Goal: Task Accomplishment & Management: Use online tool/utility

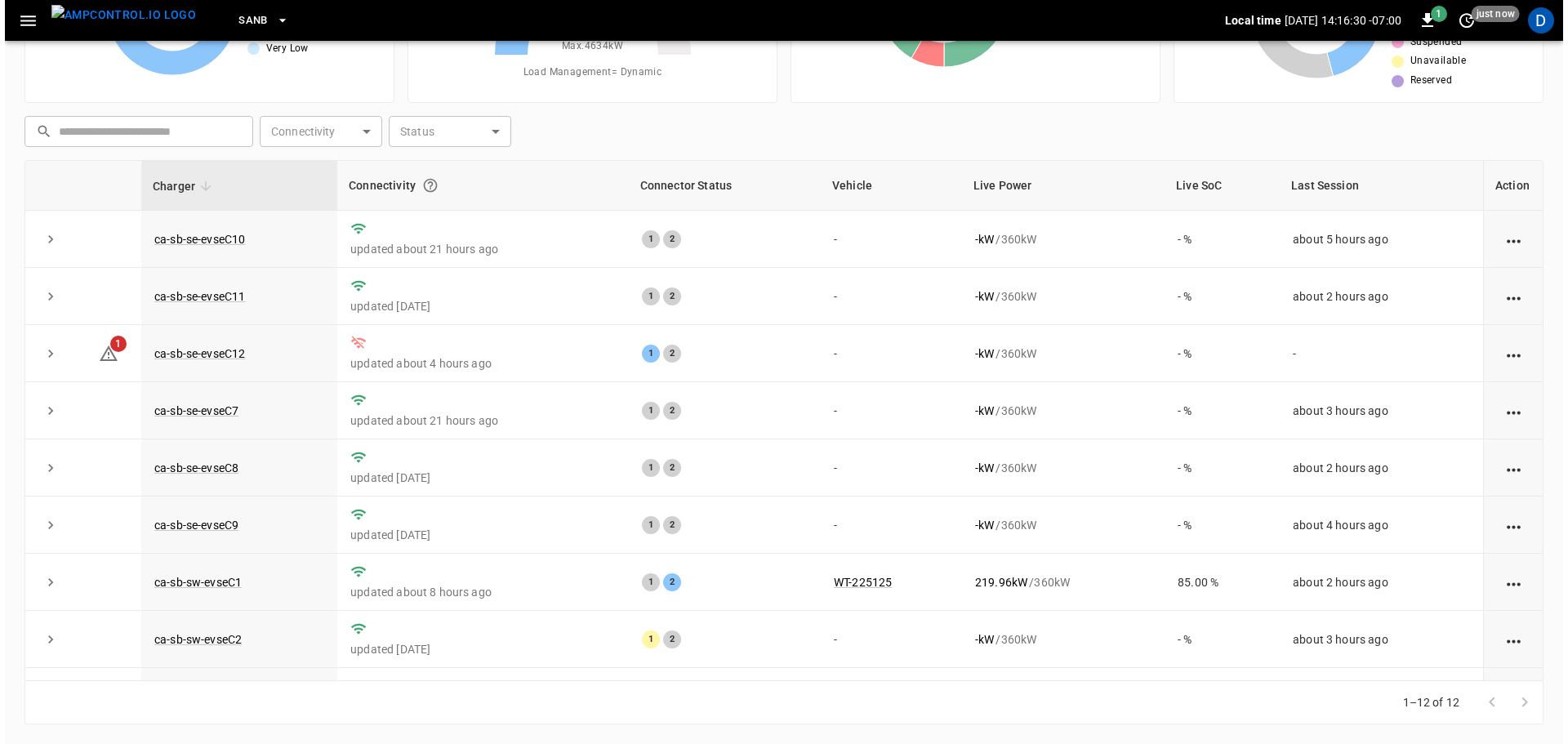
scroll to position [226, 0]
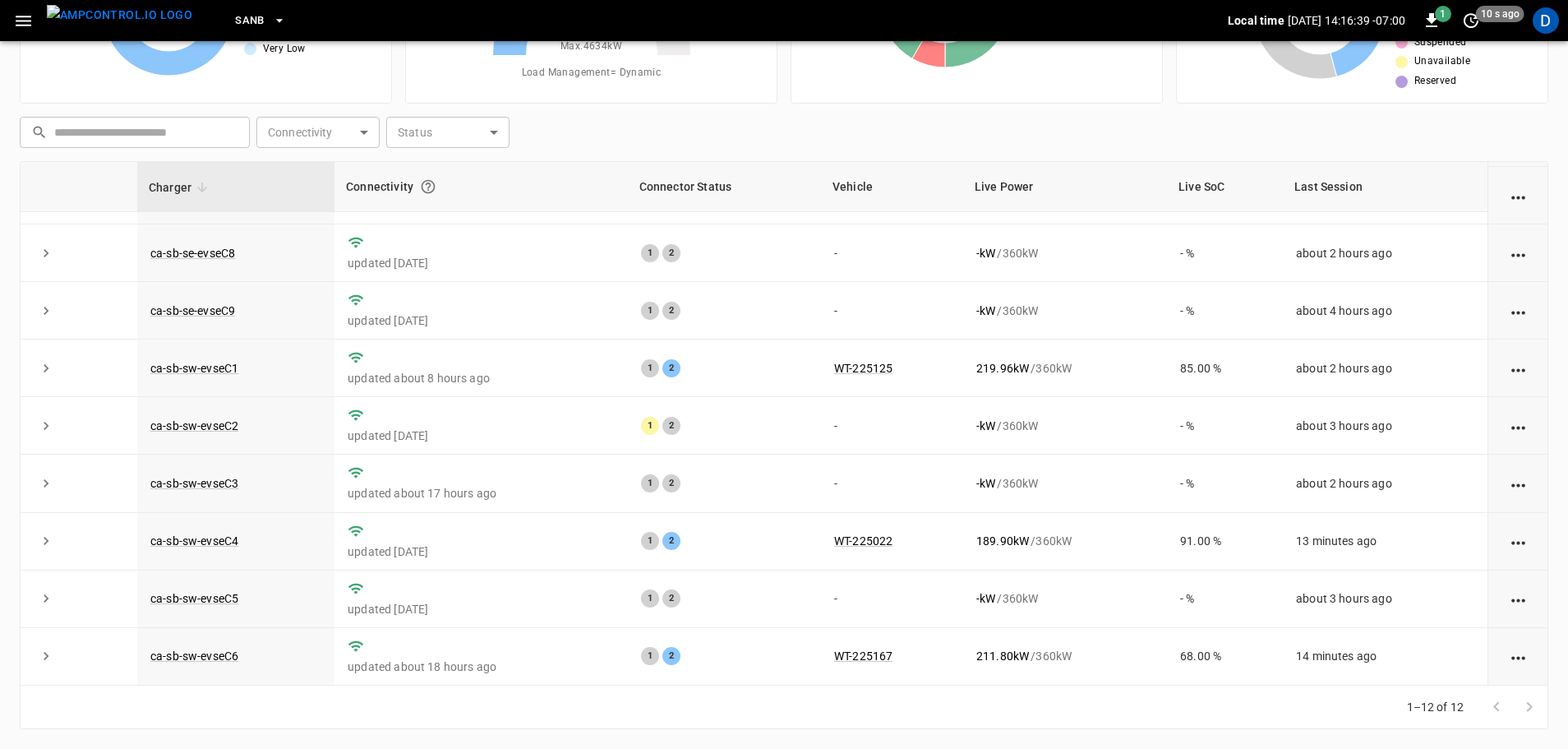
click at [235, 18] on span "SanB" at bounding box center [249, 21] width 29 height 19
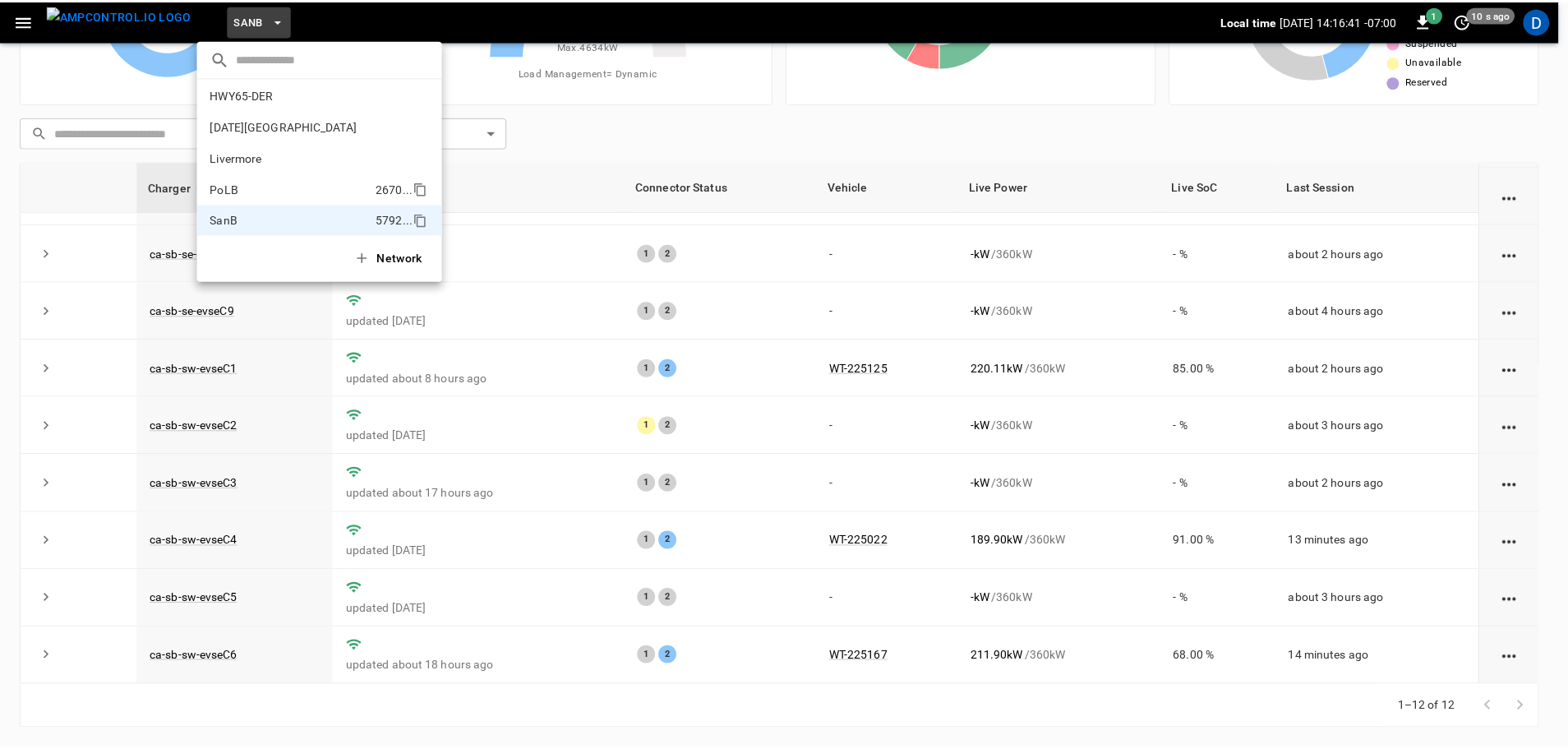
scroll to position [58, 0]
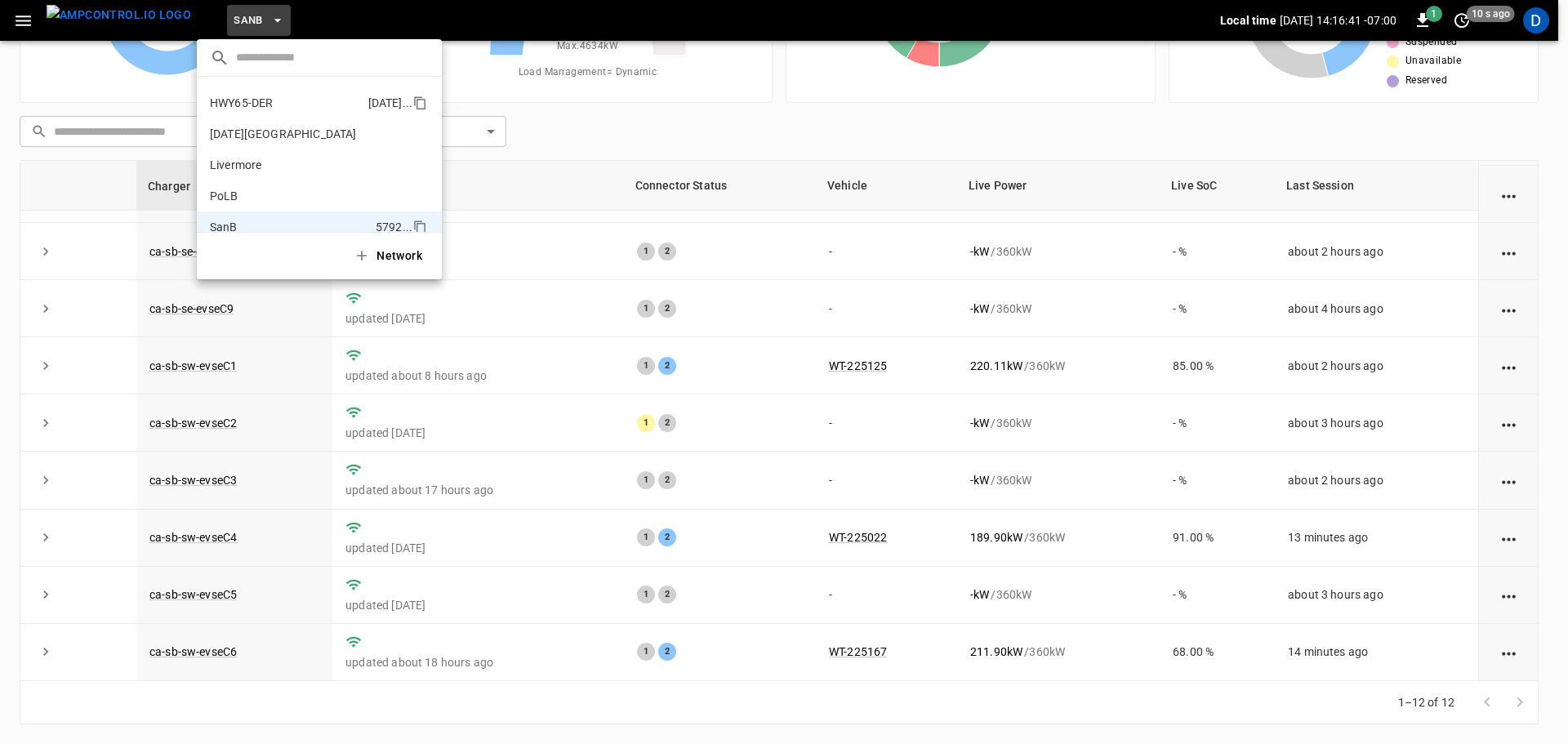
click at [255, 97] on p "HWY65-DER" at bounding box center [285, 103] width 152 height 17
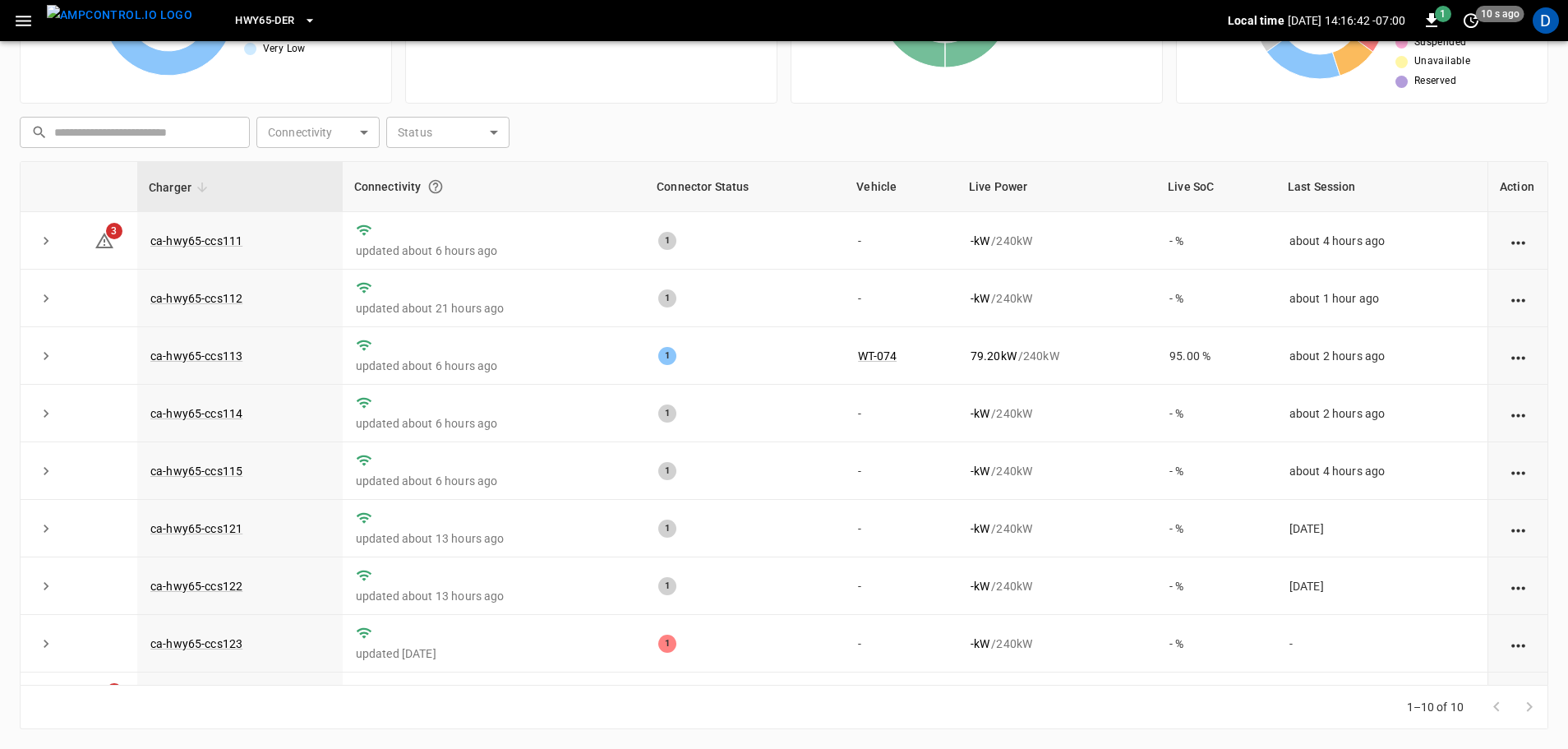
scroll to position [0, 0]
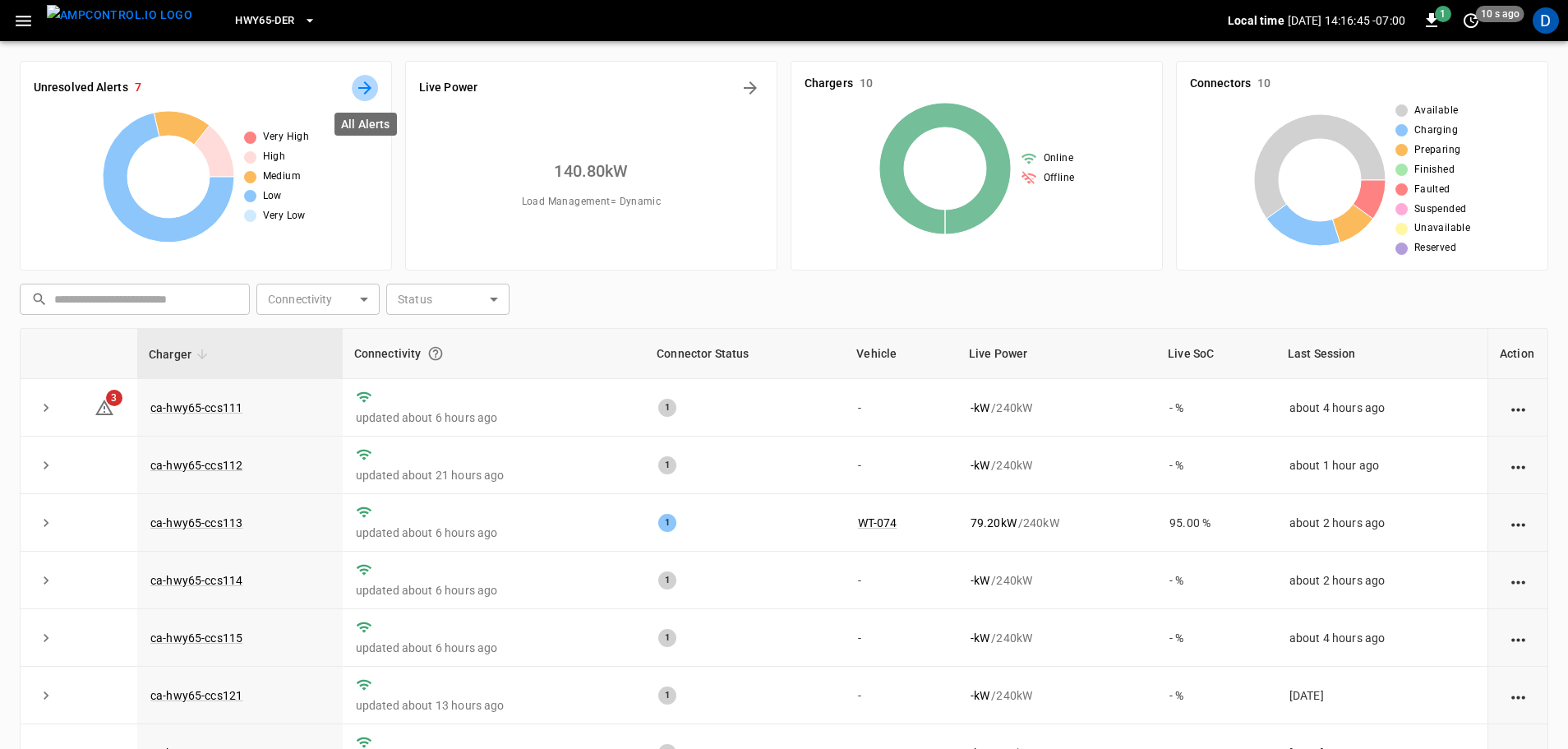
click at [369, 86] on icon "All Alerts" at bounding box center [365, 88] width 13 height 13
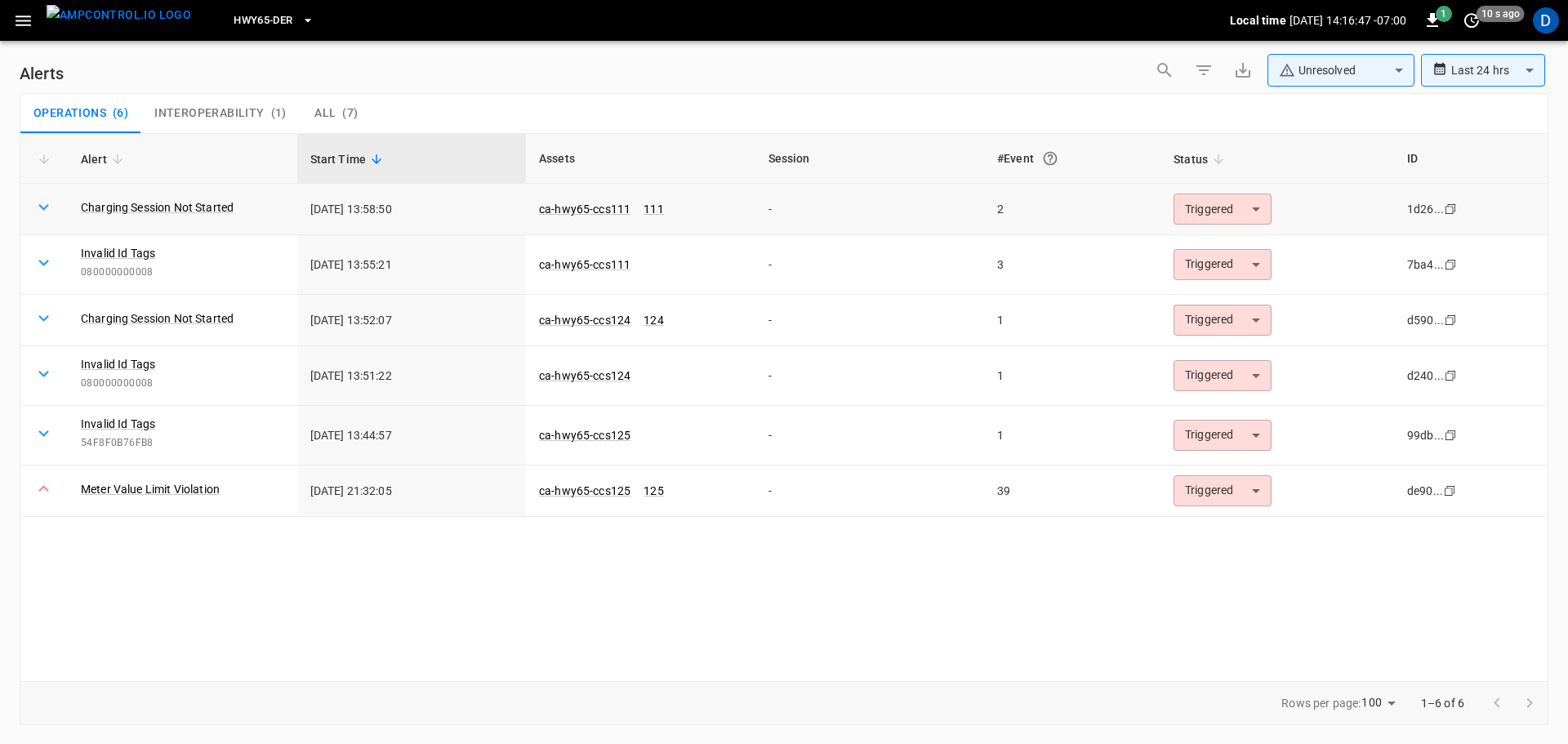
click at [1216, 212] on body "**********" at bounding box center [784, 369] width 1568 height 738
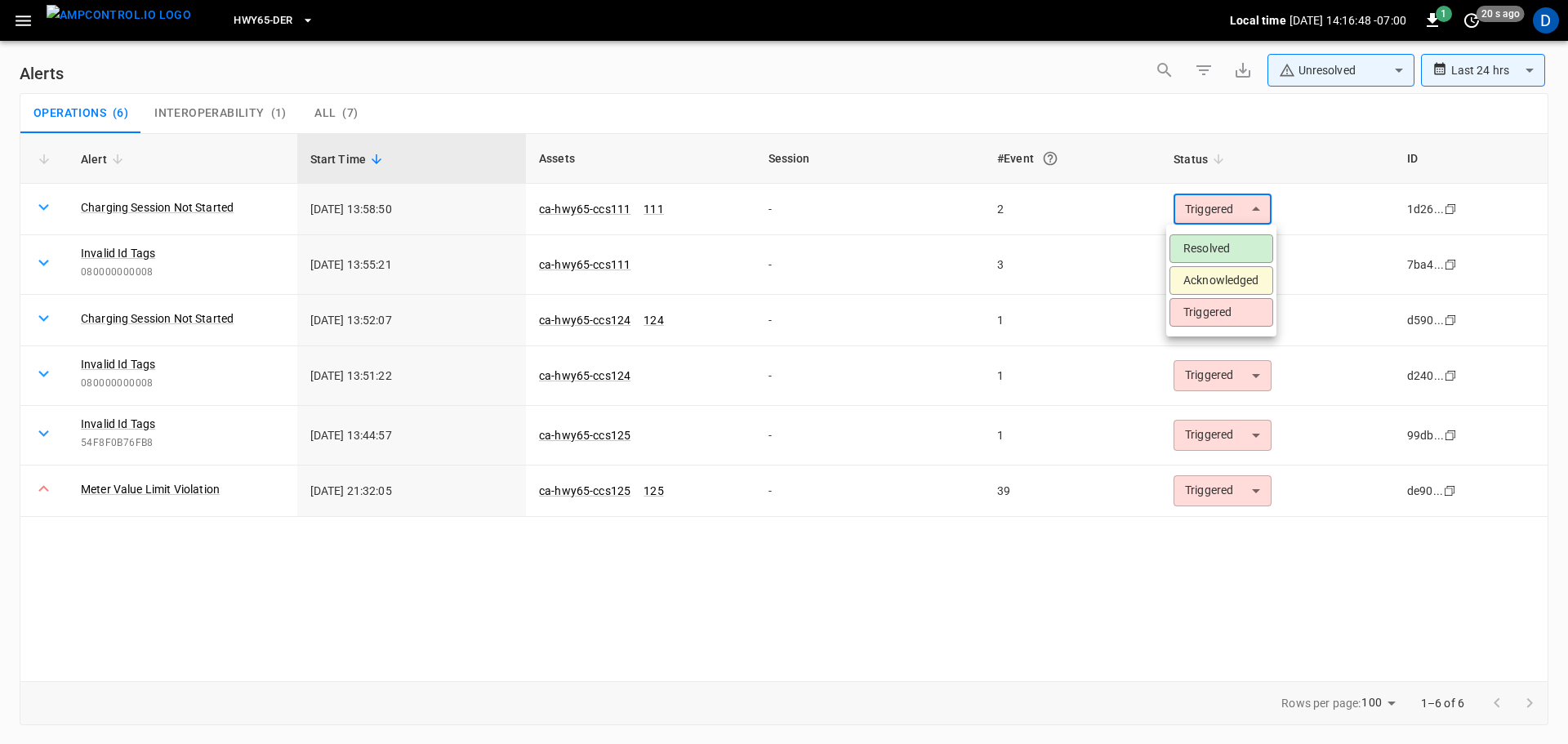
click at [1207, 244] on li "Resolved" at bounding box center [1221, 249] width 104 height 28
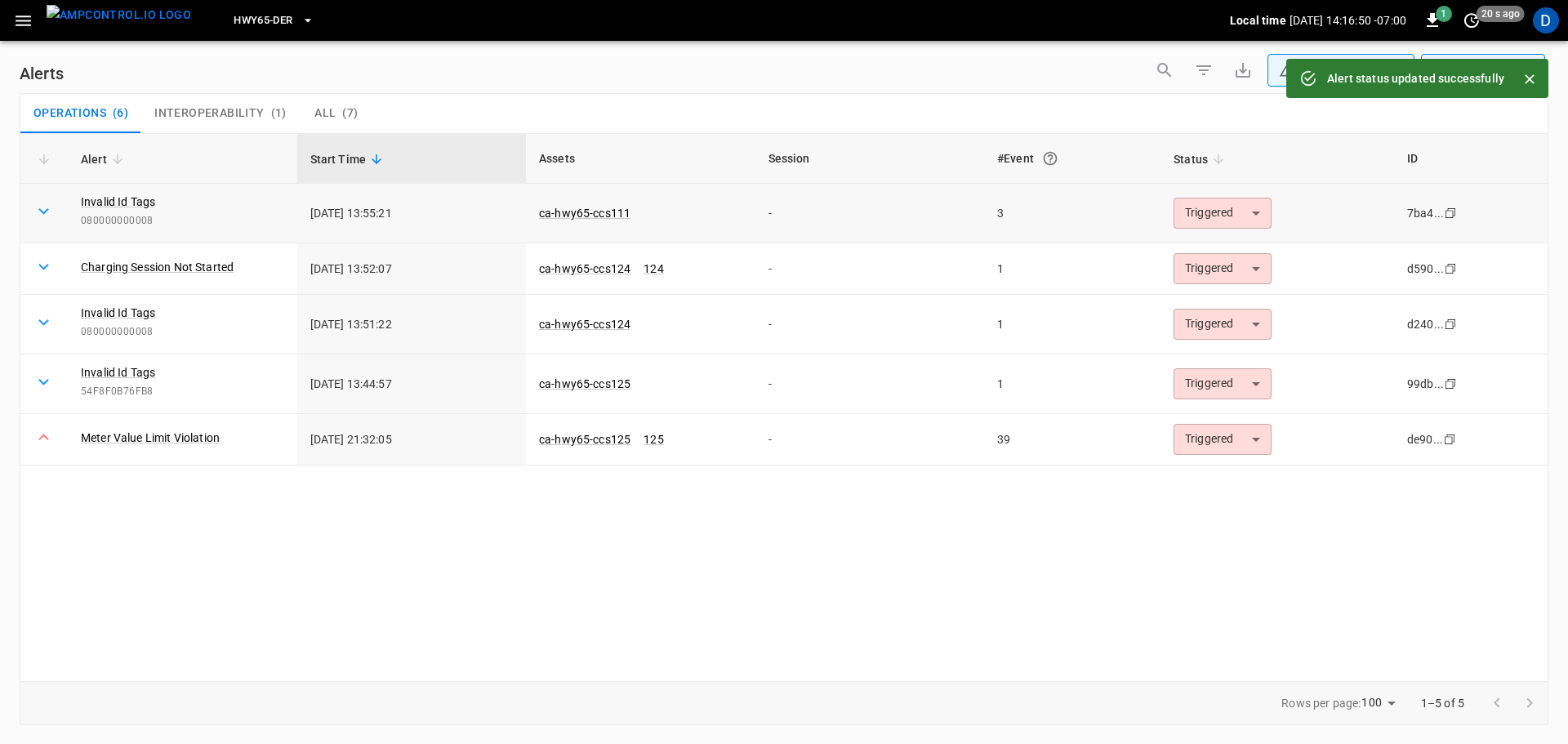
click at [1208, 218] on body "**********" at bounding box center [784, 369] width 1568 height 738
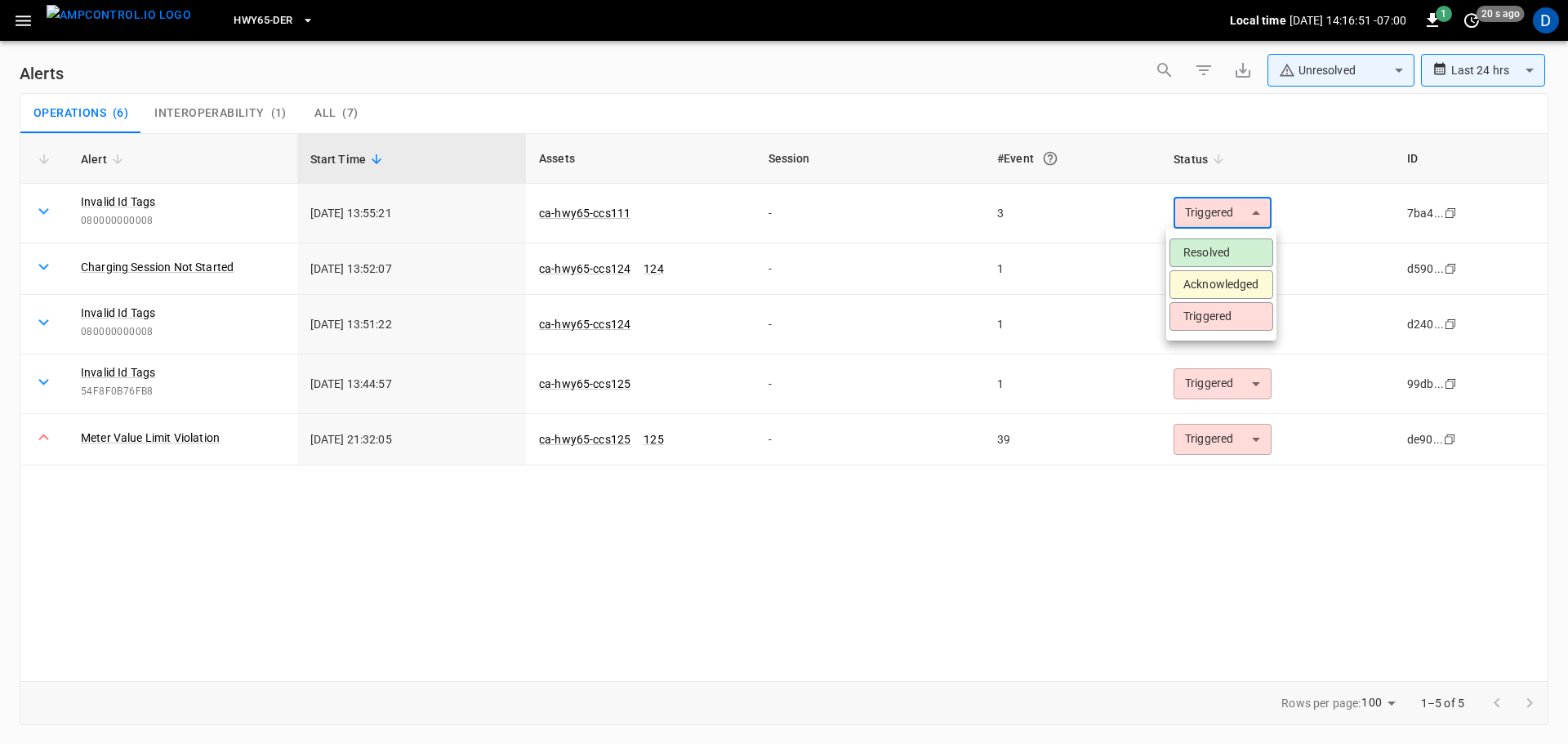
click at [1205, 248] on li "Resolved" at bounding box center [1221, 253] width 104 height 28
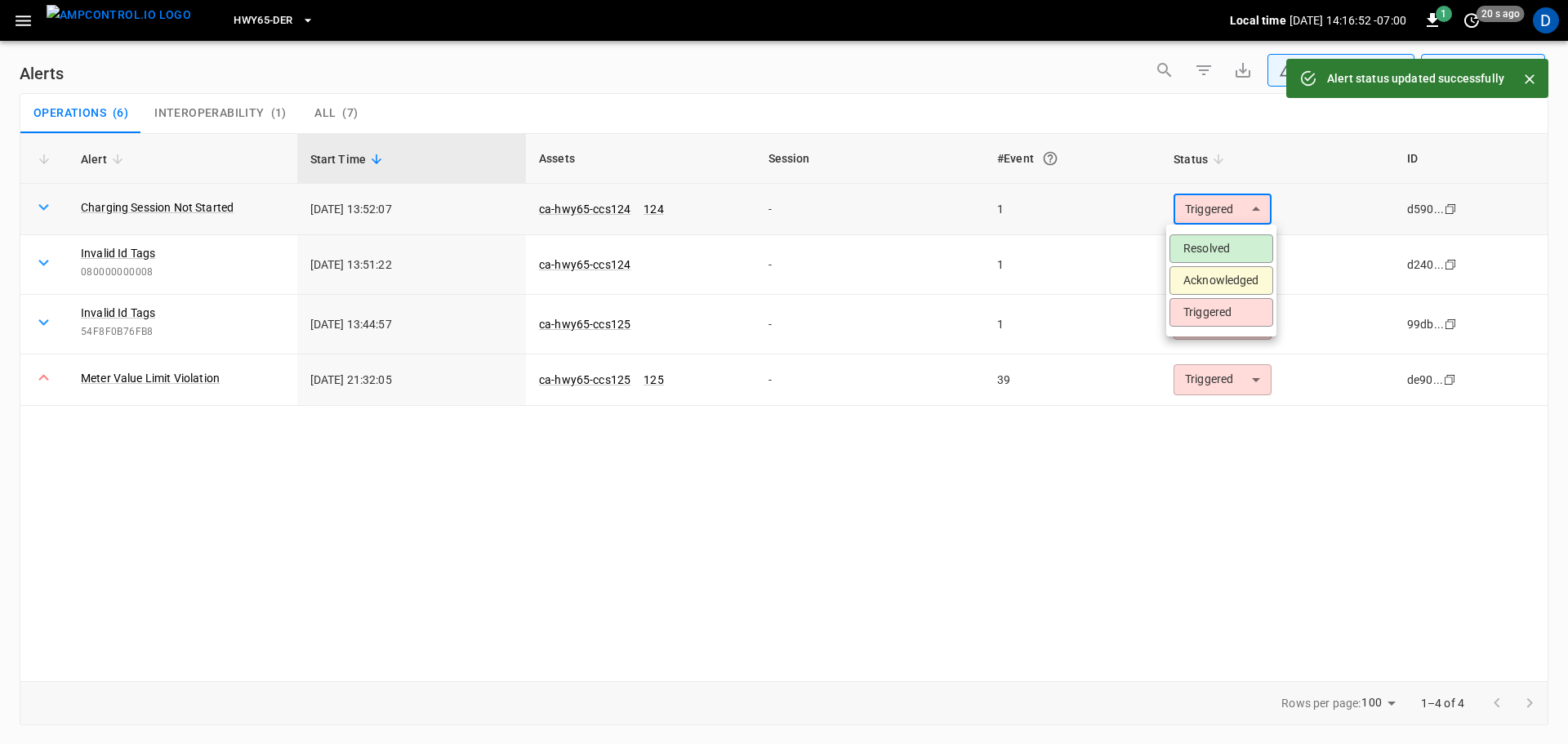
click at [1200, 222] on body "**********" at bounding box center [784, 369] width 1568 height 738
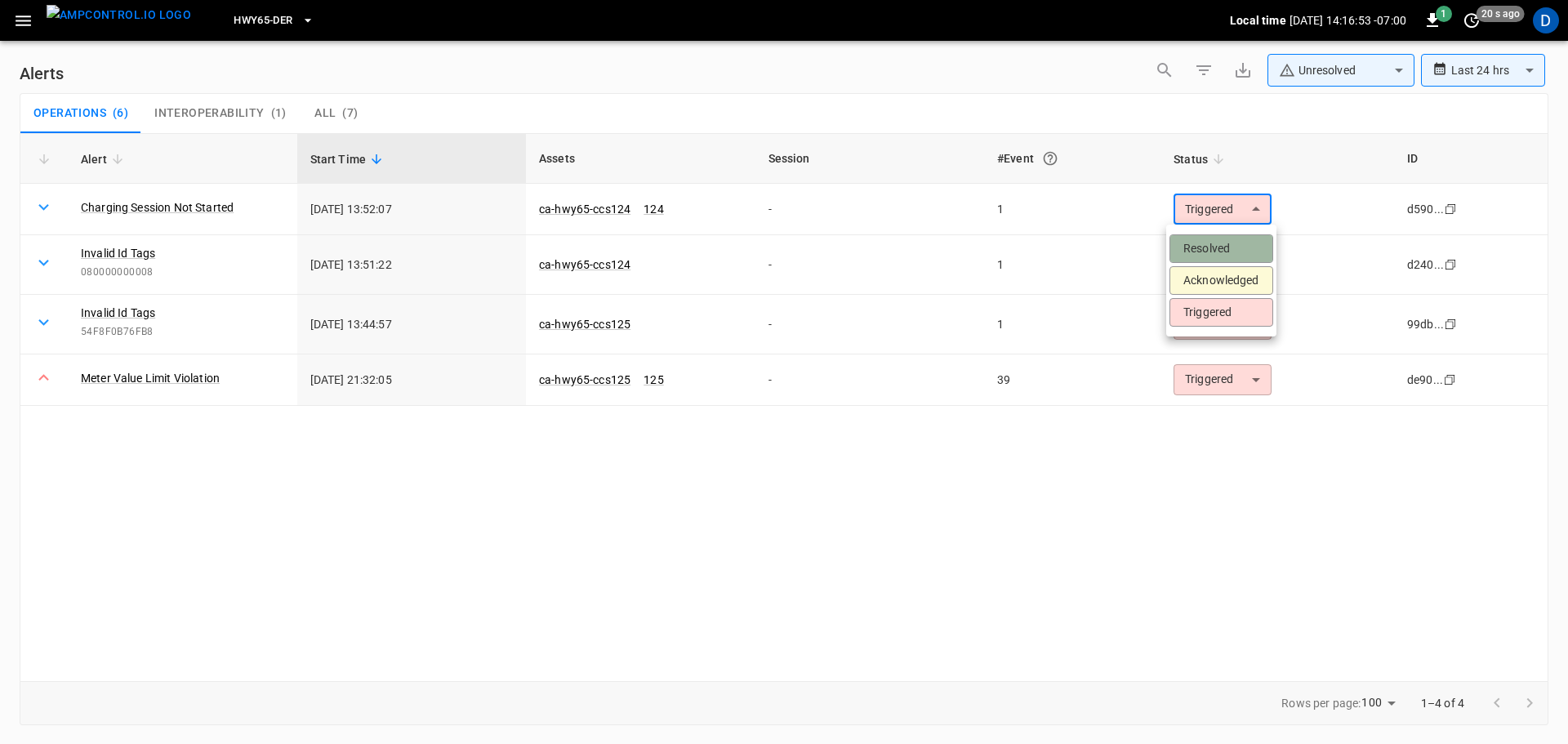
click at [1202, 240] on li "Resolved" at bounding box center [1221, 249] width 104 height 28
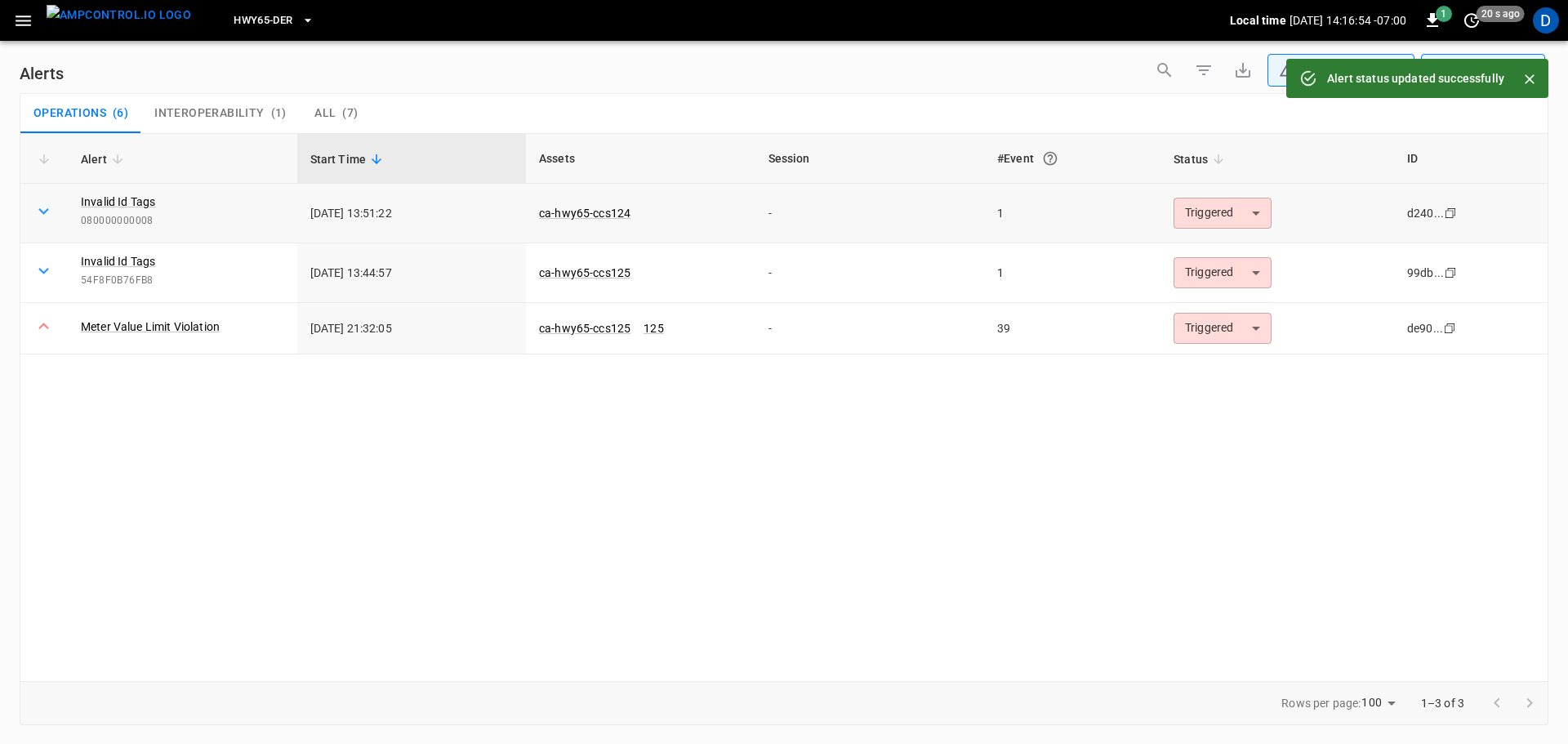
click at [1210, 204] on body "**********" at bounding box center [784, 369] width 1568 height 738
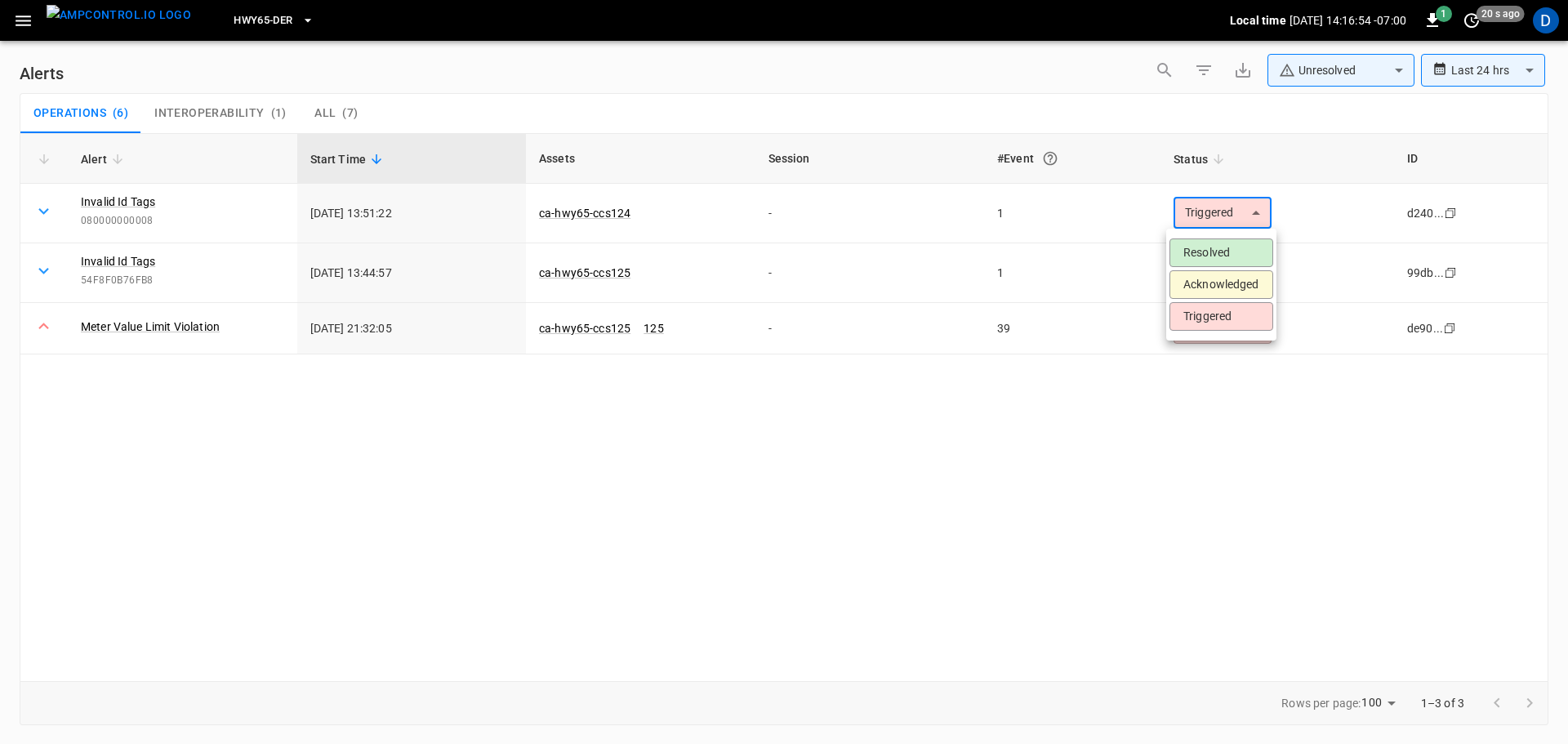
click at [1204, 244] on li "Resolved" at bounding box center [1221, 253] width 104 height 28
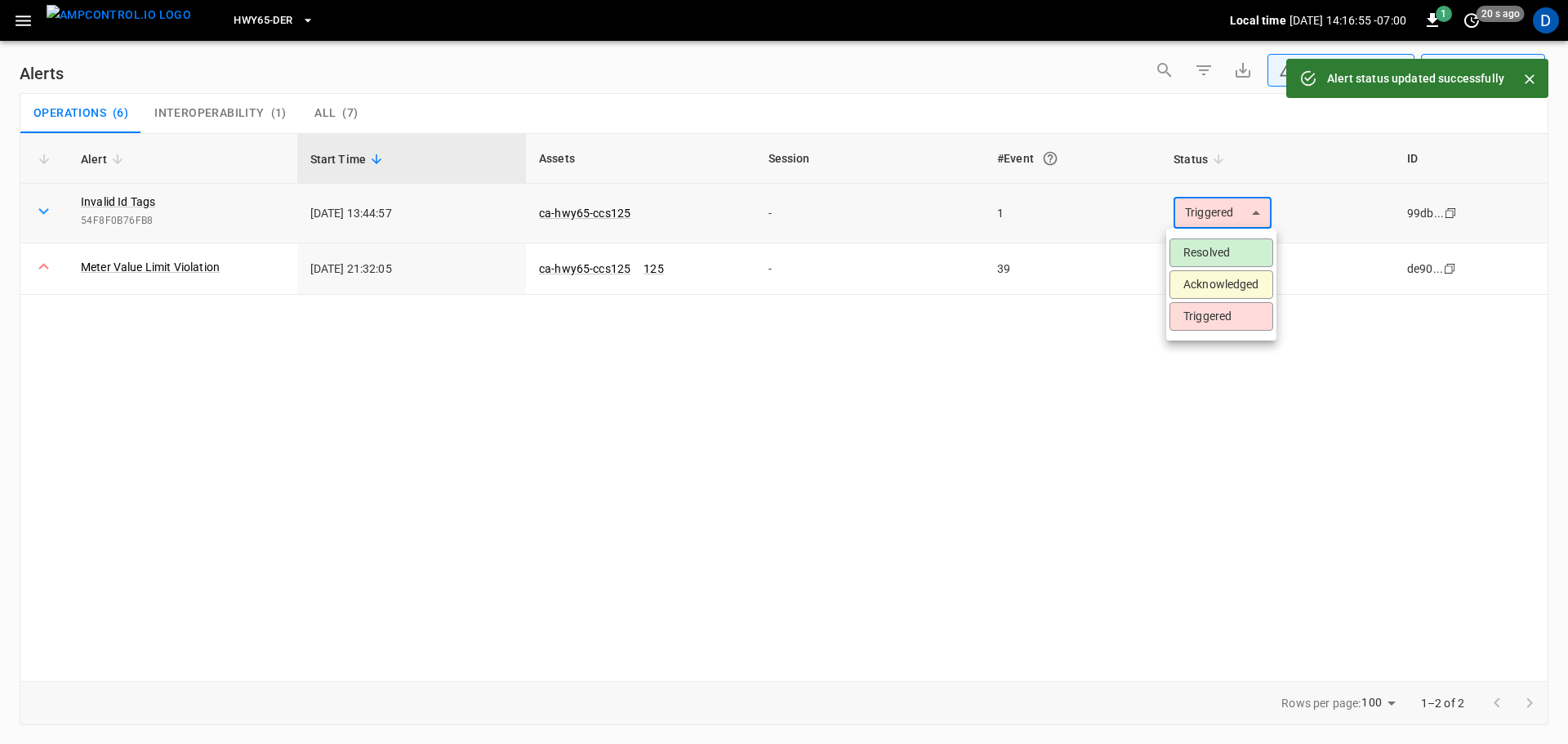
click at [1206, 223] on body "**********" at bounding box center [784, 369] width 1568 height 738
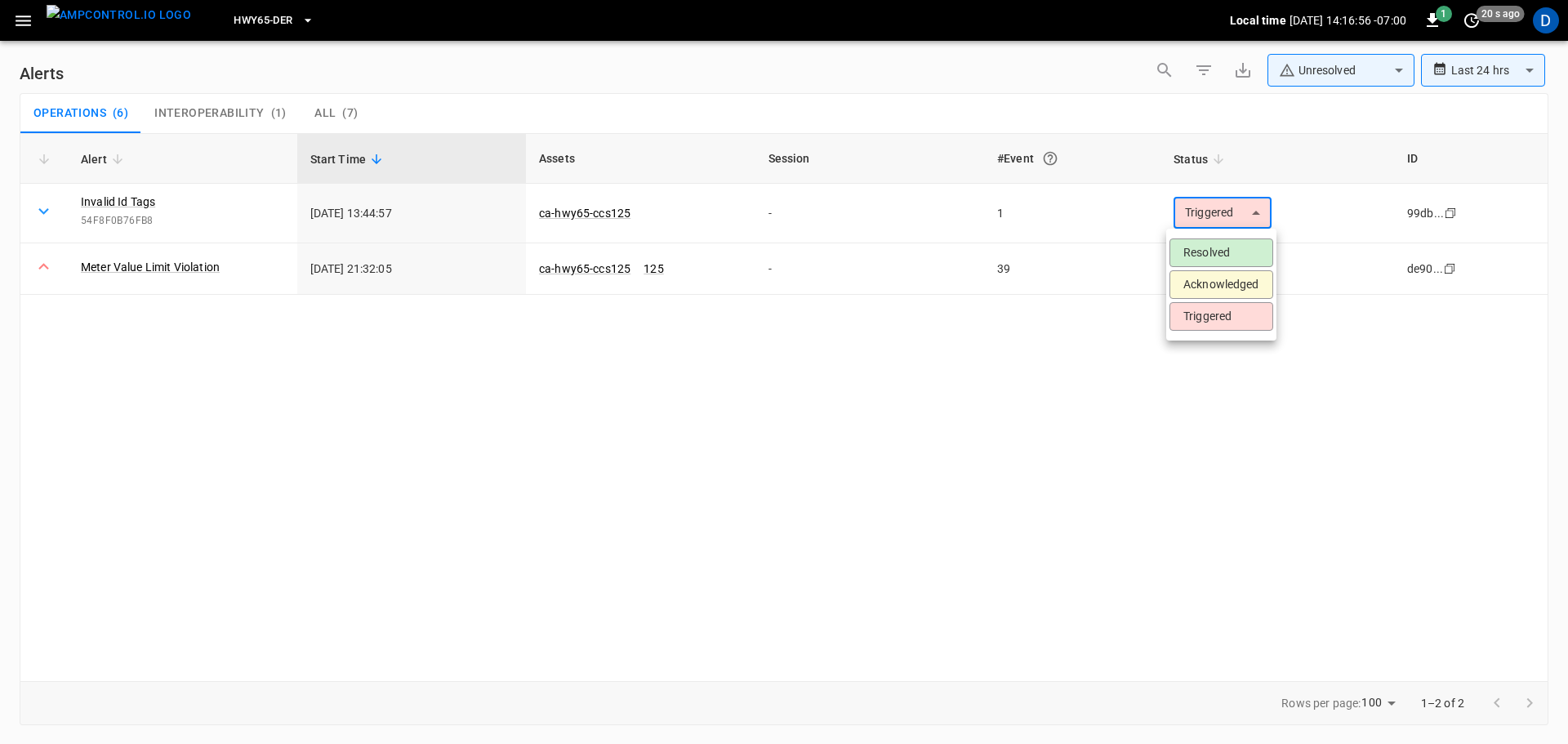
click at [1196, 247] on li "Resolved" at bounding box center [1221, 253] width 104 height 28
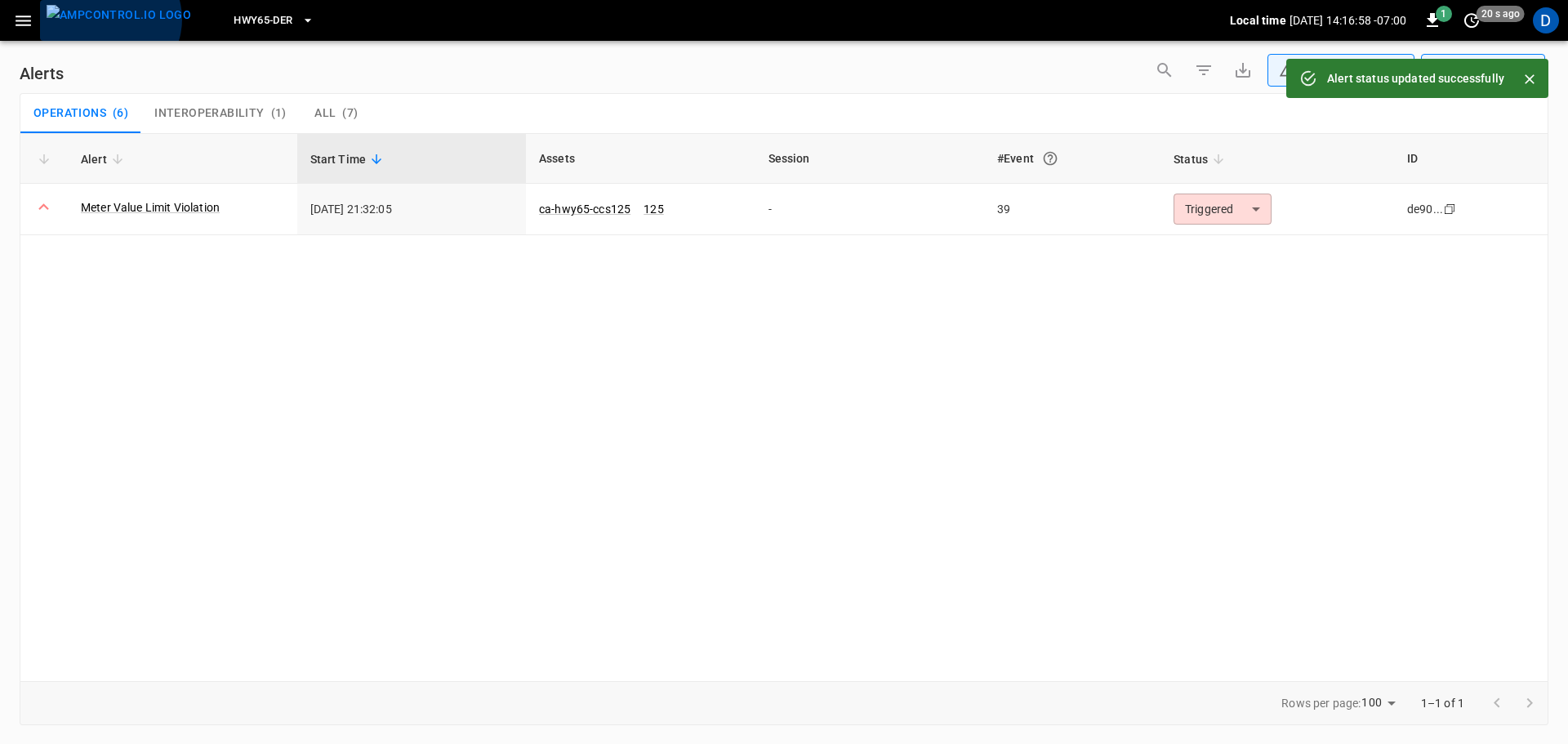
click at [109, 18] on img "menu" at bounding box center [119, 15] width 145 height 20
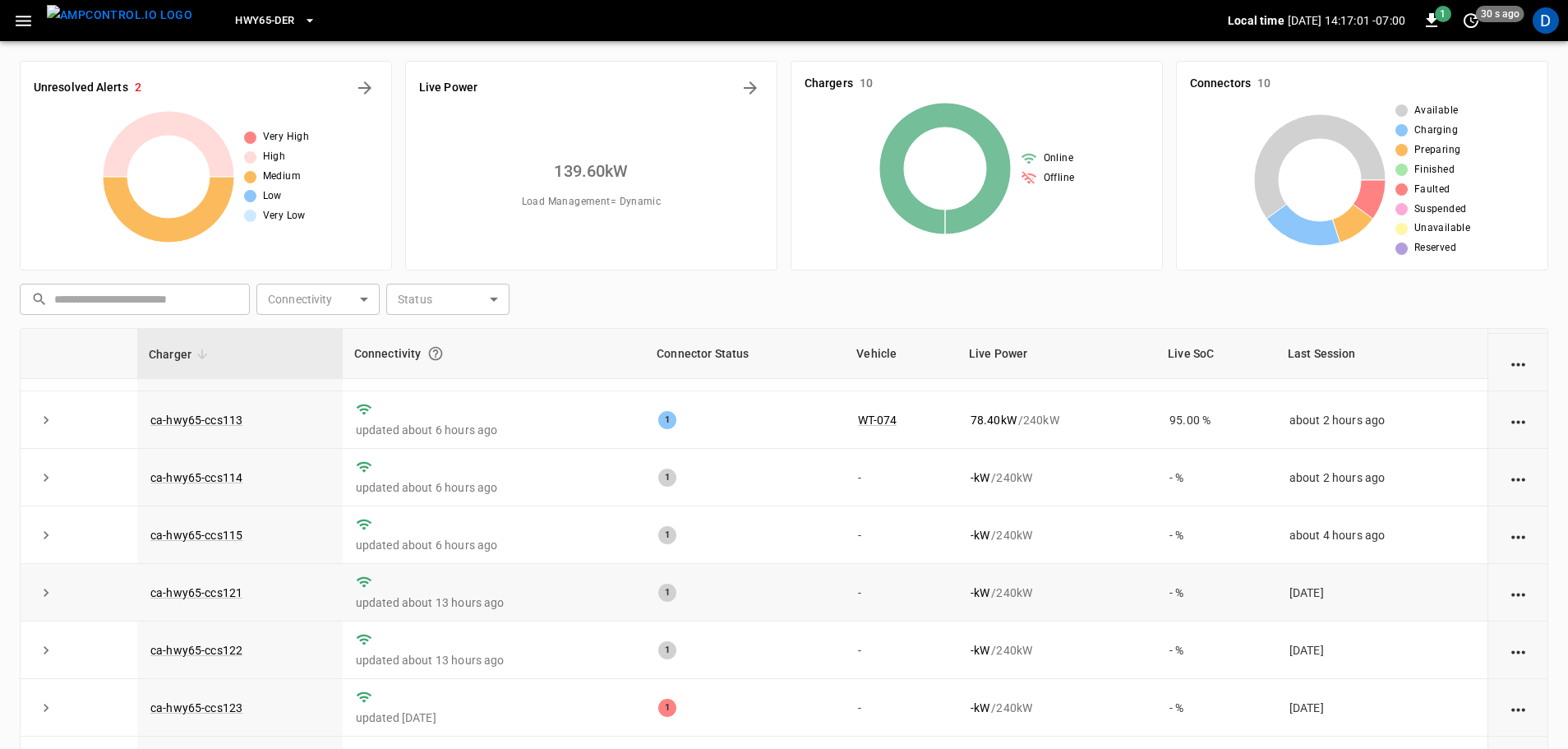
scroll to position [167, 0]
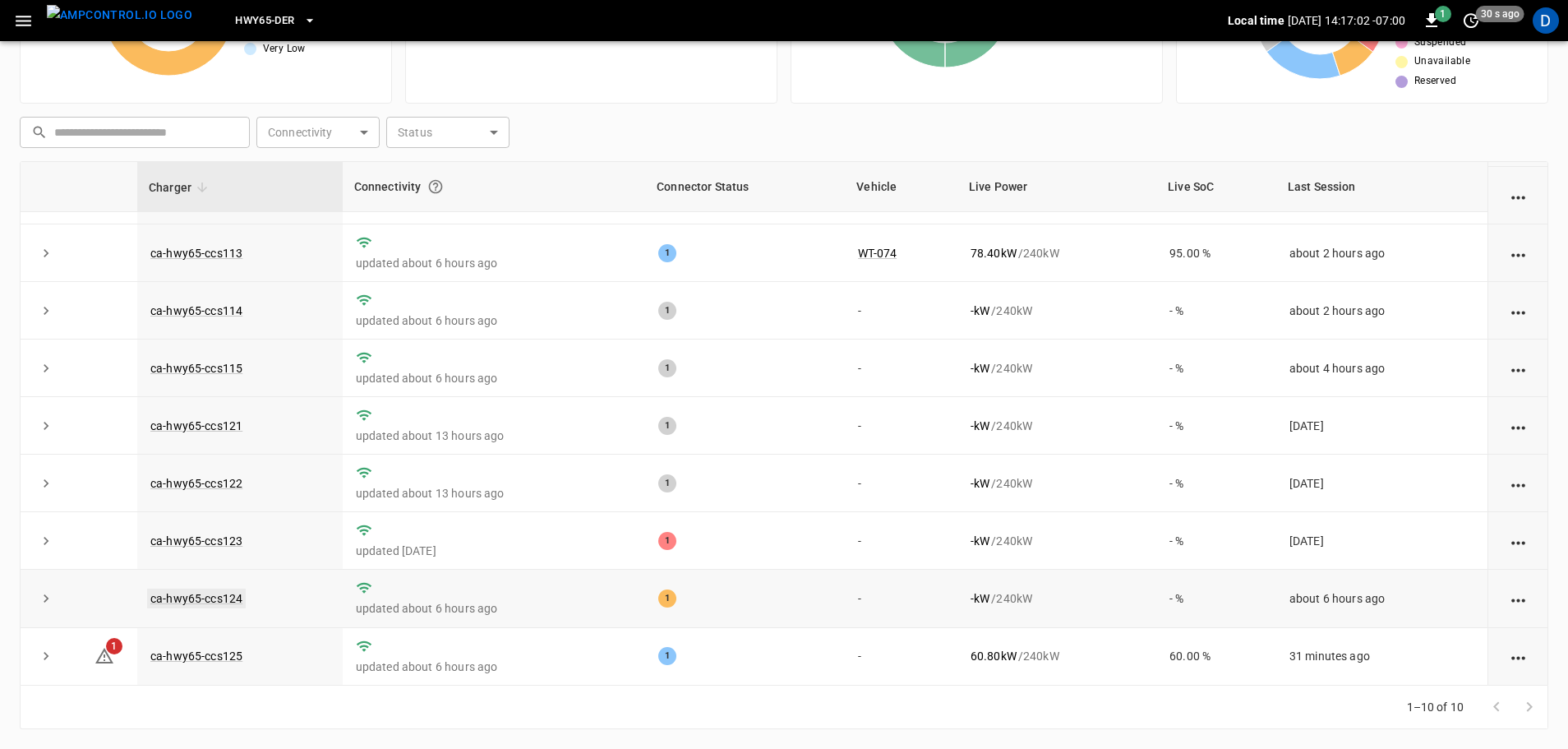
click at [221, 595] on link "ca-hwy65-ccs124" at bounding box center [196, 598] width 99 height 19
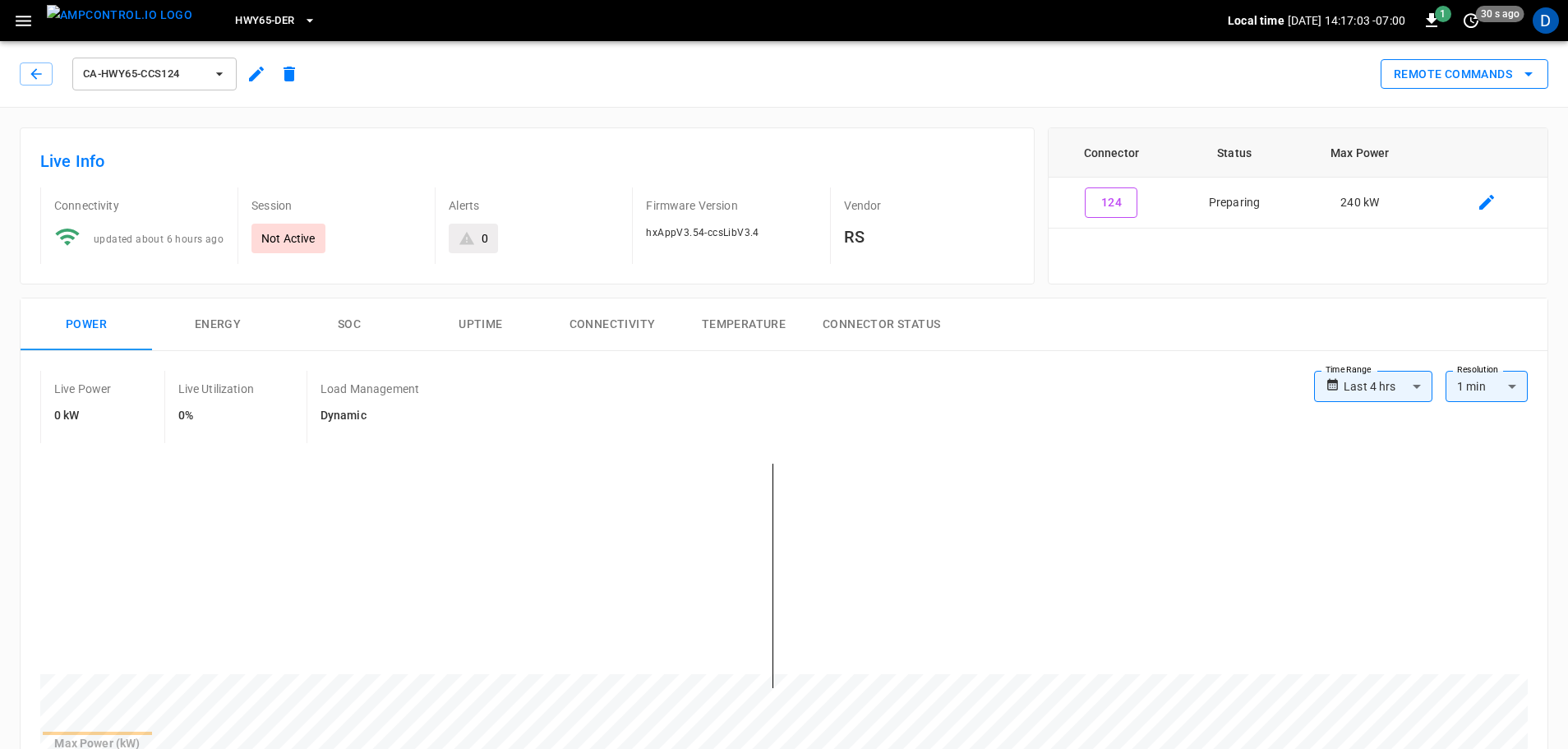
click at [1477, 78] on button "Remote Commands" at bounding box center [1464, 74] width 168 height 30
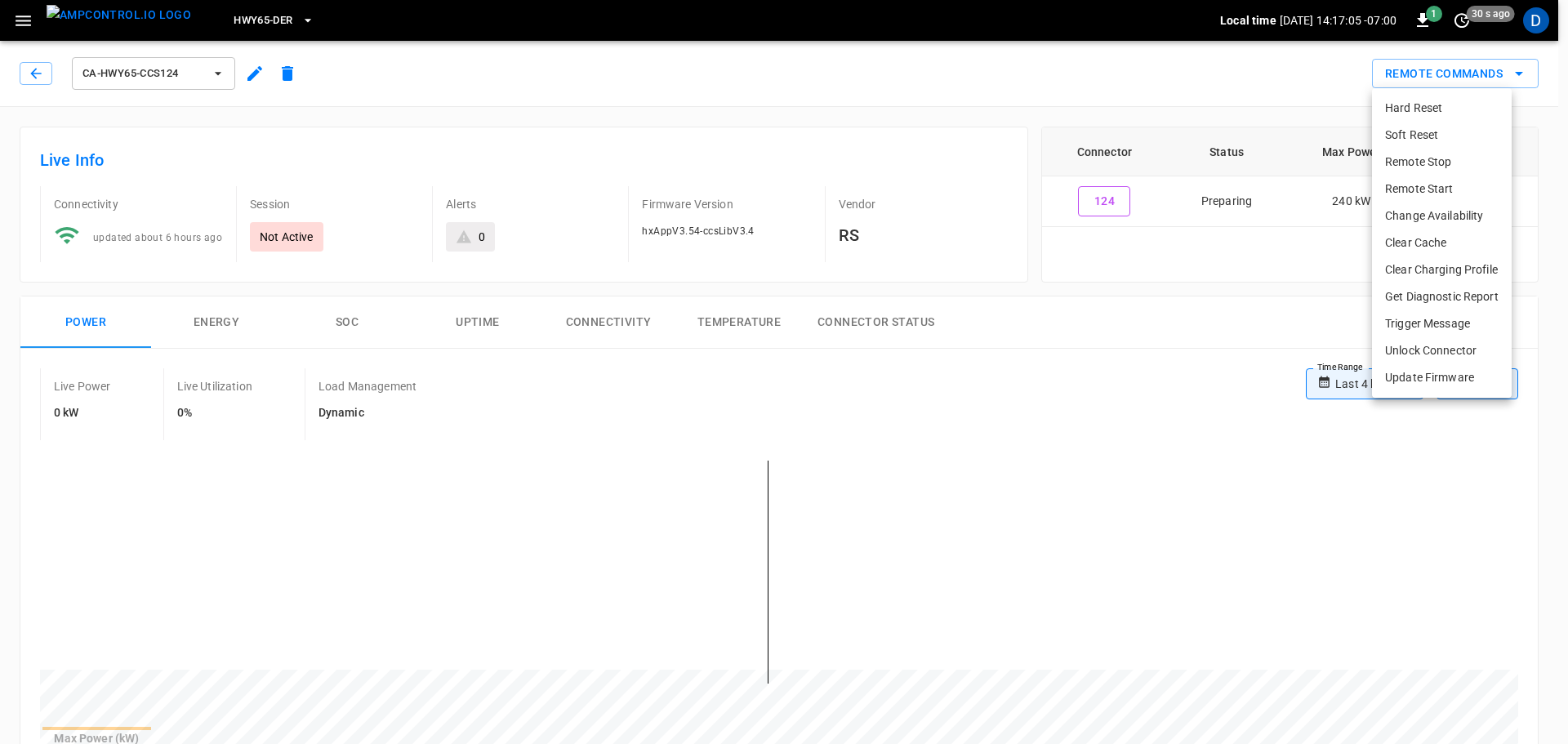
click at [1409, 182] on li "Remote Start" at bounding box center [1442, 189] width 140 height 27
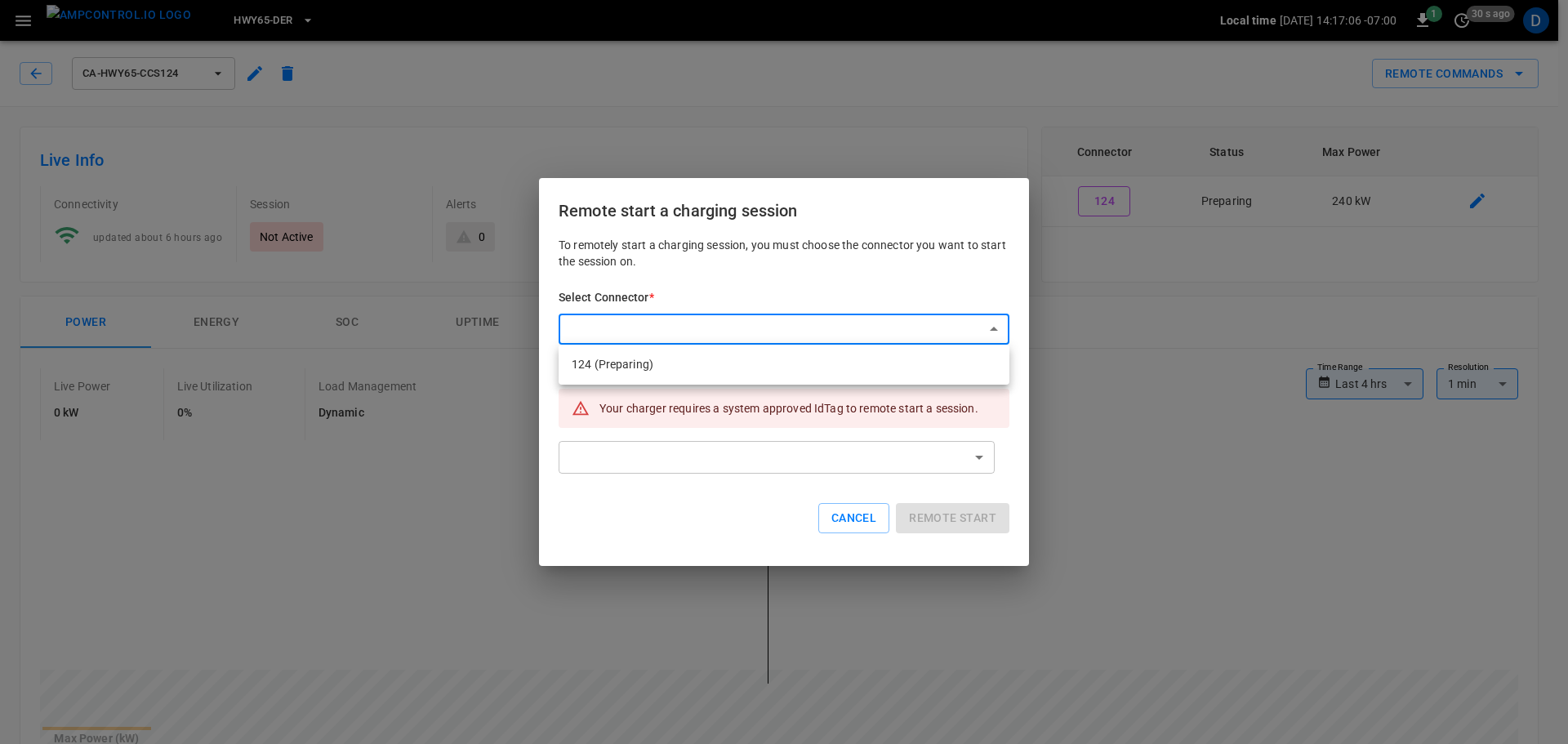
click at [684, 366] on li "124 (Preparing)" at bounding box center [784, 365] width 451 height 27
type input "**********"
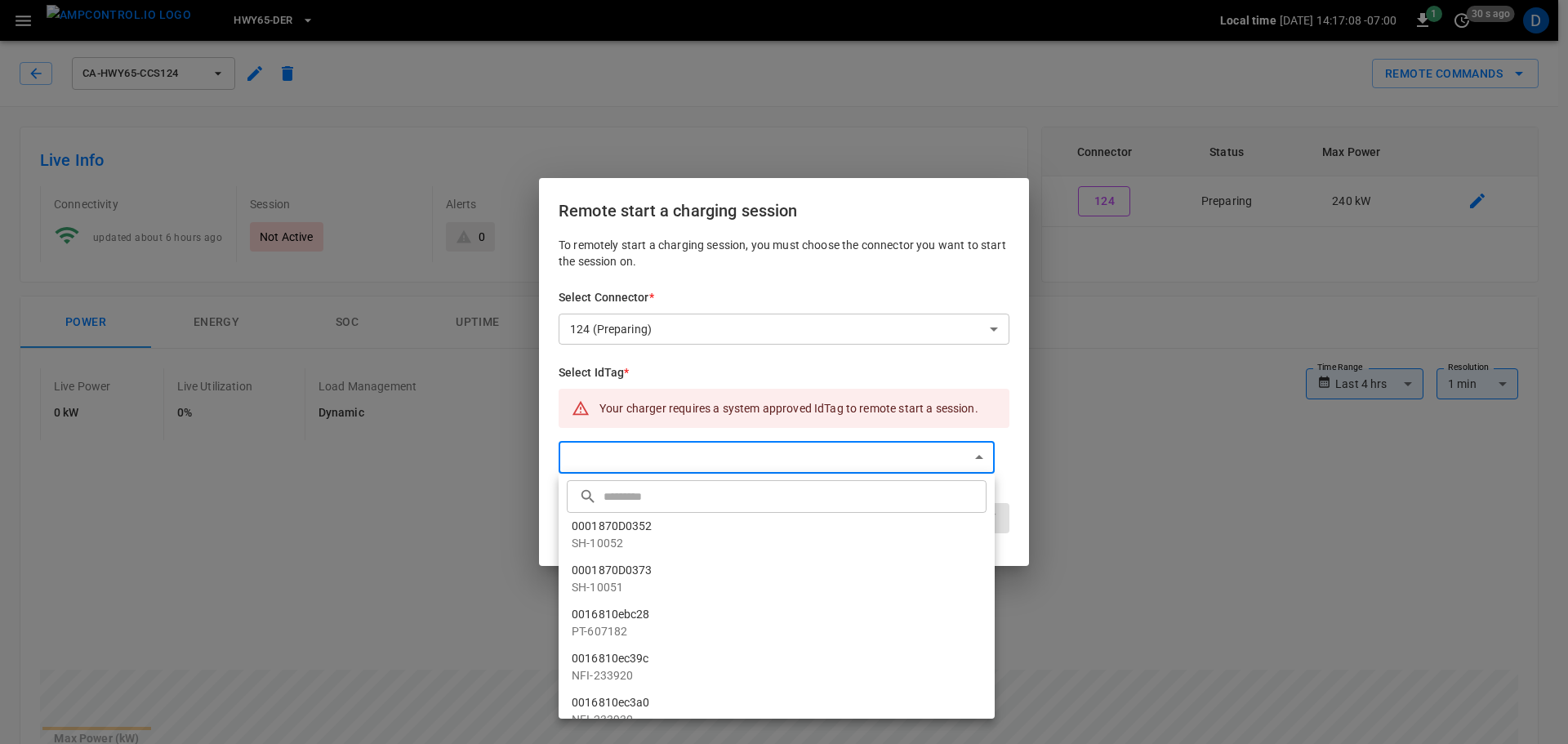
click at [655, 500] on input "text" at bounding box center [793, 496] width 379 height 44
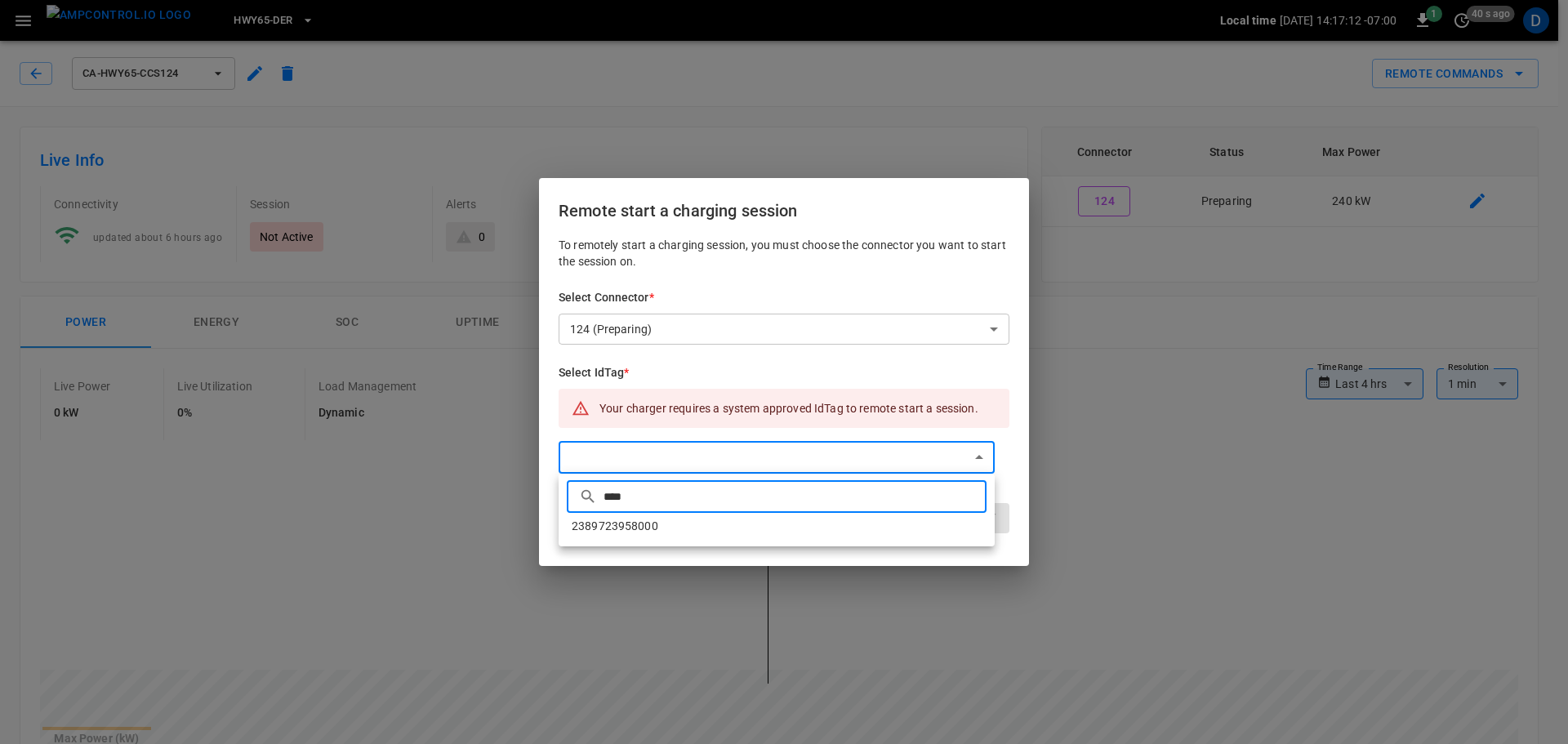
type input "****"
click at [657, 522] on li "2389723958000" at bounding box center [776, 526] width 436 height 27
type input "**********"
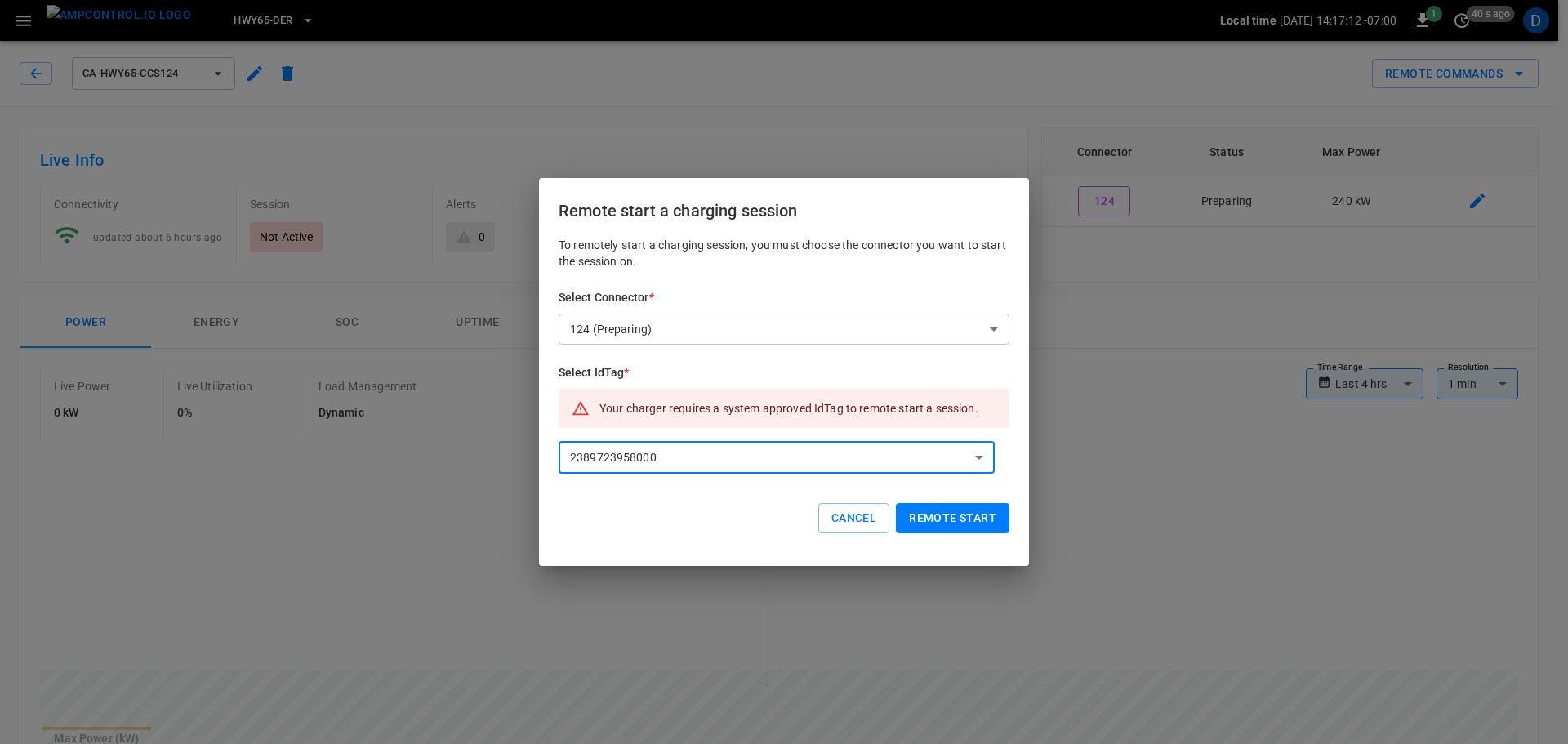
click at [943, 516] on button "Remote start" at bounding box center [953, 518] width 114 height 30
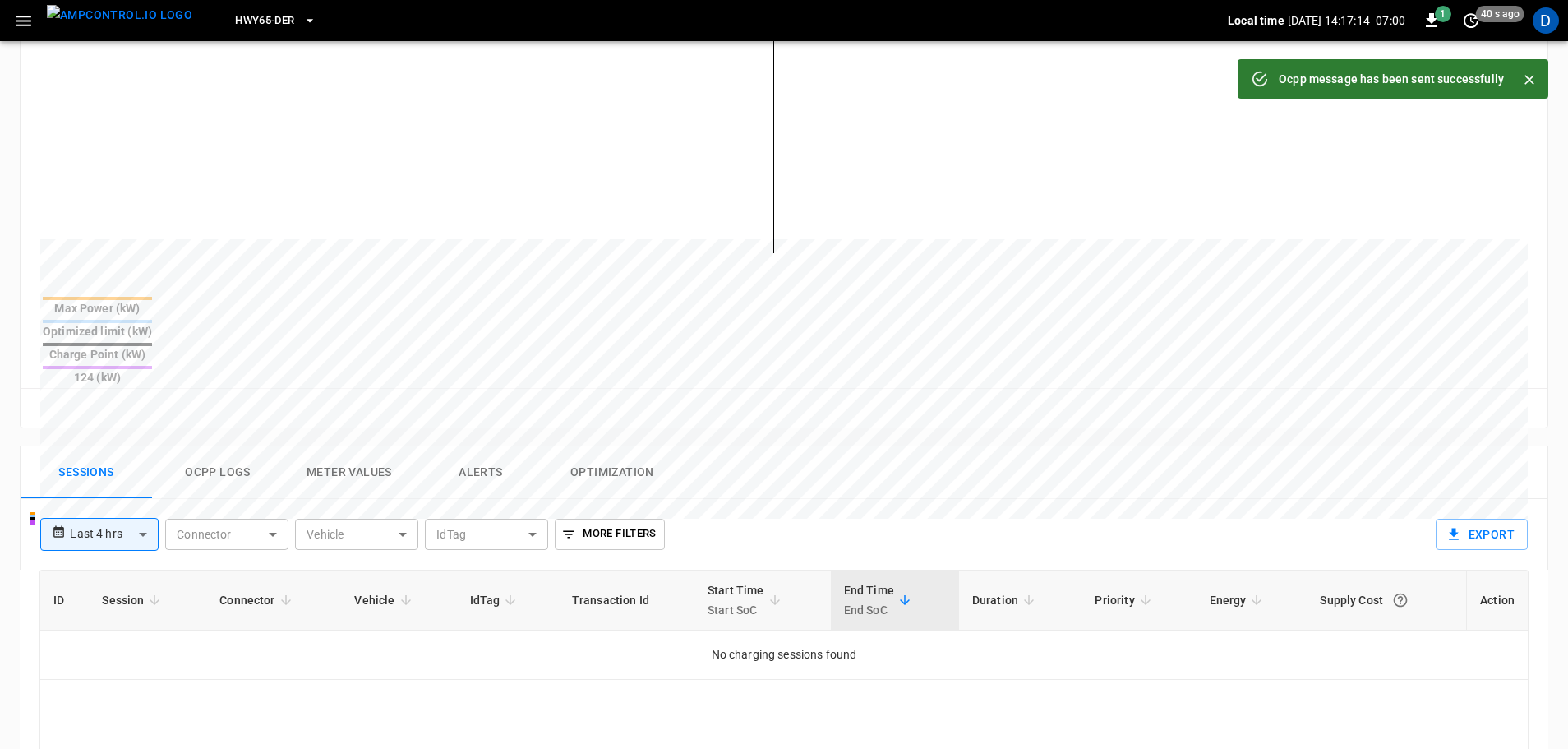
scroll to position [436, 0]
click at [211, 446] on button "Ocpp logs" at bounding box center [218, 472] width 131 height 52
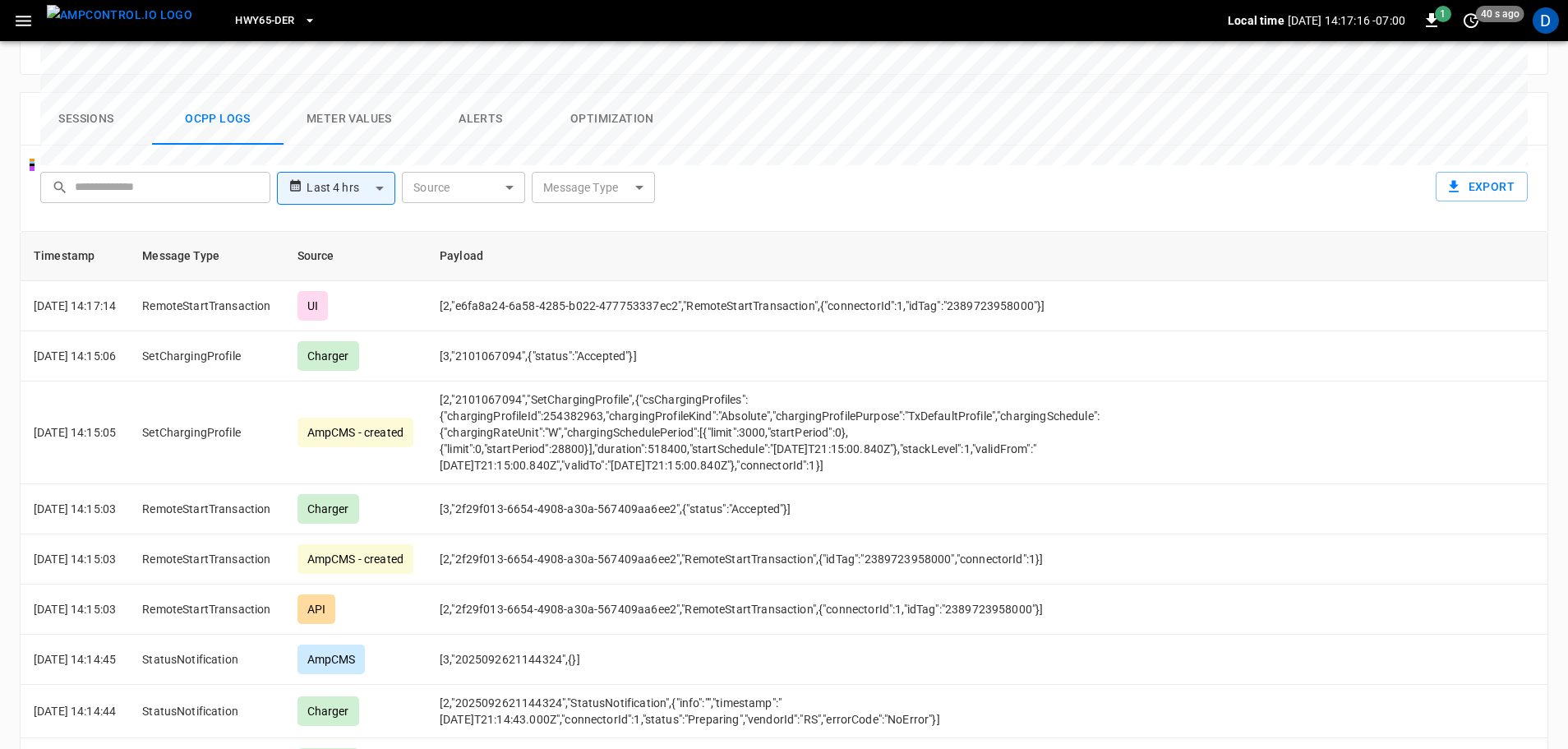
scroll to position [789, 0]
click at [92, 92] on button "Sessions" at bounding box center [86, 118] width 131 height 52
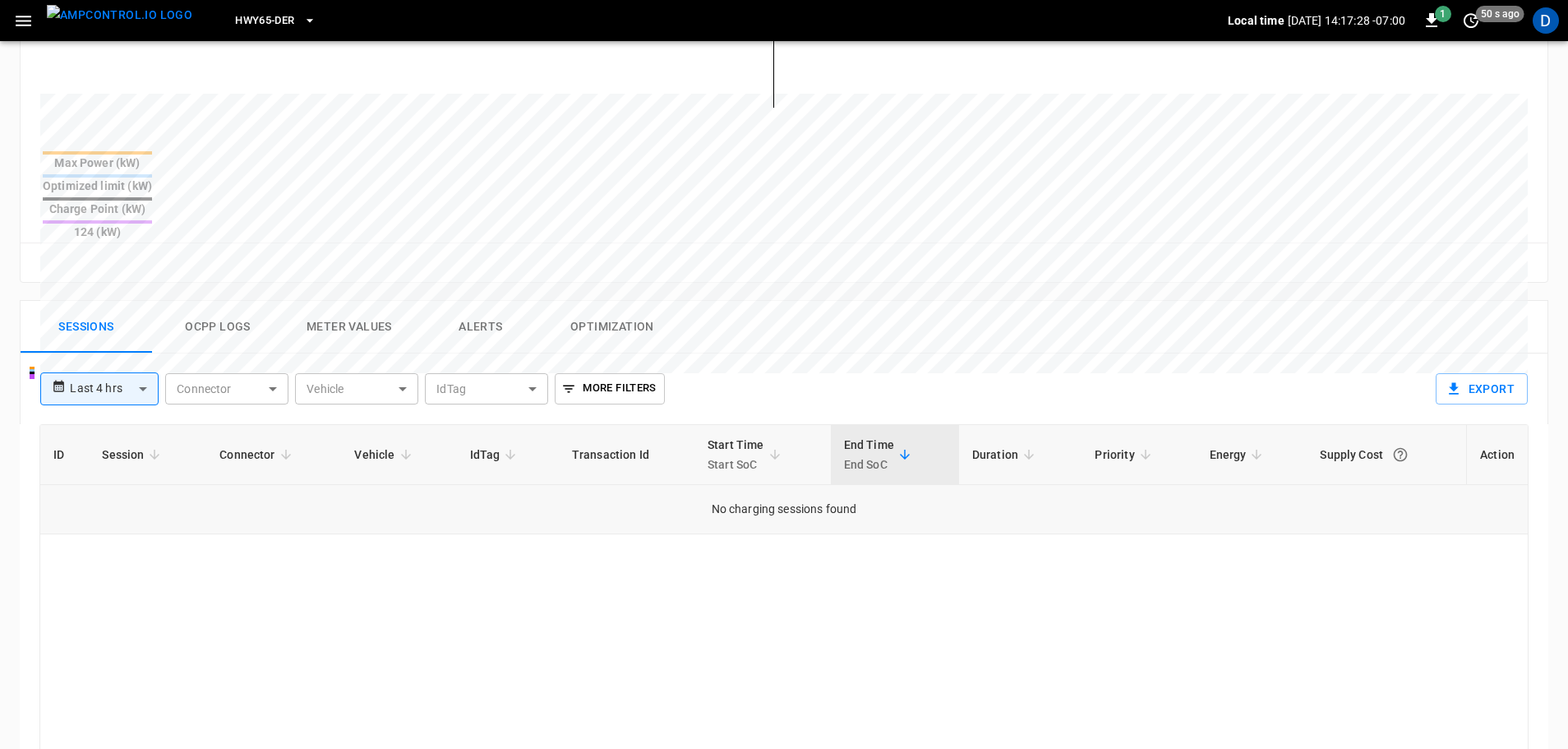
scroll to position [583, 0]
click at [227, 298] on button "Ocpp logs" at bounding box center [218, 324] width 131 height 52
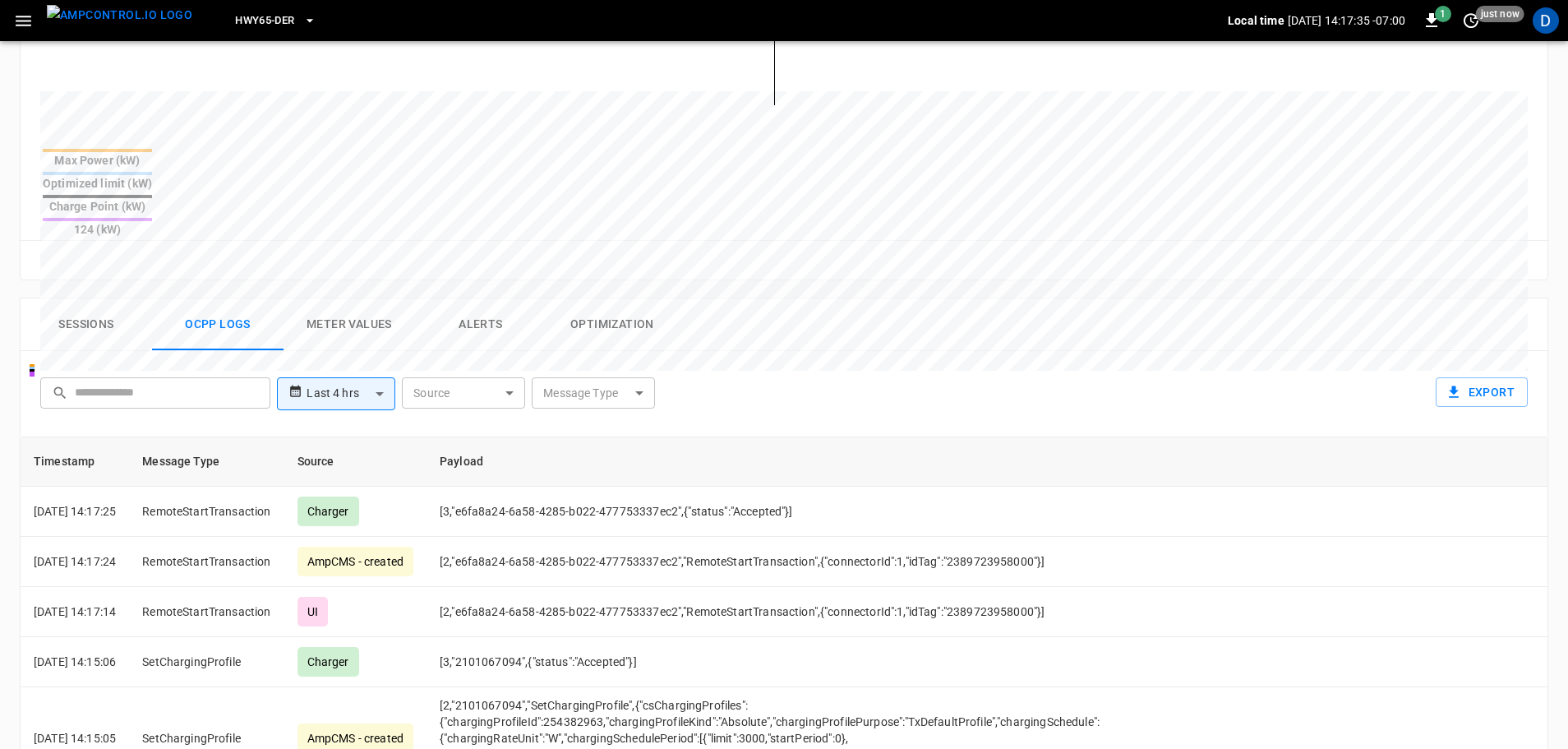
click at [100, 298] on button "Sessions" at bounding box center [86, 324] width 131 height 52
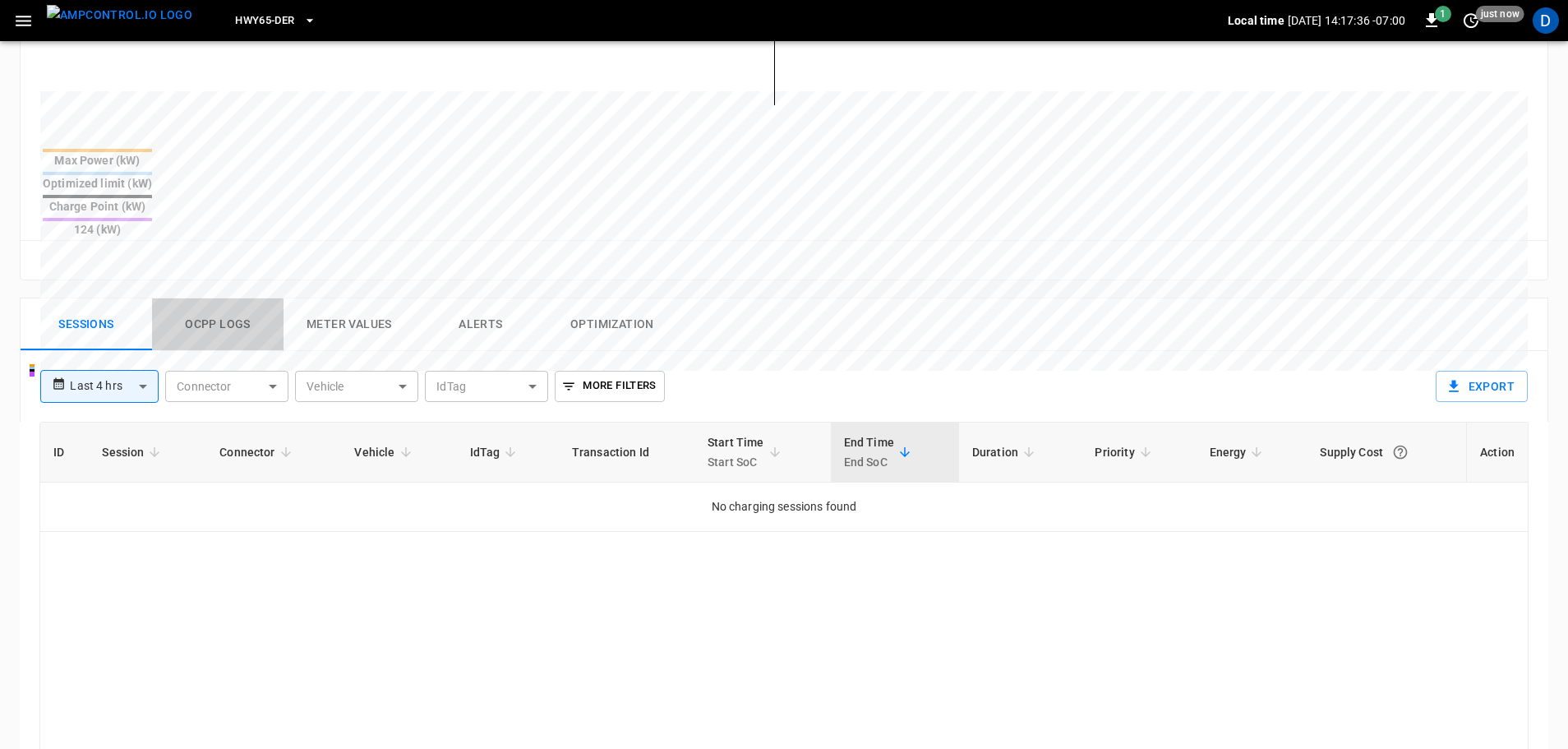
click at [215, 298] on button "Ocpp logs" at bounding box center [218, 324] width 131 height 52
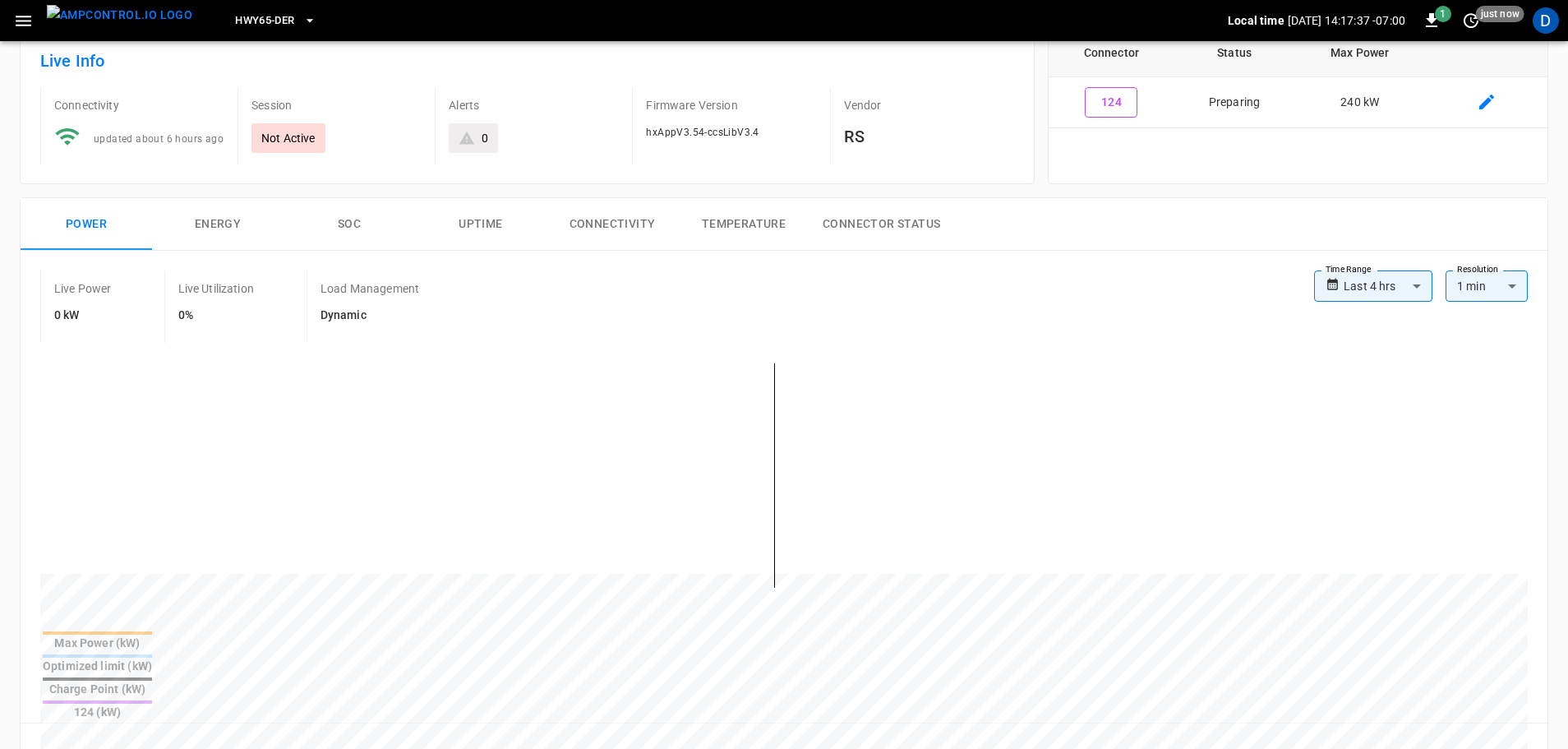
scroll to position [49, 0]
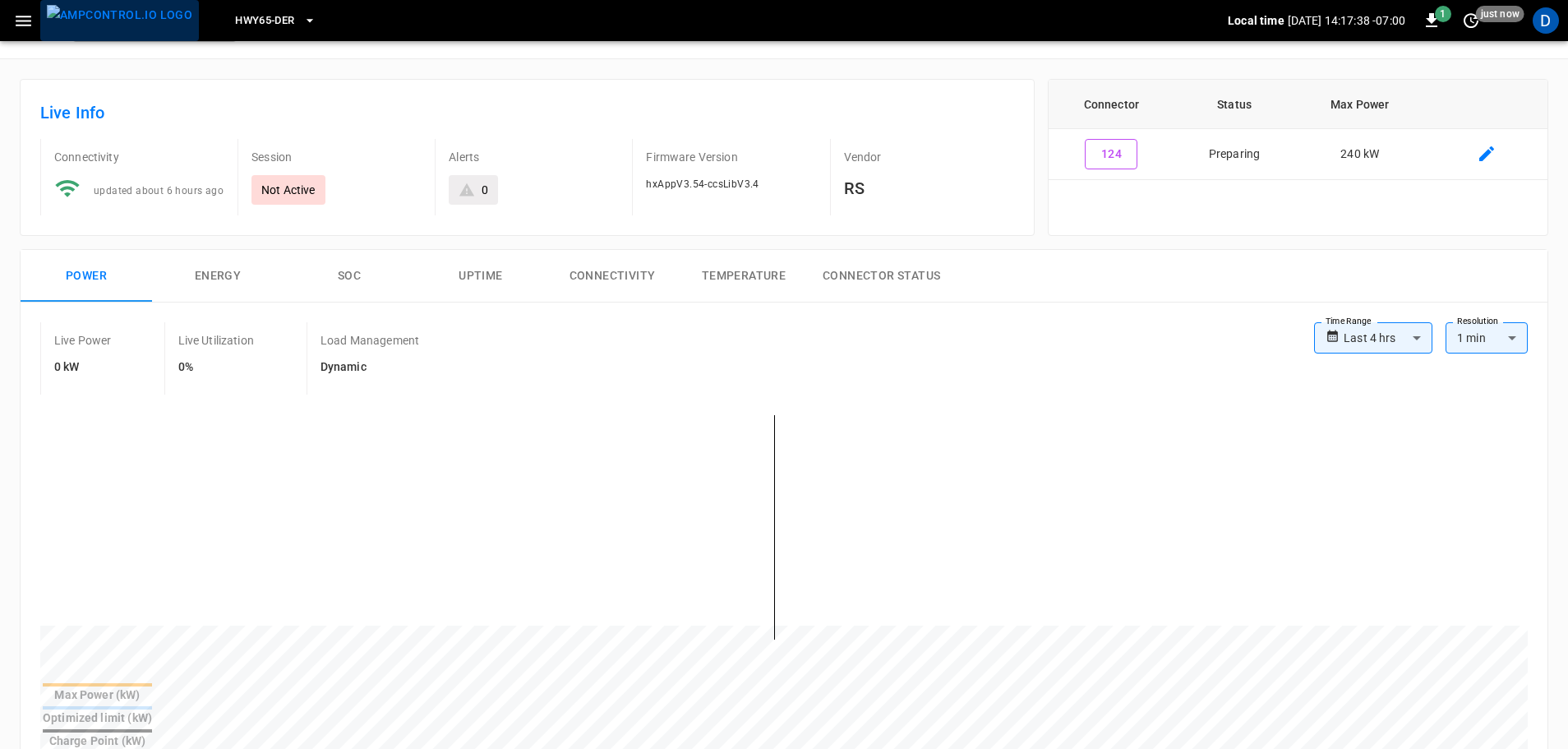
click at [125, 17] on img "menu" at bounding box center [120, 15] width 146 height 20
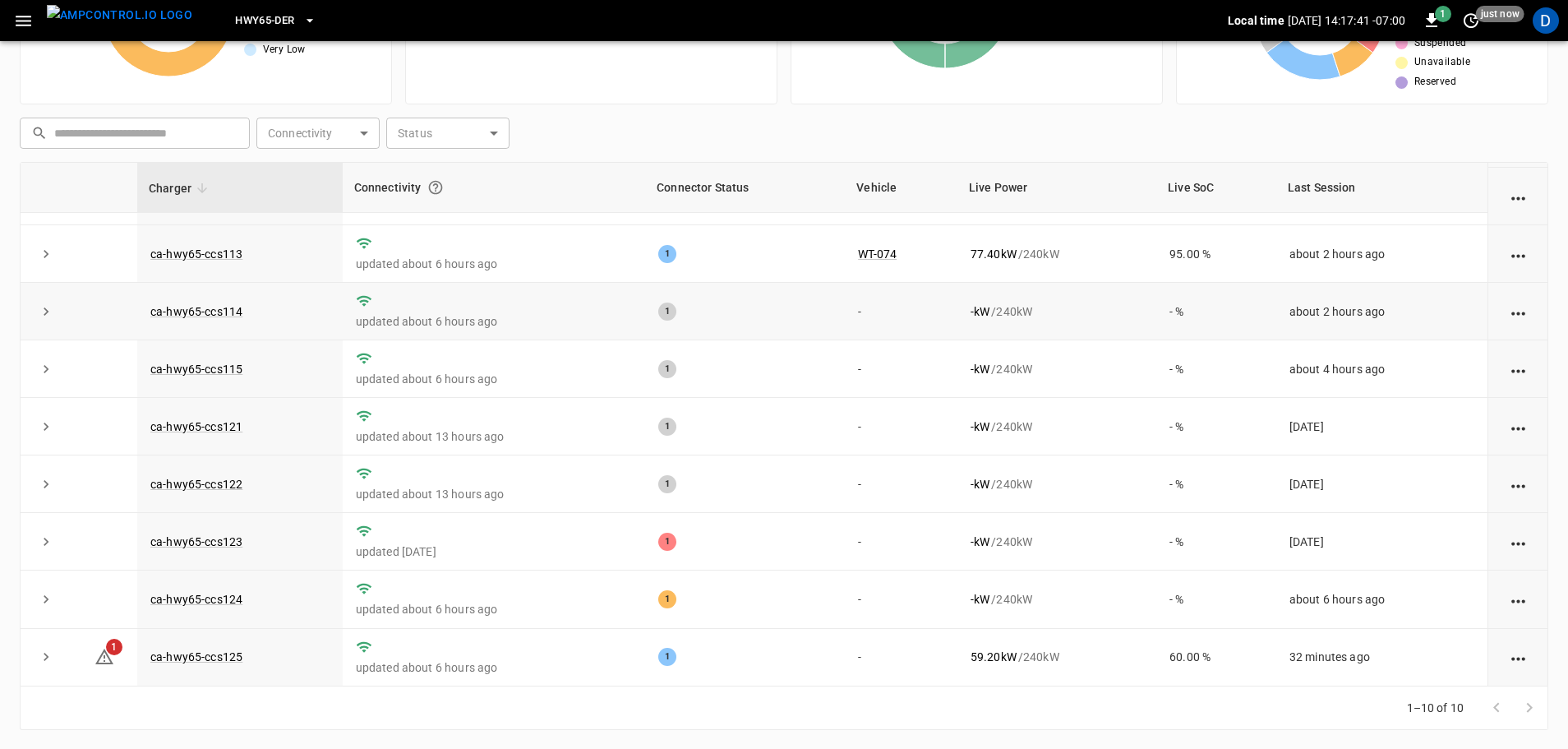
scroll to position [167, 0]
click at [215, 600] on link "ca-hwy65-ccs124" at bounding box center [196, 598] width 99 height 19
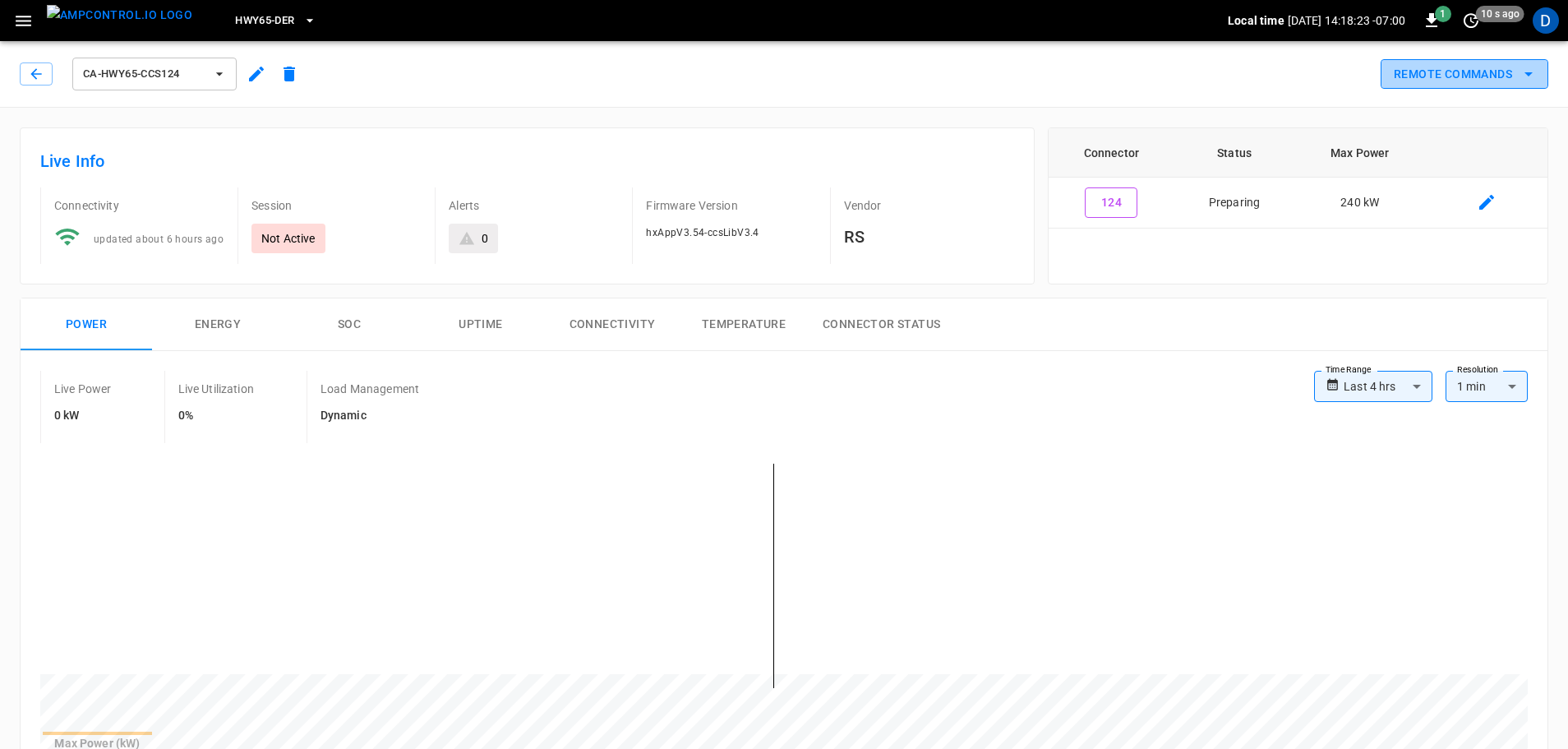
click at [1429, 72] on button "Remote Commands" at bounding box center [1464, 74] width 168 height 30
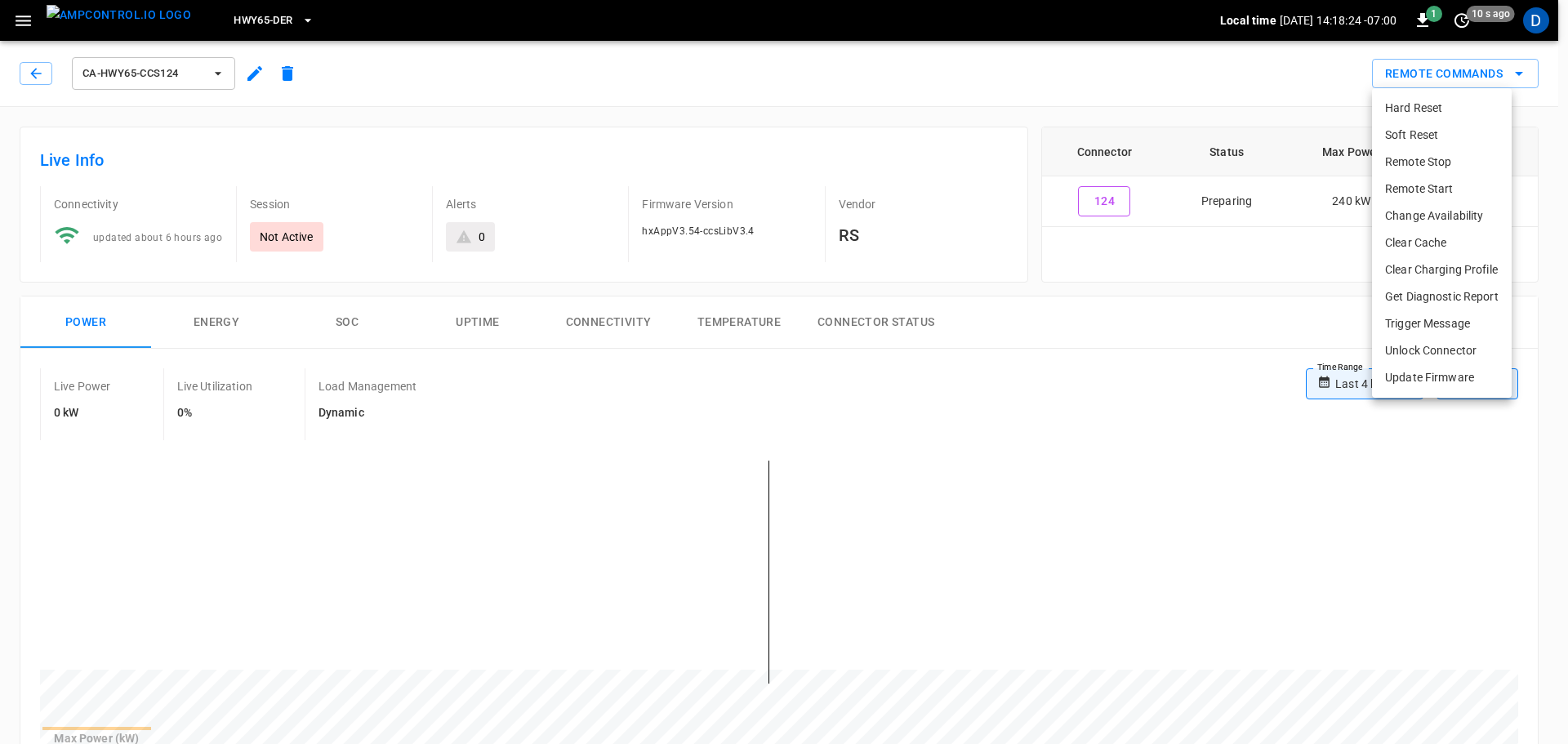
click at [1415, 141] on li "Soft Reset" at bounding box center [1442, 135] width 140 height 27
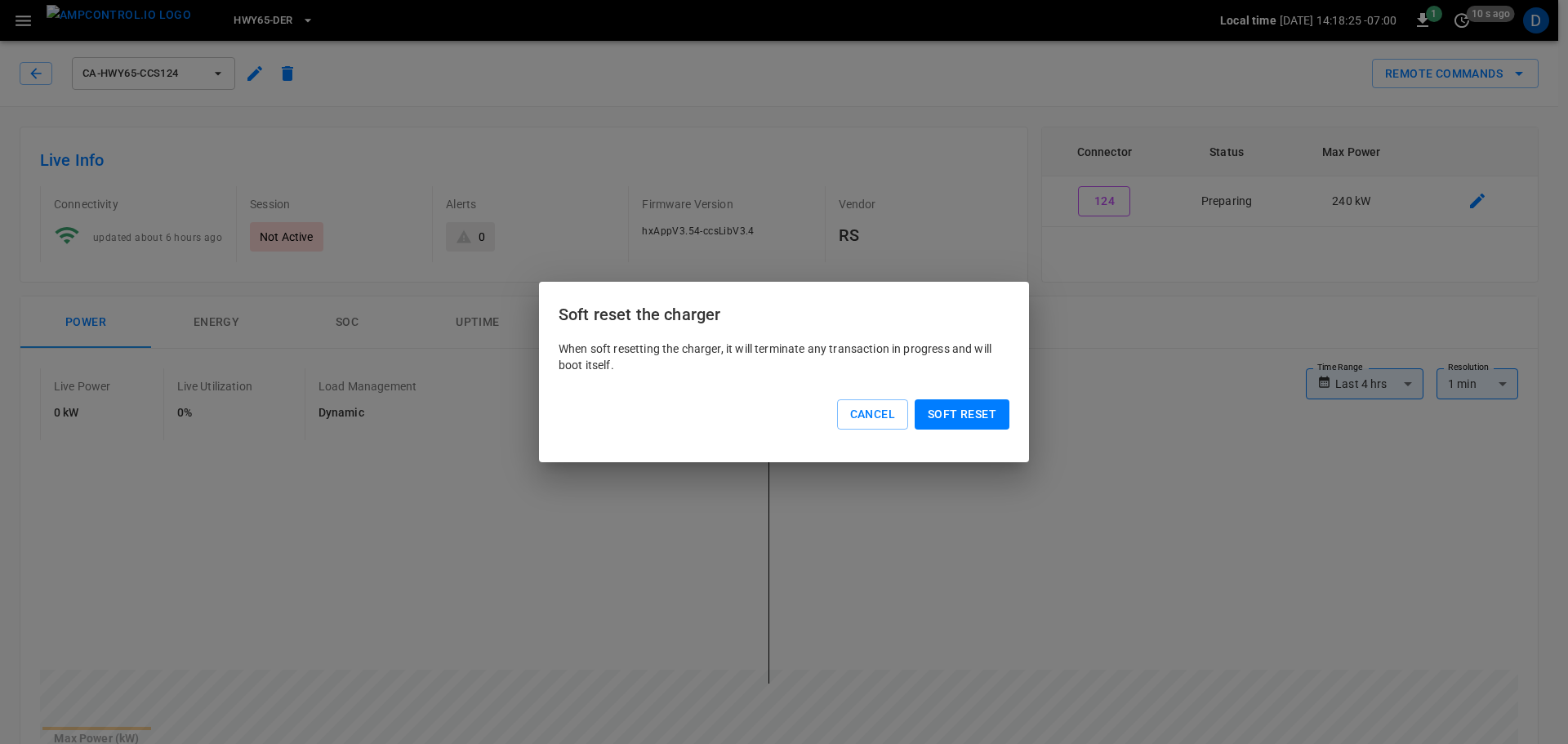
click at [947, 417] on button "Soft reset" at bounding box center [962, 414] width 95 height 30
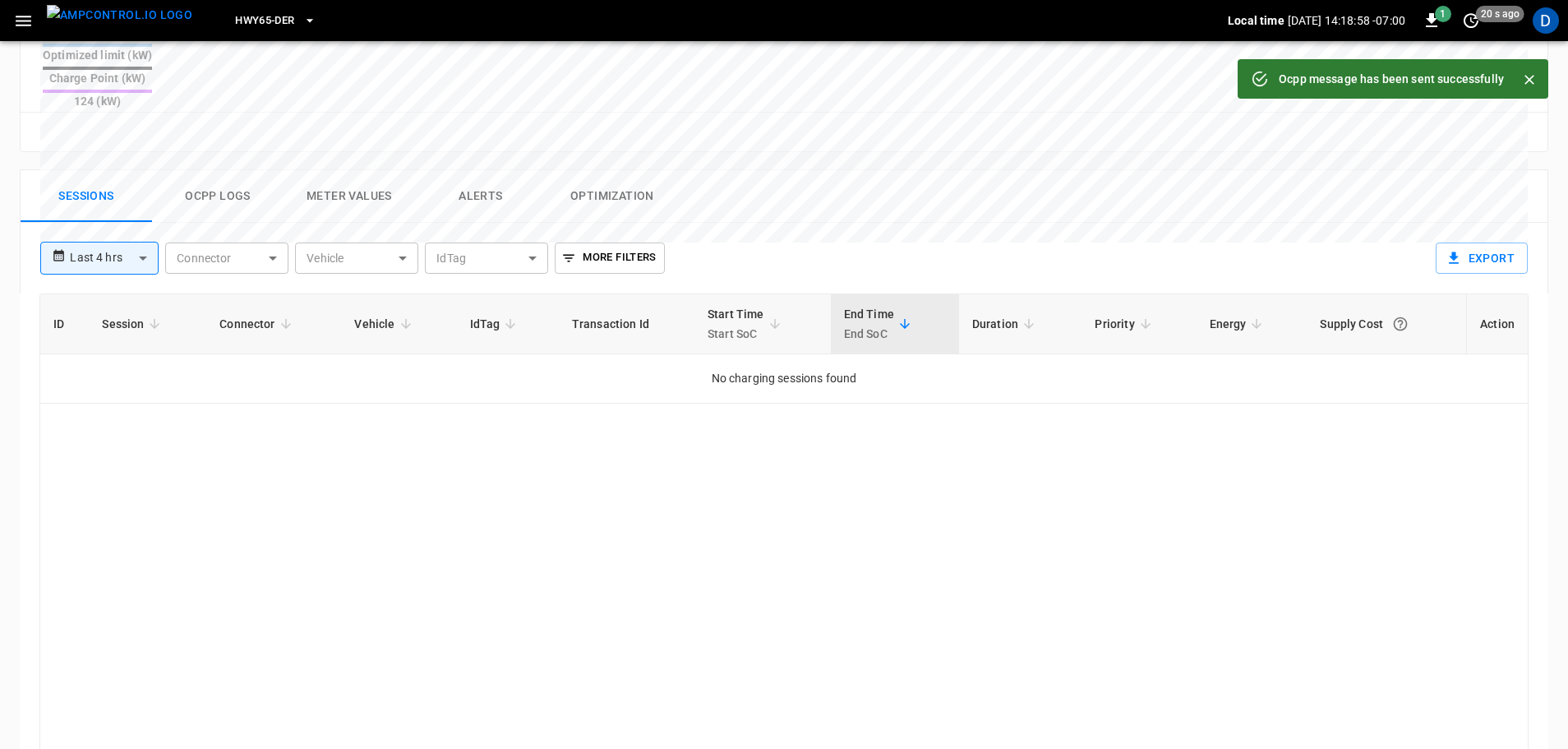
scroll to position [789, 0]
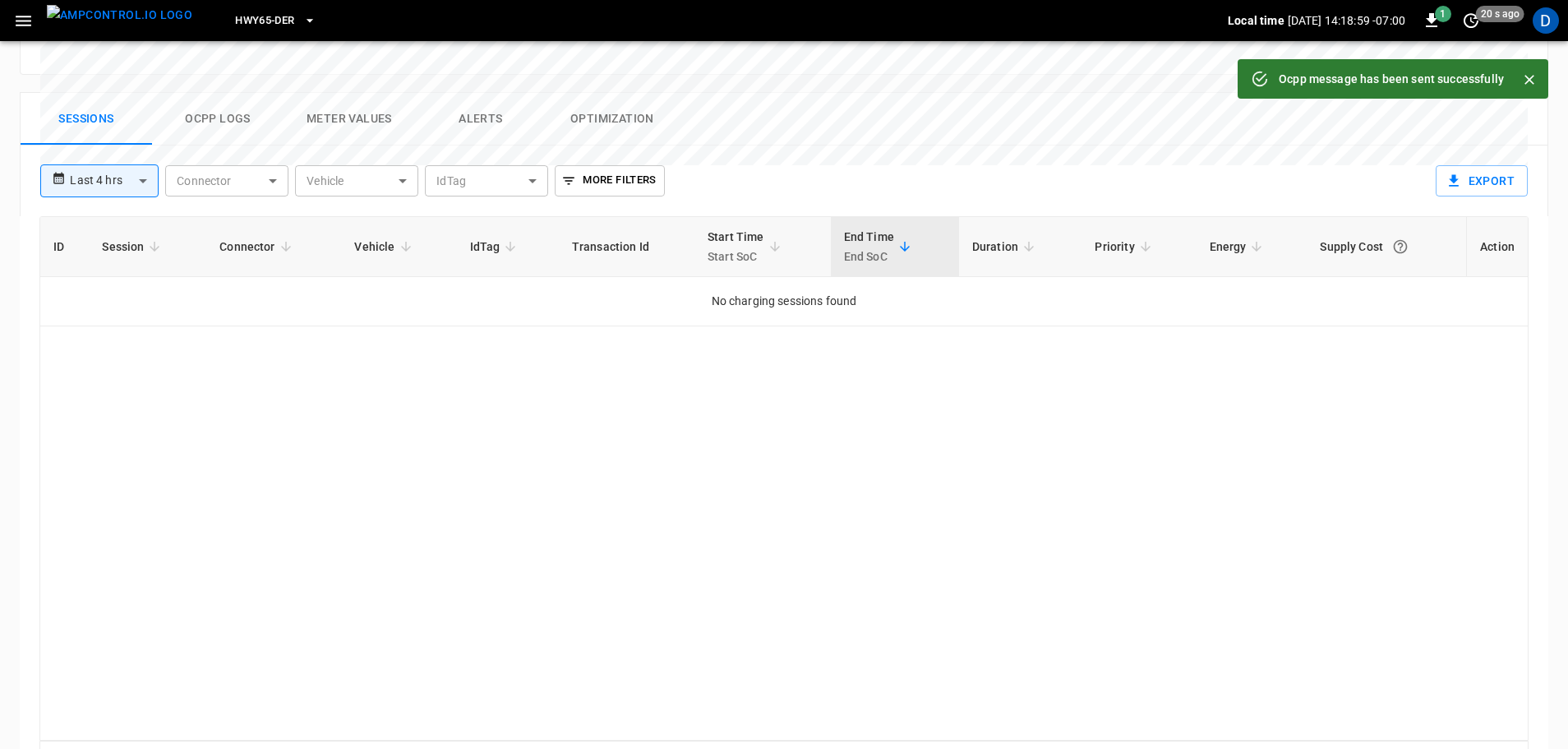
click at [229, 93] on button "Ocpp logs" at bounding box center [218, 119] width 131 height 52
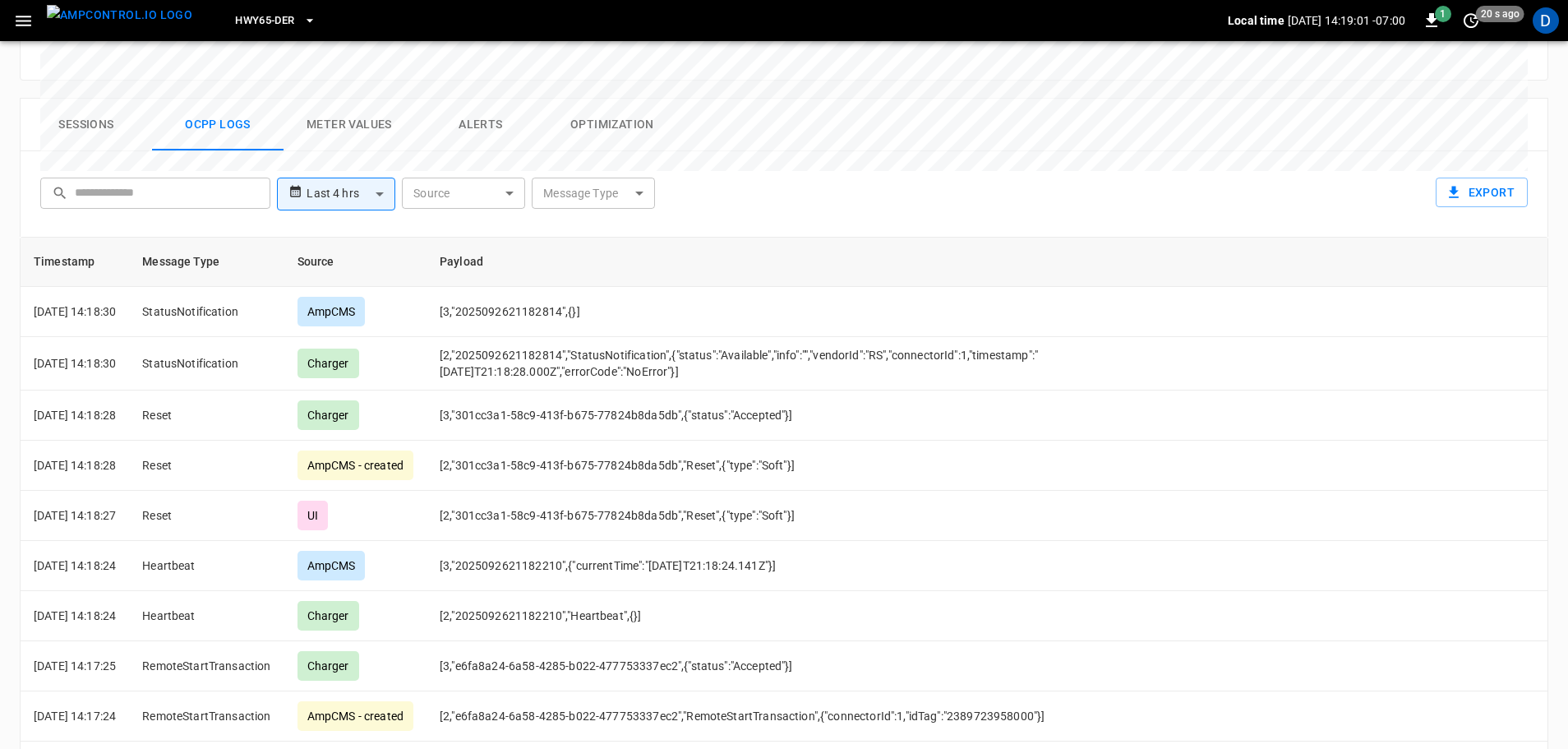
scroll to position [792, 0]
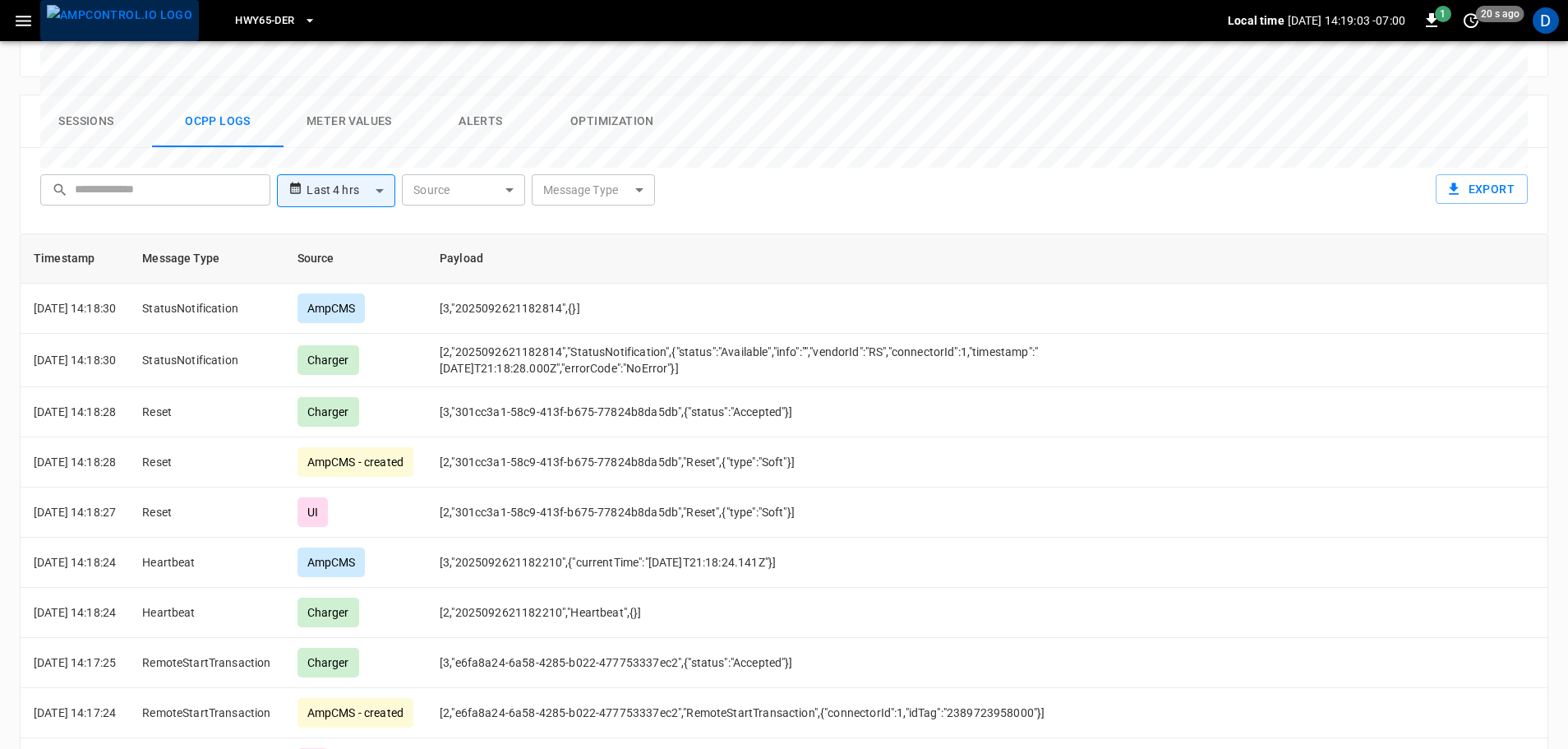
click at [130, 24] on img "menu" at bounding box center [120, 15] width 146 height 20
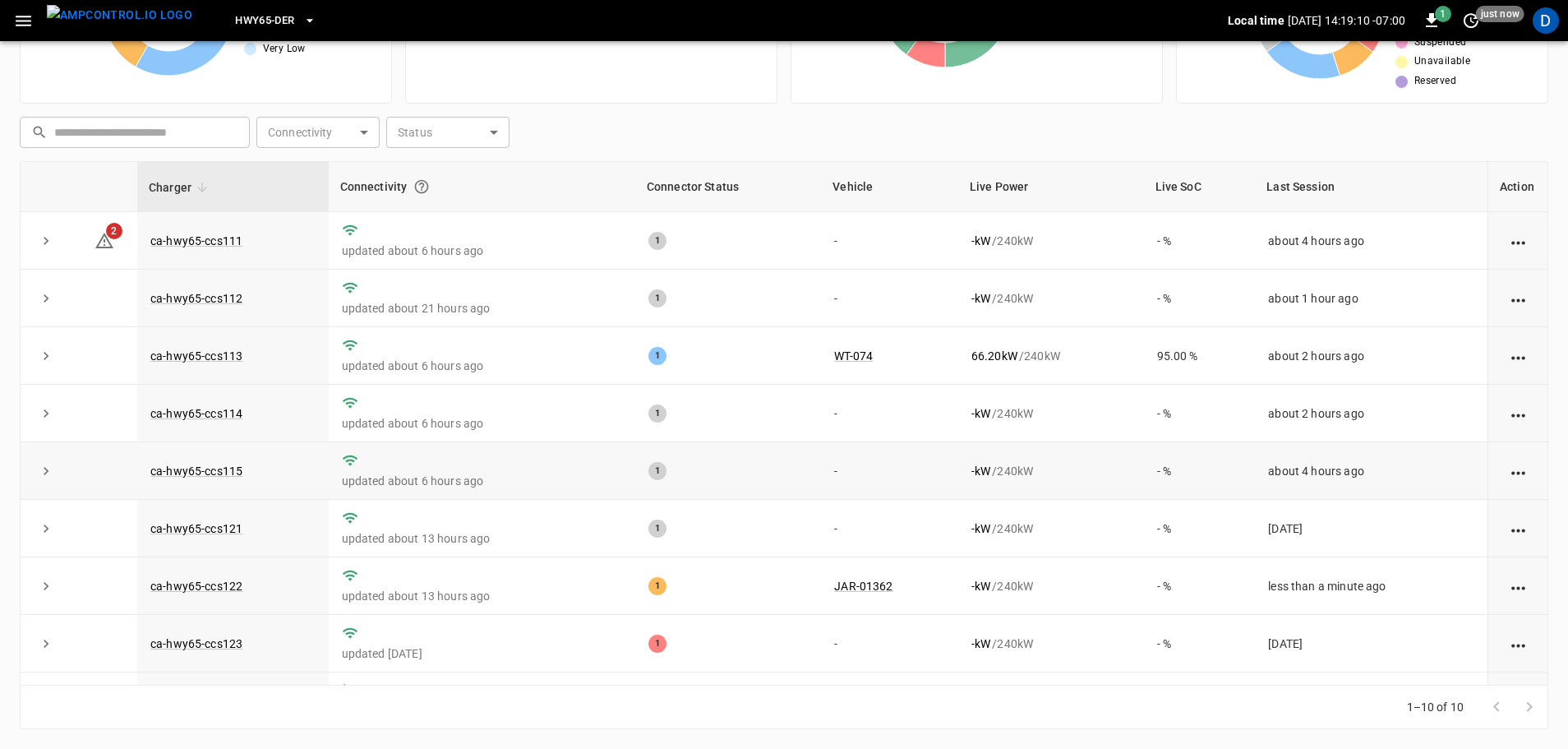
scroll to position [111, 0]
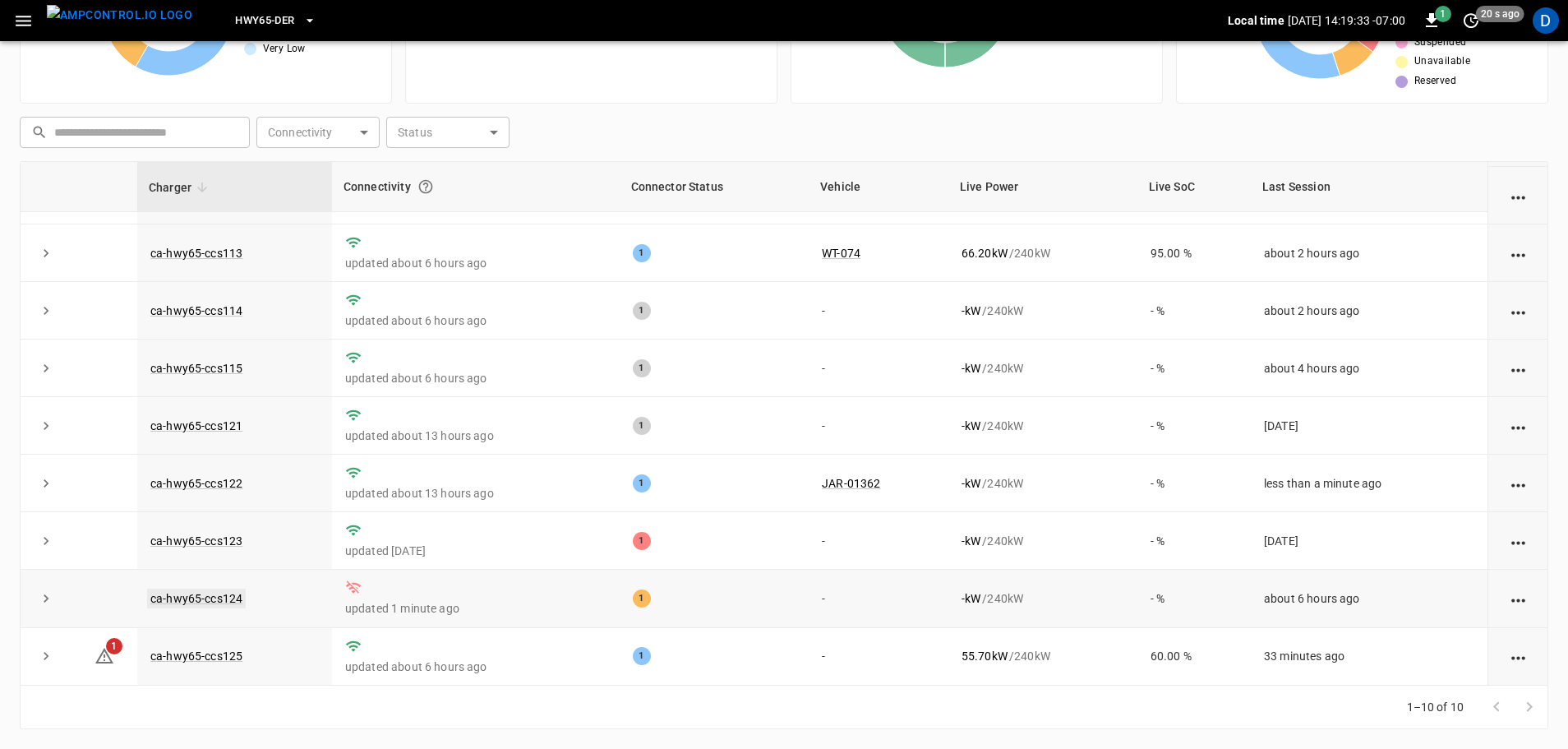
click at [231, 593] on link "ca-hwy65-ccs124" at bounding box center [196, 598] width 99 height 19
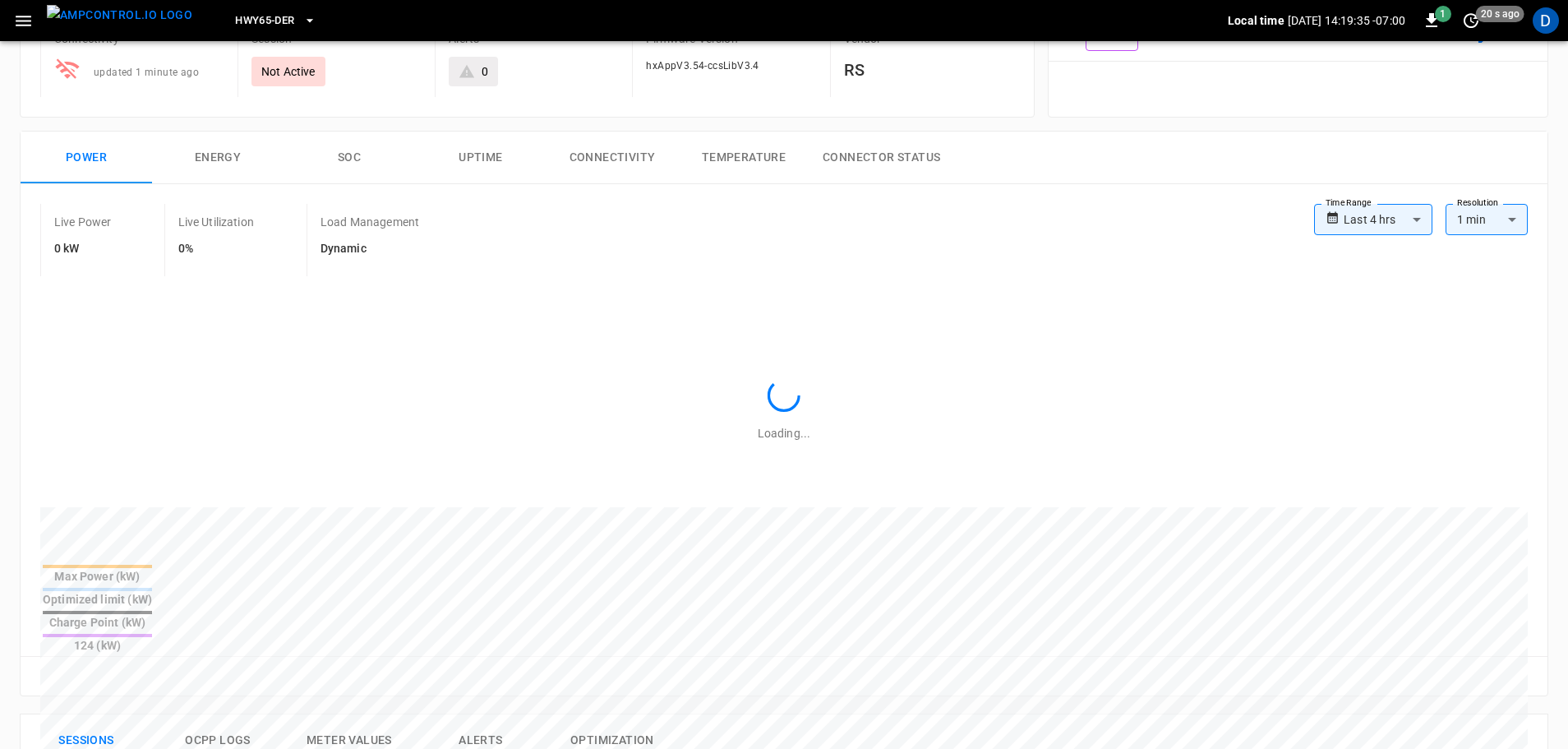
type input "**********"
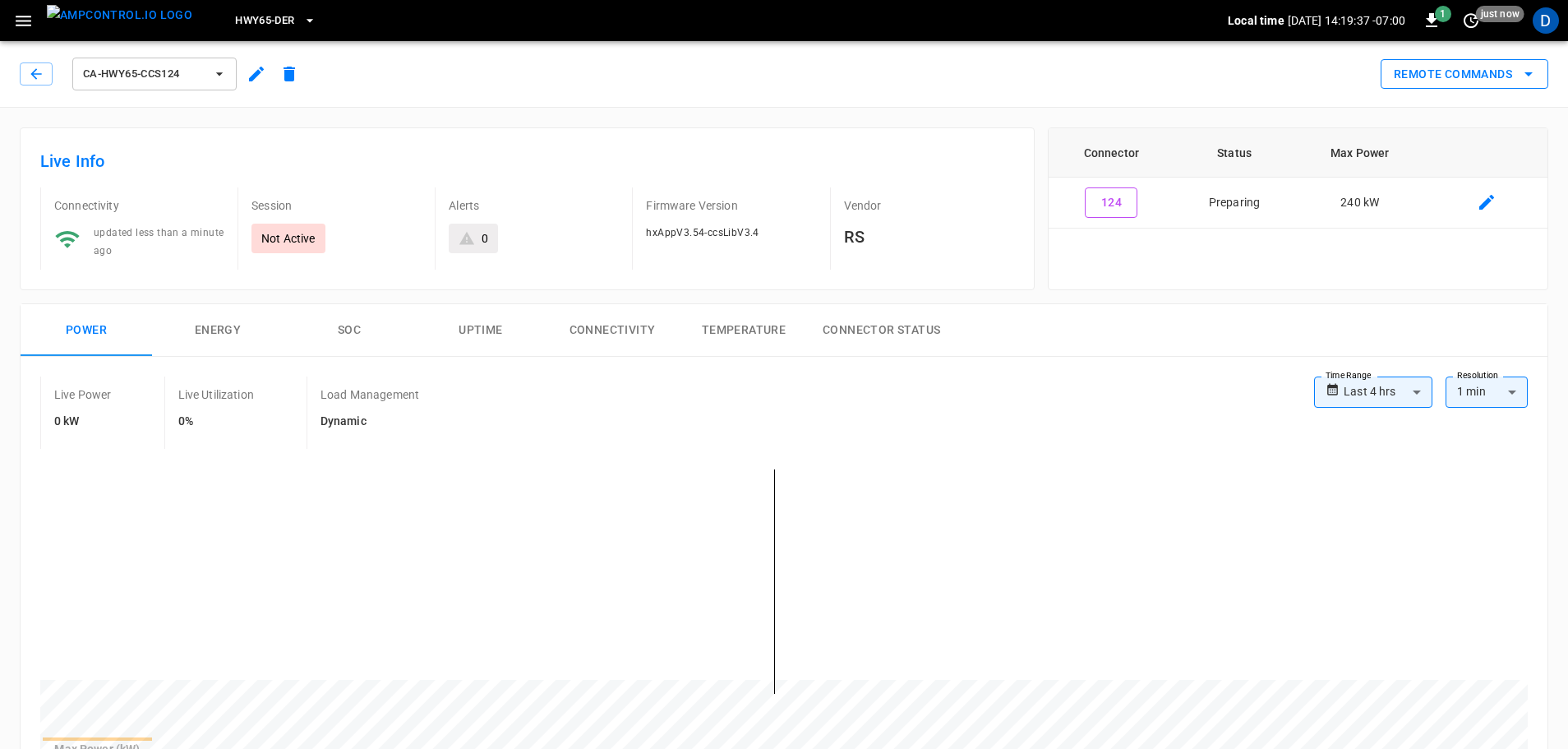
click at [1415, 65] on button "Remote Commands" at bounding box center [1464, 74] width 168 height 30
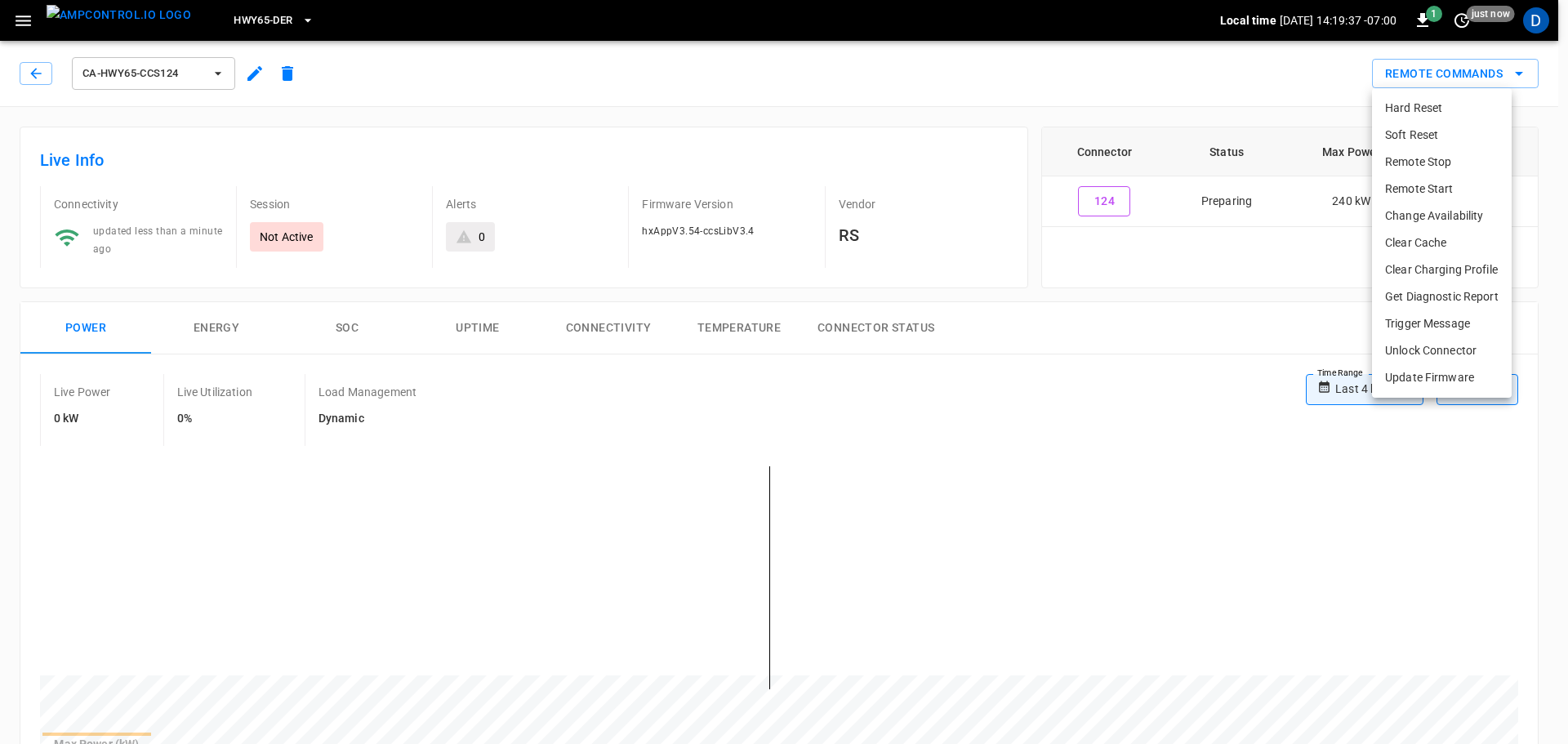
click at [1420, 187] on li "Remote Start" at bounding box center [1442, 189] width 140 height 27
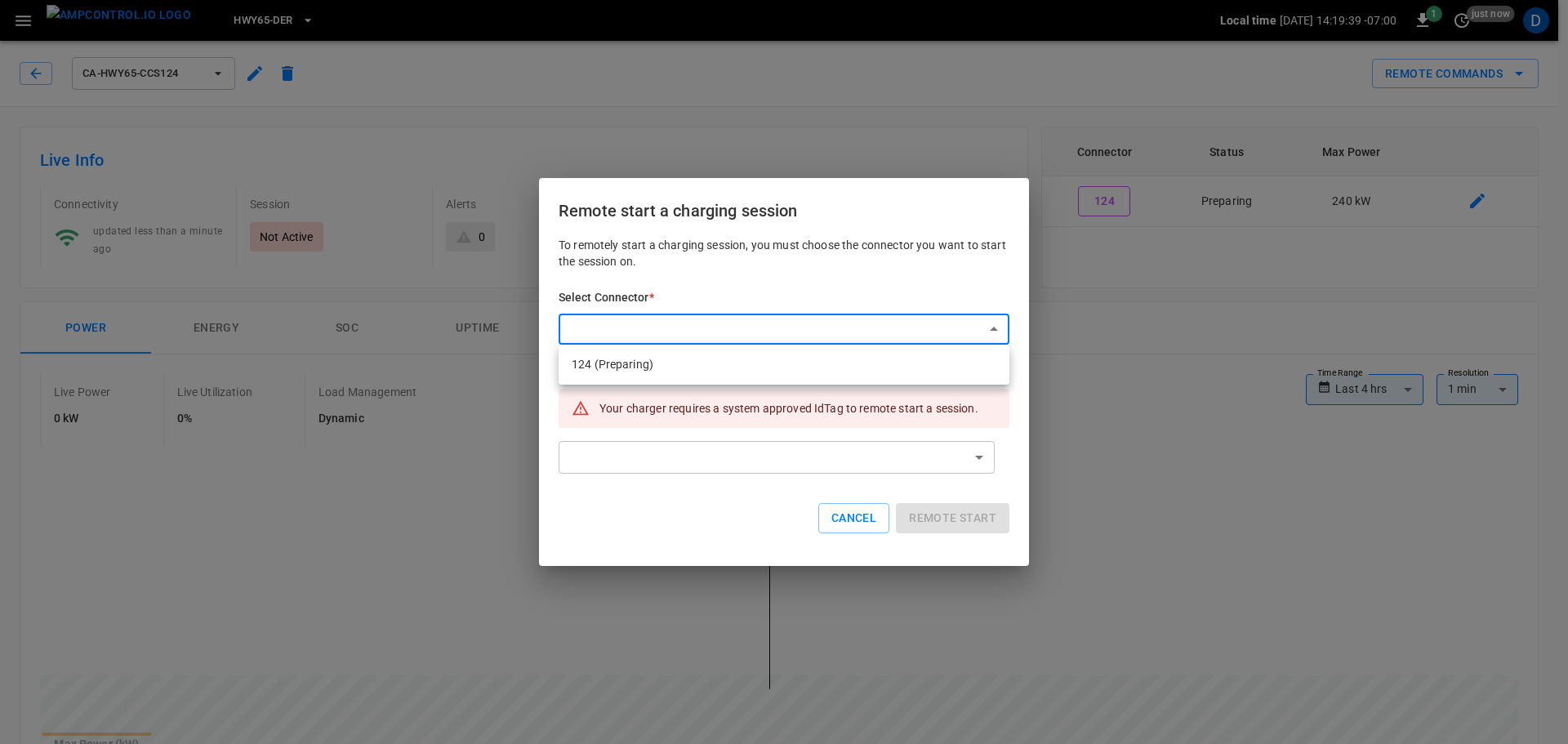
click at [776, 352] on li "124 (Preparing)" at bounding box center [784, 365] width 451 height 27
type input "**********"
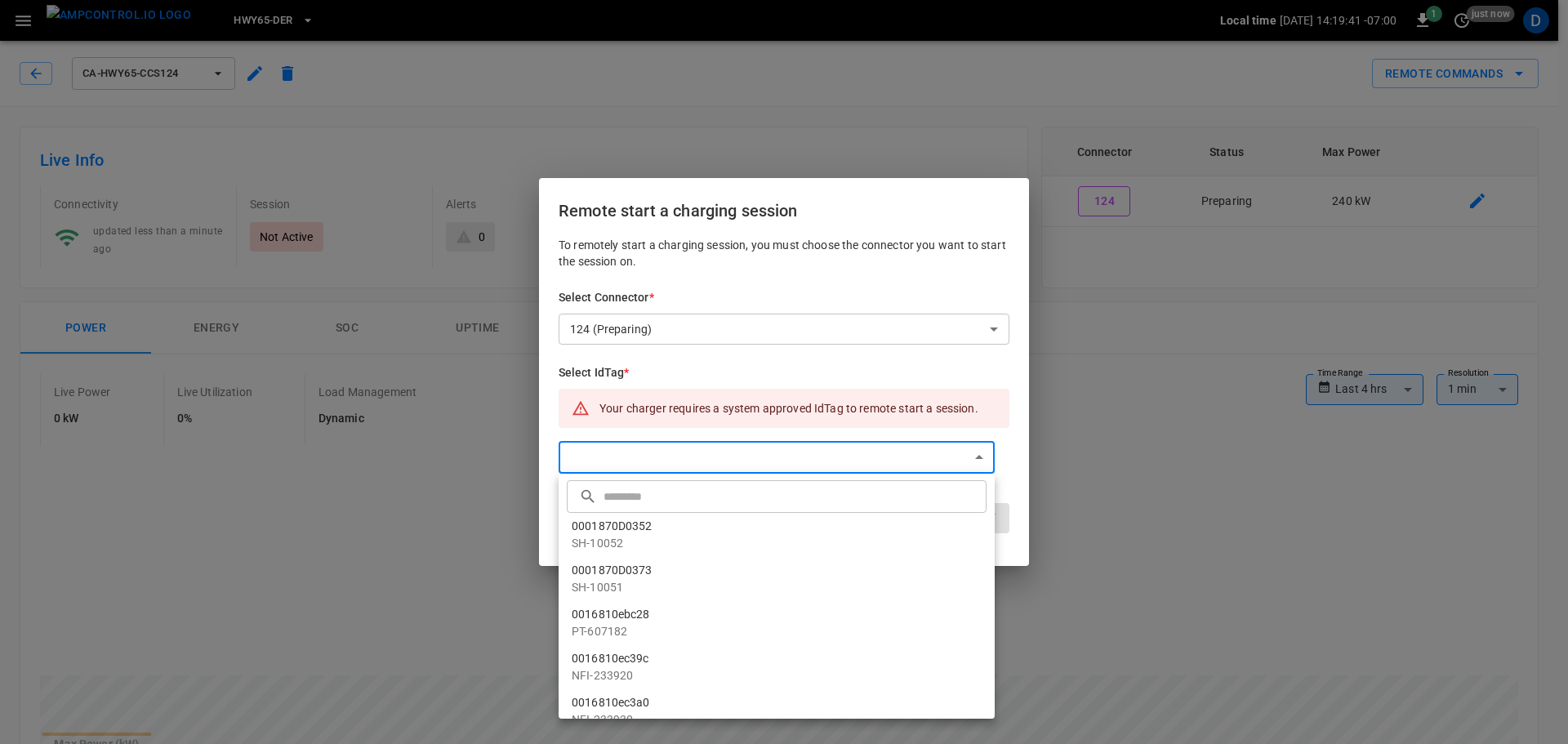
click at [686, 504] on input "text" at bounding box center [793, 496] width 379 height 44
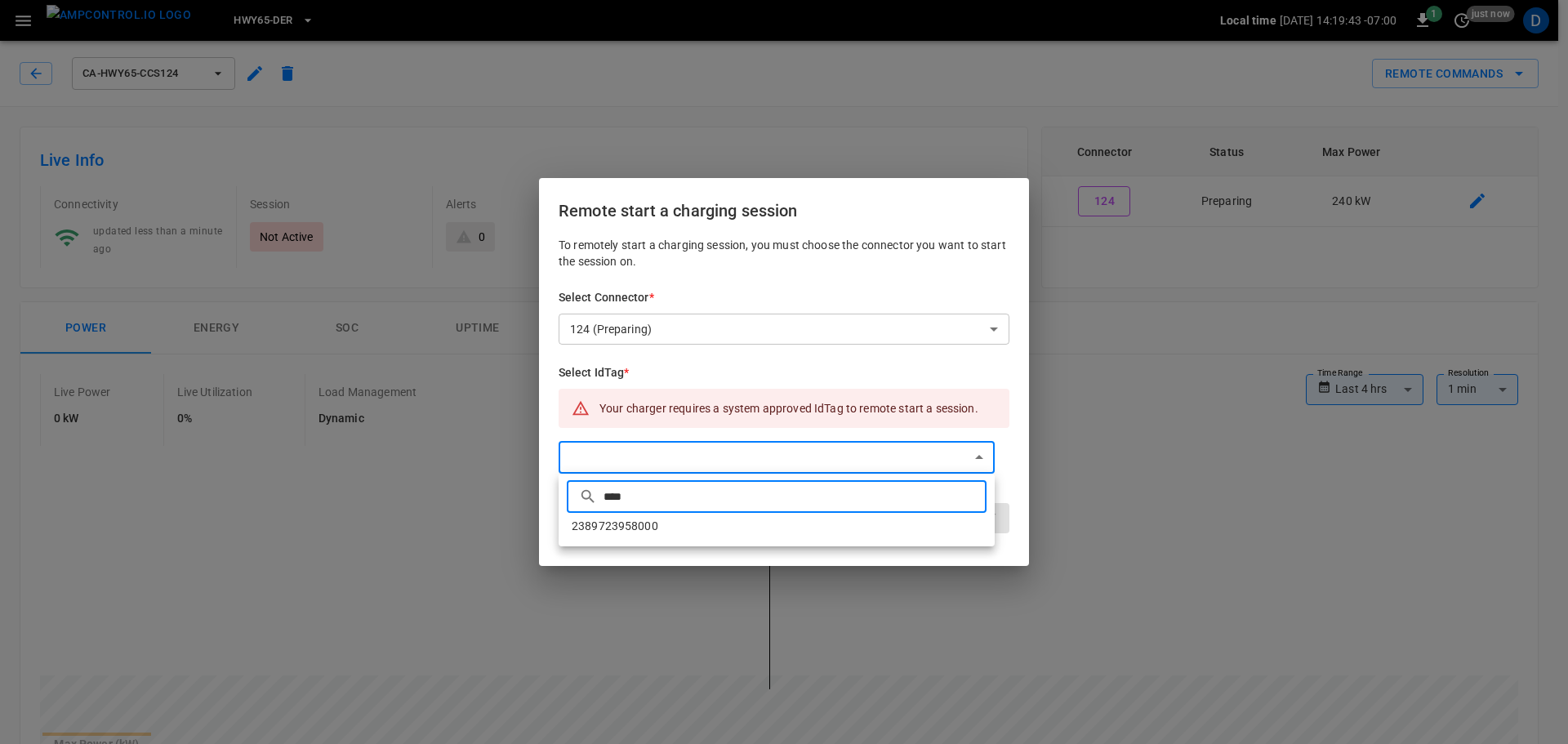
type input "****"
click at [716, 521] on li "2389723958000" at bounding box center [776, 526] width 436 height 27
type input "**********"
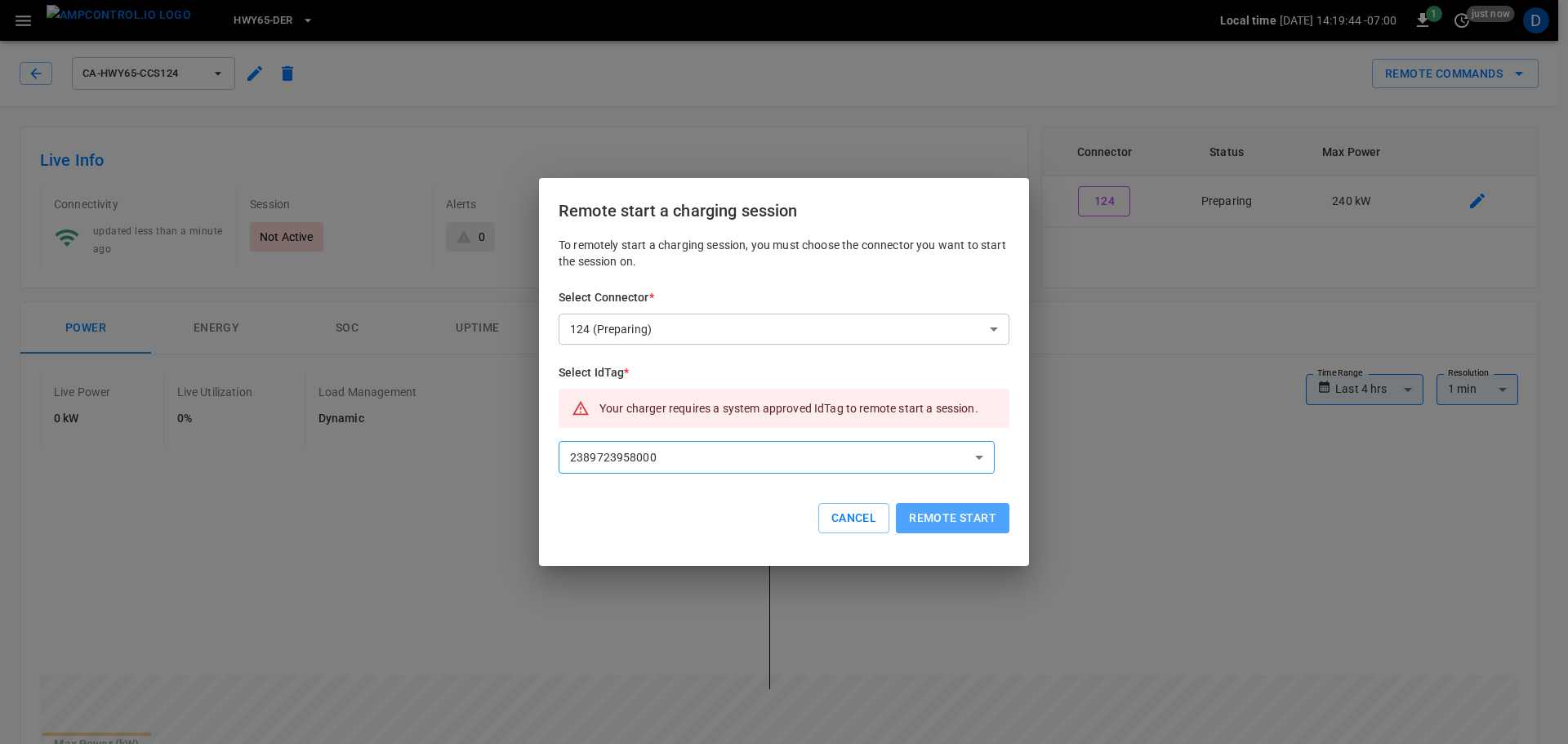
click at [962, 522] on button "Remote start" at bounding box center [953, 518] width 114 height 30
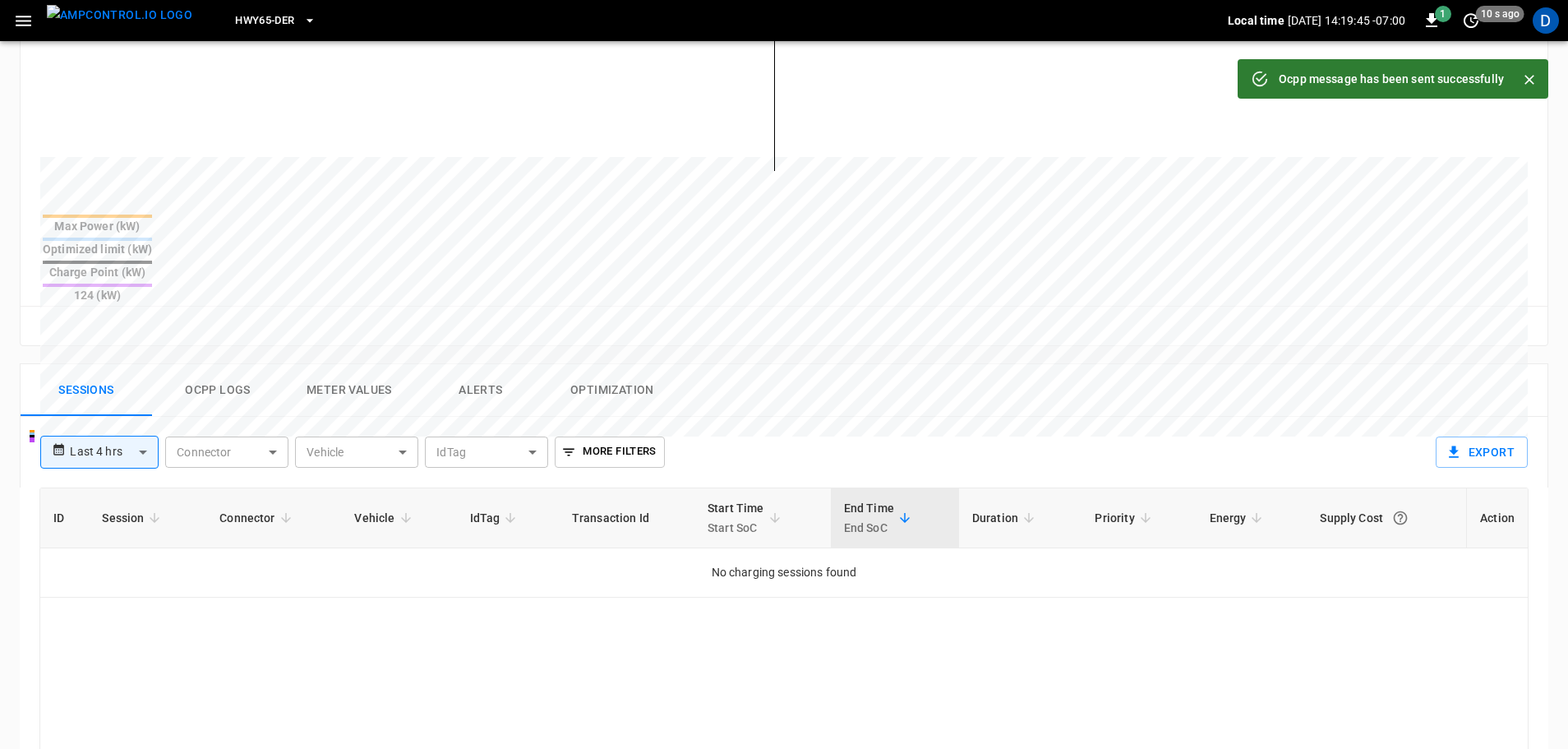
scroll to position [589, 0]
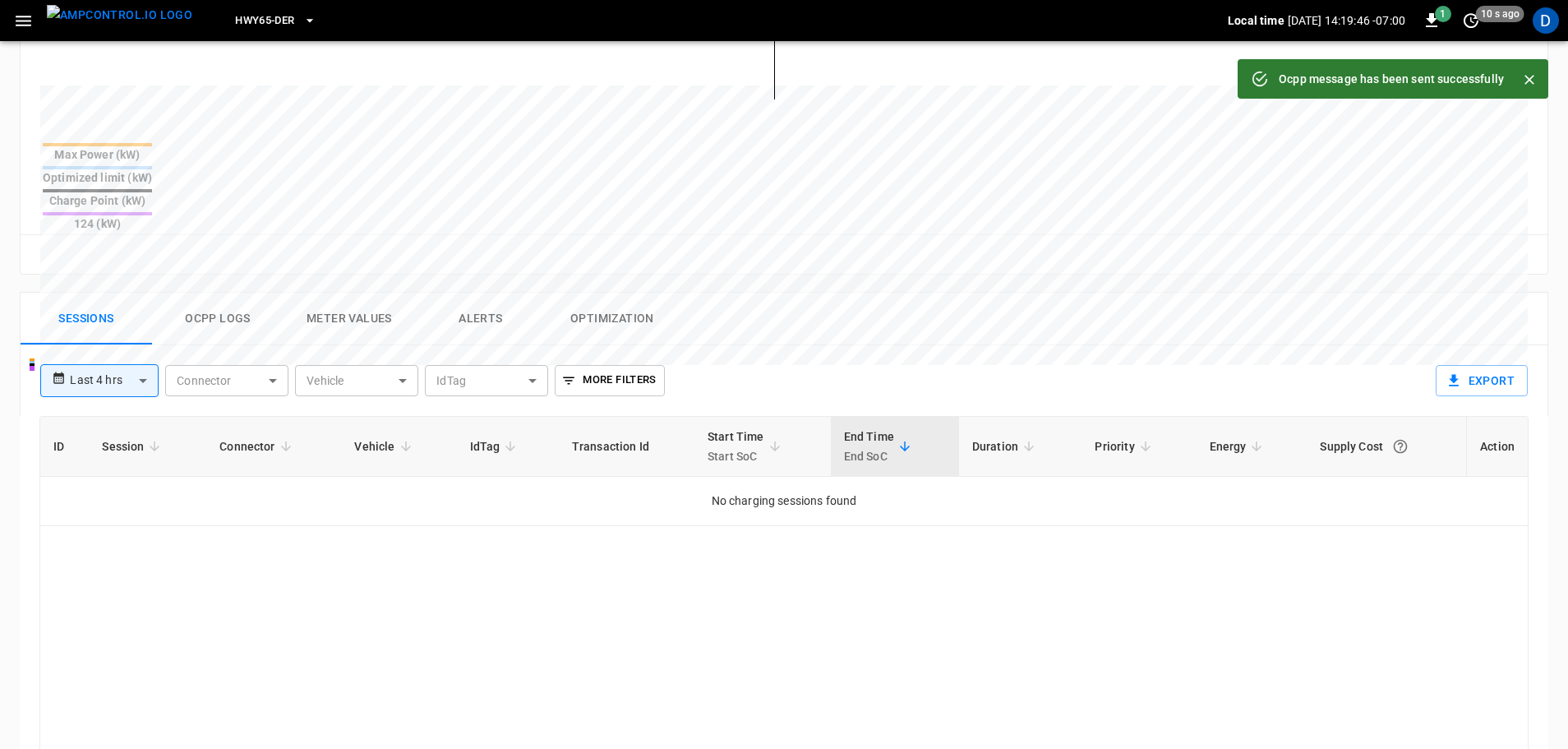
click at [214, 292] on button "Ocpp logs" at bounding box center [218, 318] width 131 height 52
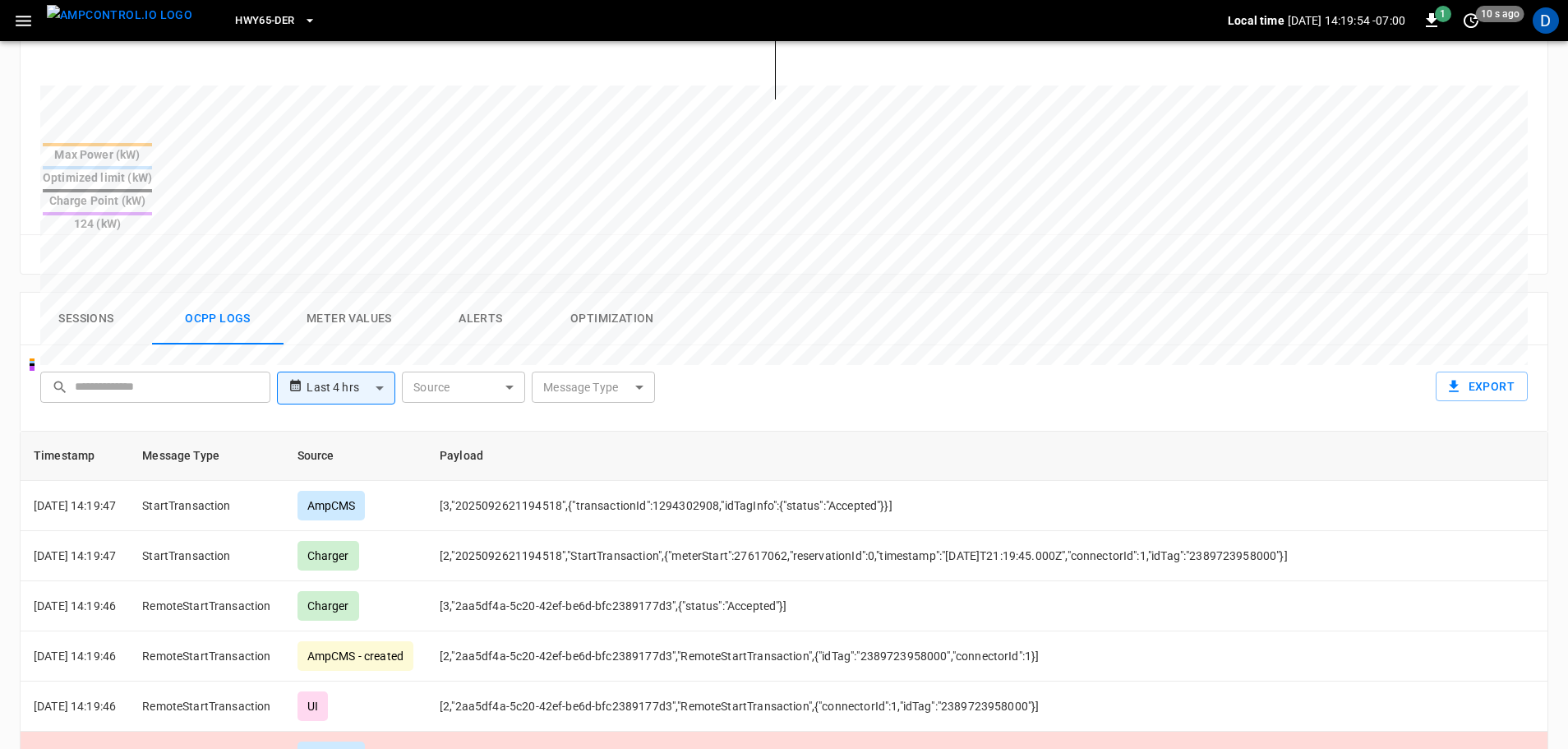
click at [99, 292] on button "Sessions" at bounding box center [86, 318] width 131 height 52
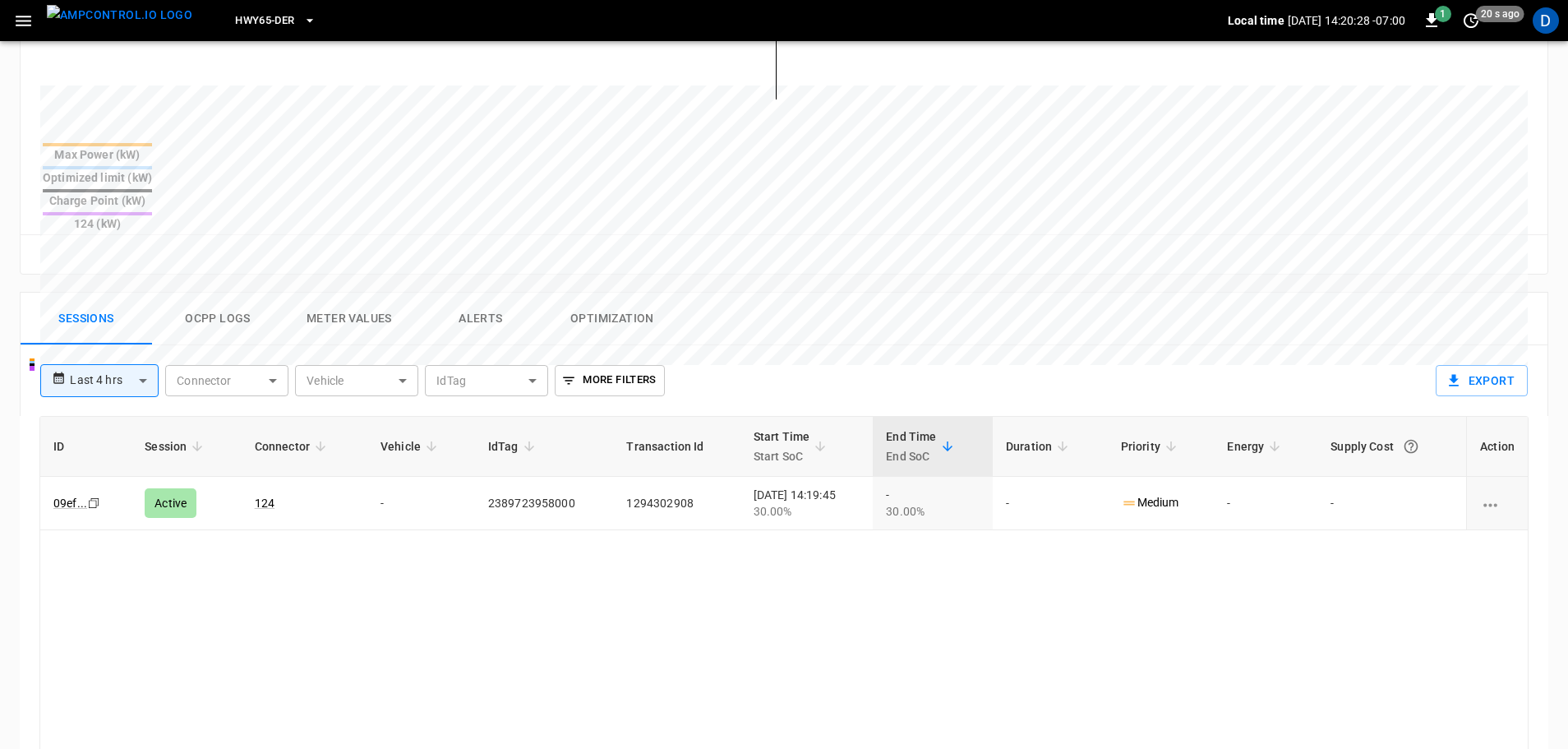
drag, startPoint x: 153, startPoint y: 17, endPoint x: 287, endPoint y: 35, distance: 135.2
click at [153, 17] on img "menu" at bounding box center [120, 15] width 146 height 20
click at [287, 35] on button "HWY65-DER" at bounding box center [275, 21] width 93 height 32
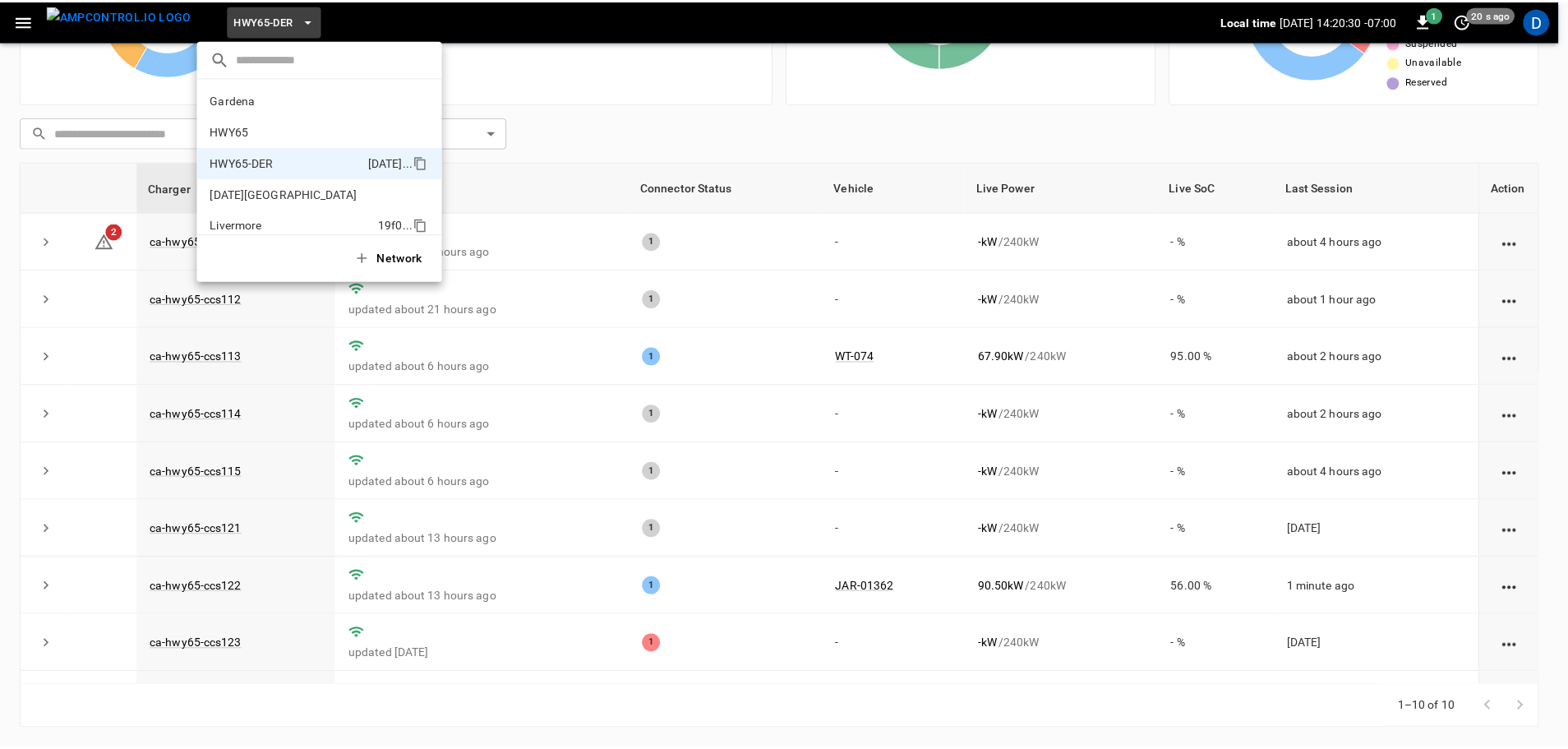
scroll to position [57, 0]
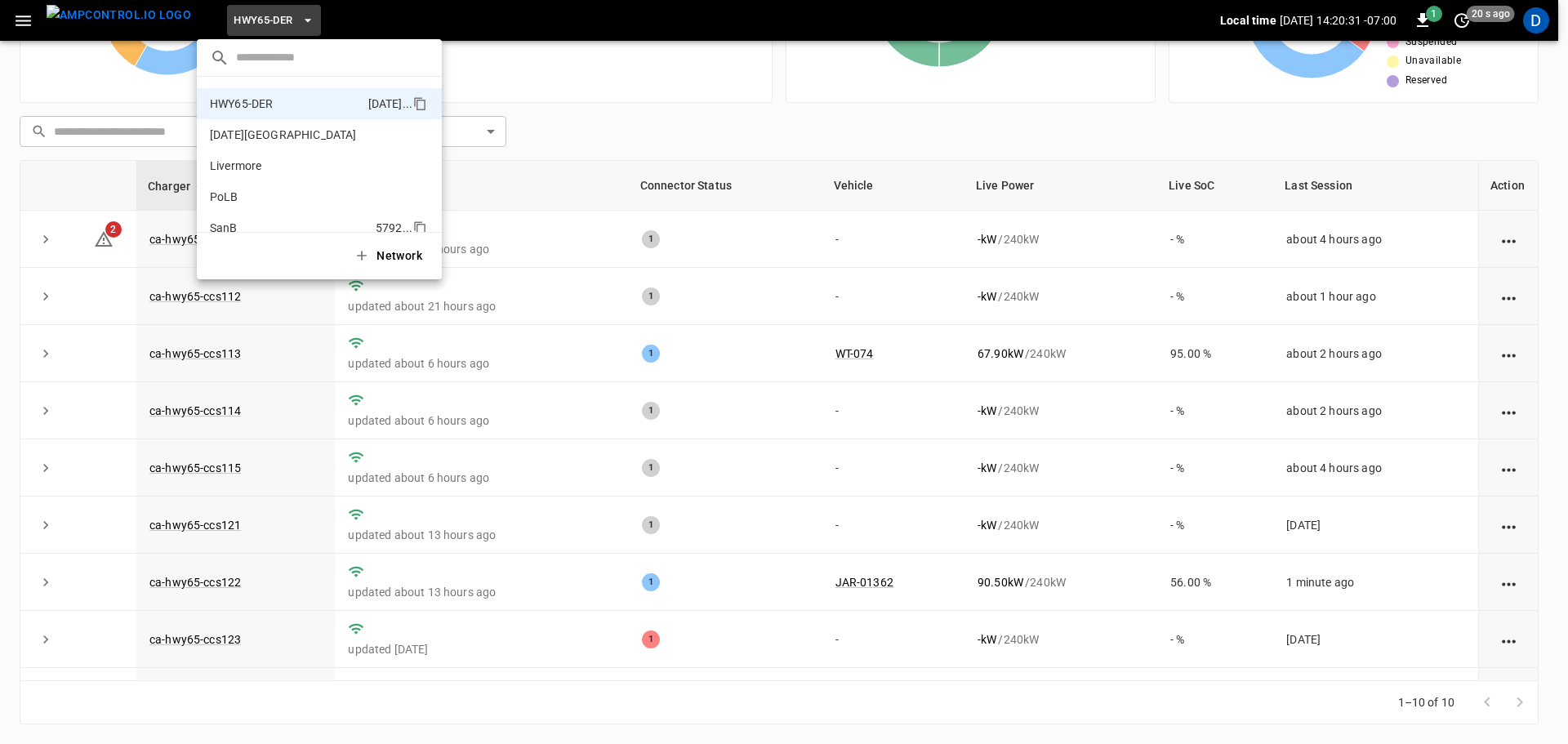
click at [236, 214] on li "SanB 5792 ..." at bounding box center [319, 228] width 245 height 31
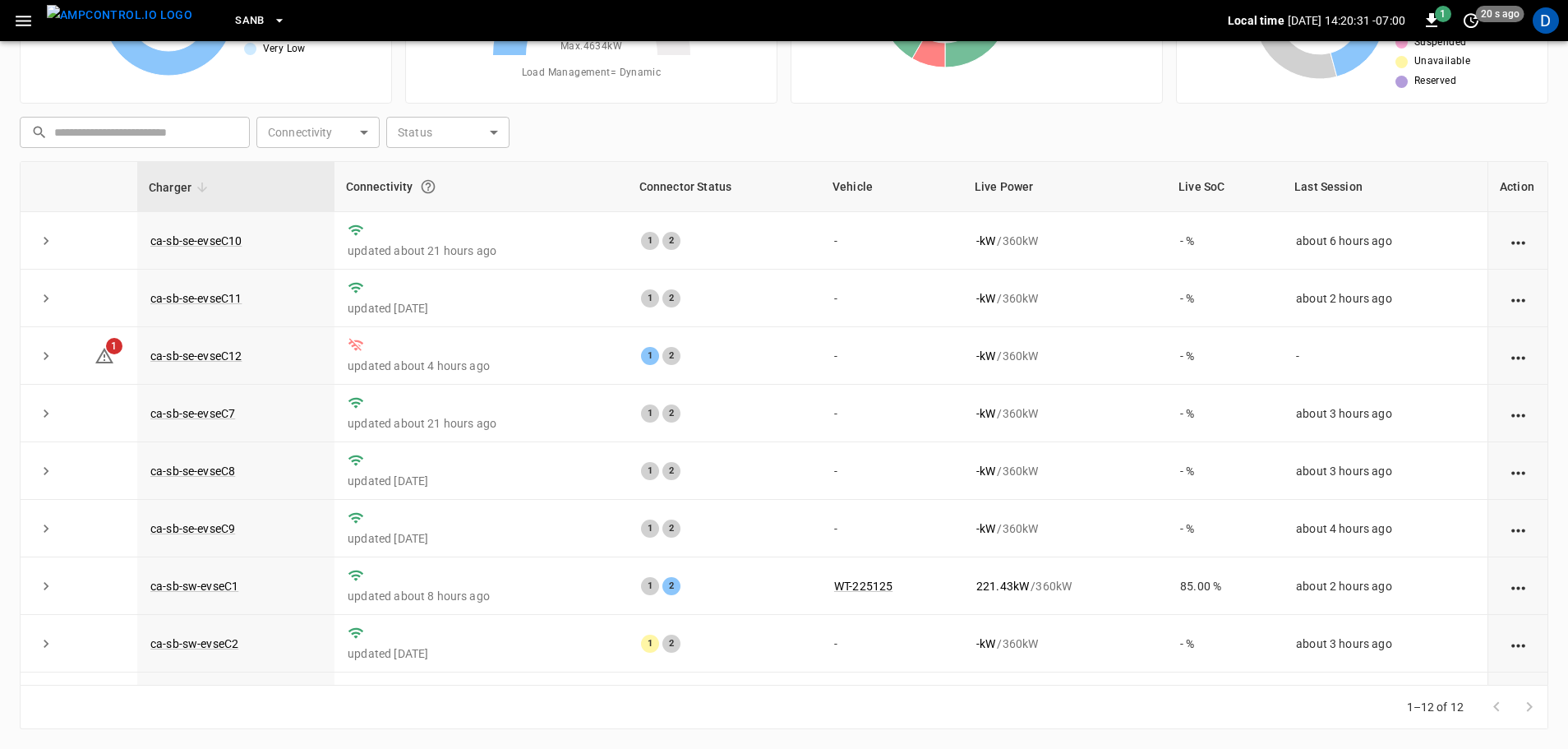
scroll to position [0, 0]
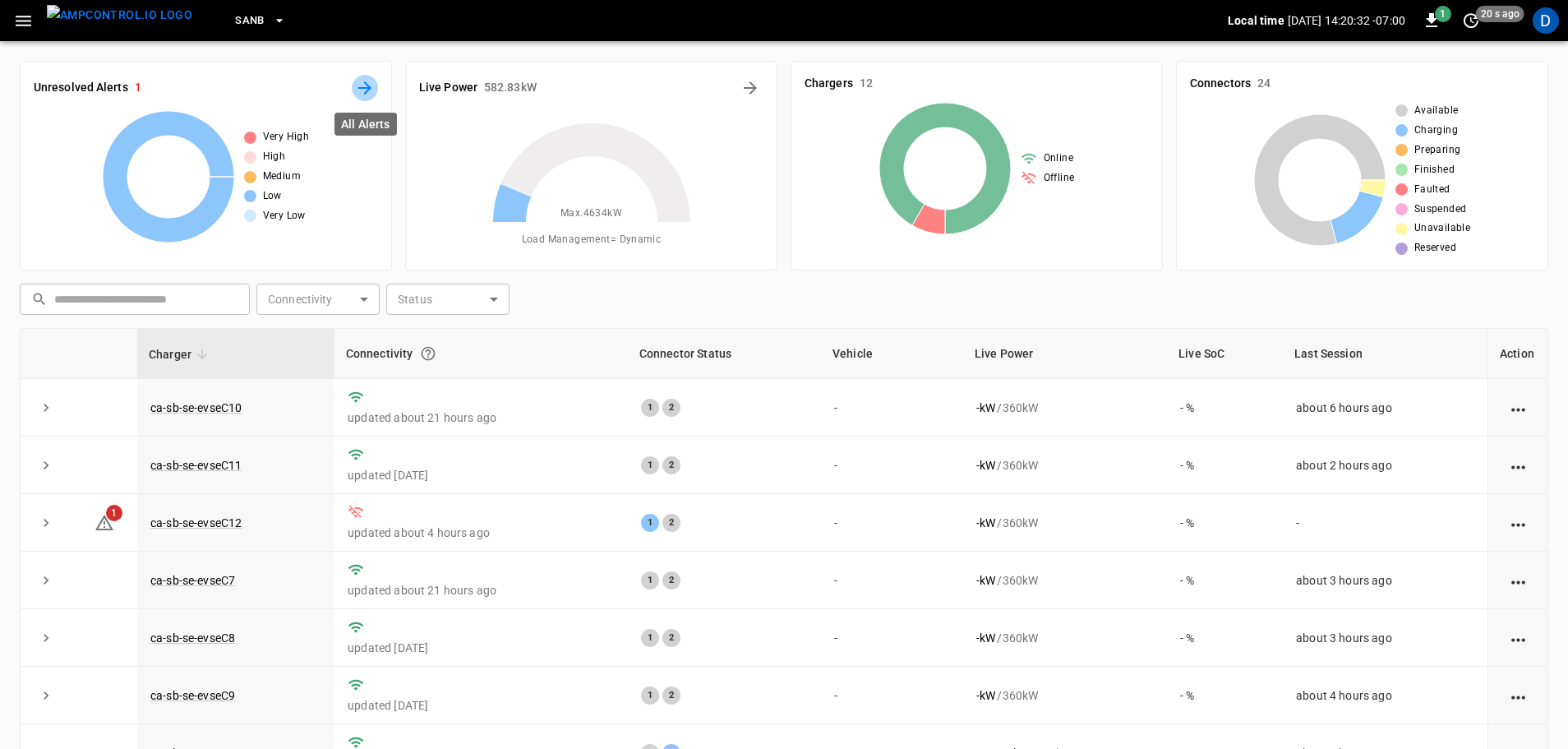
click at [360, 81] on icon "All Alerts" at bounding box center [365, 88] width 19 height 19
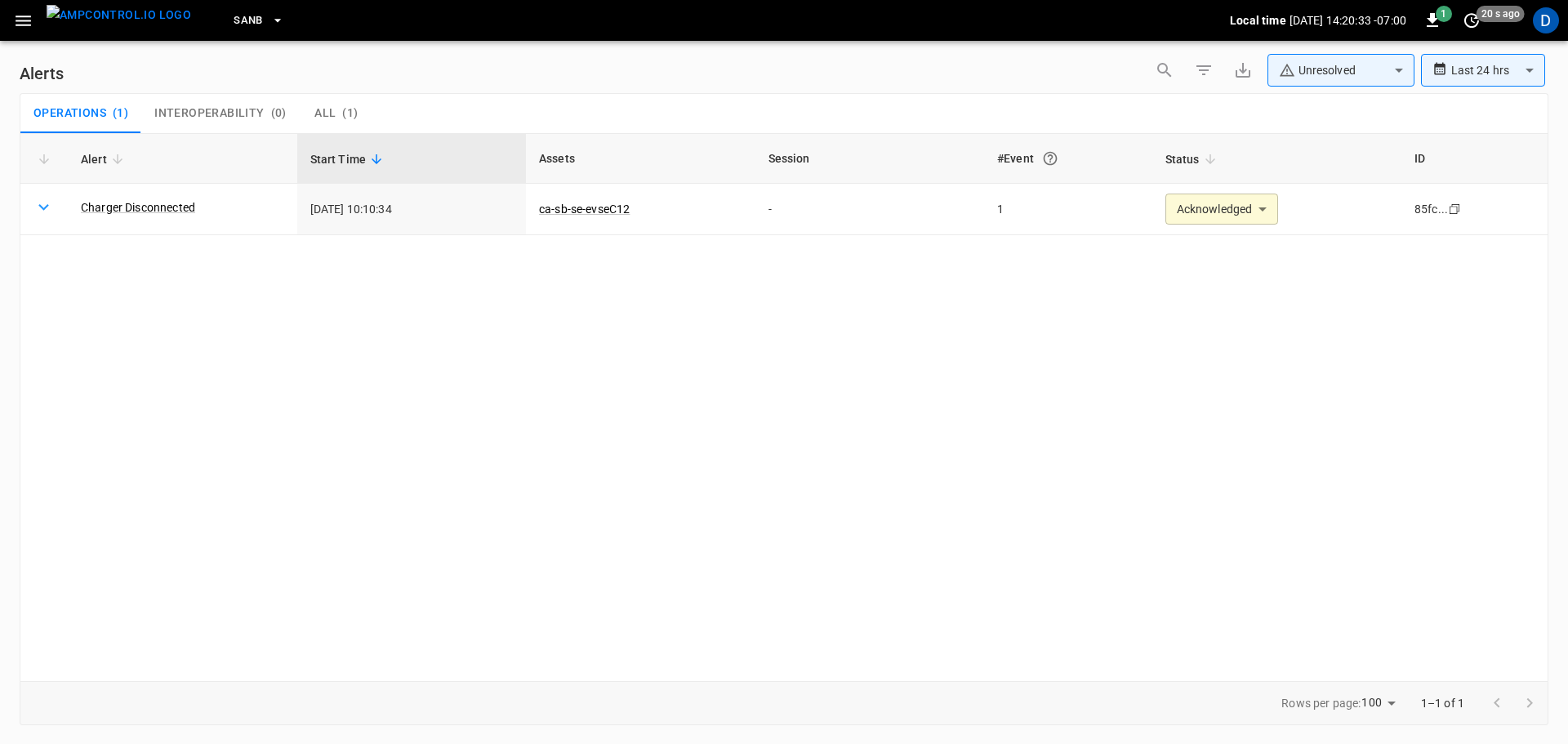
click at [1292, 71] on body "**********" at bounding box center [784, 369] width 1568 height 738
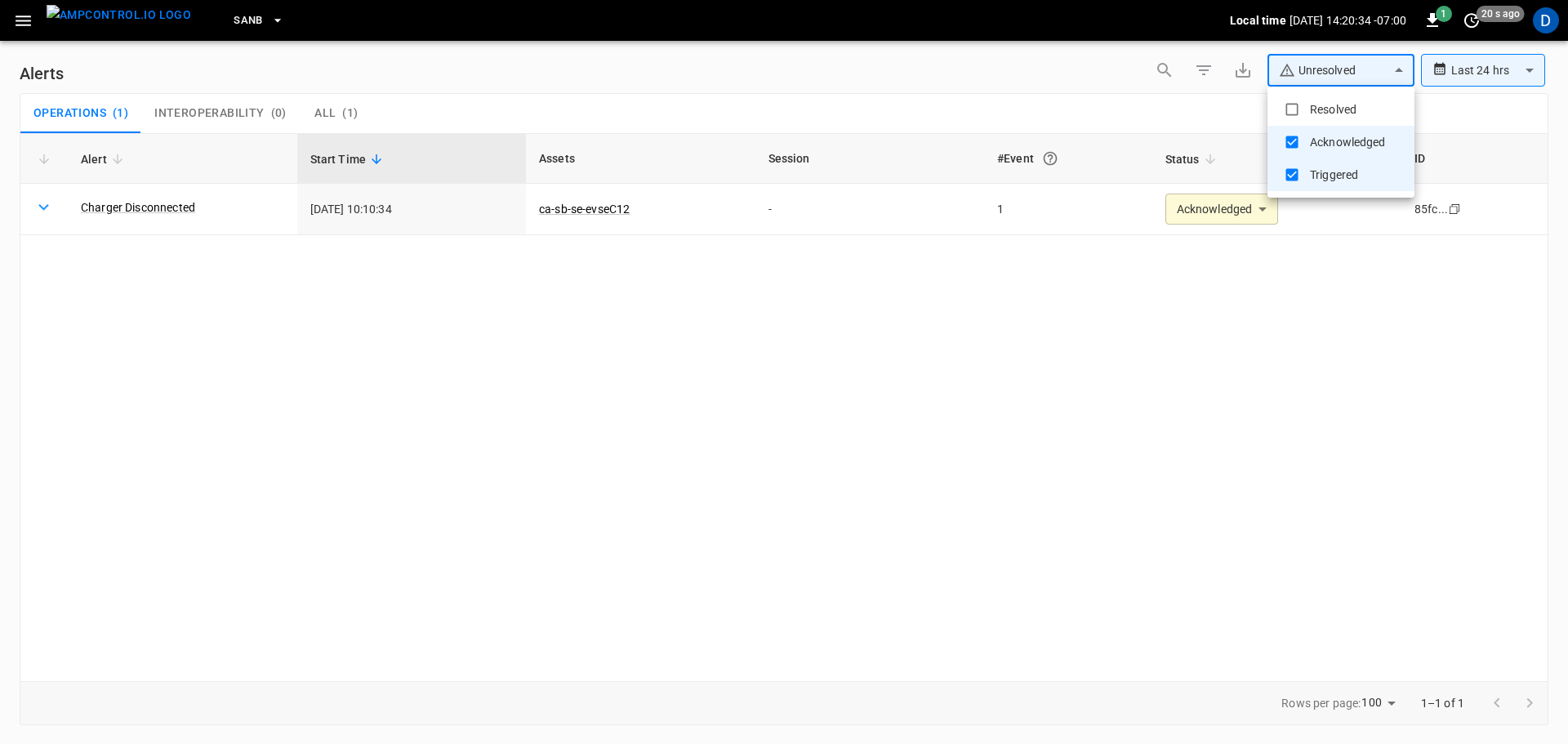
type input "**********"
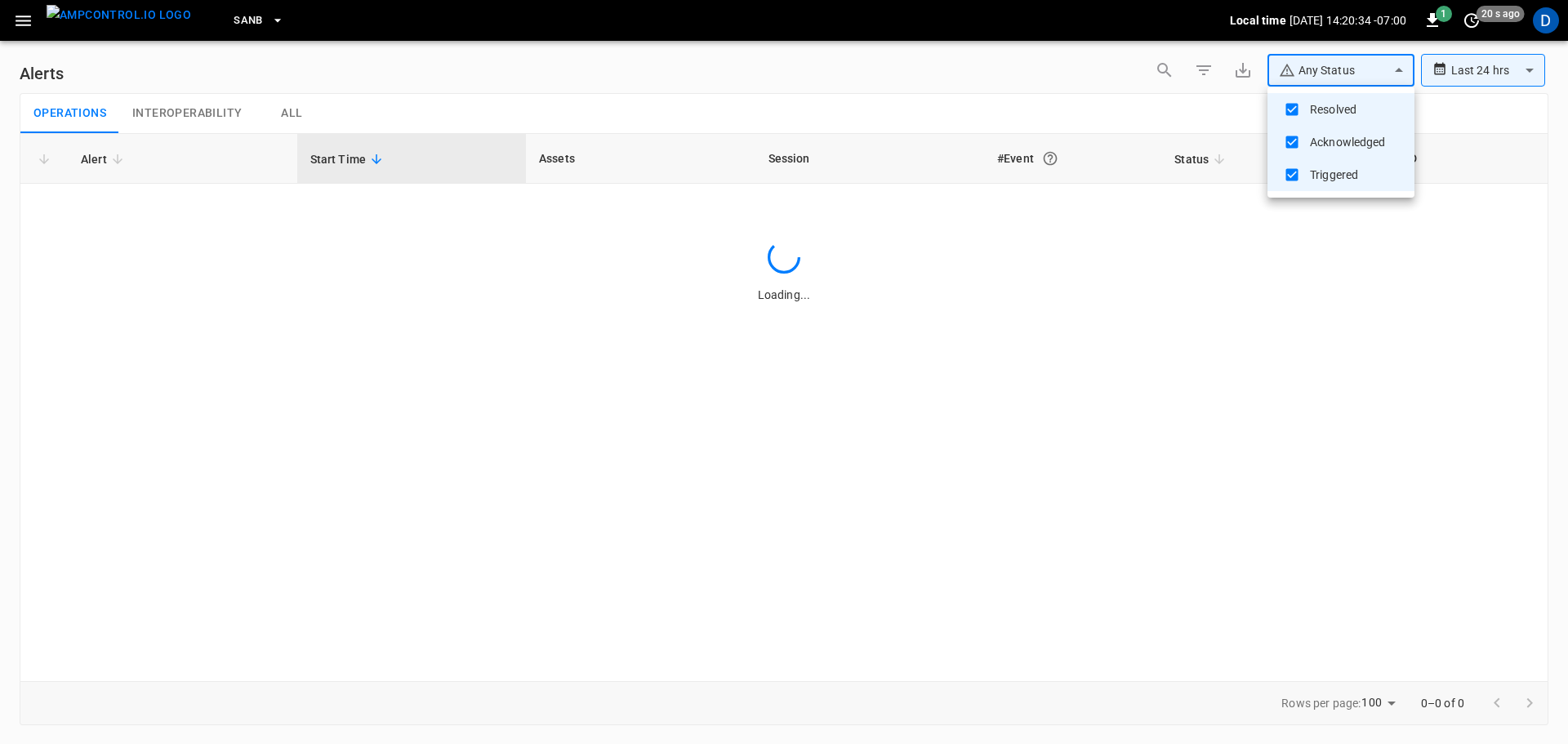
click at [1019, 90] on div at bounding box center [784, 372] width 1568 height 744
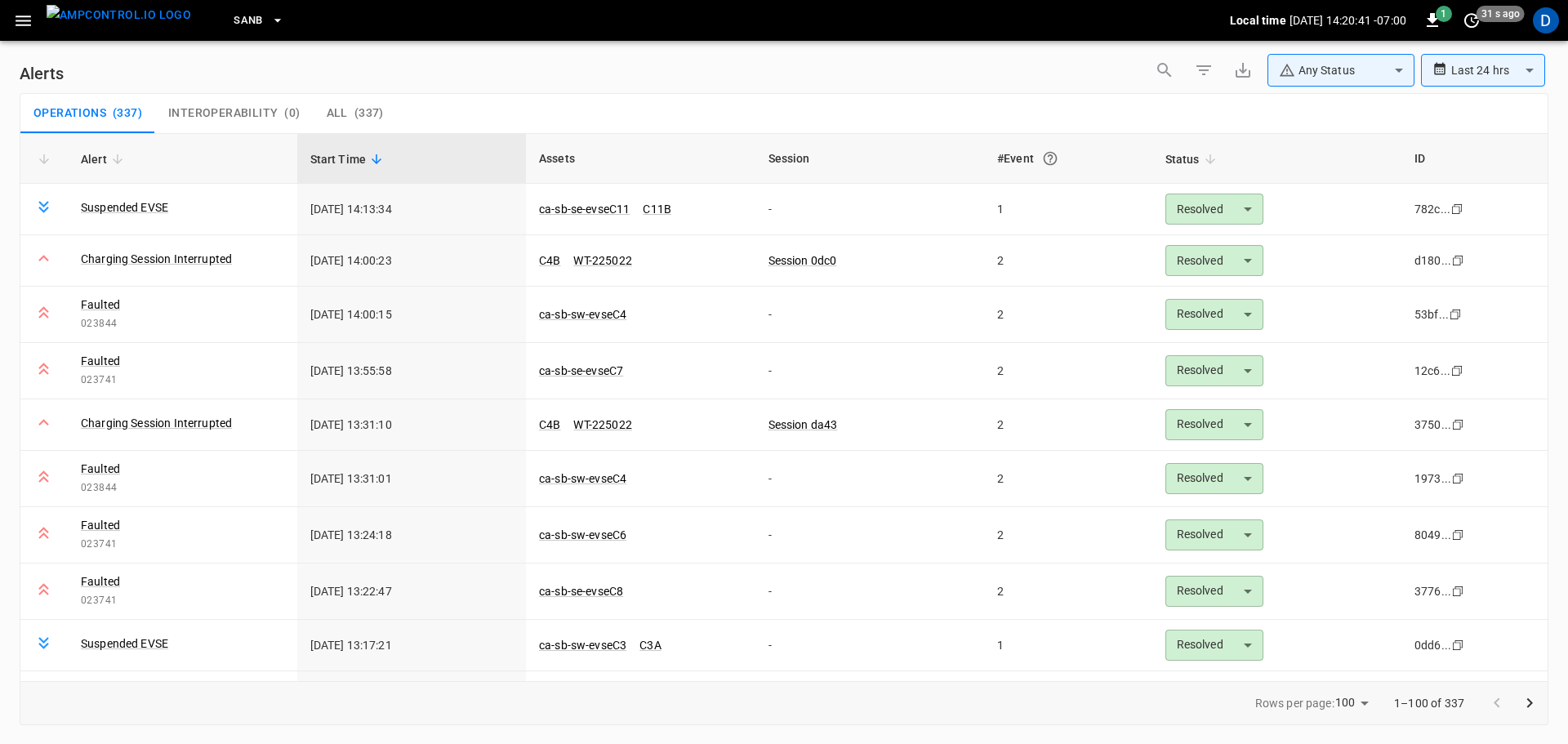
click at [650, 117] on div "Operations ( 337 ) Interoperability ( 0 ) All ( 337 )" at bounding box center [784, 113] width 1528 height 39
click at [597, 316] on link "ca-sb-sw-evseC4" at bounding box center [583, 314] width 94 height 19
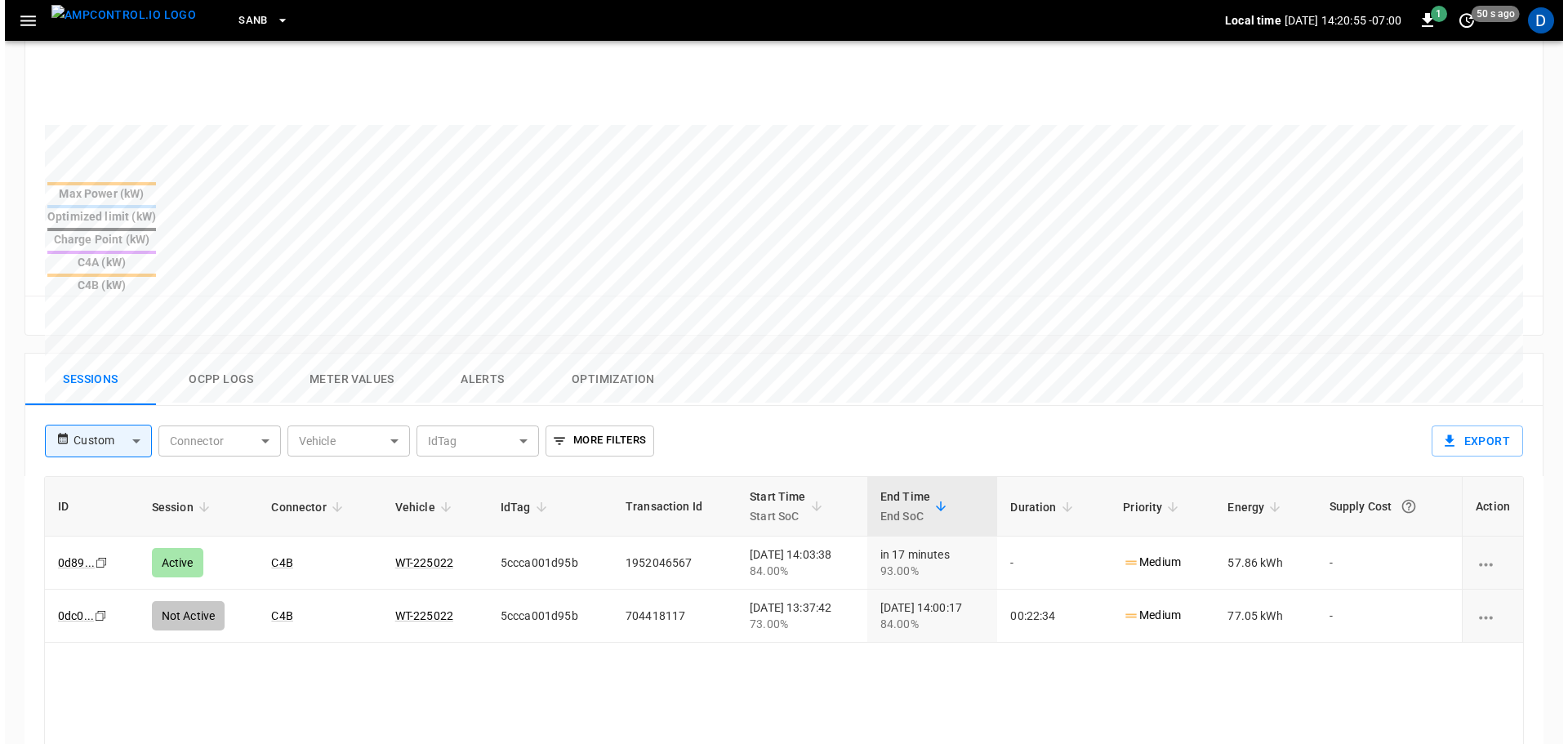
scroll to position [546, 0]
click at [225, 353] on button "Ocpp logs" at bounding box center [217, 379] width 131 height 52
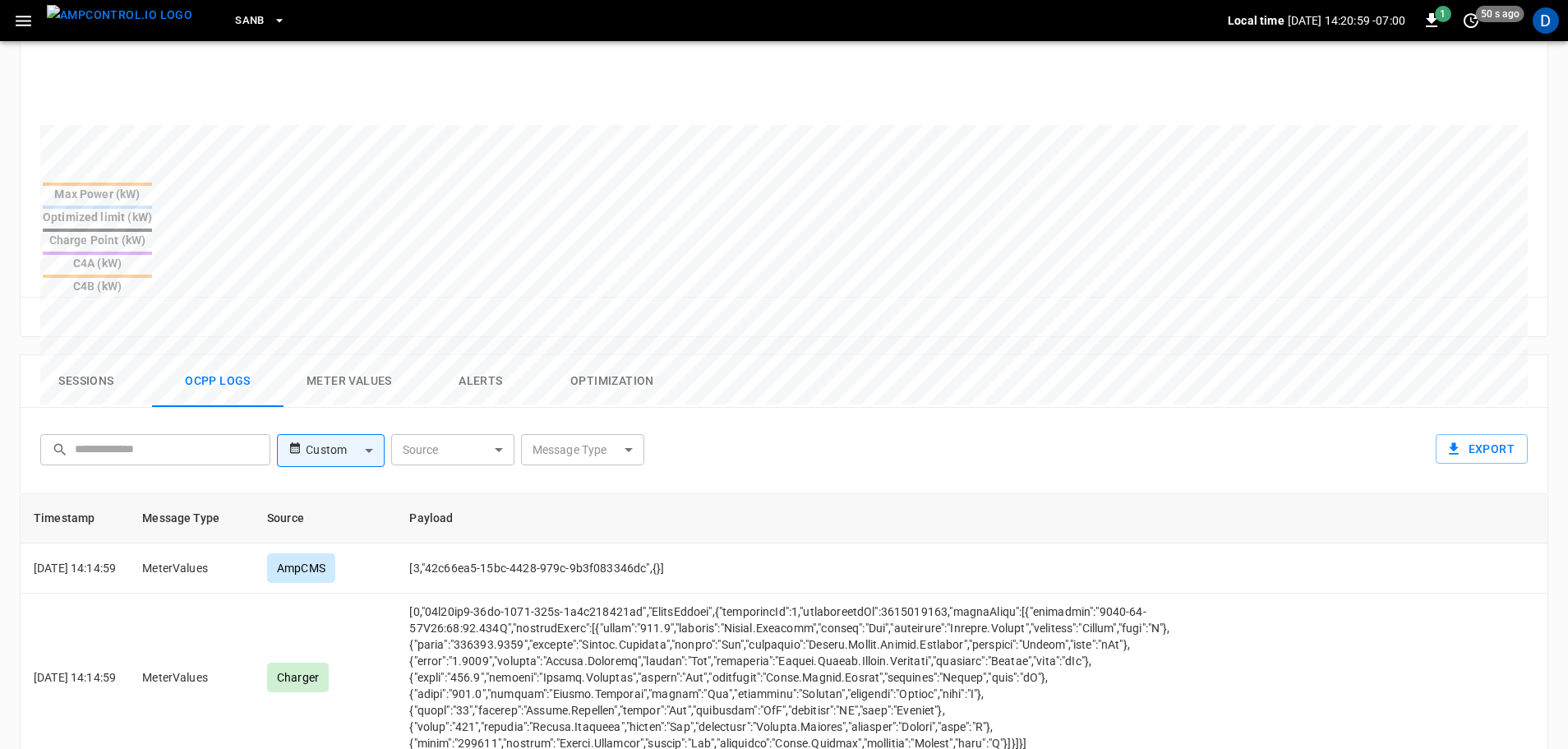
click at [596, 361] on body "SanB Local time [DATE] 14:20:59 -07:00 1 50 s ago D ca-sb-sw-evseC4 Remote Comm…" at bounding box center [784, 266] width 1568 height 1631
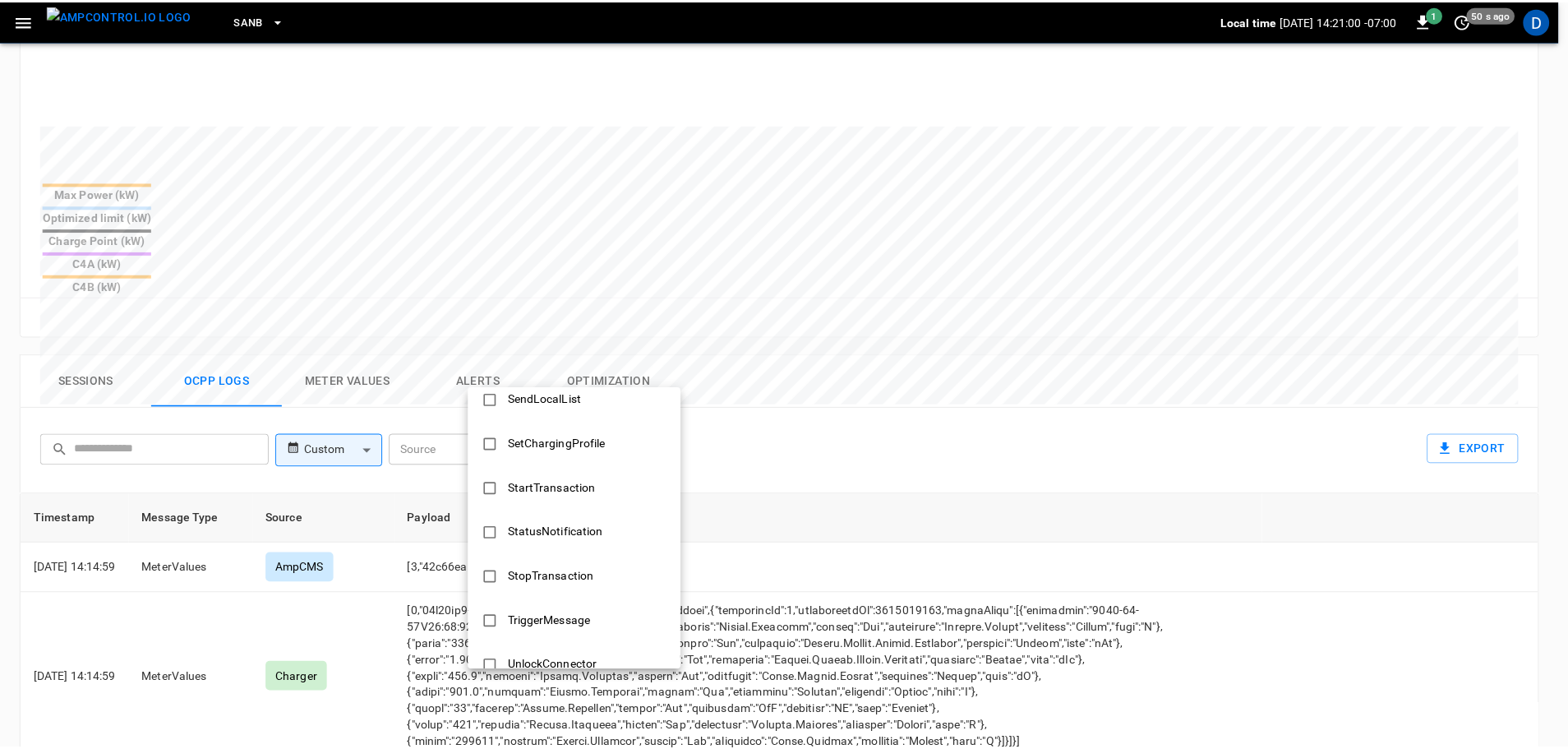
scroll to position [796, 0]
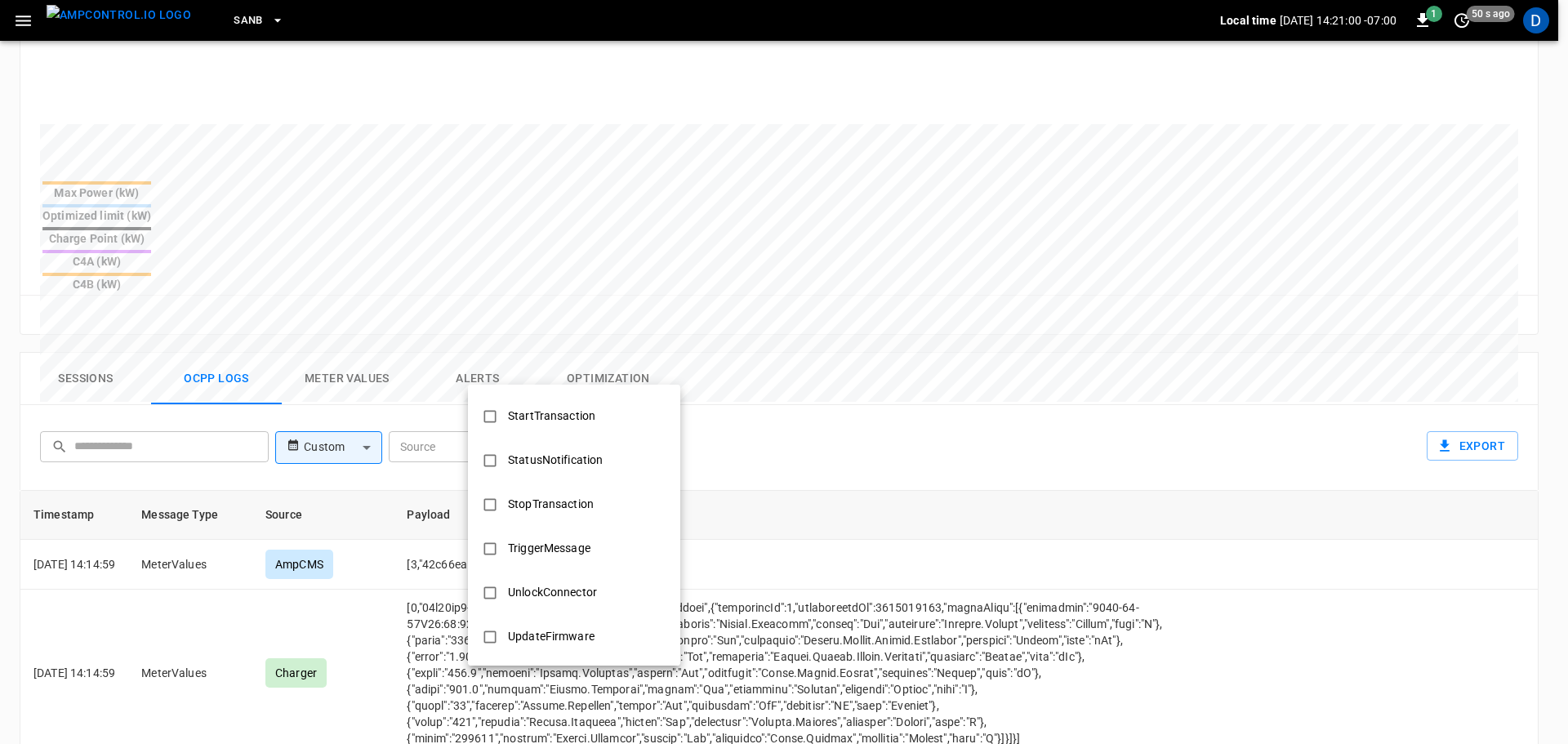
click at [580, 496] on div "StopTransaction" at bounding box center [551, 504] width 105 height 30
type input "**********"
click at [805, 492] on div at bounding box center [784, 372] width 1568 height 744
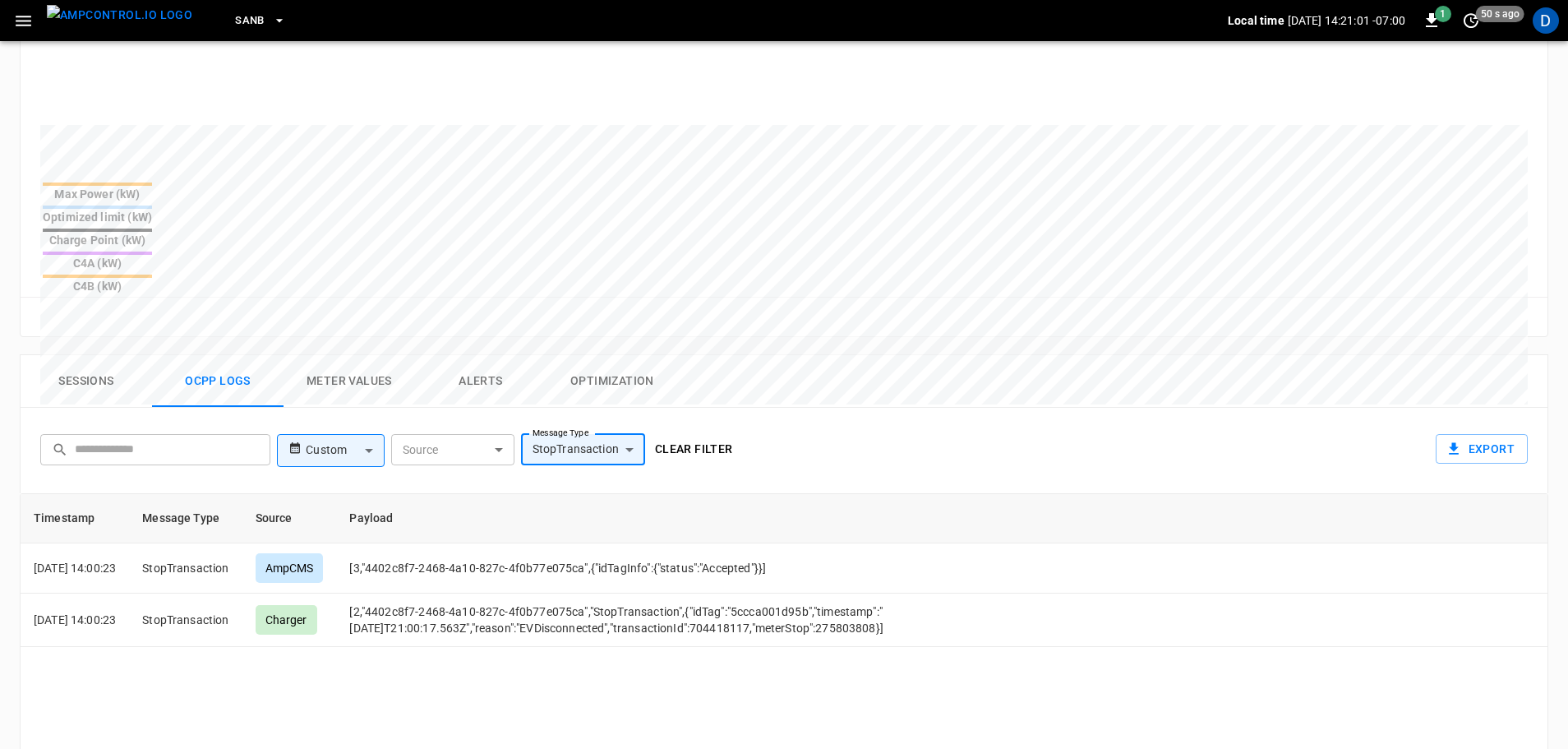
click at [703, 434] on button "Clear filter" at bounding box center [694, 449] width 91 height 30
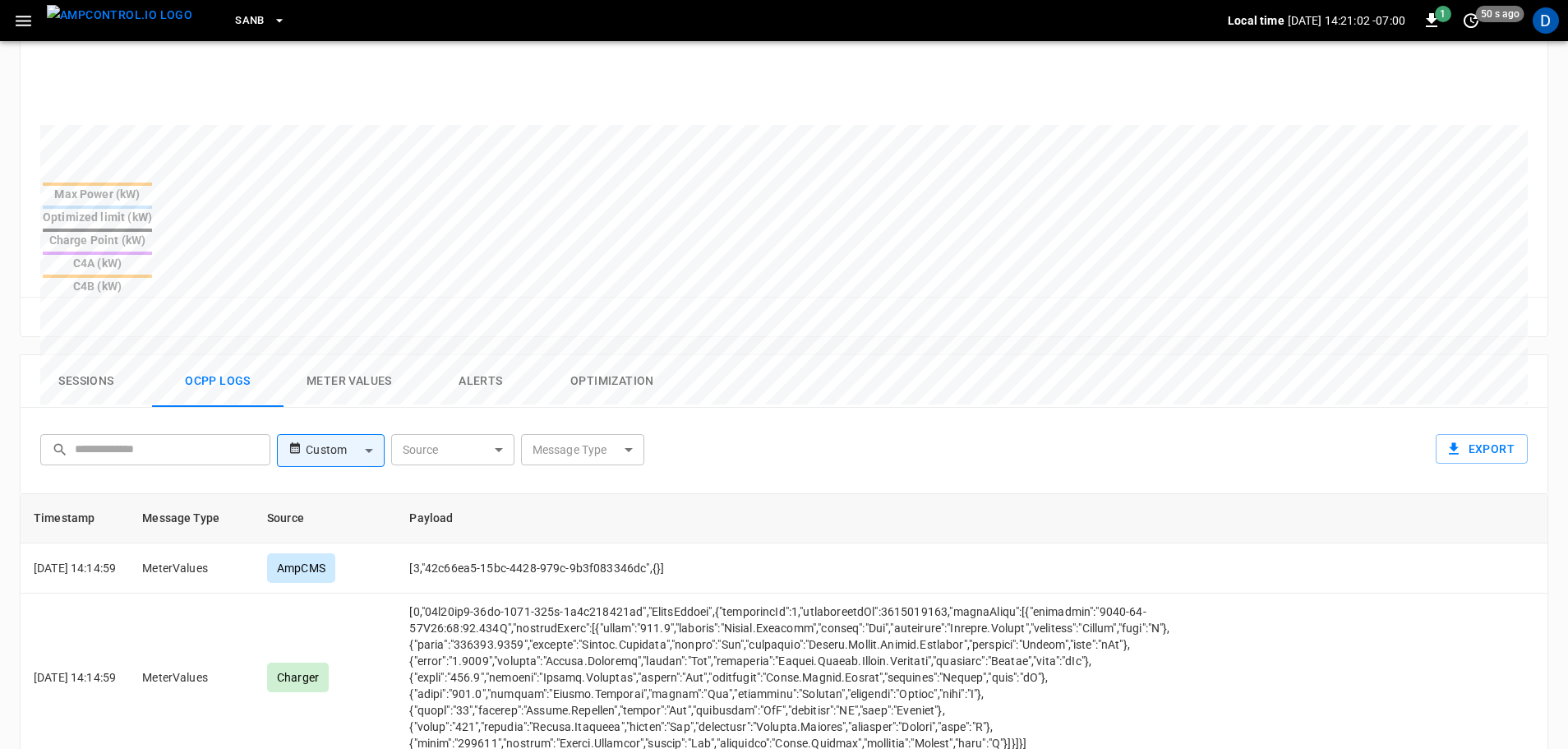
click at [85, 356] on button "Sessions" at bounding box center [86, 382] width 131 height 52
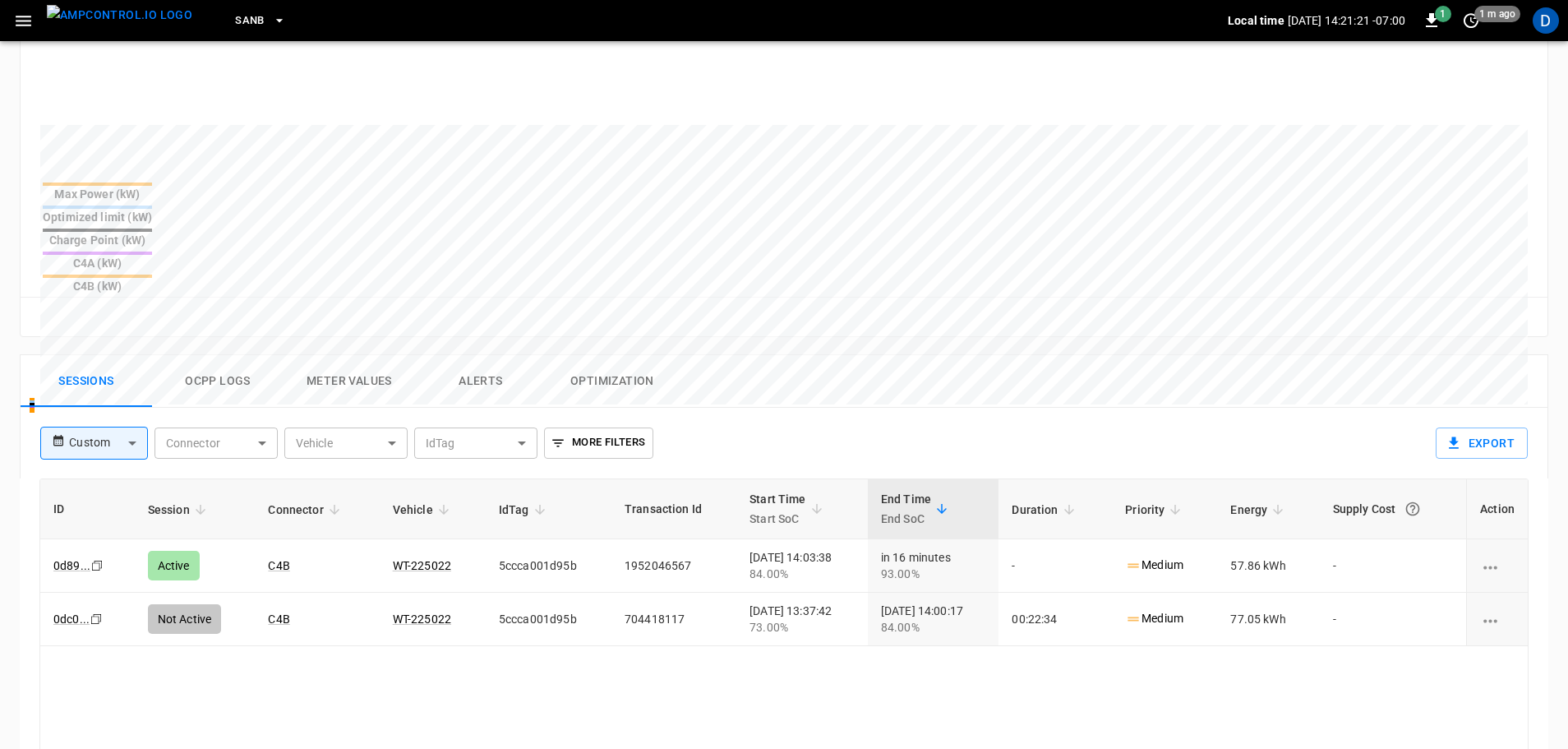
drag, startPoint x: 126, startPoint y: 33, endPoint x: 135, endPoint y: 7, distance: 27.5
click at [126, 25] on img "menu" at bounding box center [120, 15] width 146 height 20
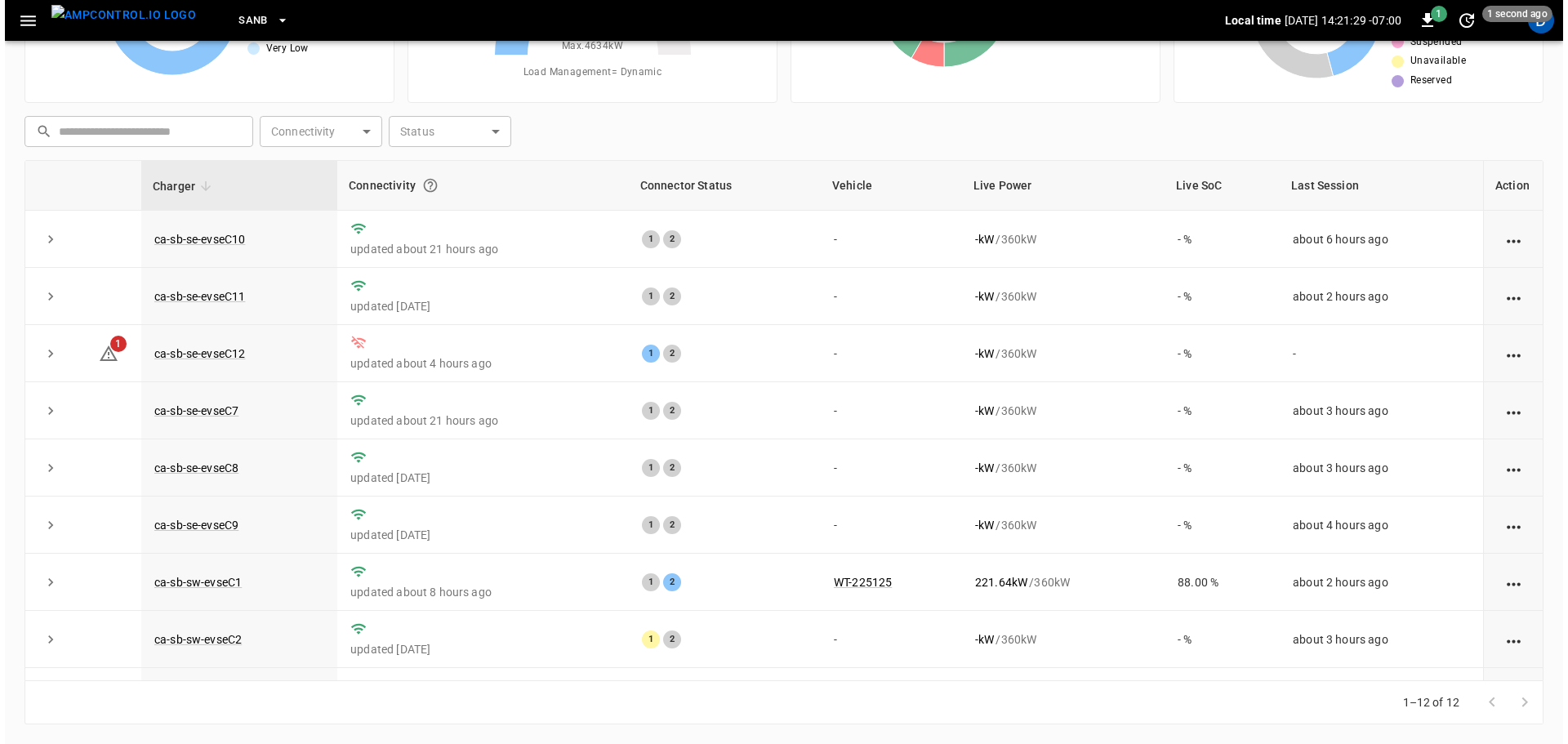
scroll to position [166, 0]
click at [234, 24] on span "SanB" at bounding box center [248, 21] width 29 height 18
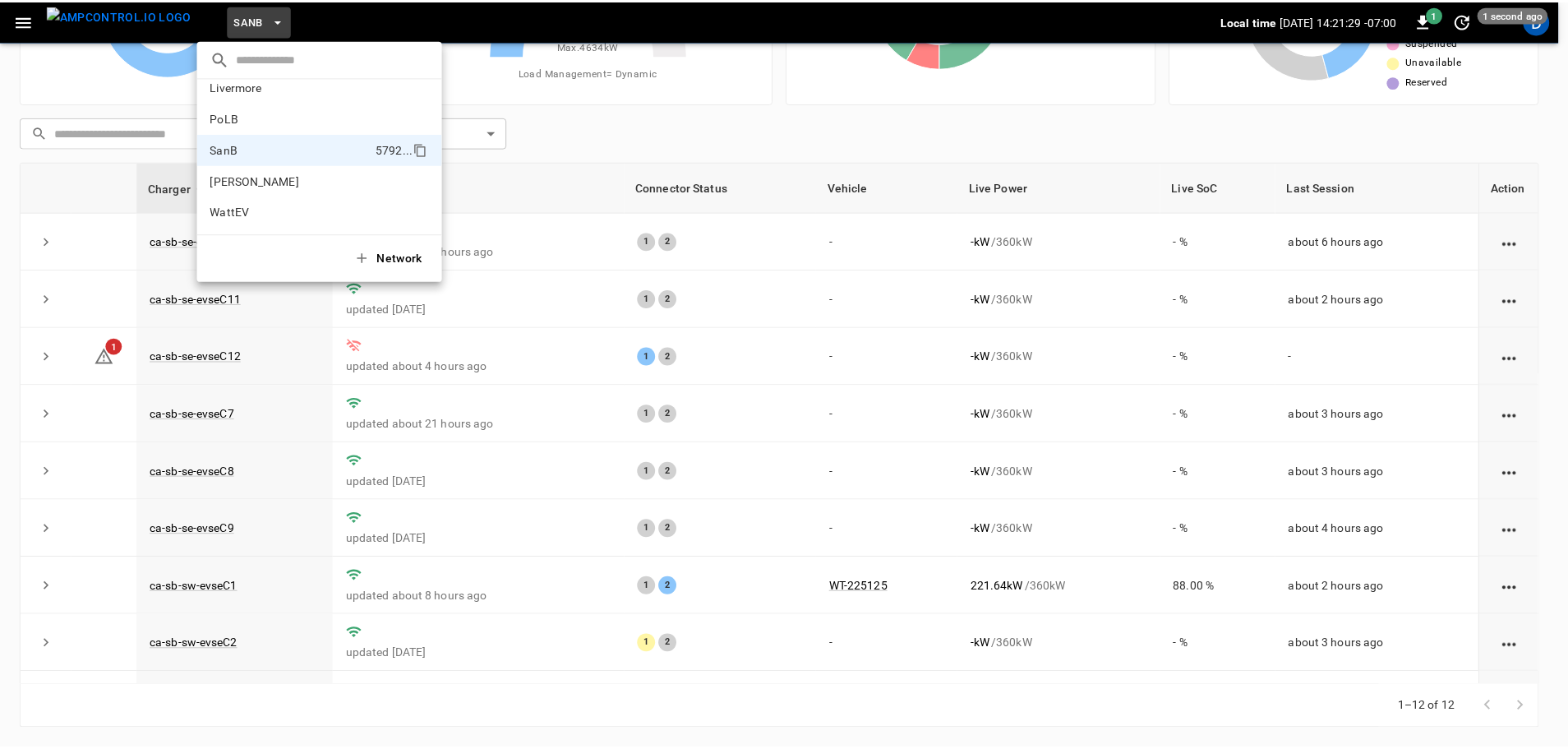
scroll to position [0, 0]
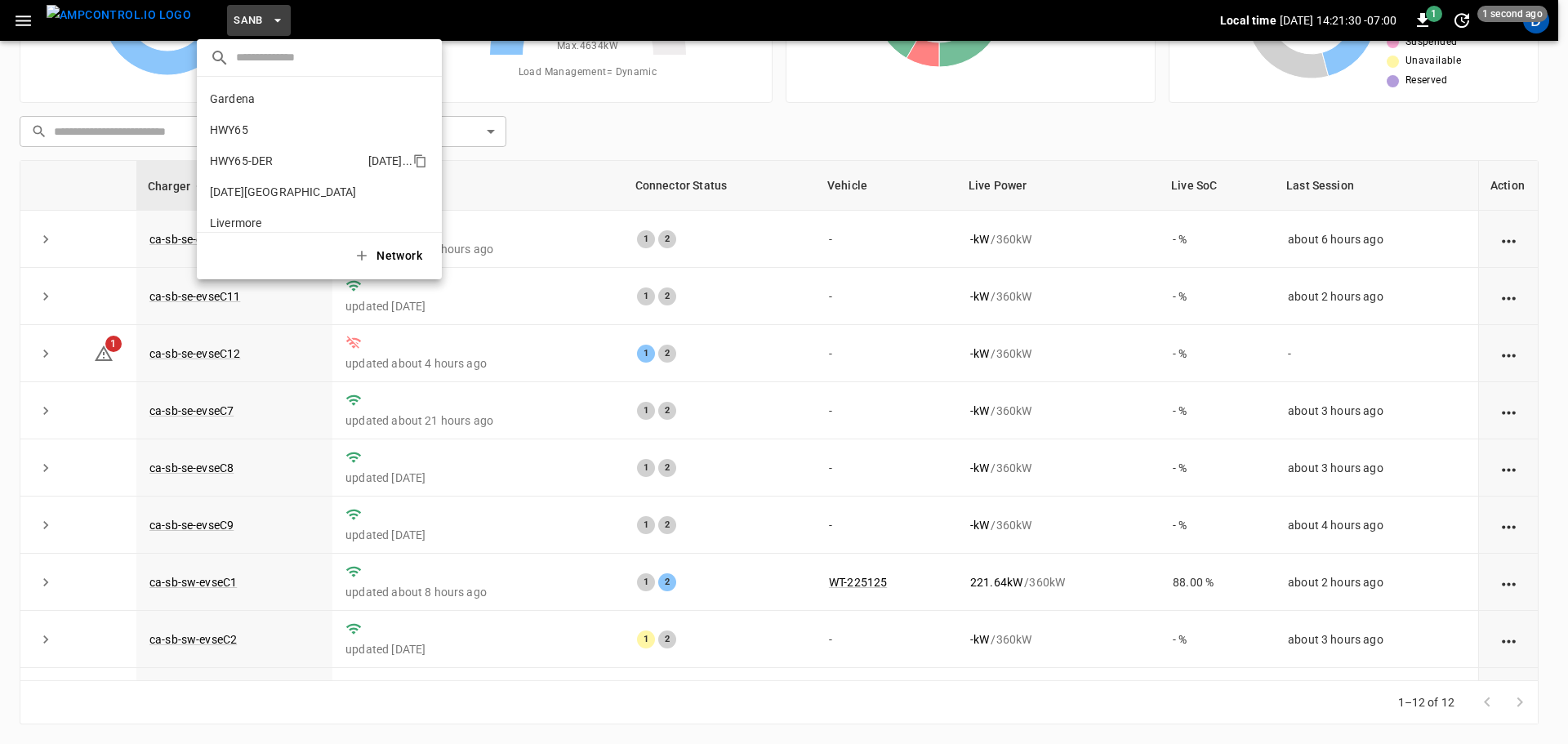
click at [261, 161] on p "HWY65-DER" at bounding box center [285, 161] width 152 height 17
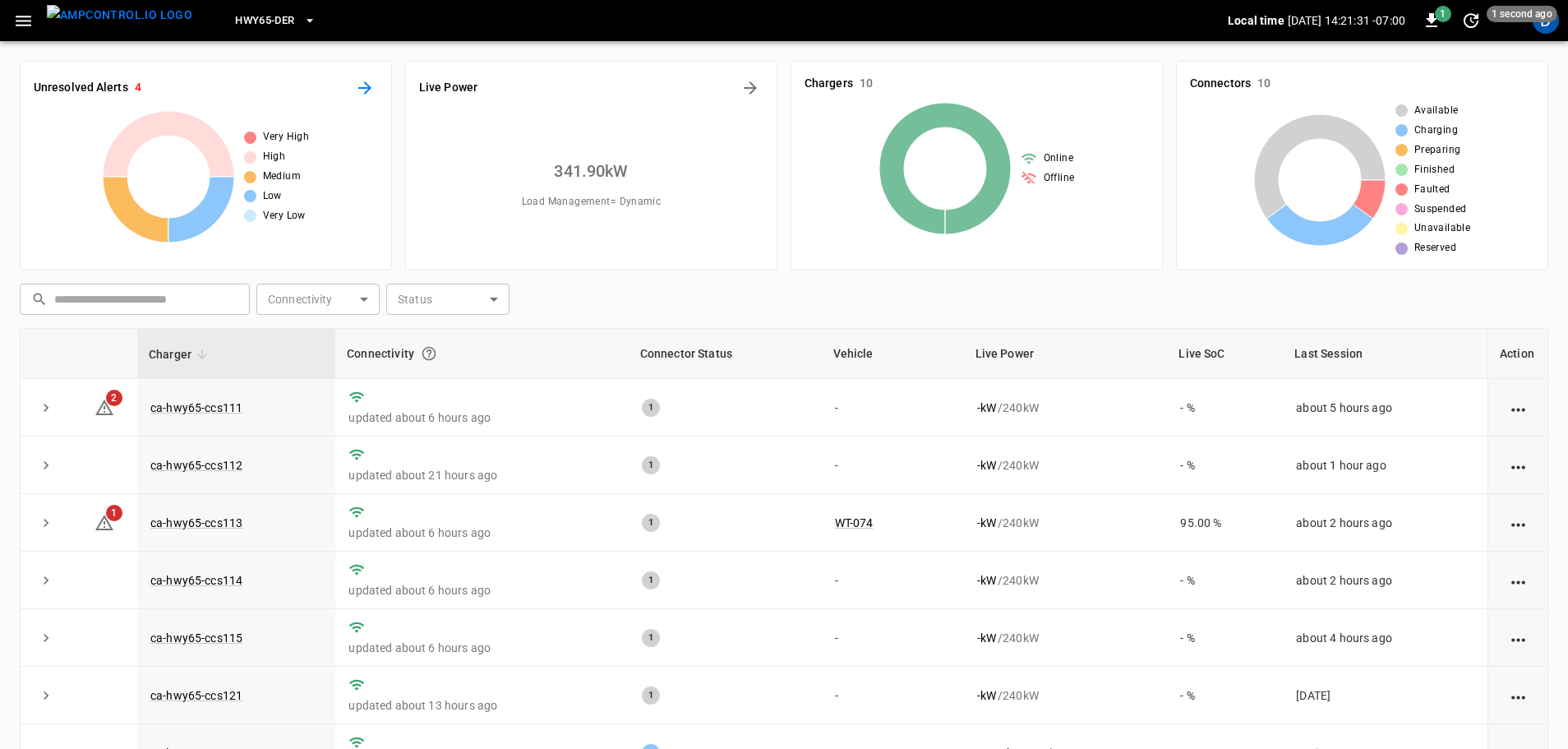
click at [368, 88] on icon "All Alerts" at bounding box center [365, 88] width 13 height 13
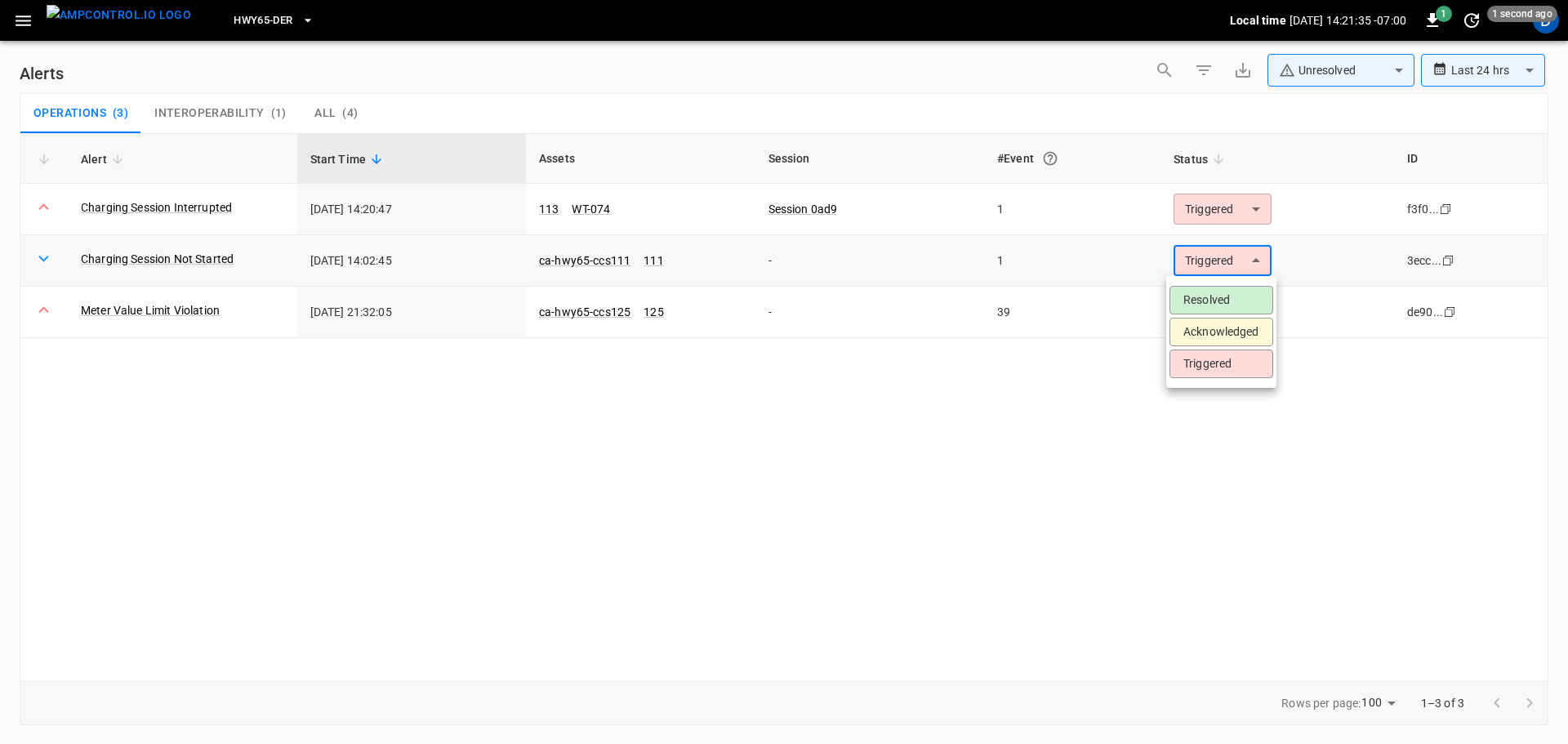
click at [1199, 264] on body "**********" at bounding box center [784, 369] width 1568 height 738
click at [1224, 328] on li "Acknowledged" at bounding box center [1221, 332] width 104 height 28
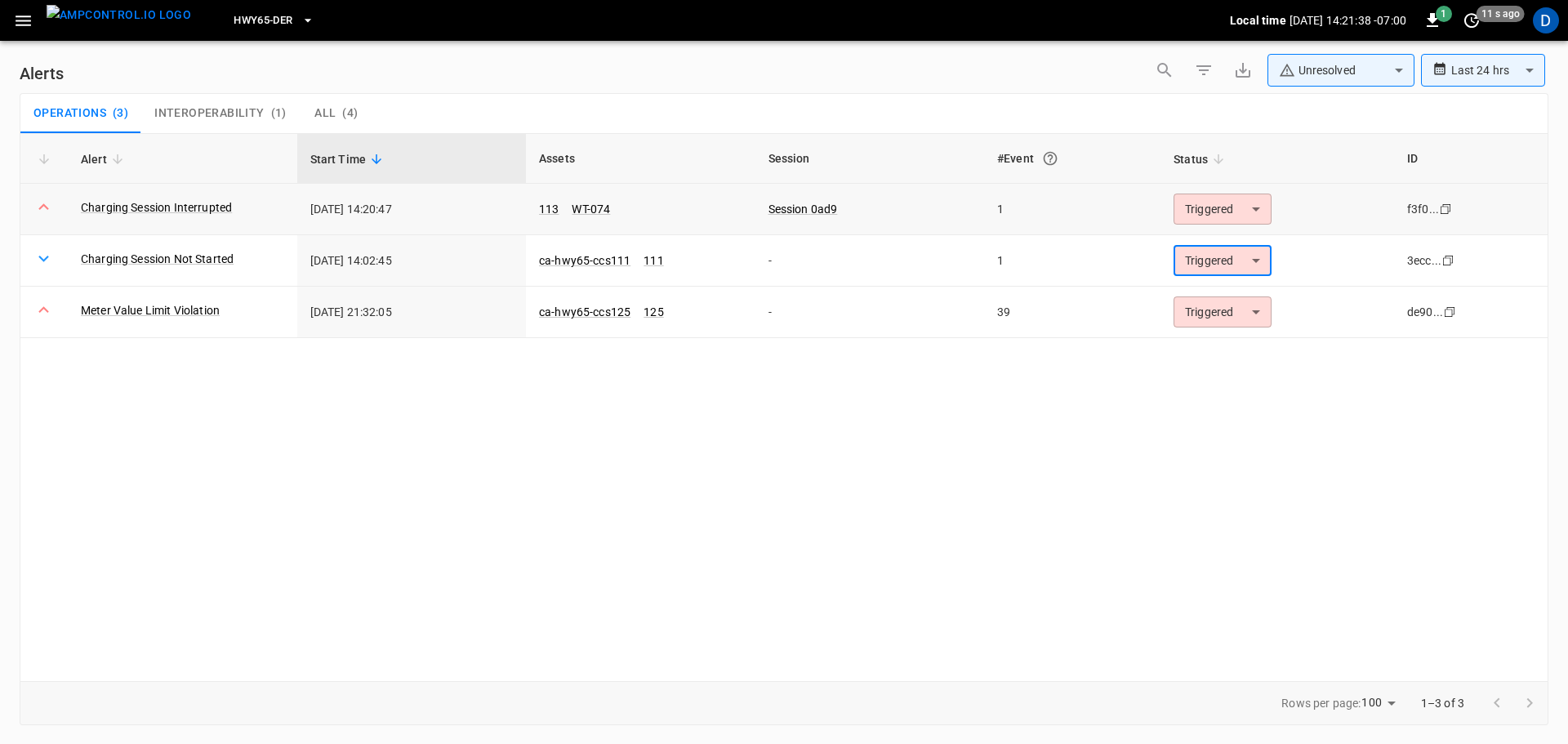
type input "**********"
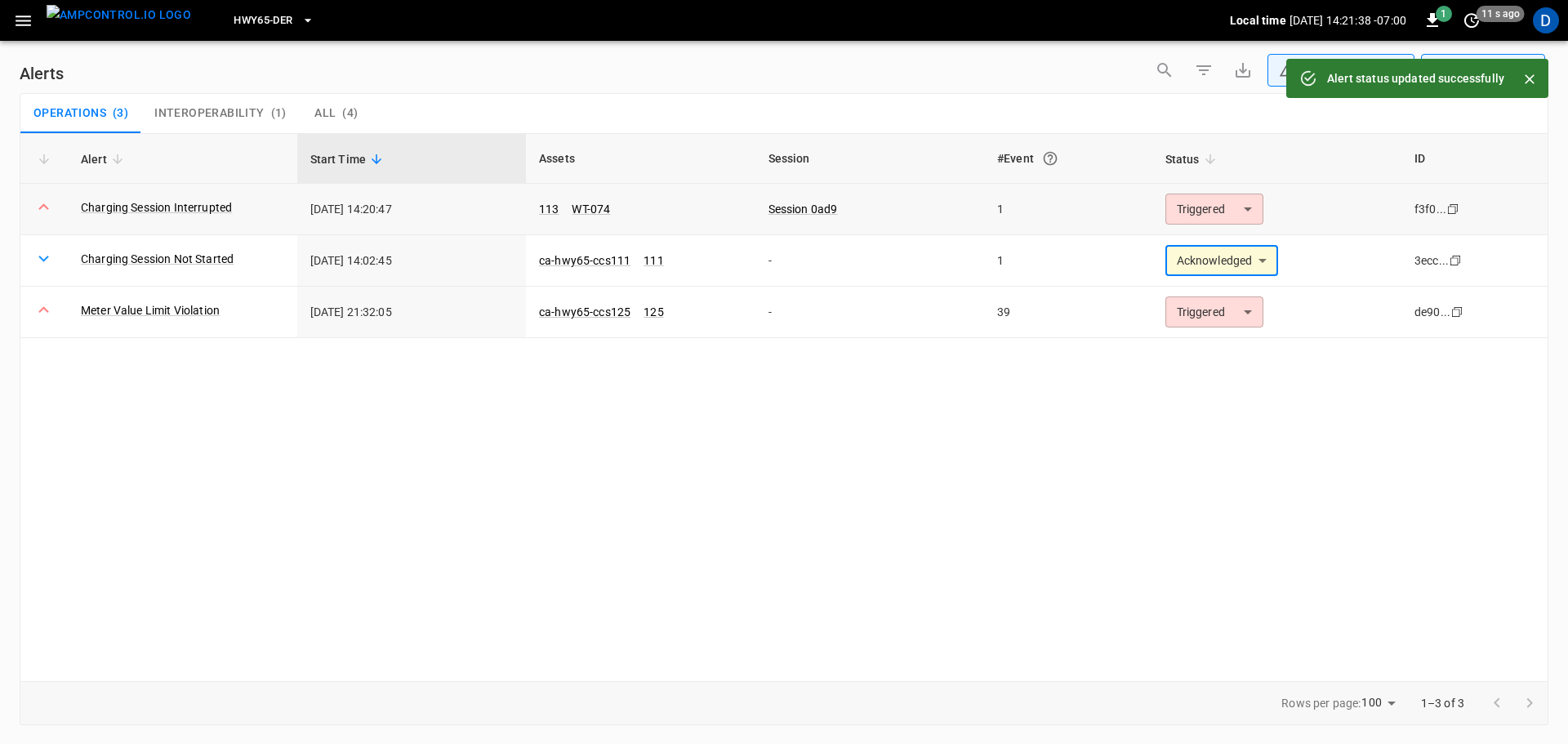
click at [1210, 209] on body "**********" at bounding box center [784, 369] width 1568 height 738
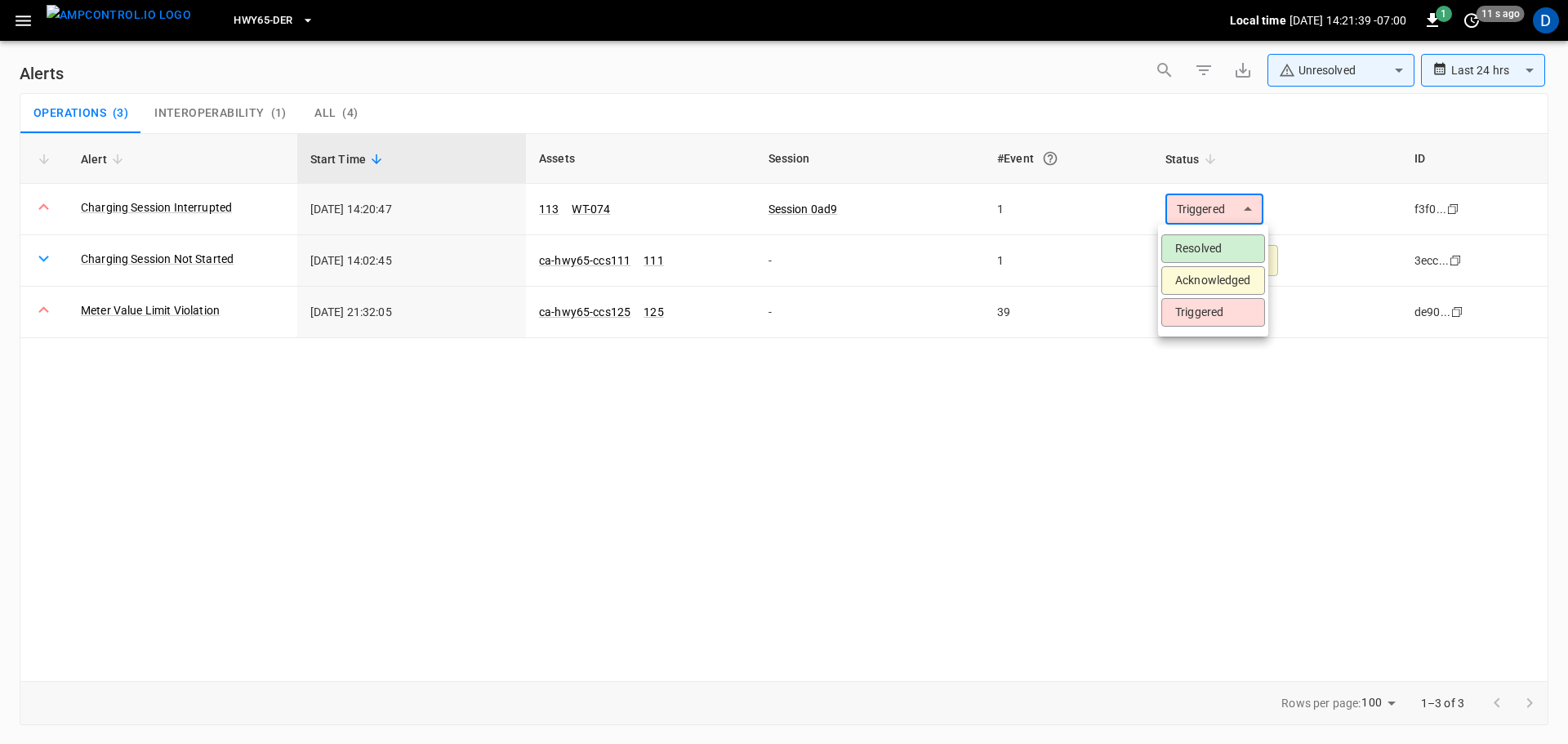
click at [1200, 279] on li "Acknowledged" at bounding box center [1214, 280] width 104 height 28
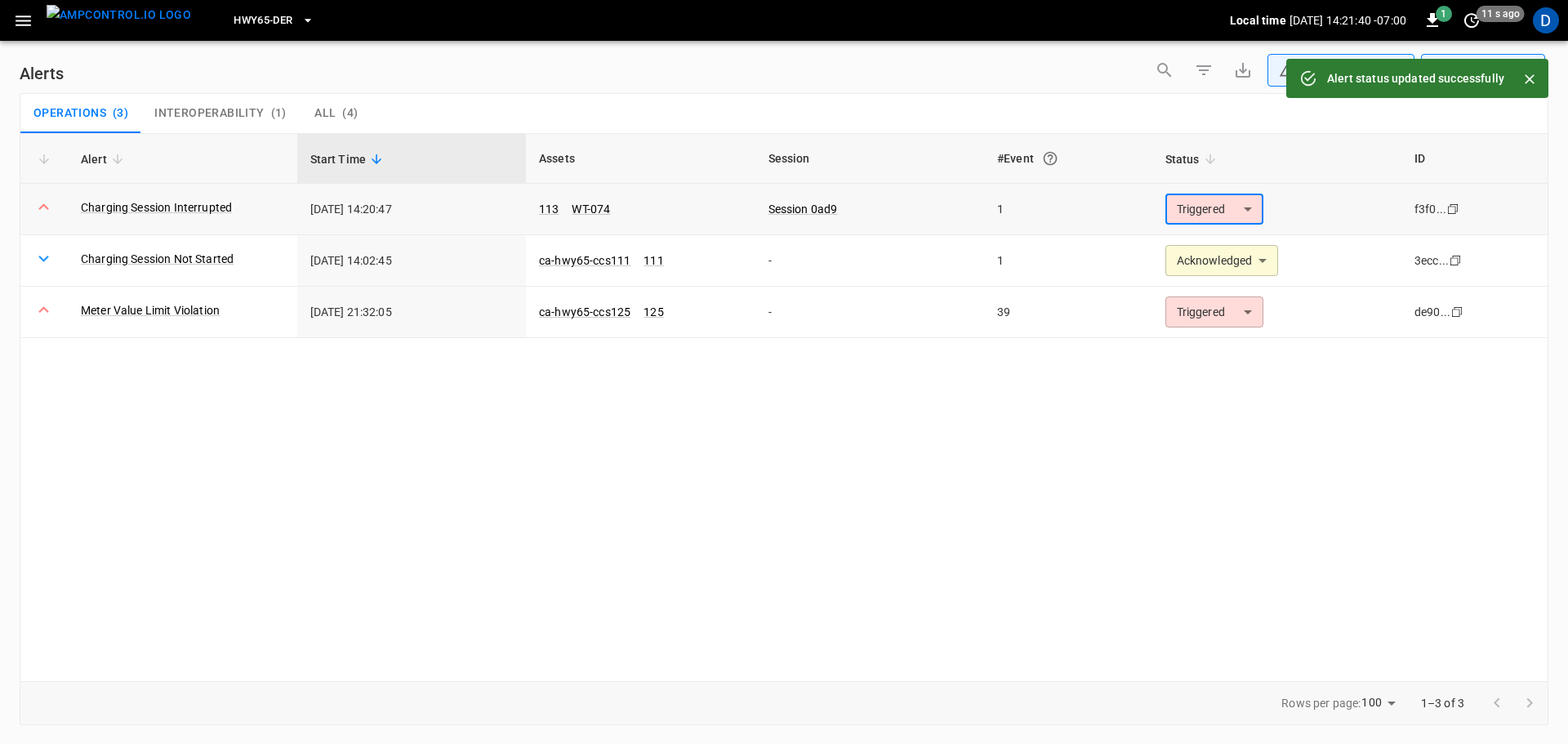
type input "**********"
click at [121, 13] on img "menu" at bounding box center [119, 15] width 145 height 20
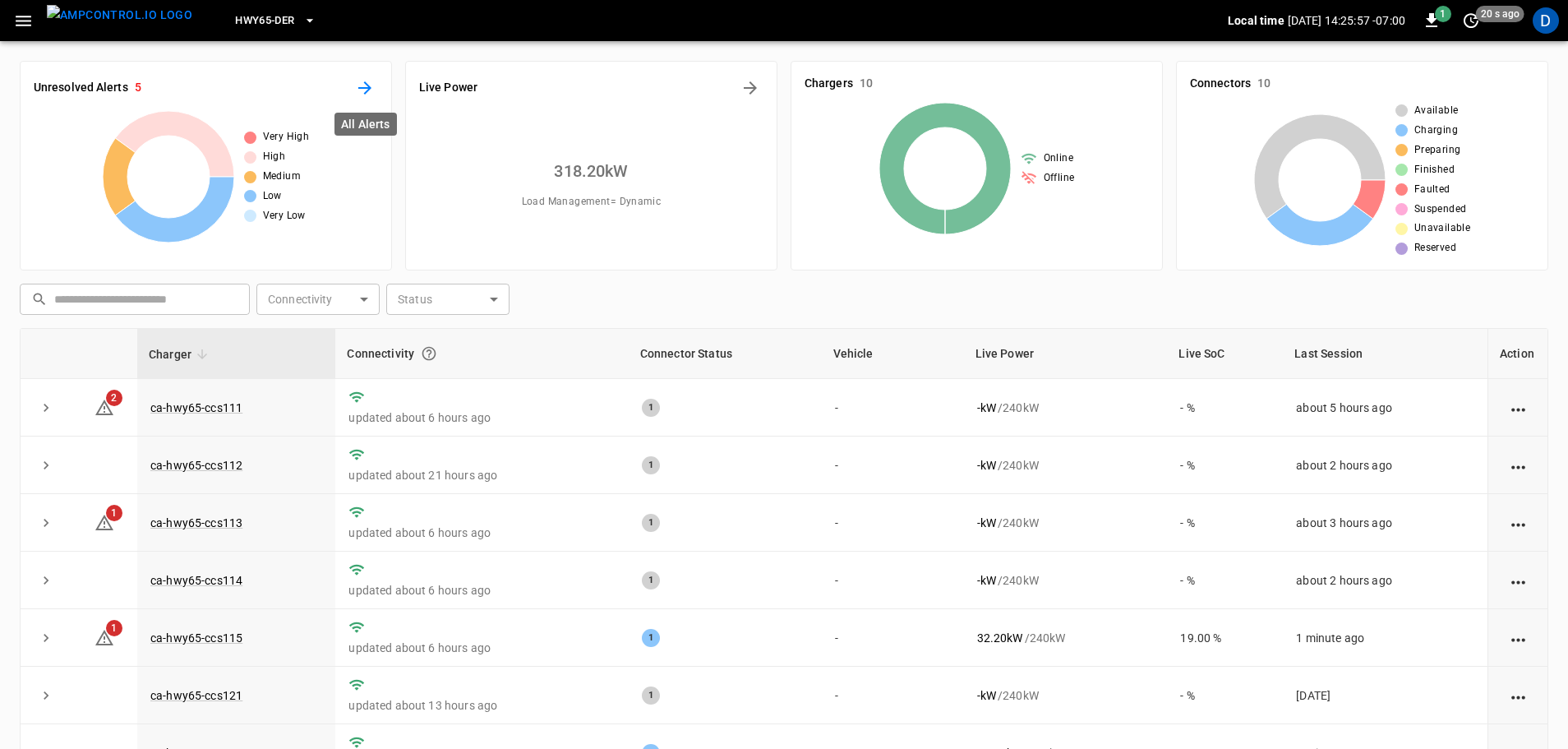
click at [366, 88] on icon "All Alerts" at bounding box center [365, 88] width 13 height 13
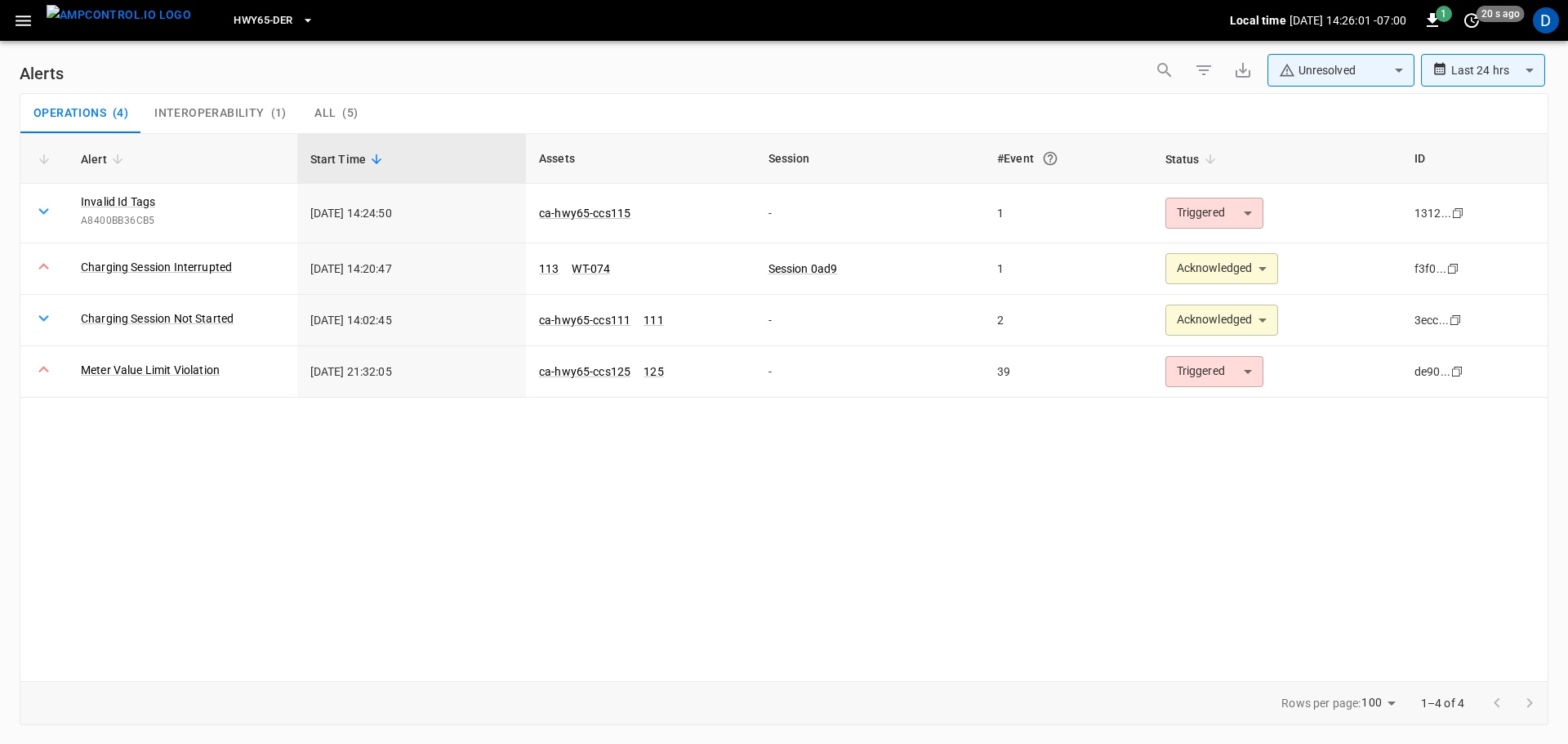
click at [1316, 69] on body "**********" at bounding box center [784, 369] width 1568 height 738
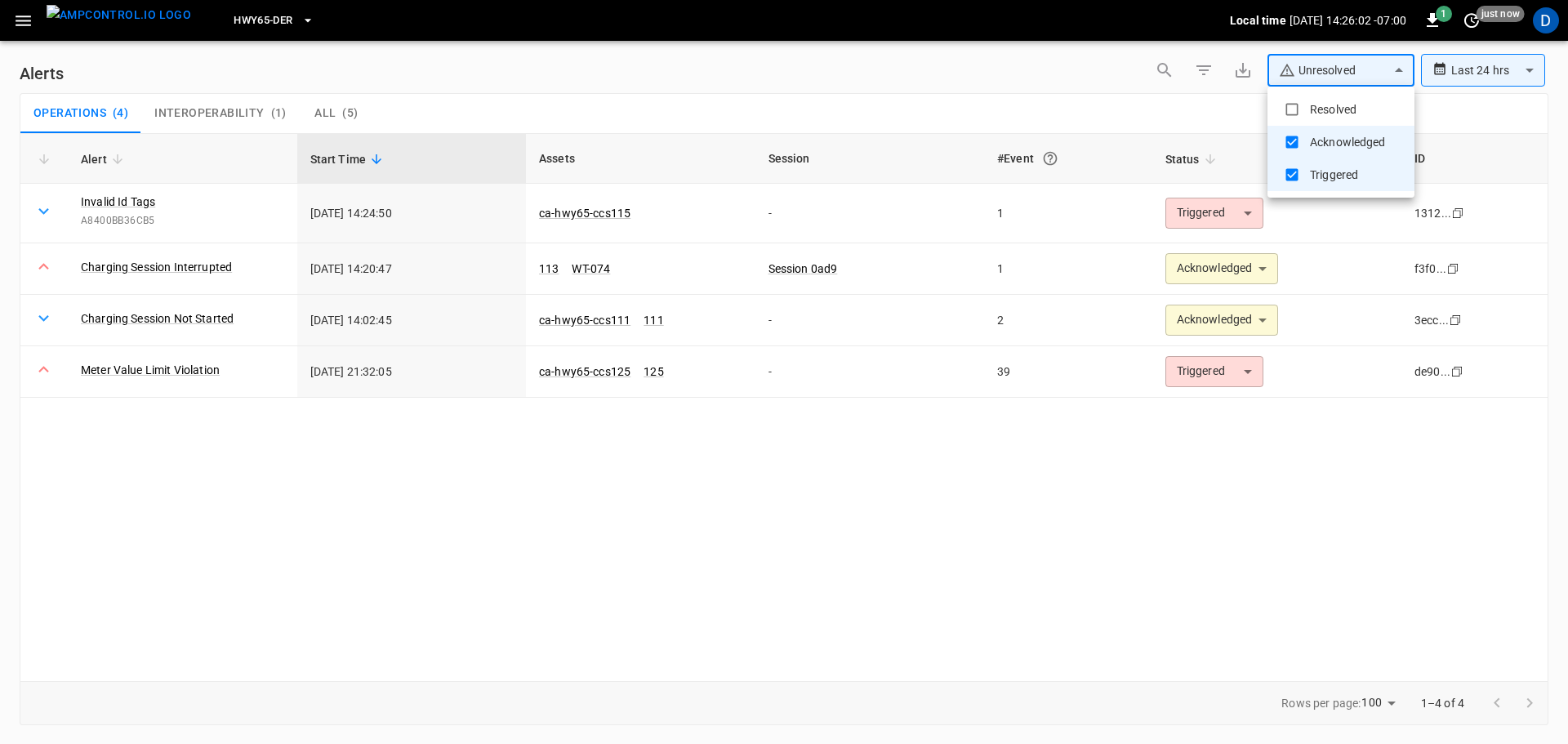
click at [1314, 102] on li "Resolved" at bounding box center [1341, 109] width 147 height 33
type input "**********"
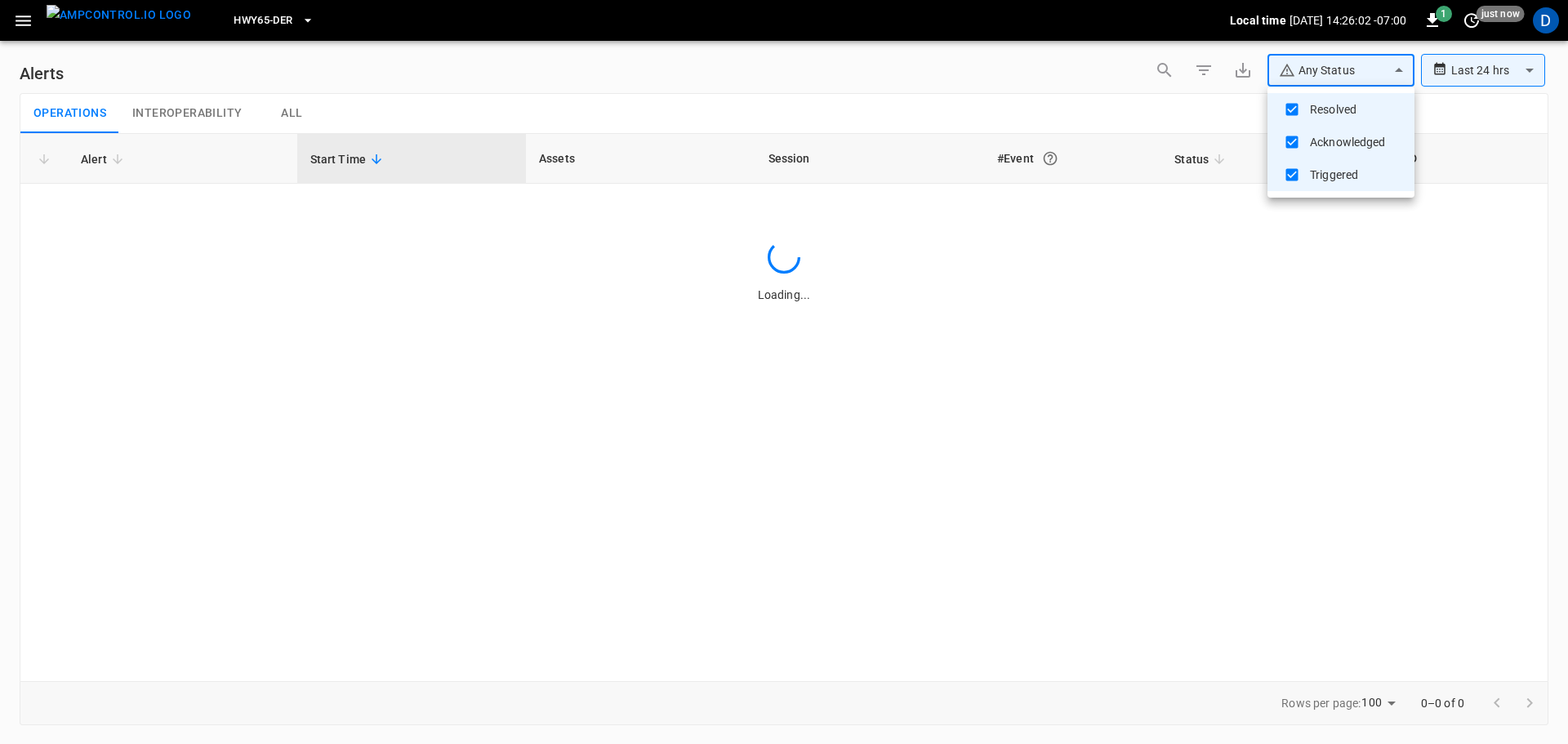
click at [1120, 90] on div at bounding box center [784, 372] width 1568 height 744
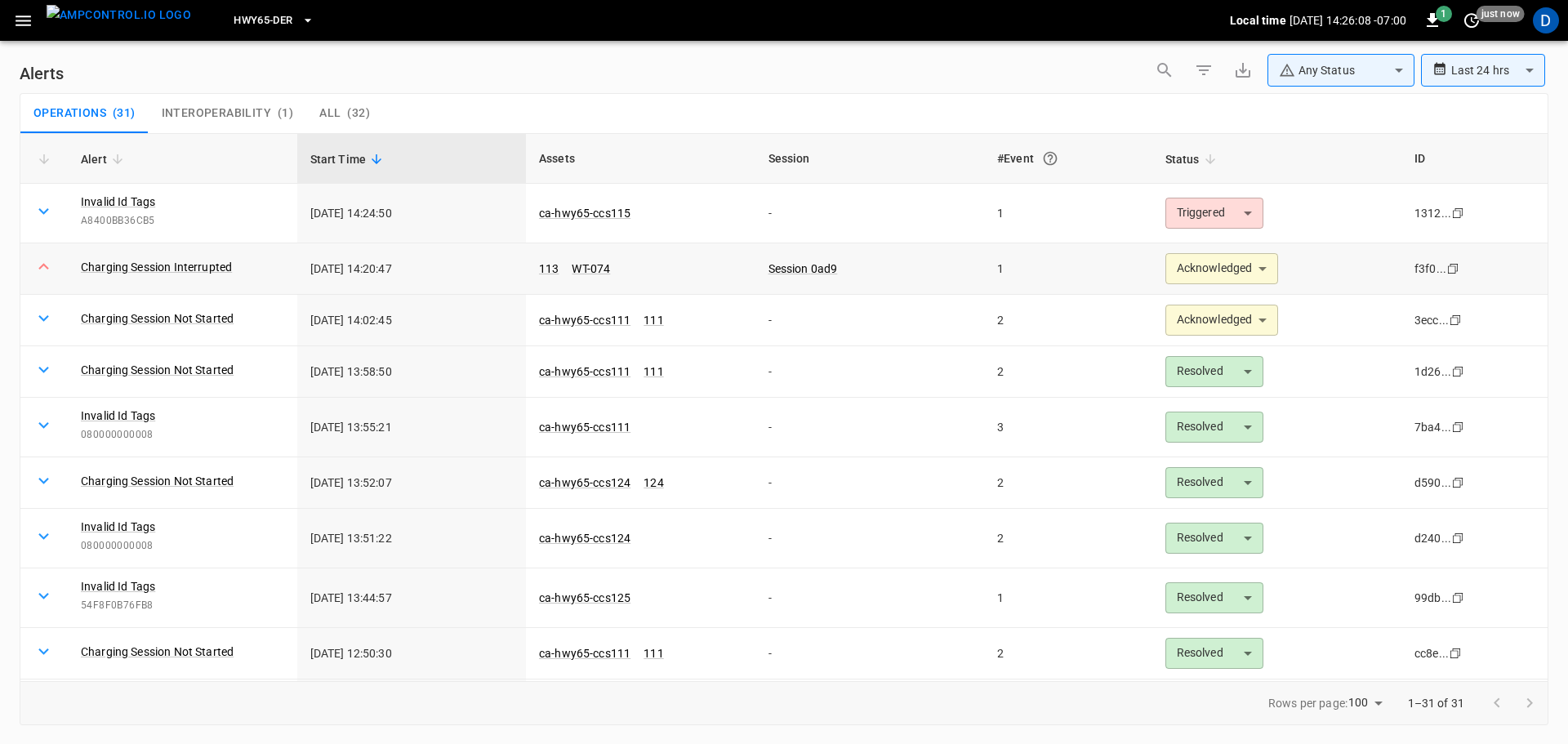
click at [1216, 263] on body "**********" at bounding box center [784, 369] width 1568 height 738
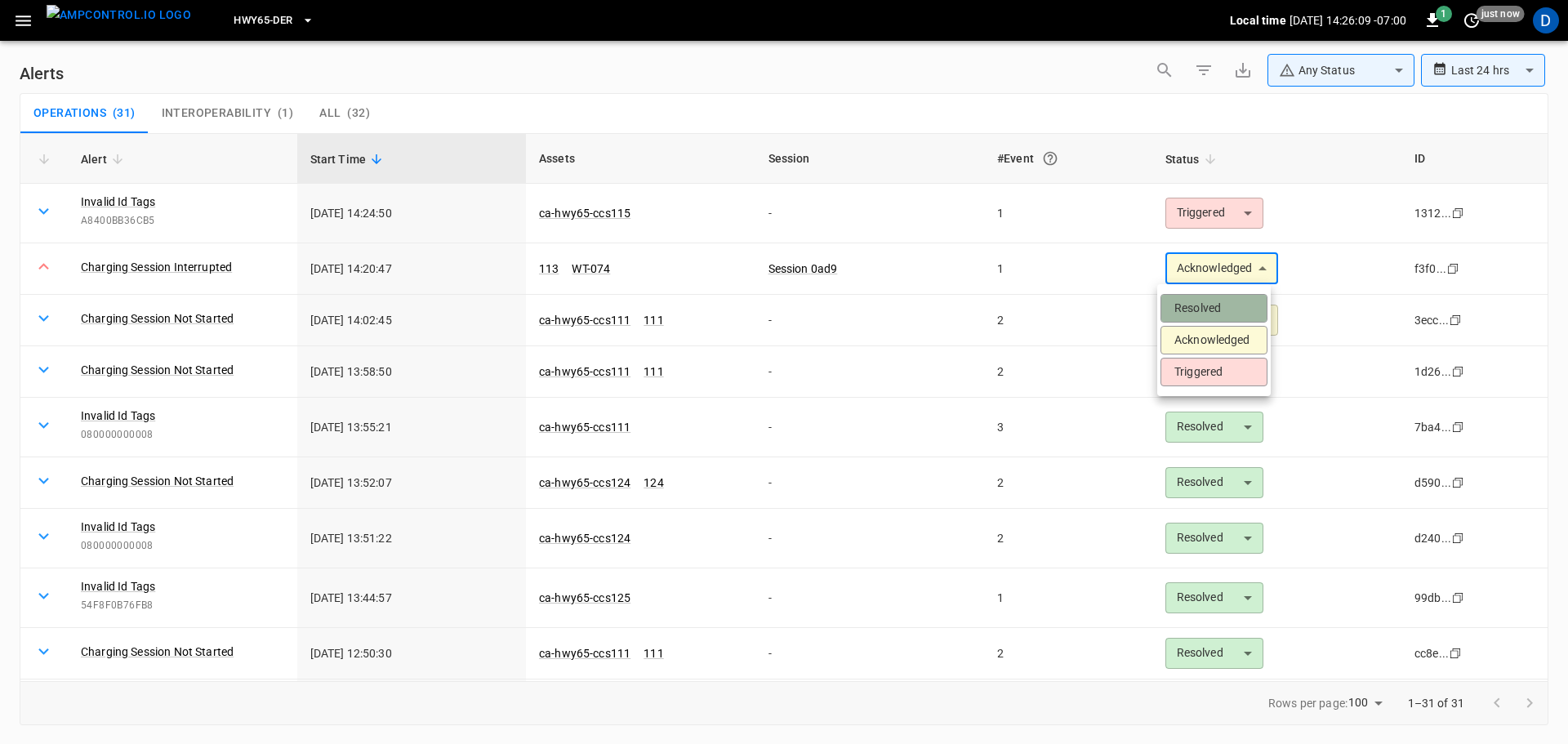
click at [1191, 304] on li "Resolved" at bounding box center [1215, 308] width 107 height 28
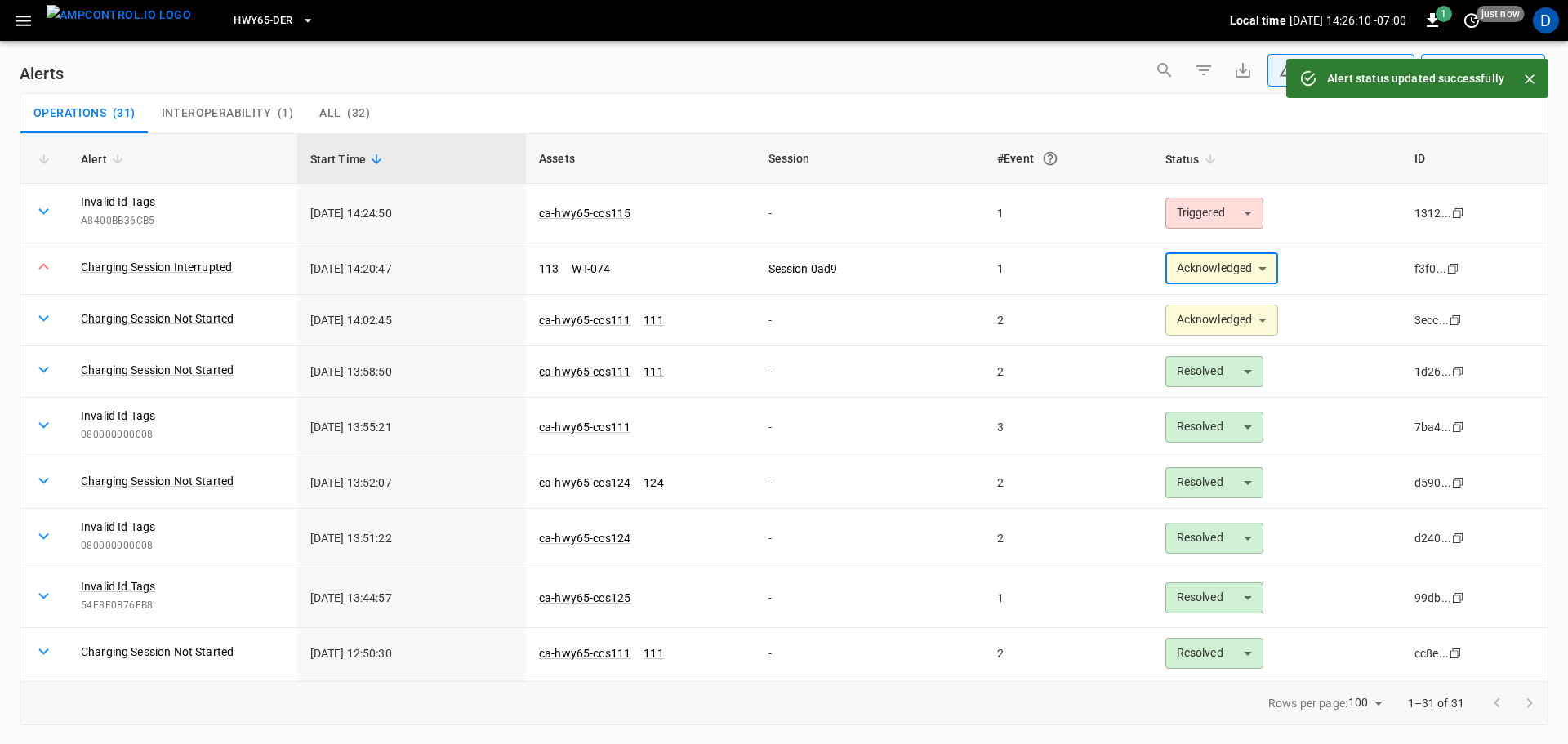
type input "********"
click at [542, 264] on link "113" at bounding box center [548, 268] width 26 height 19
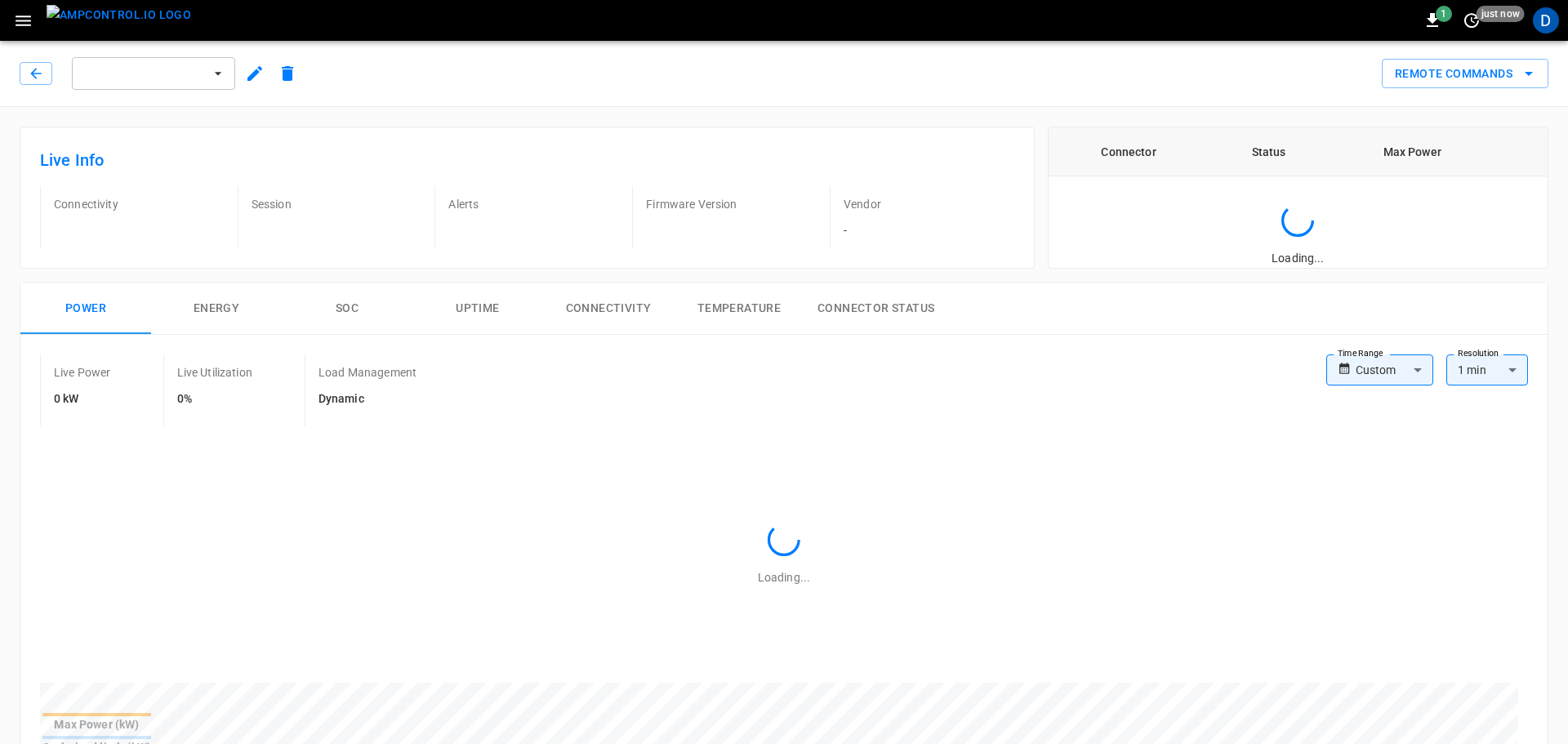
type input "**********"
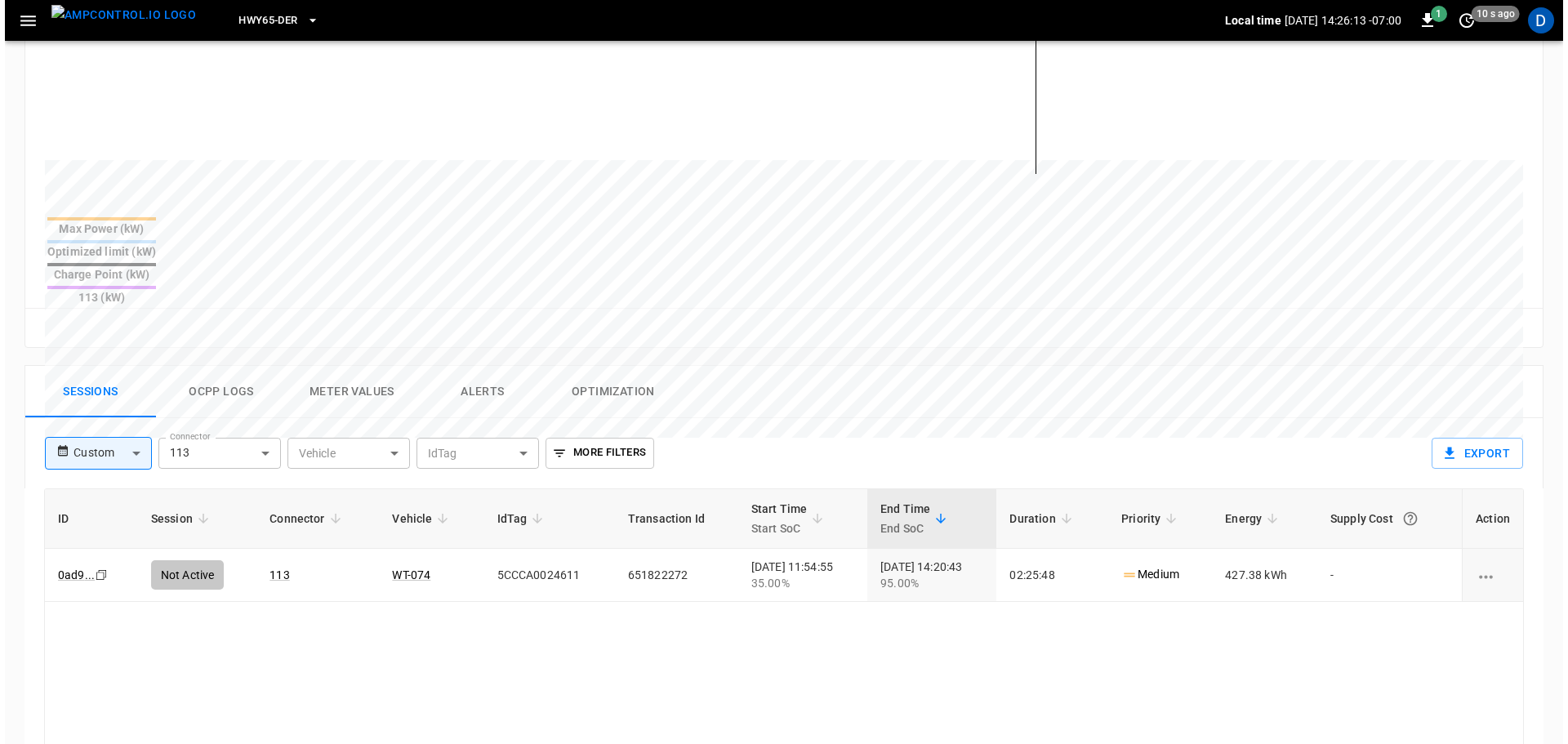
scroll to position [511, 0]
click at [213, 365] on button "Ocpp logs" at bounding box center [217, 391] width 131 height 52
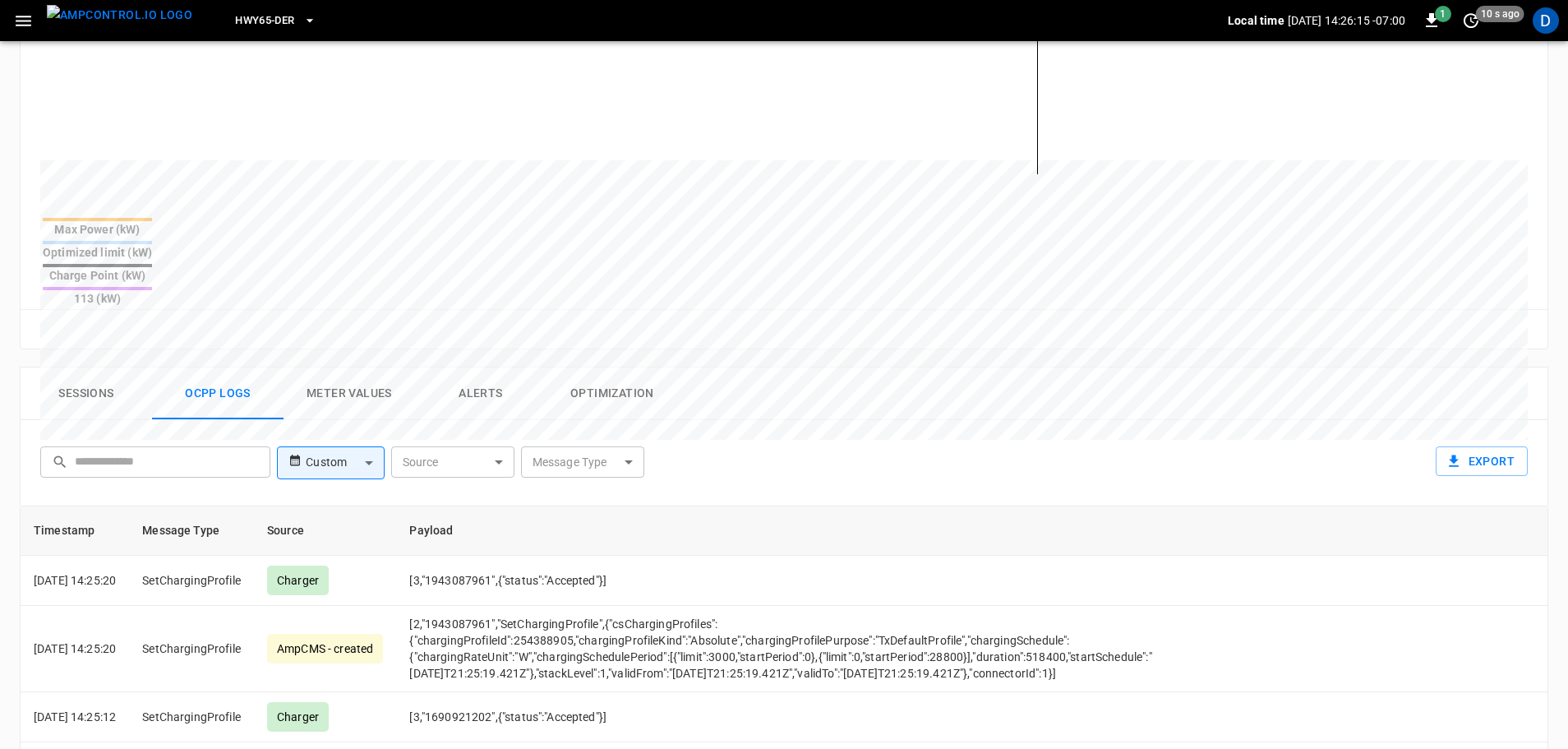
click at [583, 404] on body "HWY65-DER Local time [DATE] 14:26:15 -07:00 1 10 s ago D ca-hwy65-ccs113 Remote…" at bounding box center [784, 290] width 1568 height 1608
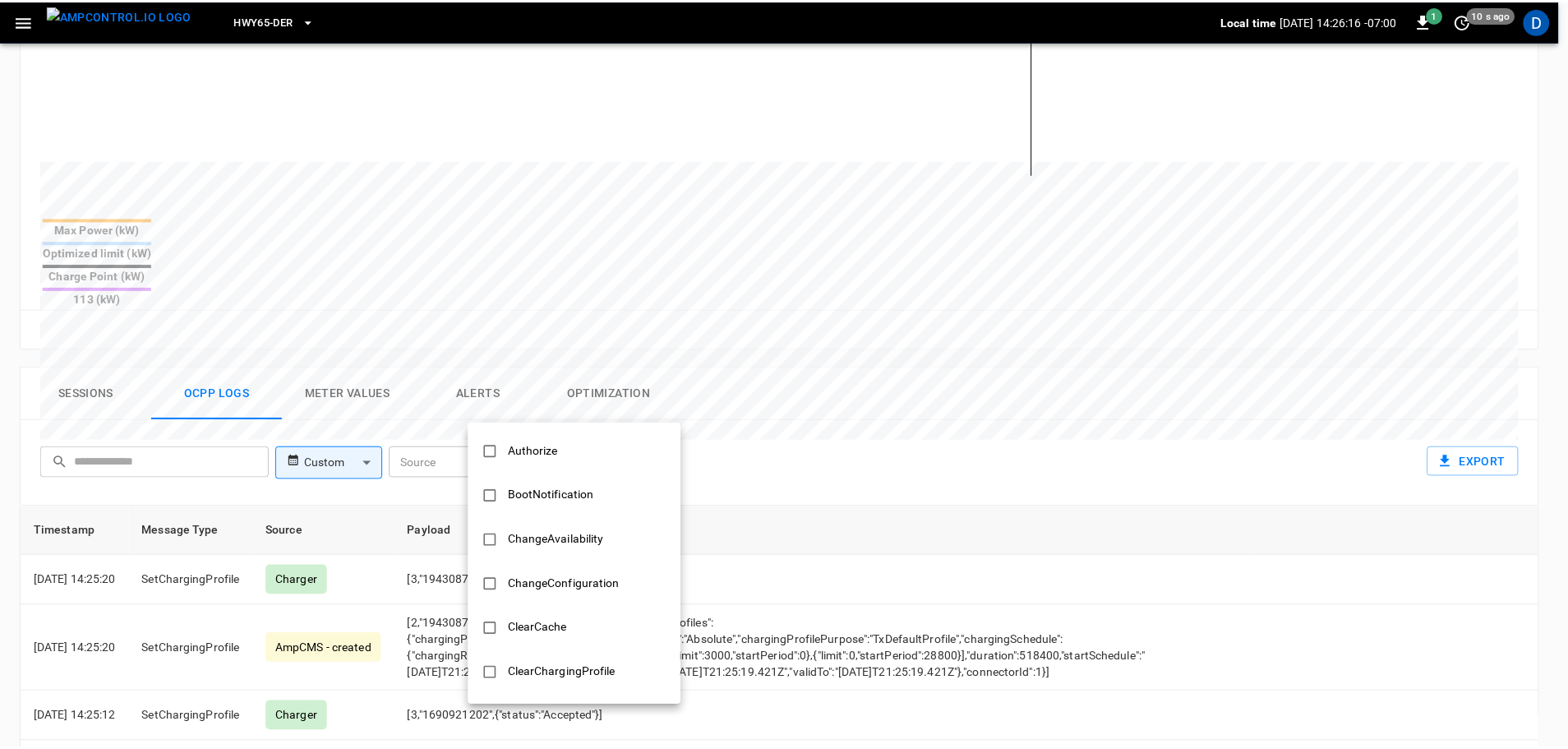
scroll to position [796, 0]
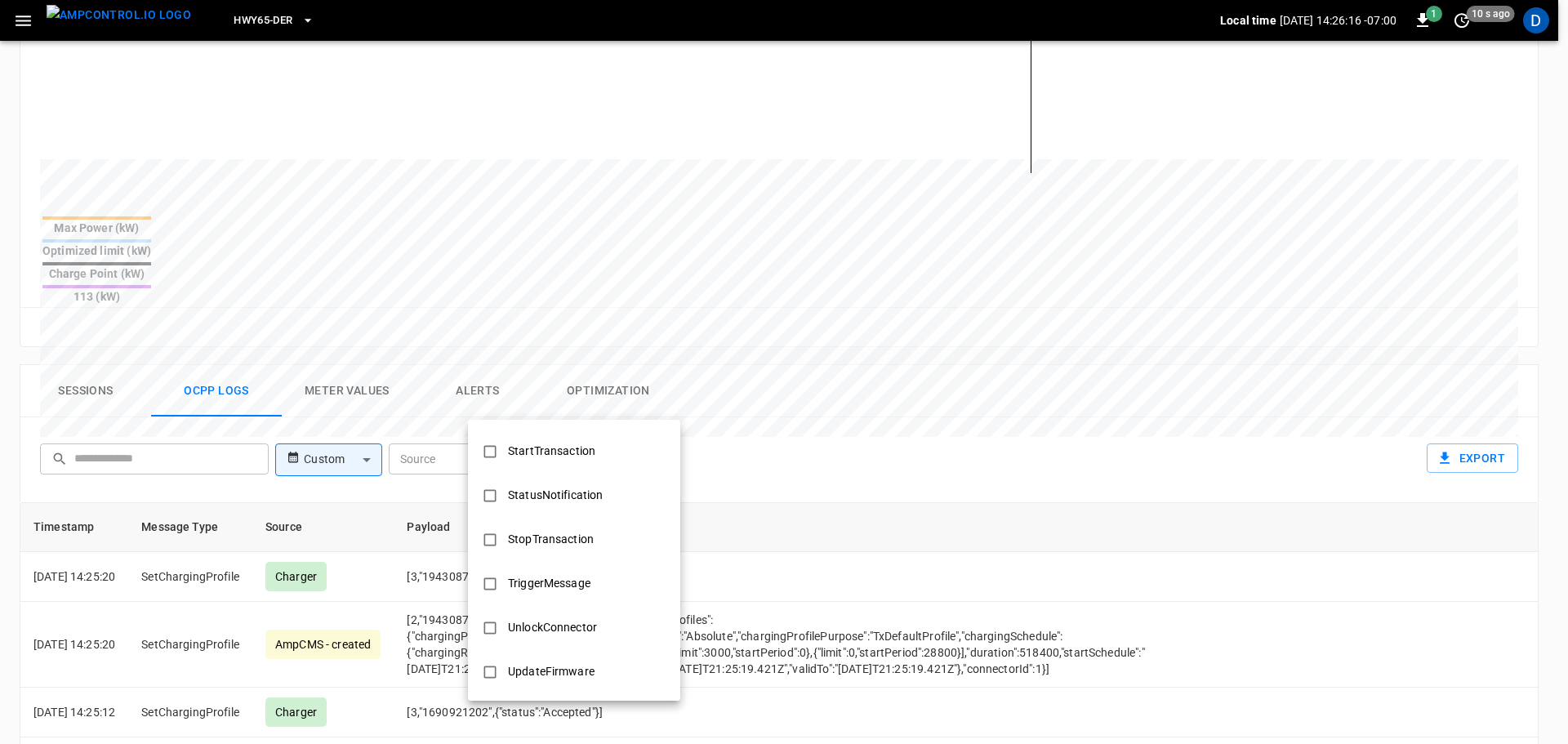
click at [557, 552] on div "StopTransaction" at bounding box center [551, 539] width 105 height 30
type input "**********"
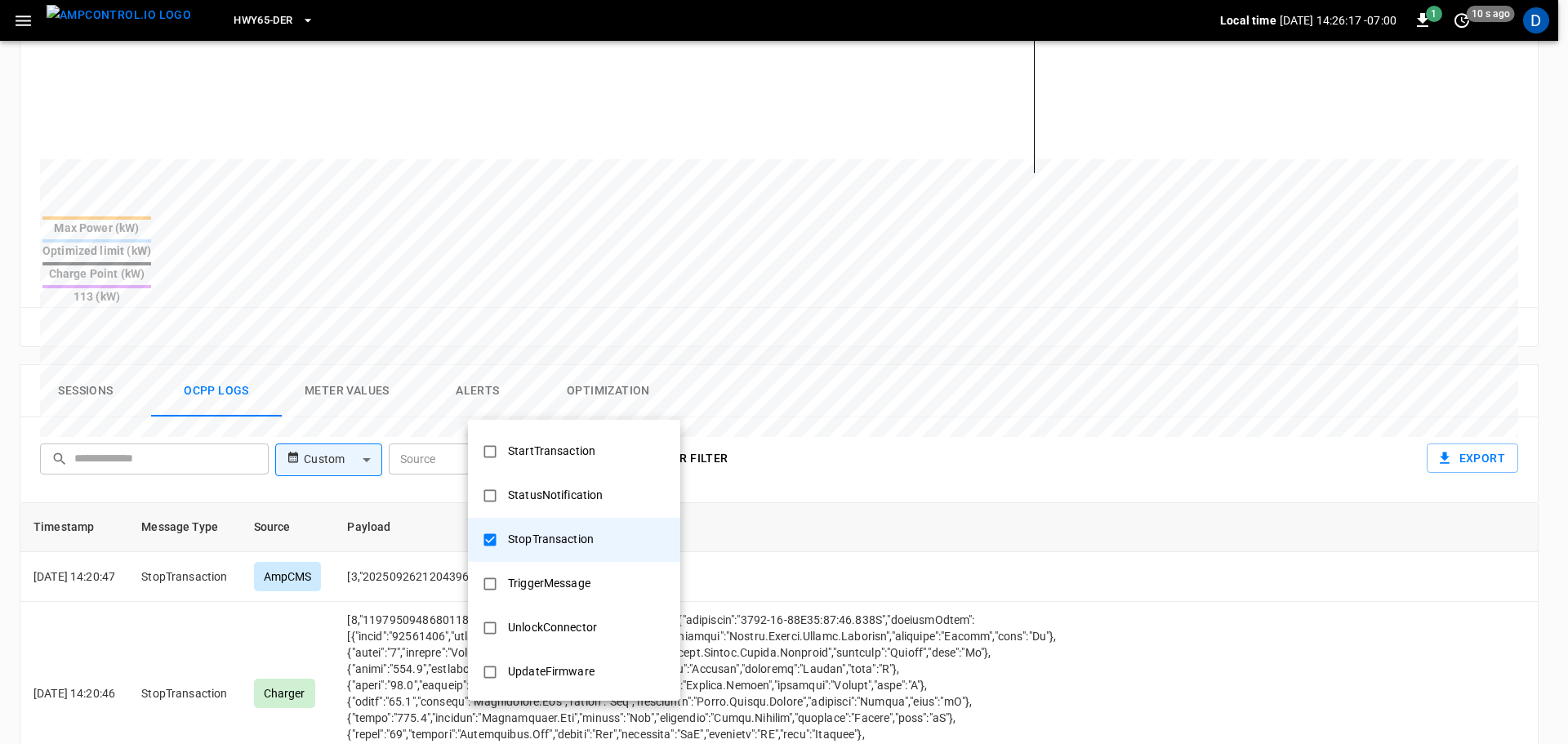
click at [786, 562] on div at bounding box center [784, 372] width 1568 height 744
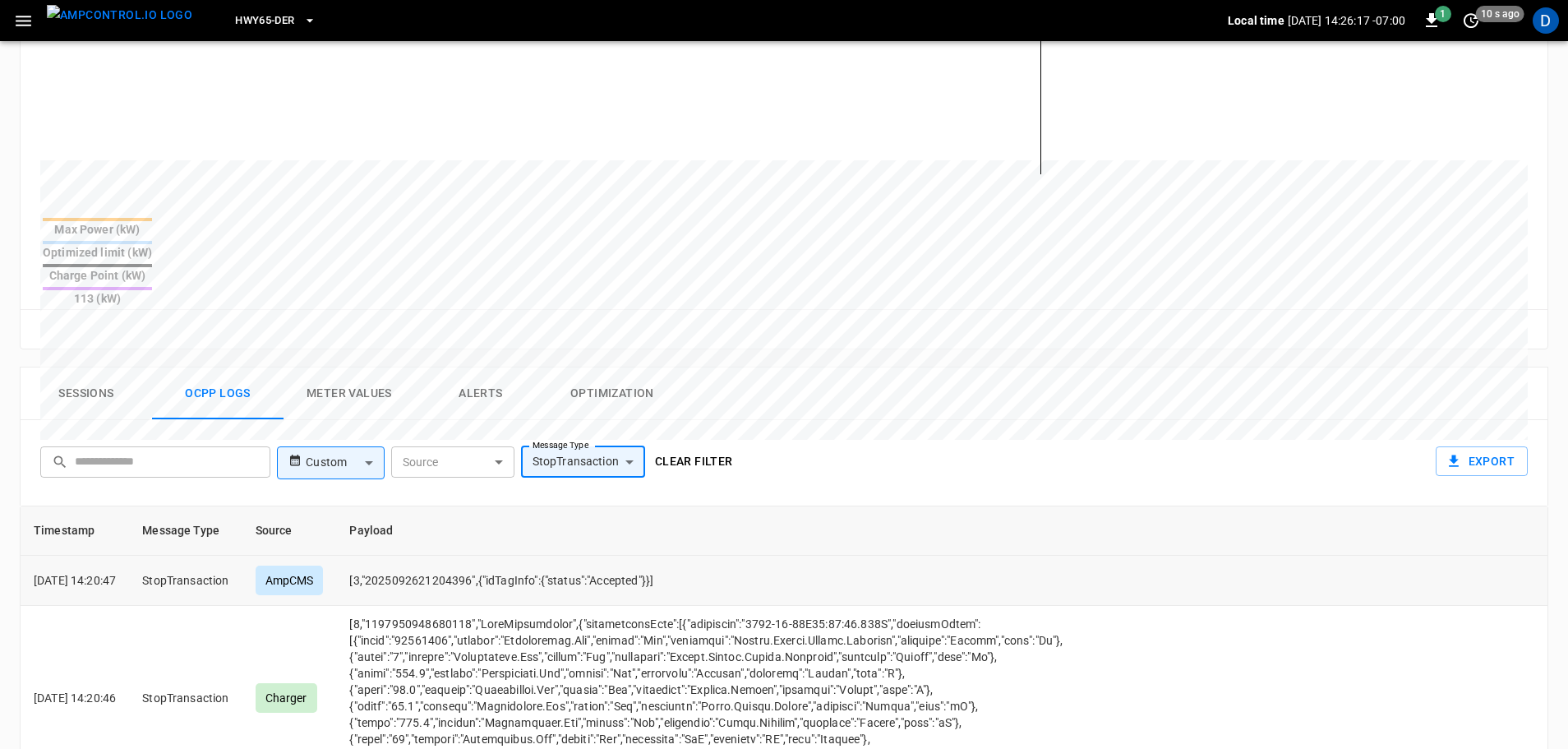
click at [781, 556] on td "[3,"2025092621204396",{"idTagInfo":{"status":"Accepted"}}]" at bounding box center [740, 581] width 809 height 51
click at [691, 447] on button "Clear filter" at bounding box center [694, 462] width 91 height 30
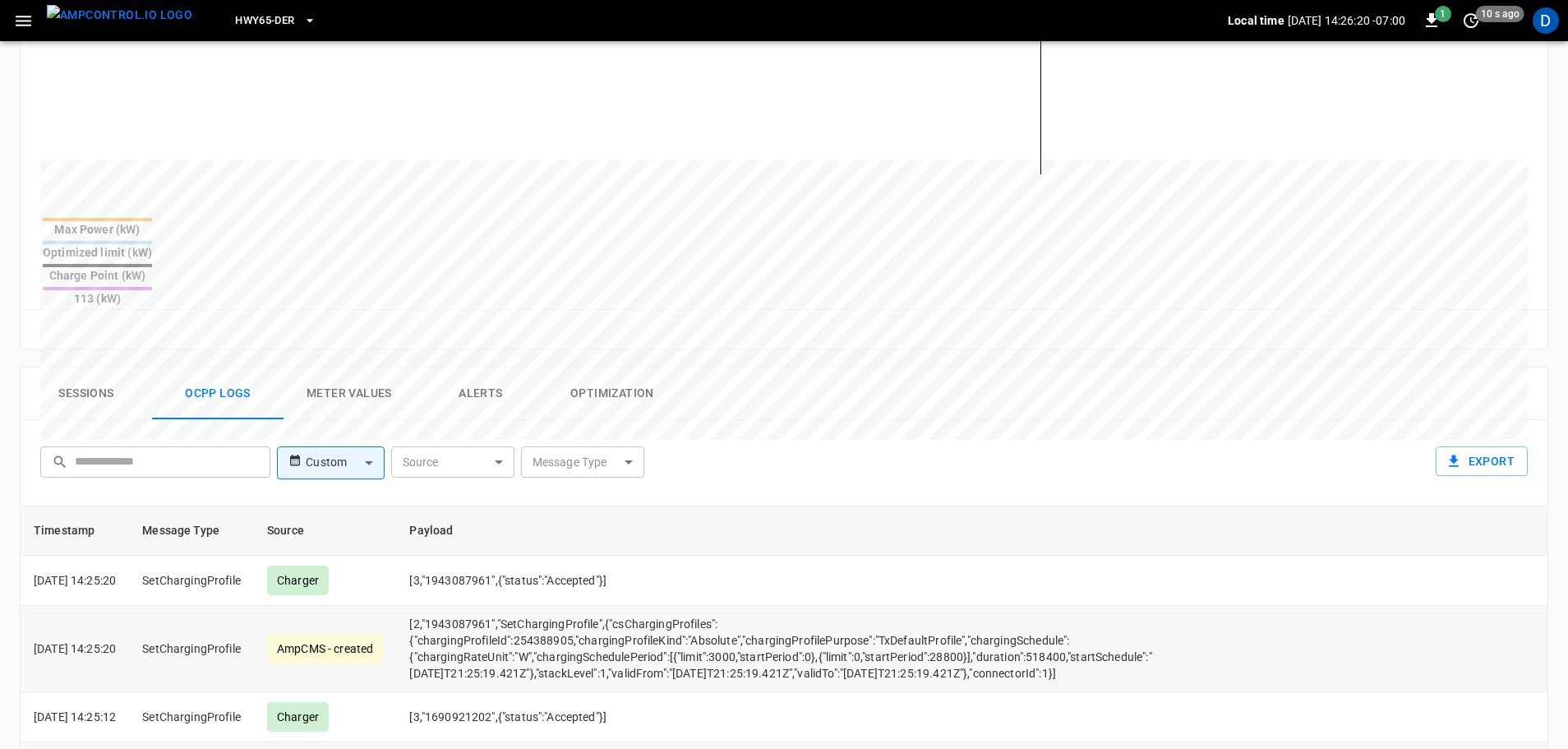
scroll to position [803, 0]
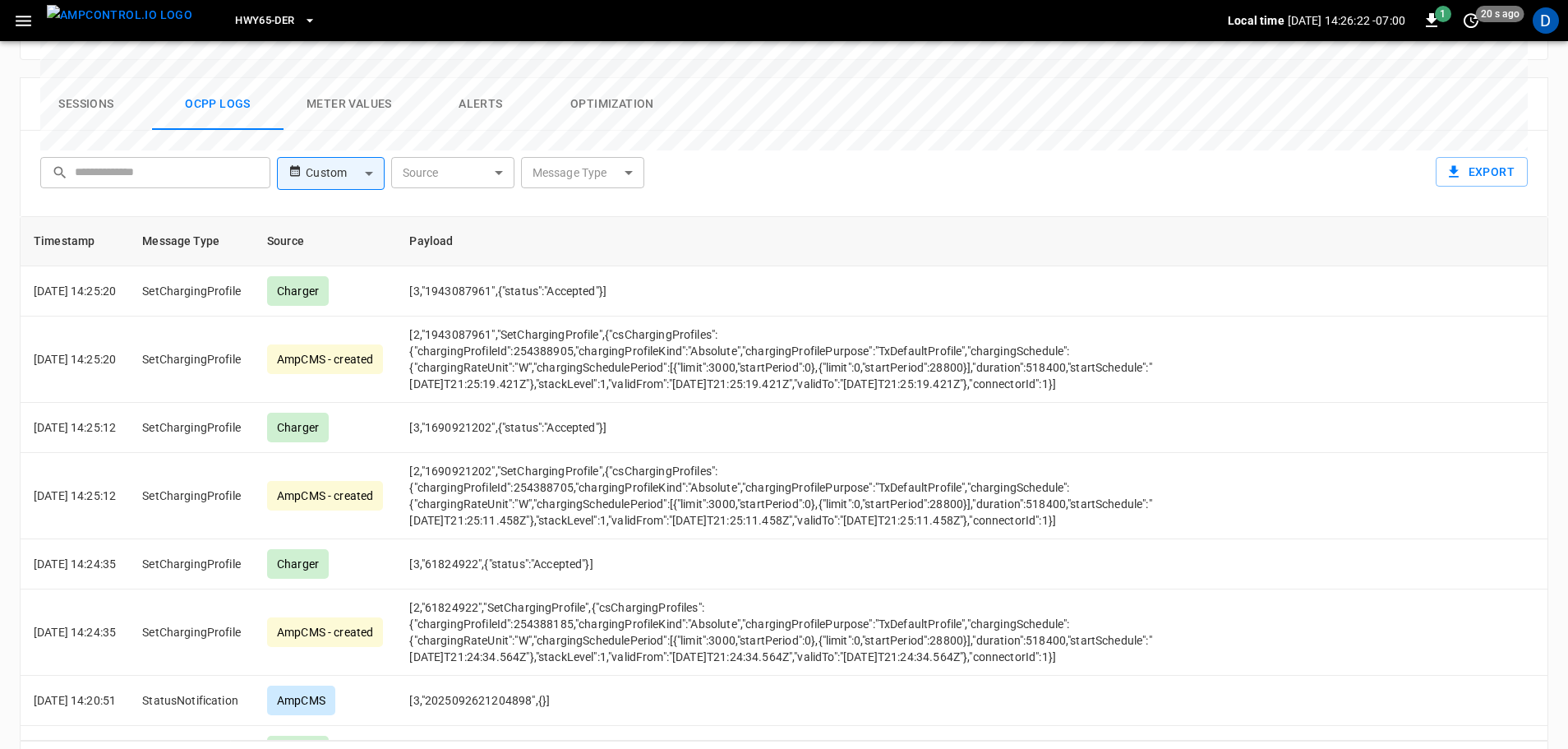
click at [91, 78] on button "Sessions" at bounding box center [86, 104] width 131 height 52
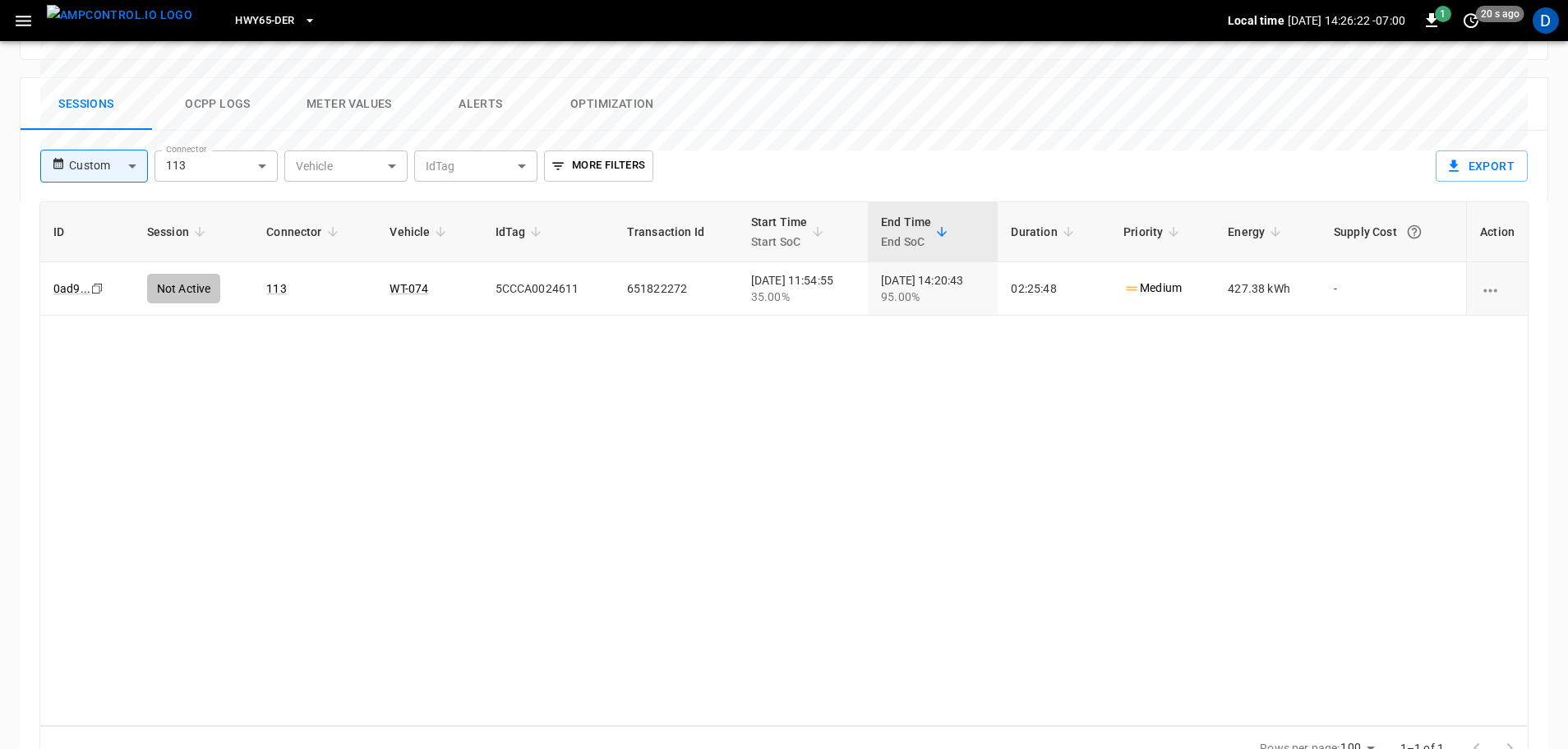
scroll to position [789, 0]
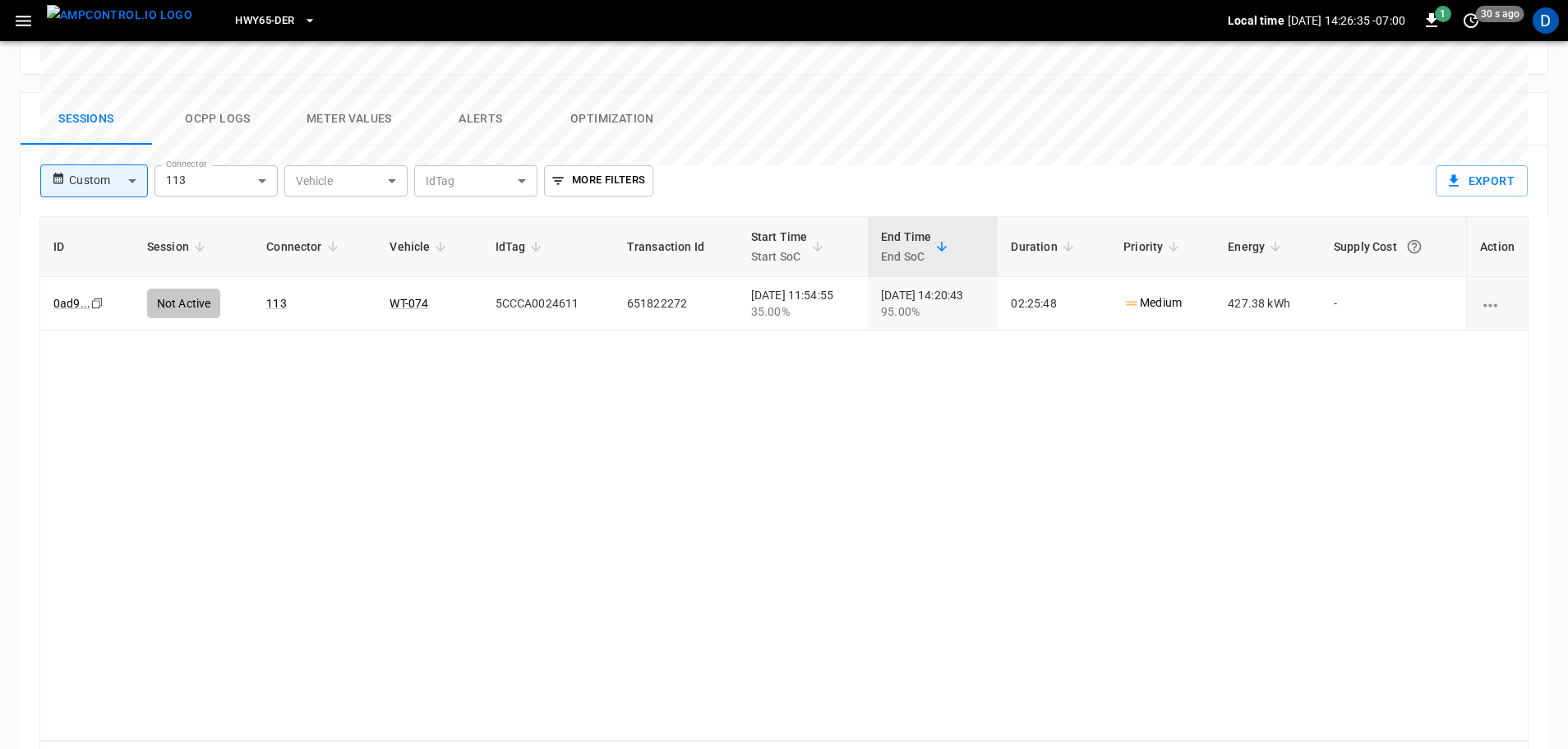
click at [136, 23] on img "menu" at bounding box center [120, 15] width 146 height 20
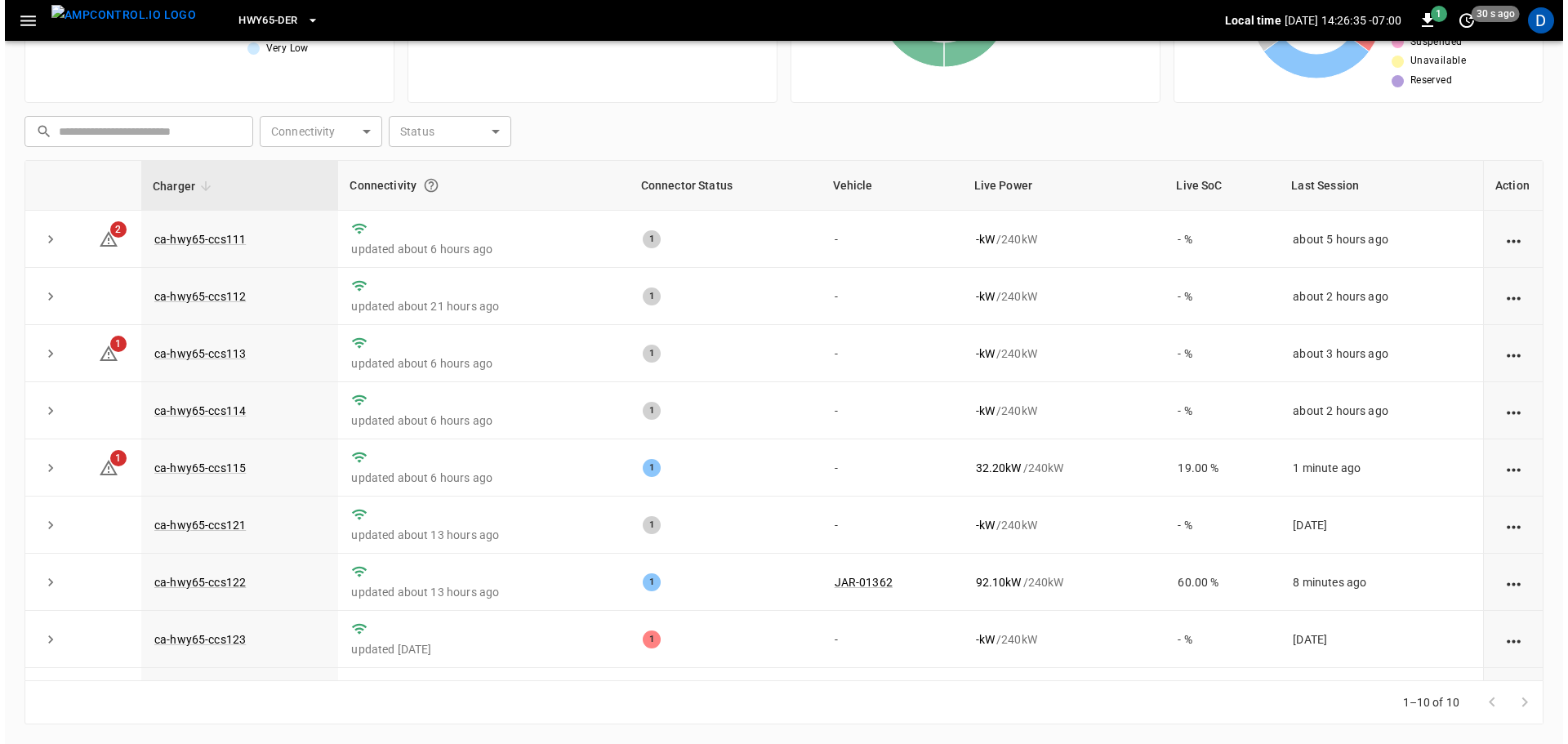
scroll to position [166, 0]
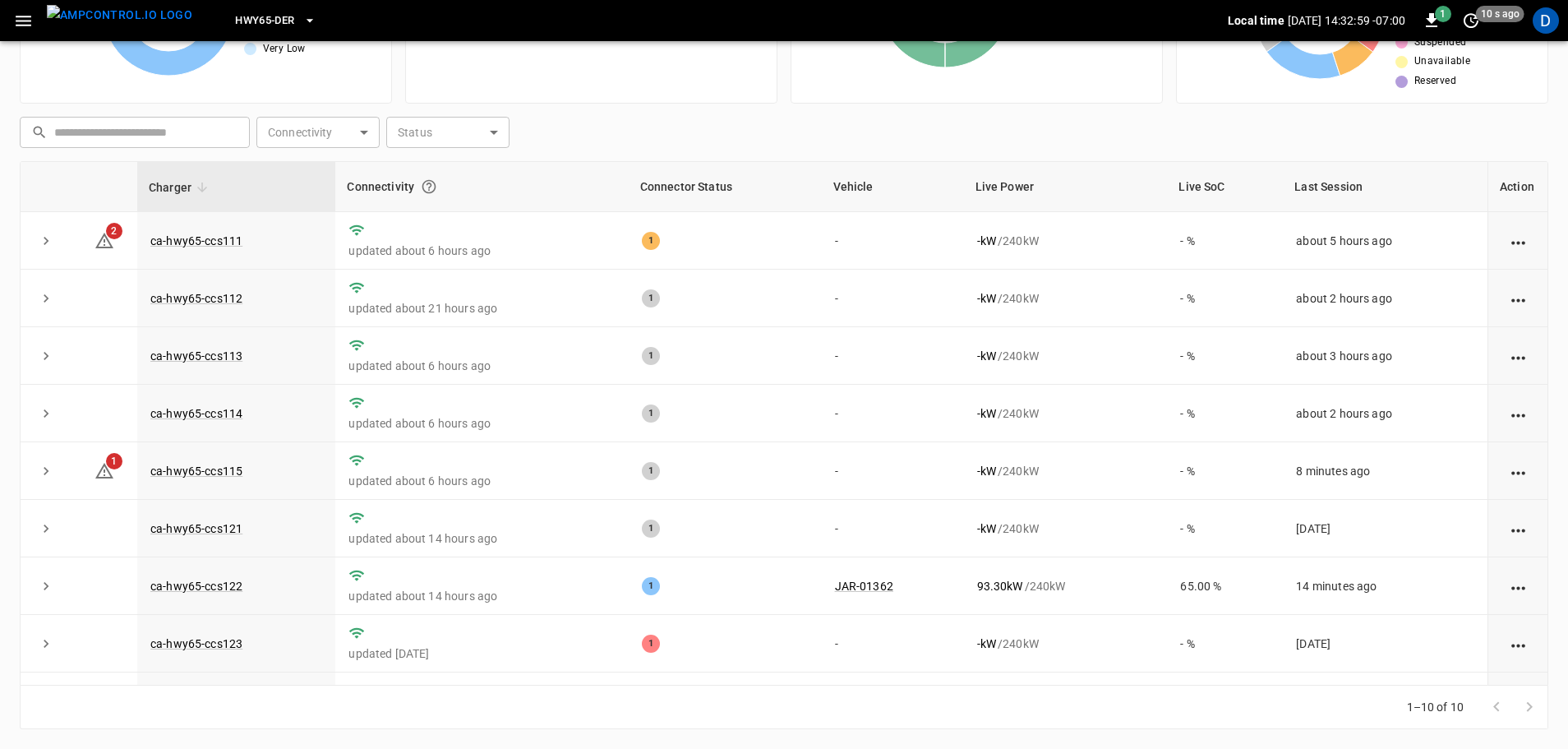
click at [259, 19] on span "HWY65-DER" at bounding box center [264, 21] width 59 height 19
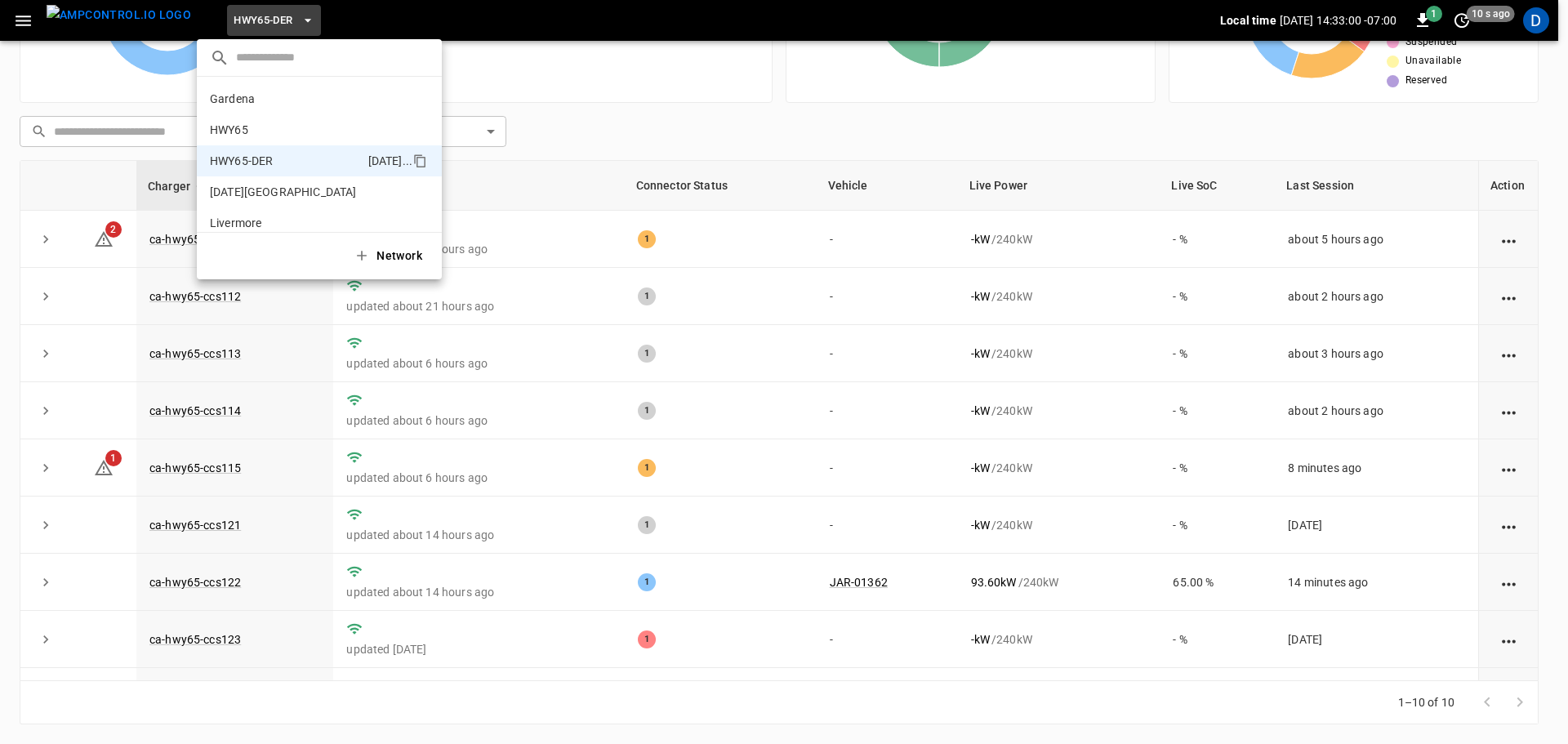
scroll to position [57, 0]
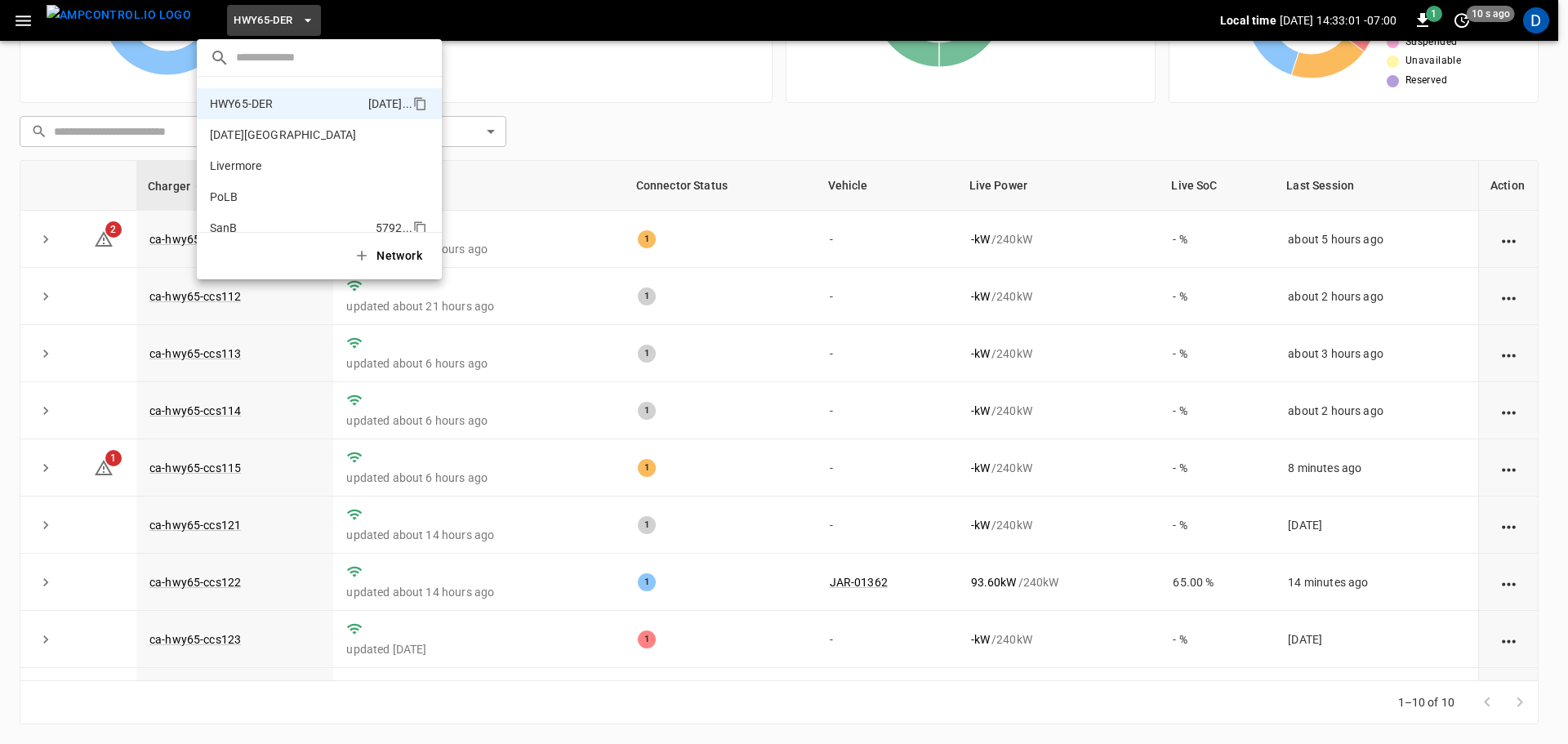
click at [234, 222] on p "SanB" at bounding box center [290, 228] width 159 height 17
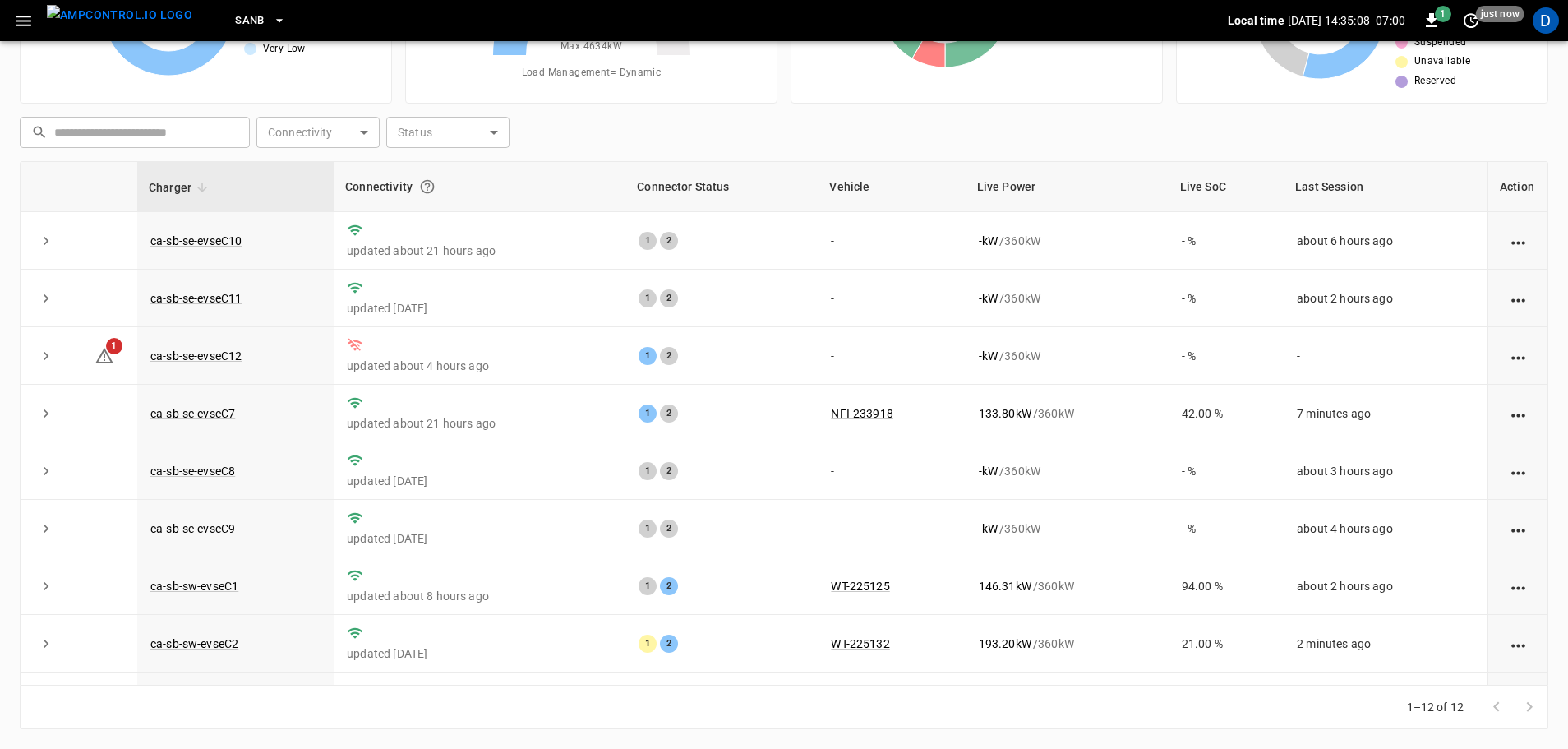
click at [235, 14] on span "SanB" at bounding box center [249, 21] width 29 height 19
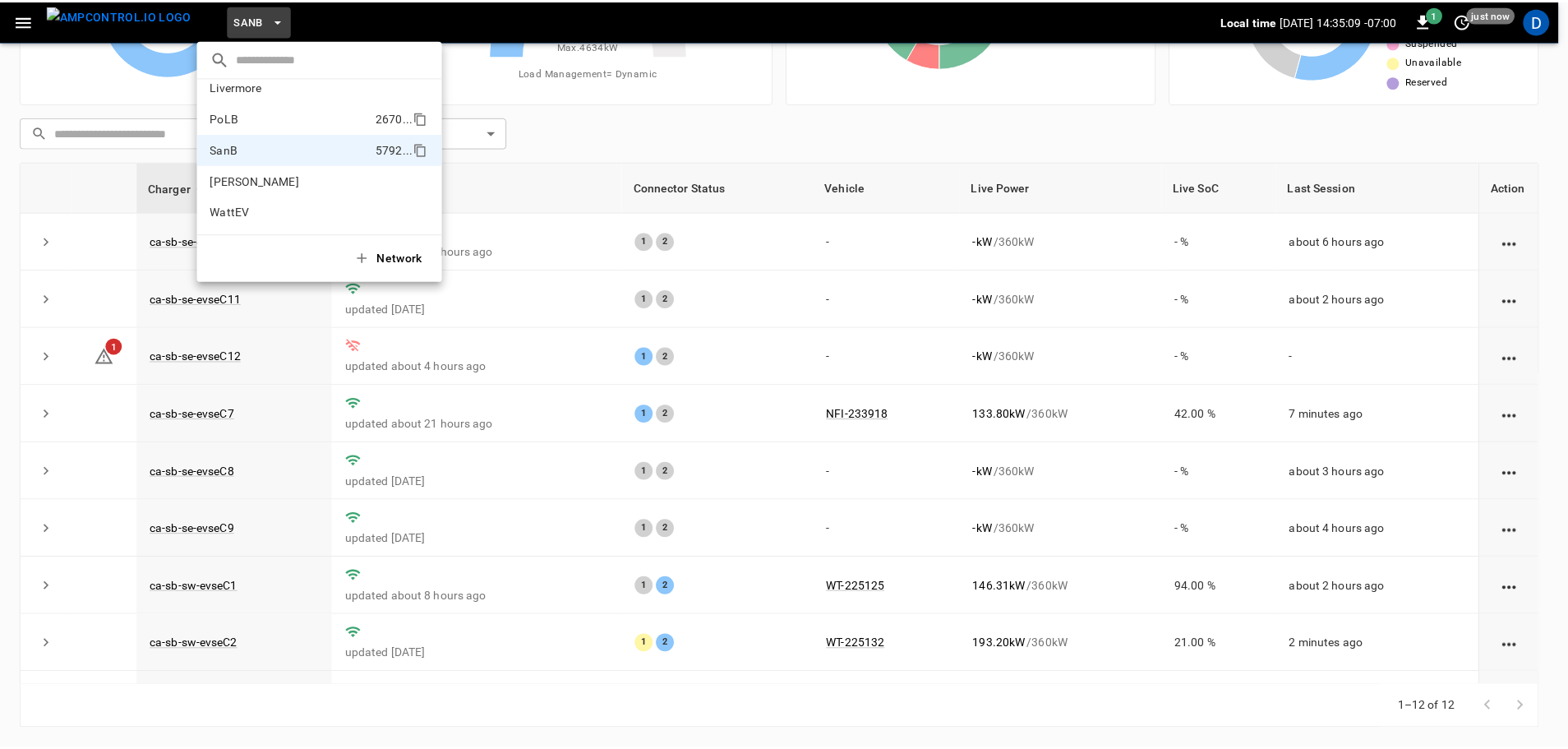
scroll to position [0, 0]
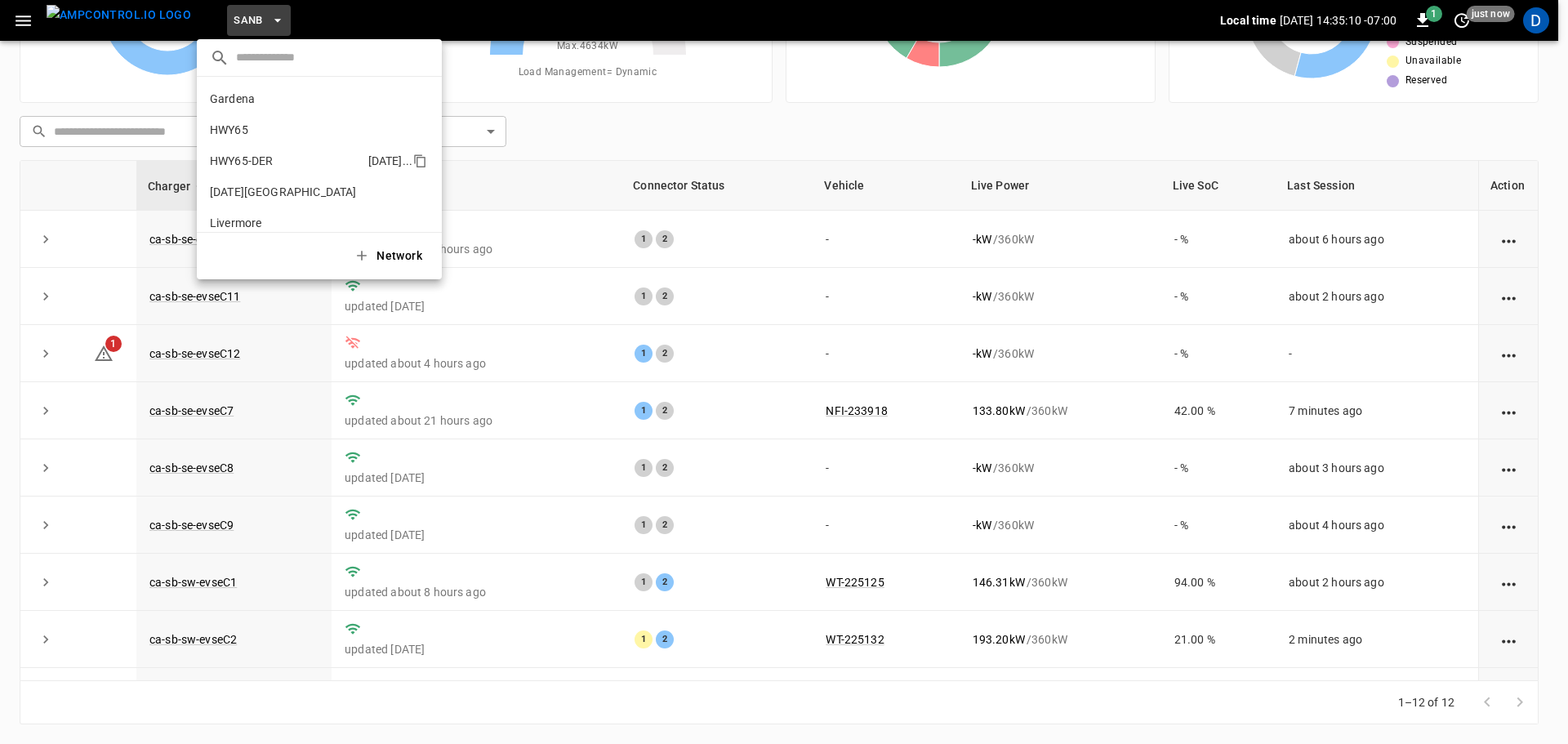
click at [260, 154] on p "HWY65-DER" at bounding box center [285, 161] width 152 height 17
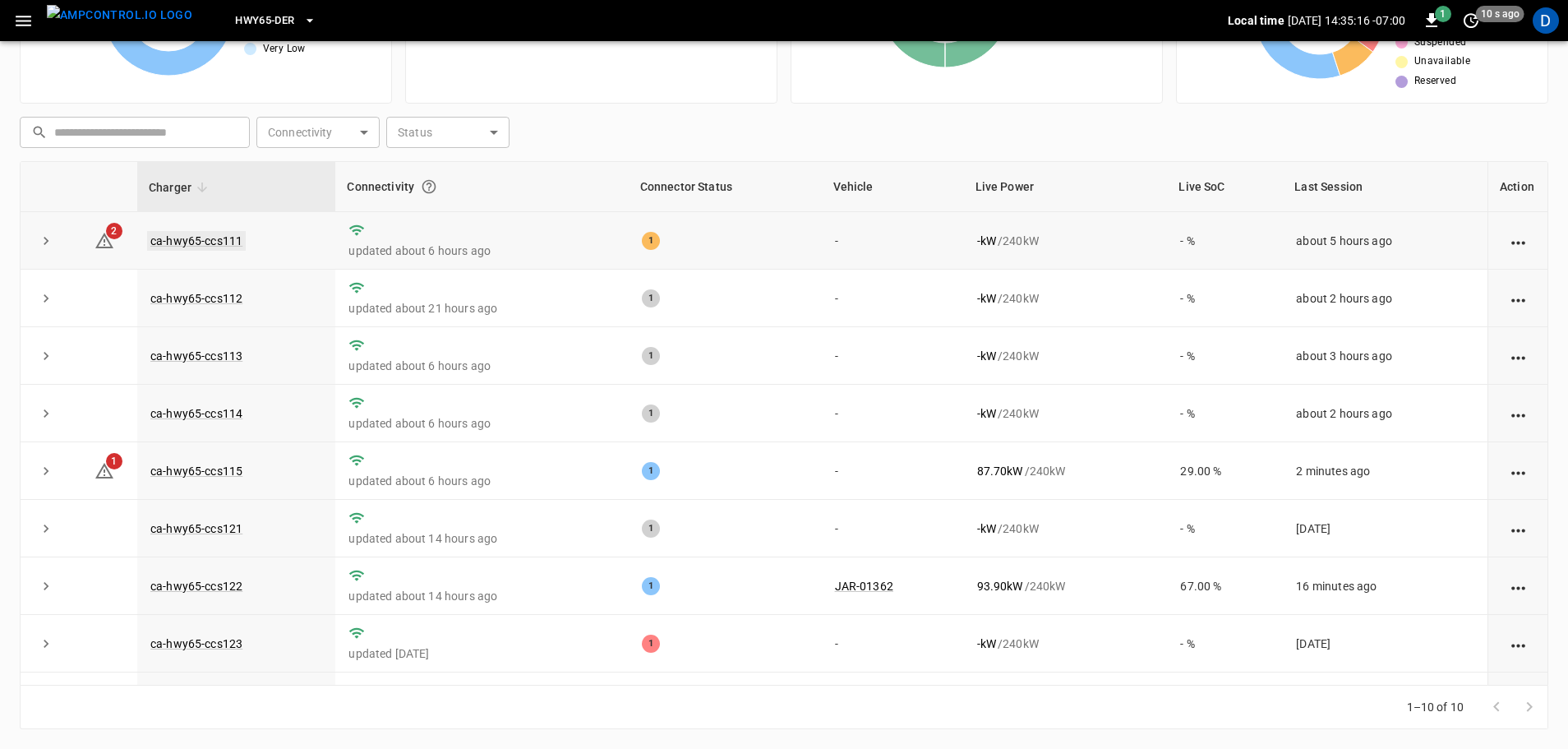
click at [223, 248] on link "ca-hwy65-ccs111" at bounding box center [196, 240] width 99 height 19
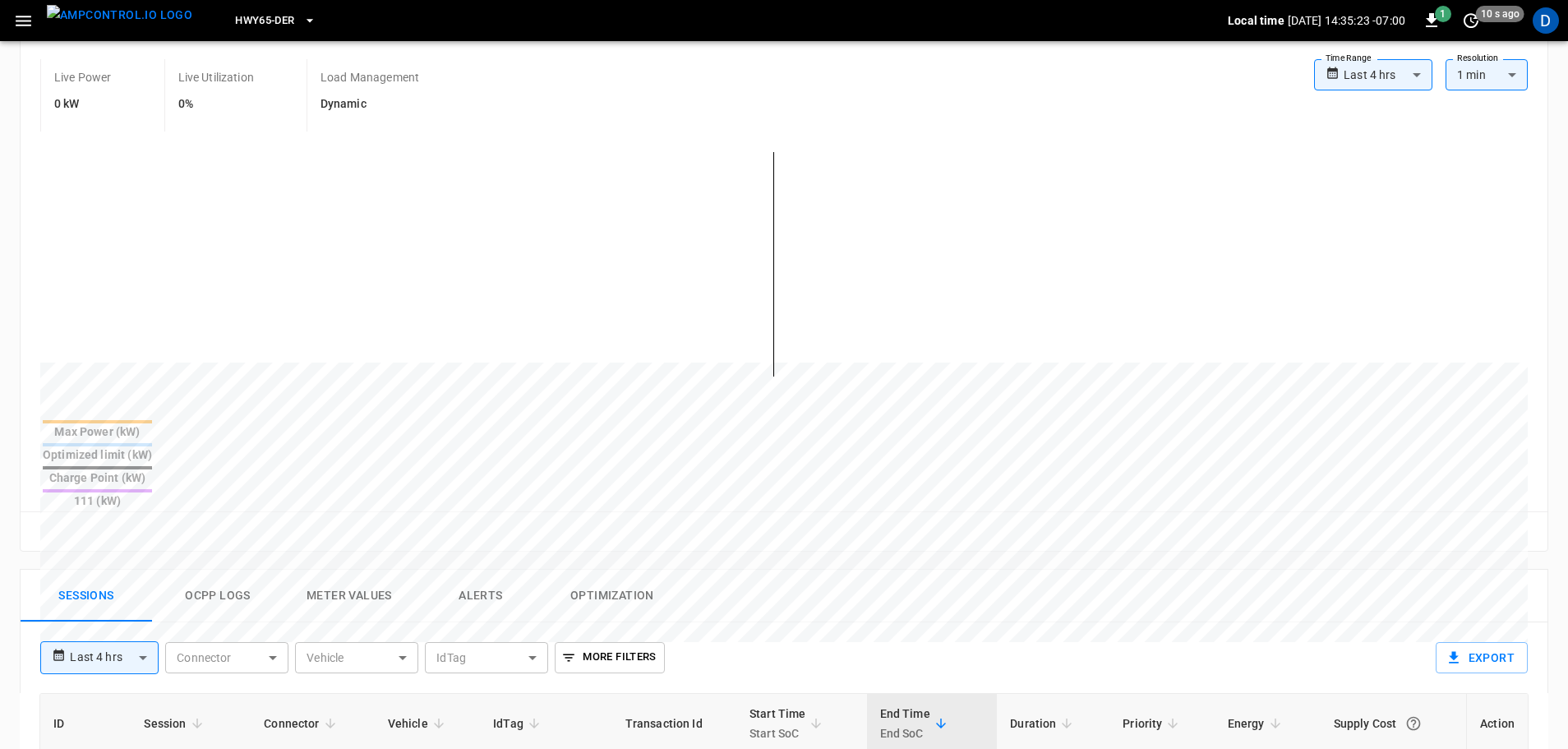
scroll to position [313, 0]
click at [214, 569] on button "Ocpp logs" at bounding box center [218, 595] width 131 height 52
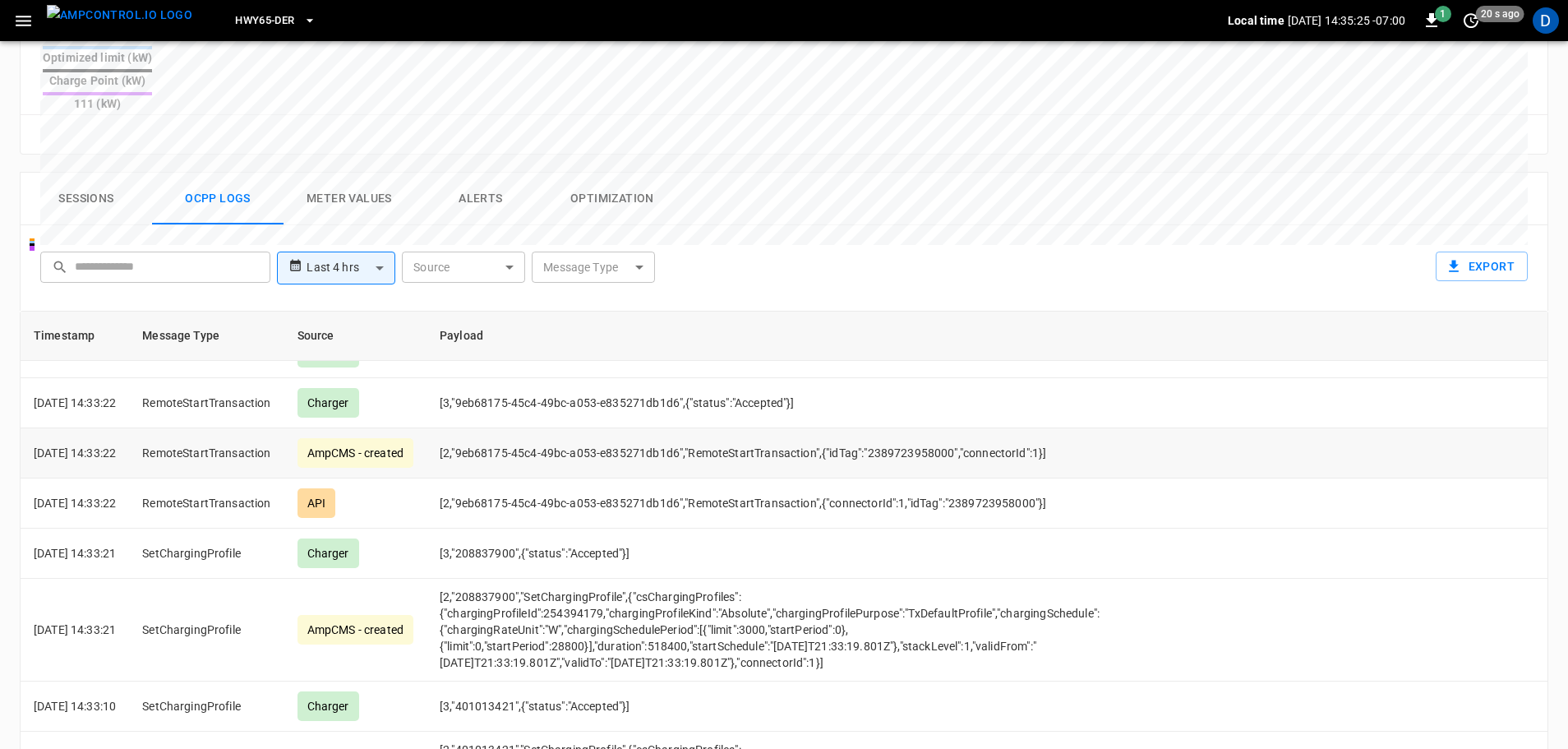
scroll to position [0, 0]
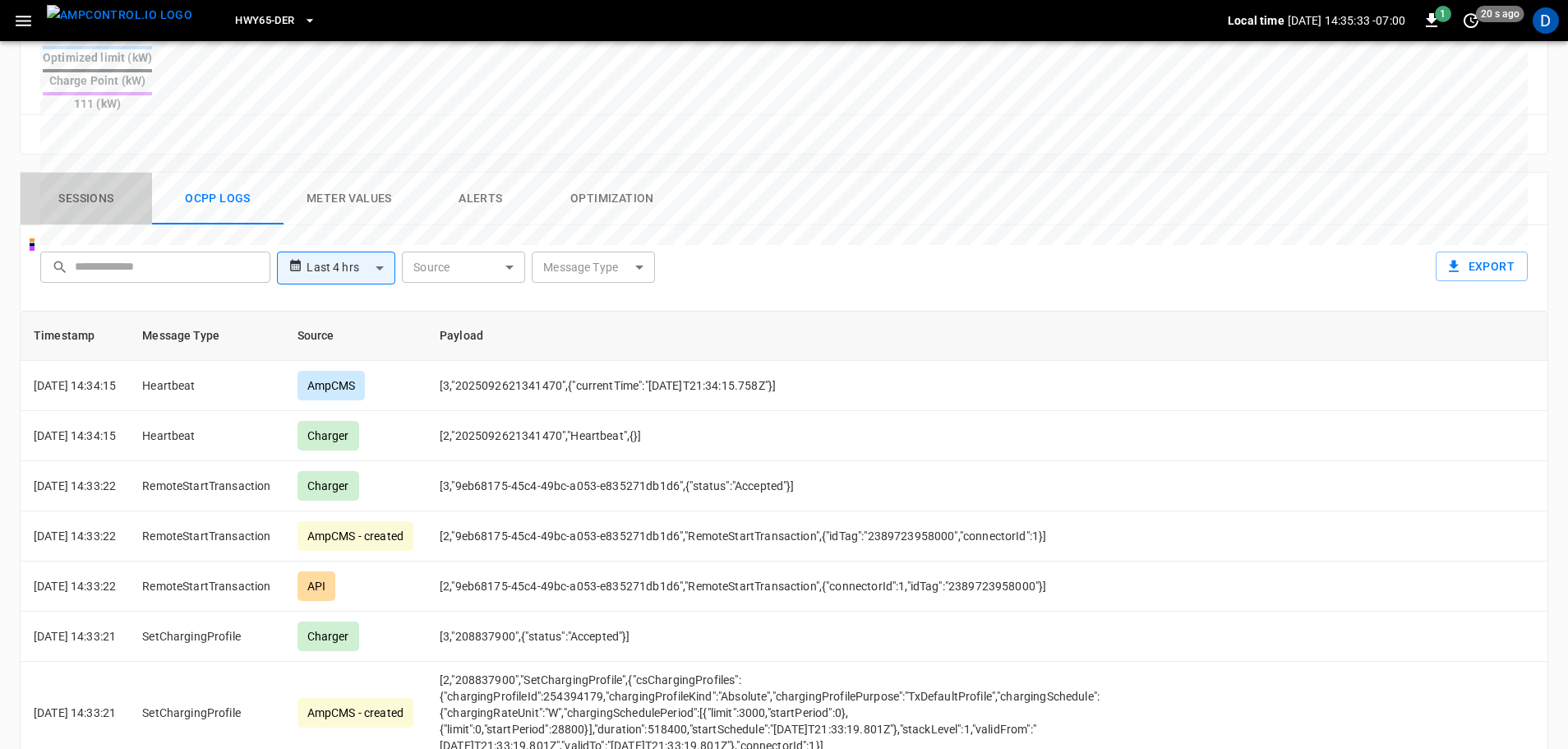
click at [83, 173] on button "Sessions" at bounding box center [86, 199] width 131 height 52
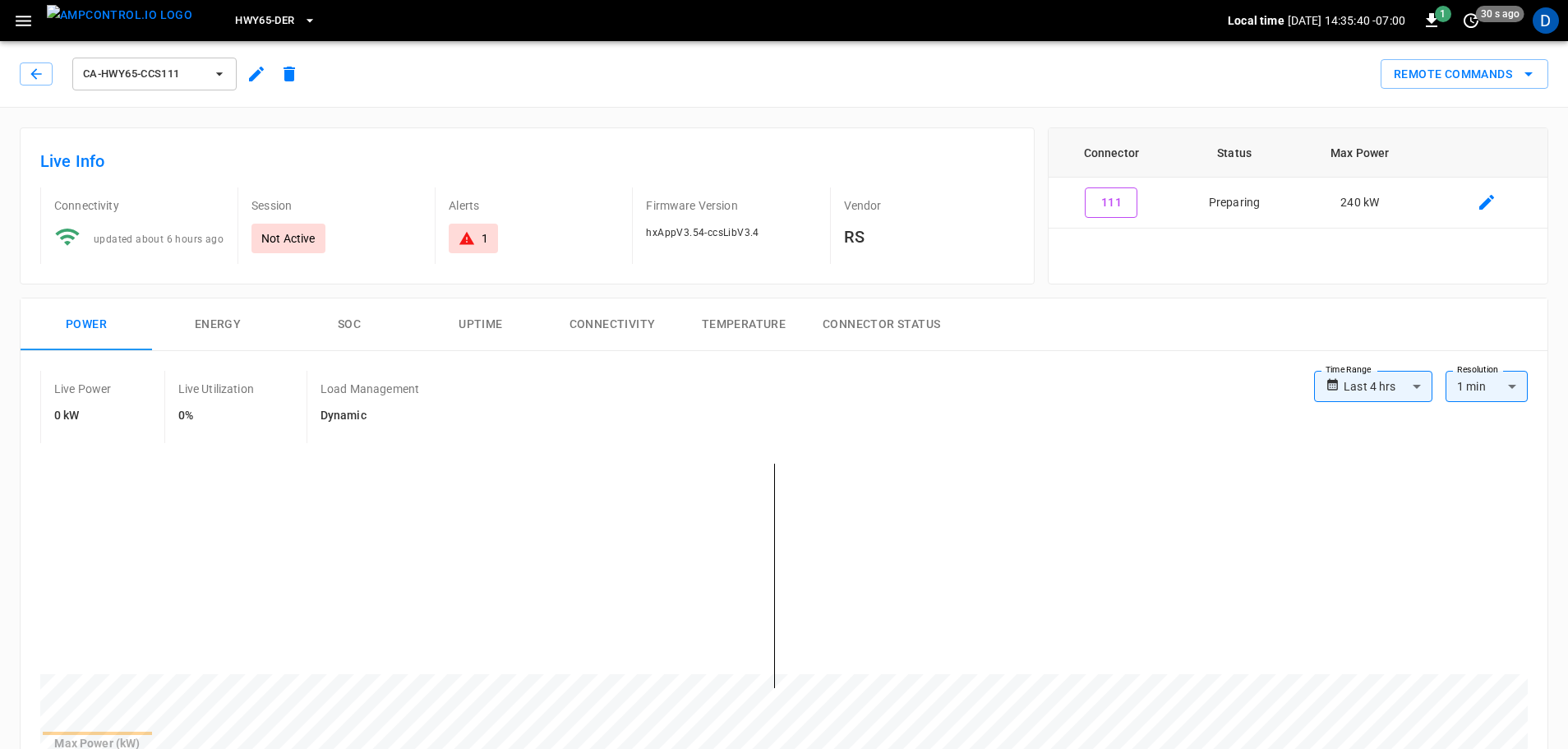
click at [142, 21] on img "menu" at bounding box center [120, 15] width 146 height 20
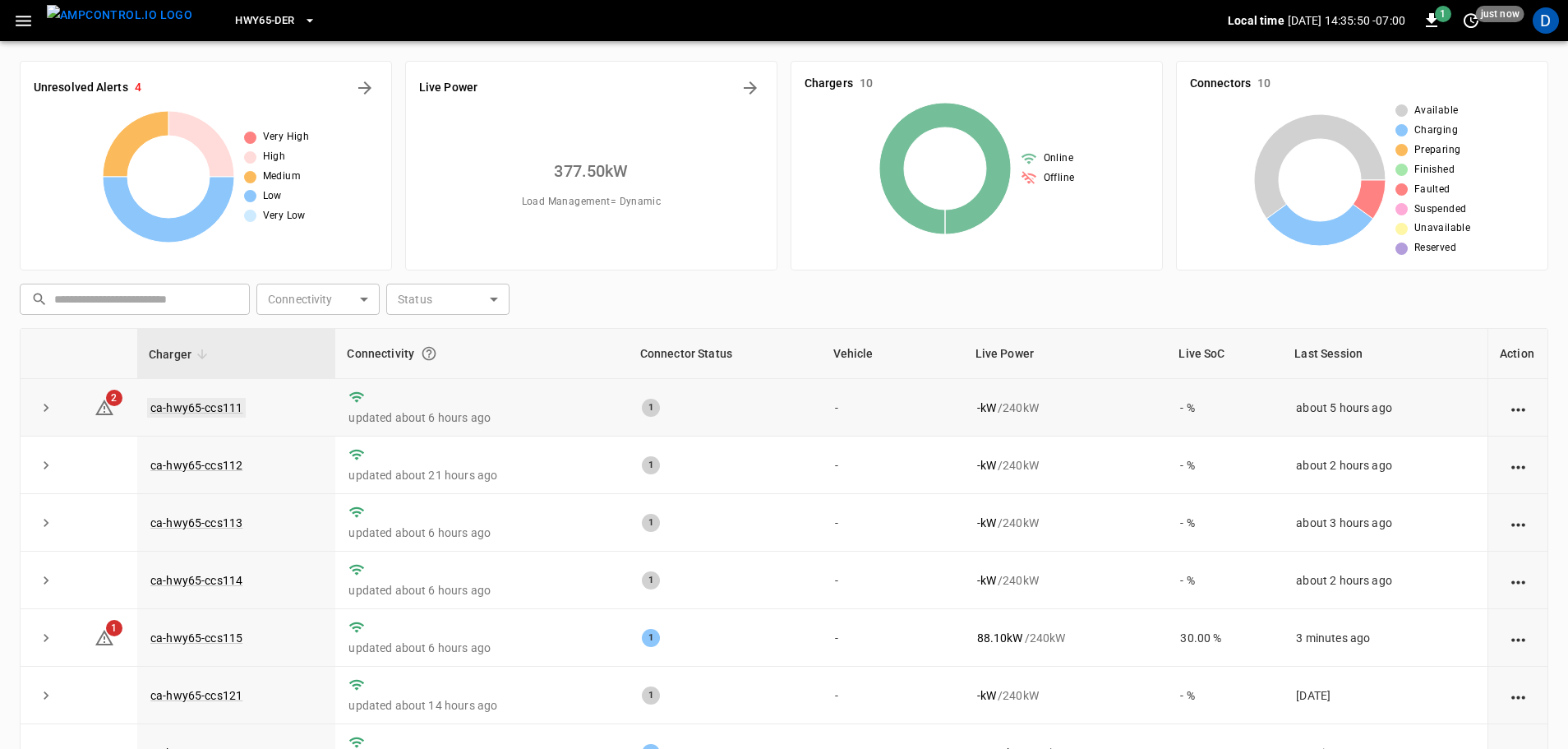
click at [218, 409] on link "ca-hwy65-ccs111" at bounding box center [196, 407] width 99 height 19
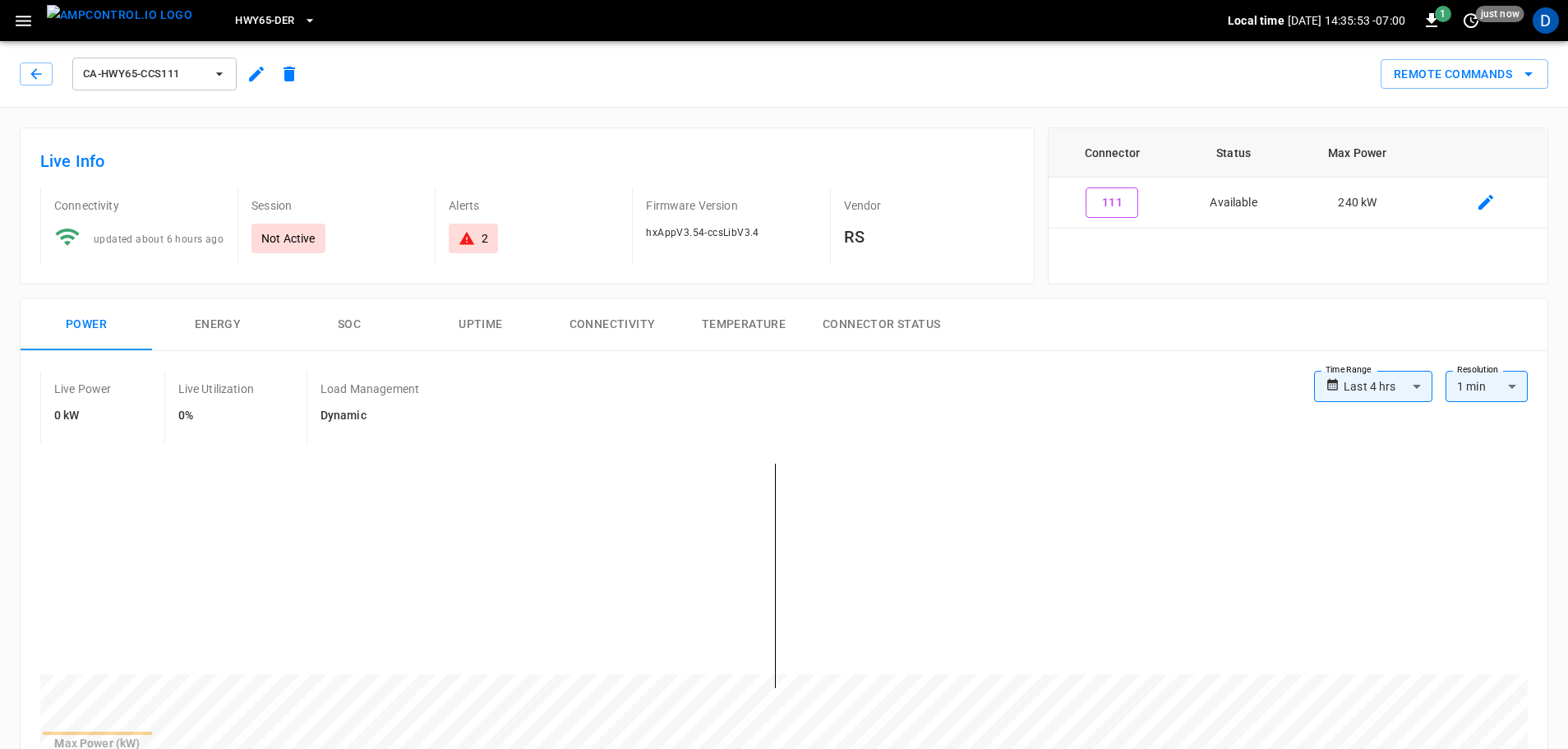
click at [144, 24] on img "menu" at bounding box center [120, 15] width 146 height 20
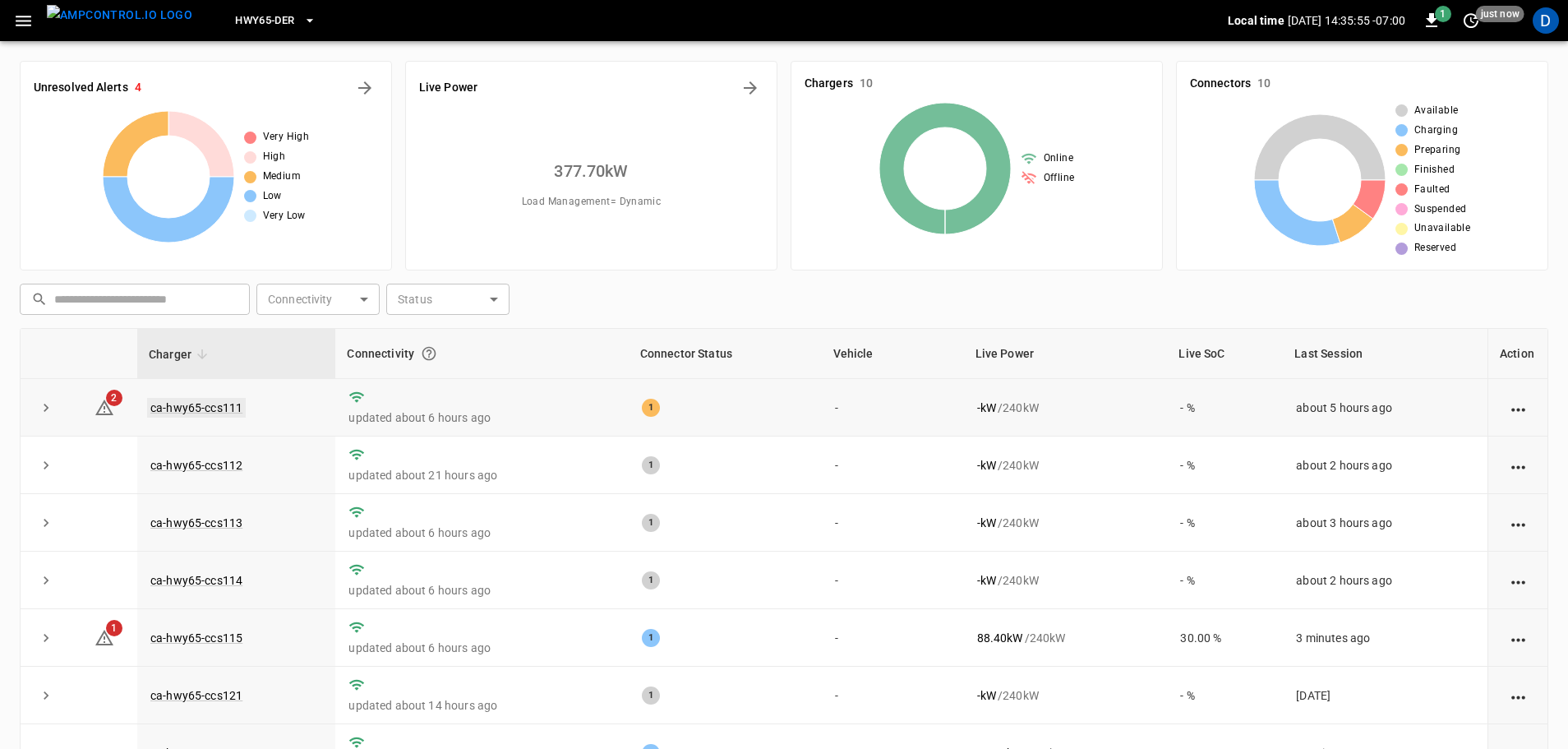
click at [224, 411] on link "ca-hwy65-ccs111" at bounding box center [196, 407] width 99 height 19
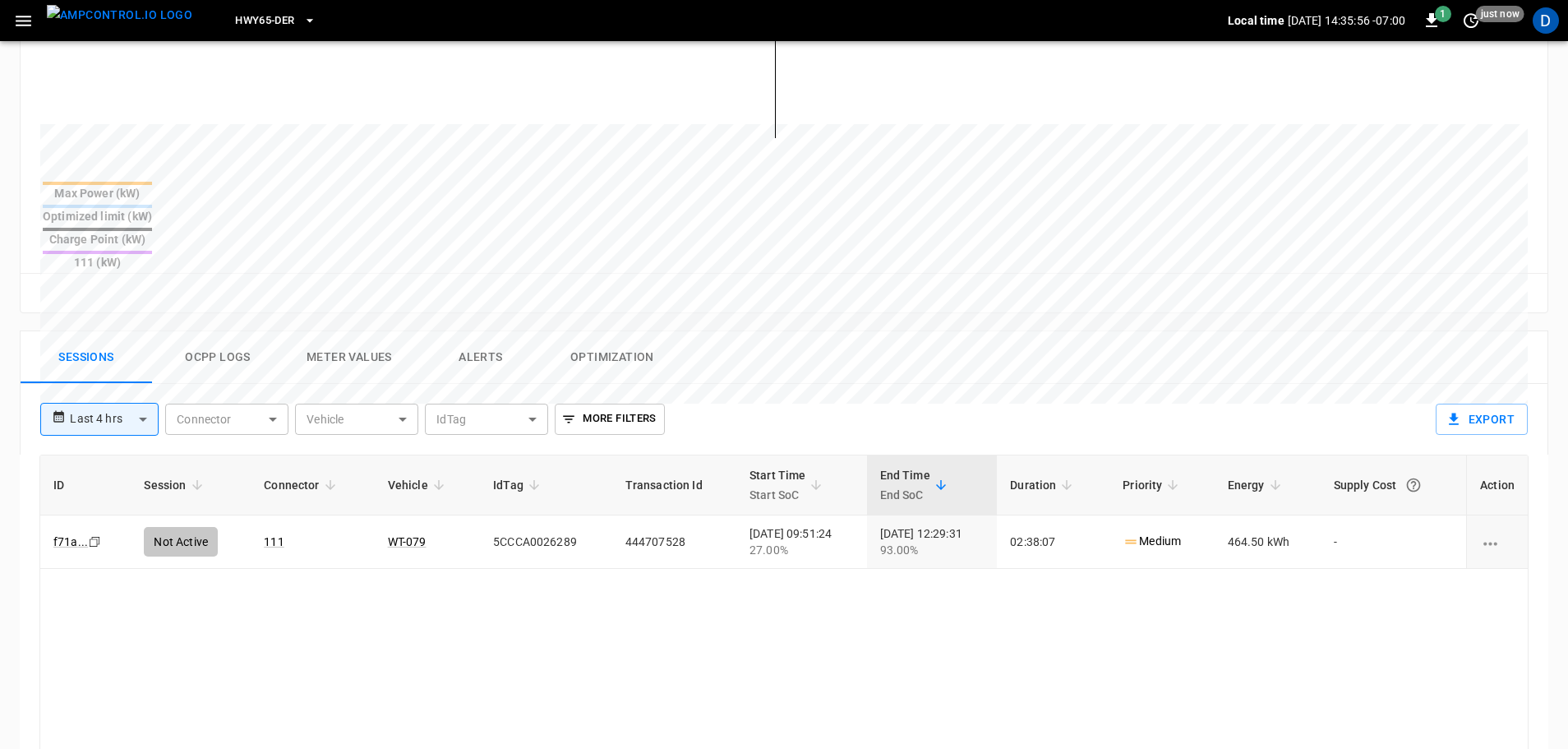
scroll to position [553, 0]
click at [217, 329] on button "Ocpp logs" at bounding box center [218, 355] width 131 height 52
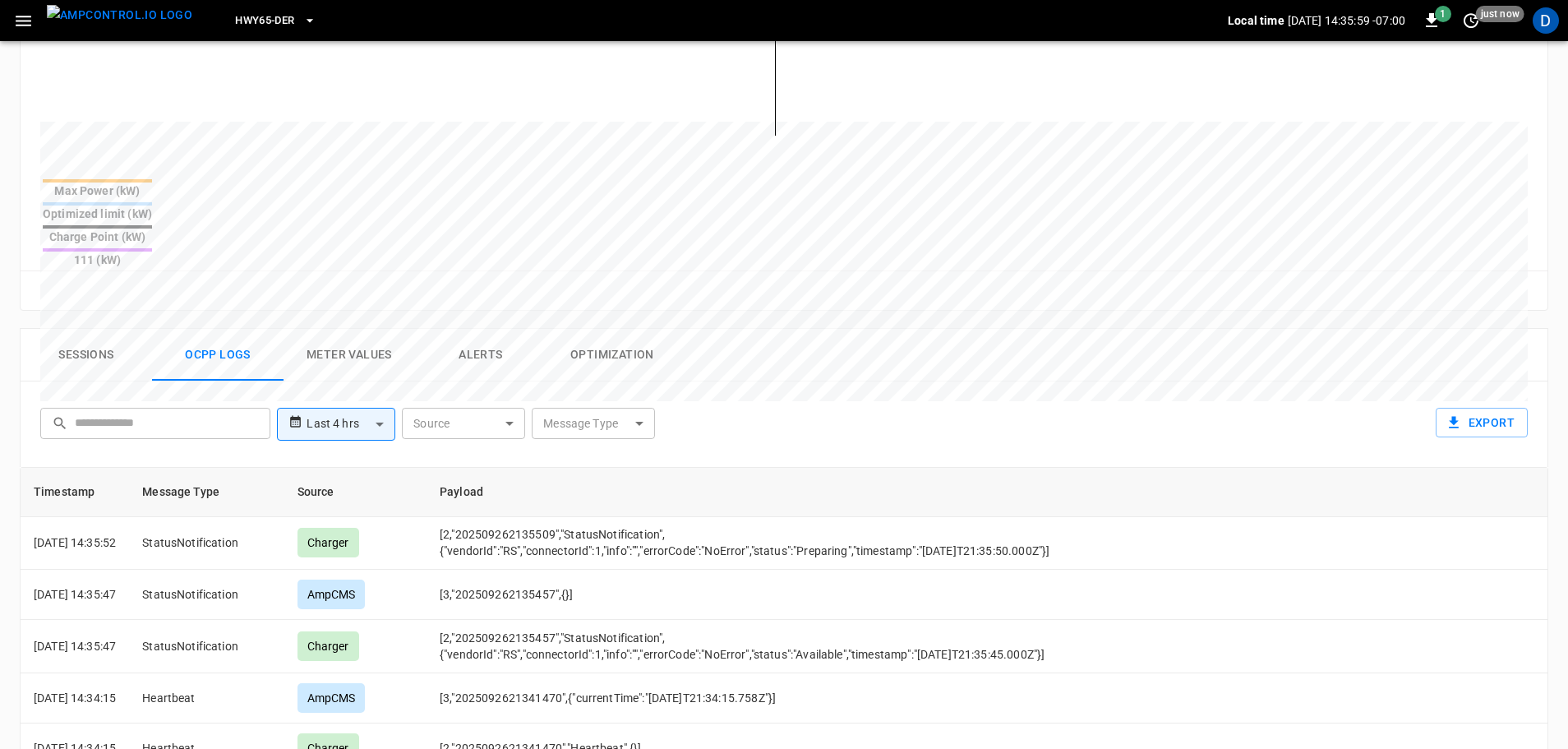
scroll to position [0, 0]
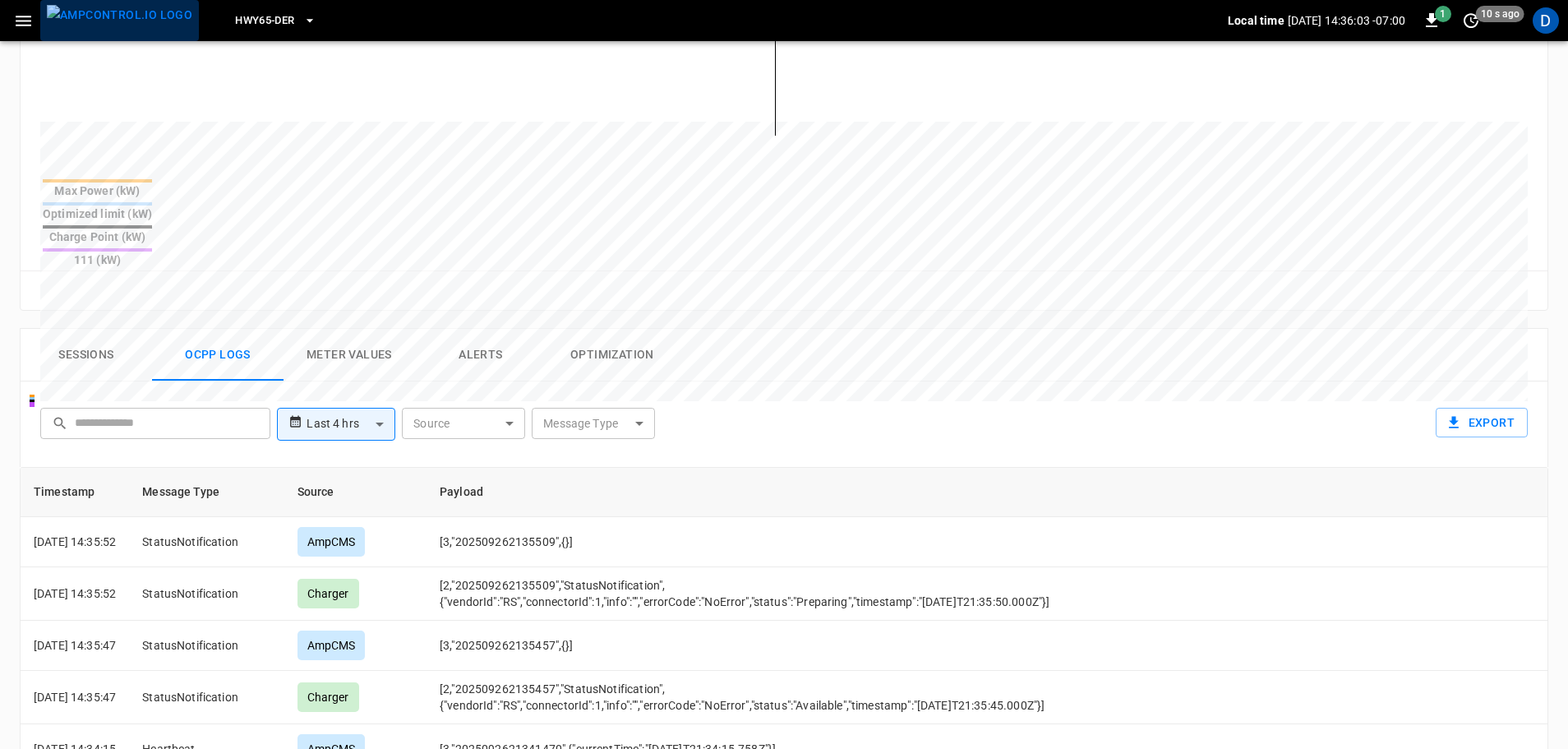
click at [125, 25] on img "menu" at bounding box center [120, 15] width 146 height 20
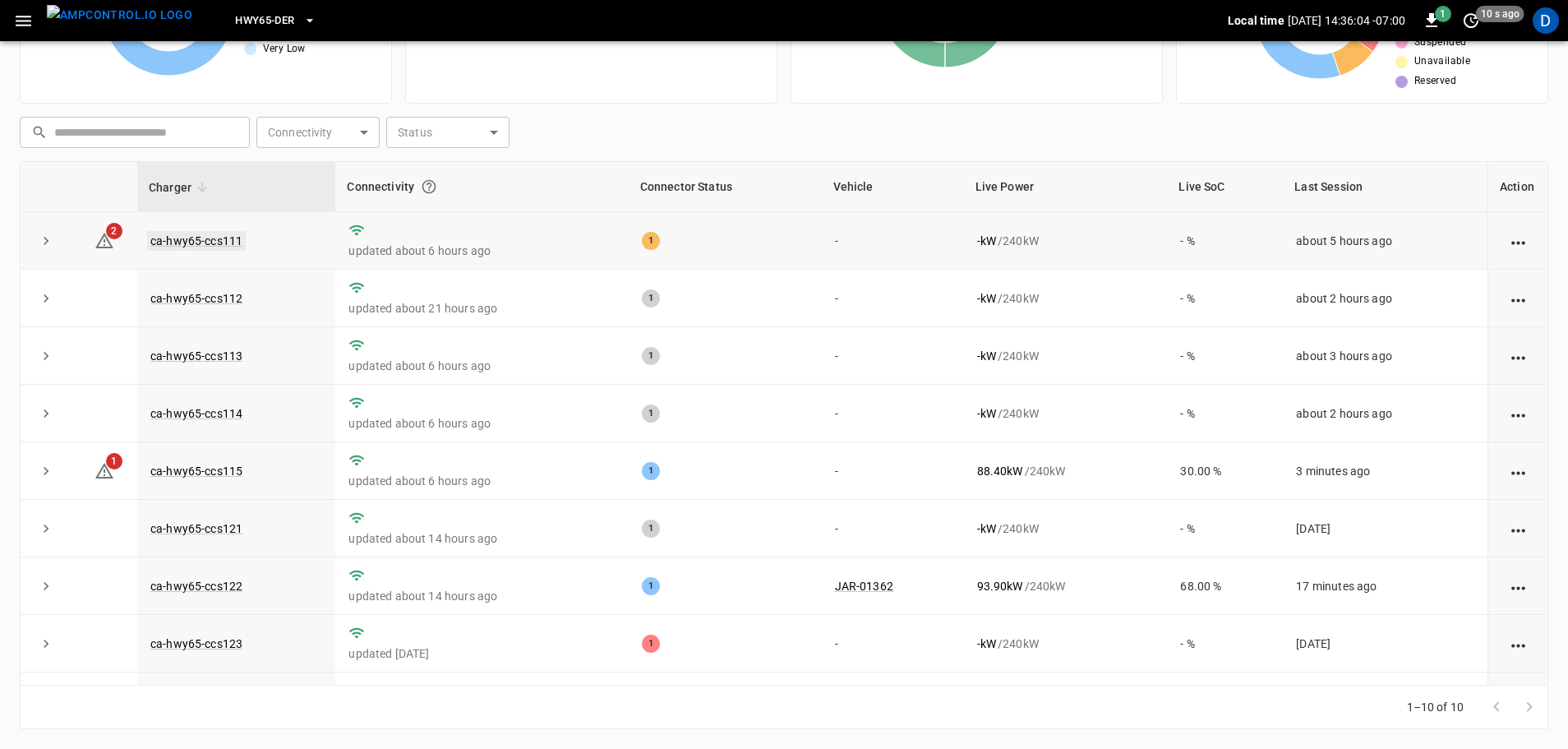
click at [221, 242] on link "ca-hwy65-ccs111" at bounding box center [196, 240] width 99 height 19
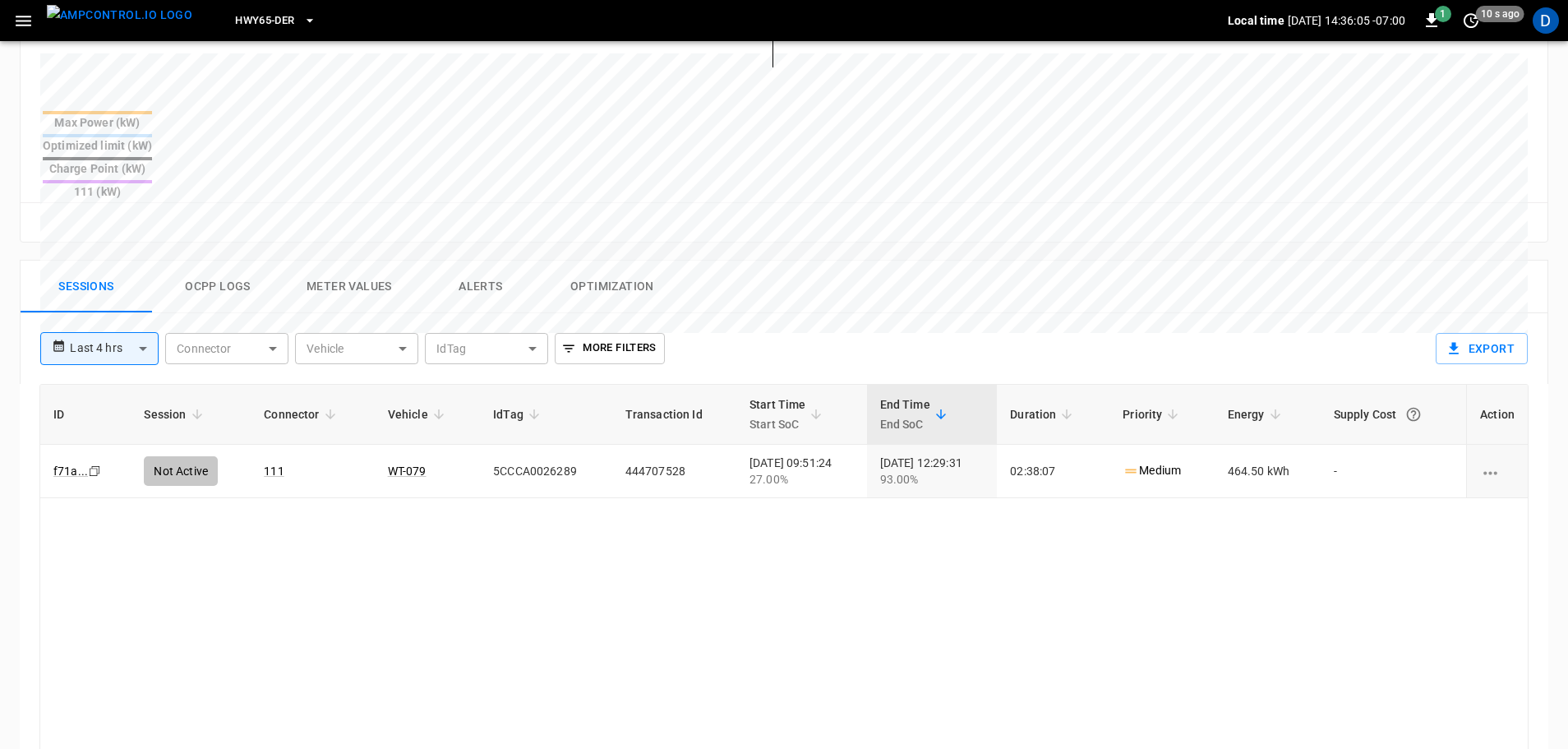
scroll to position [622, 0]
click at [231, 259] on button "Ocpp logs" at bounding box center [218, 286] width 131 height 52
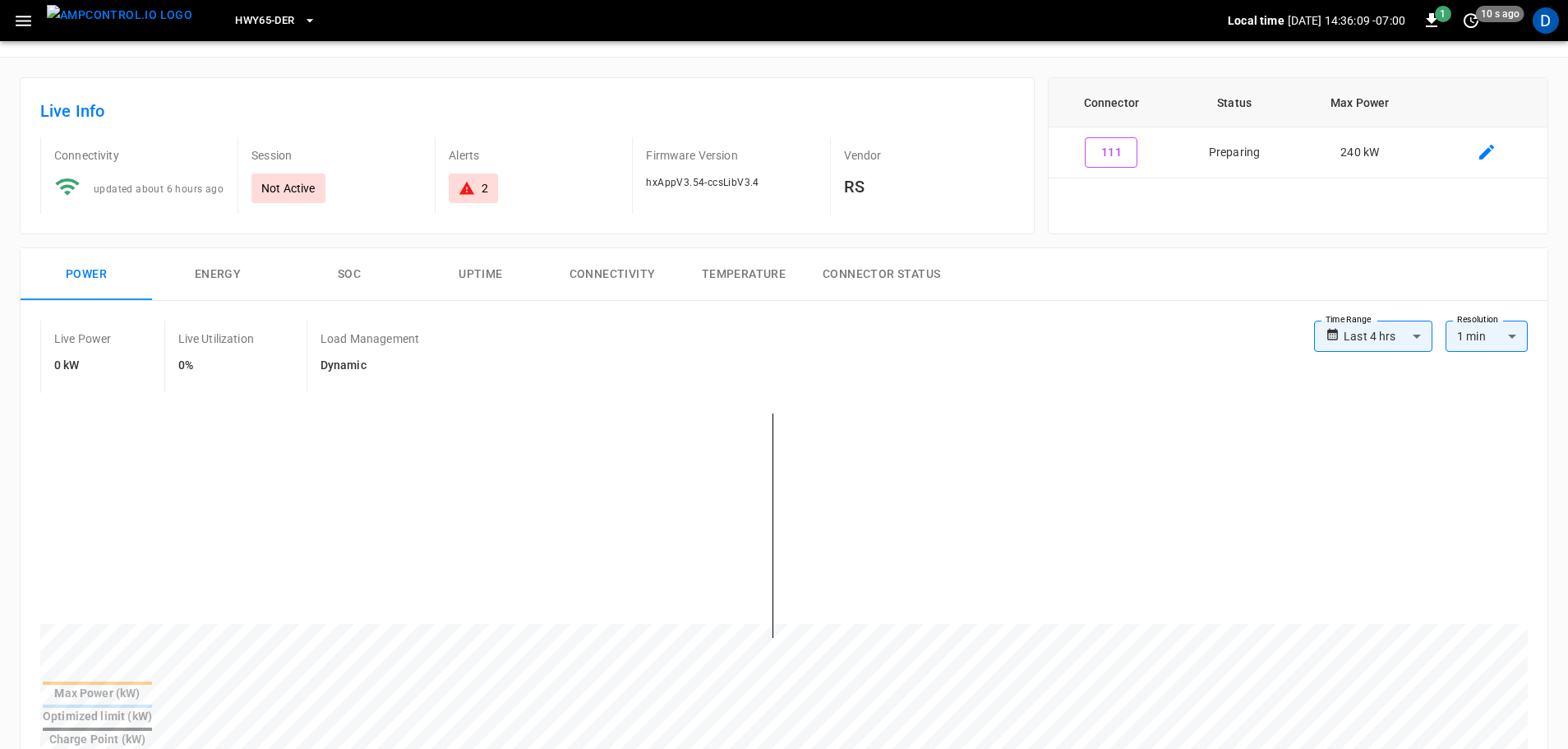
scroll to position [0, 0]
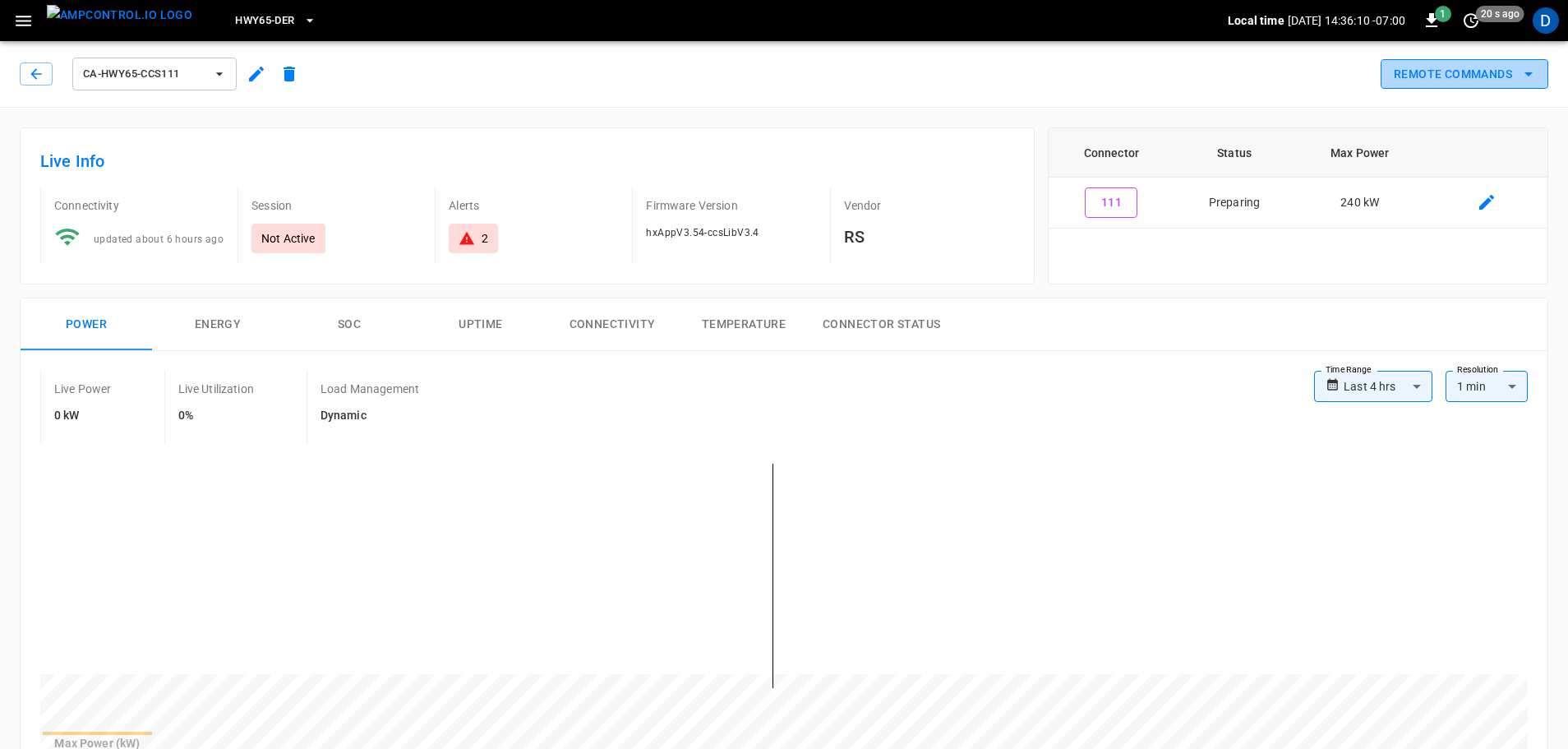
click at [1470, 81] on button "Remote Commands" at bounding box center [1464, 74] width 168 height 30
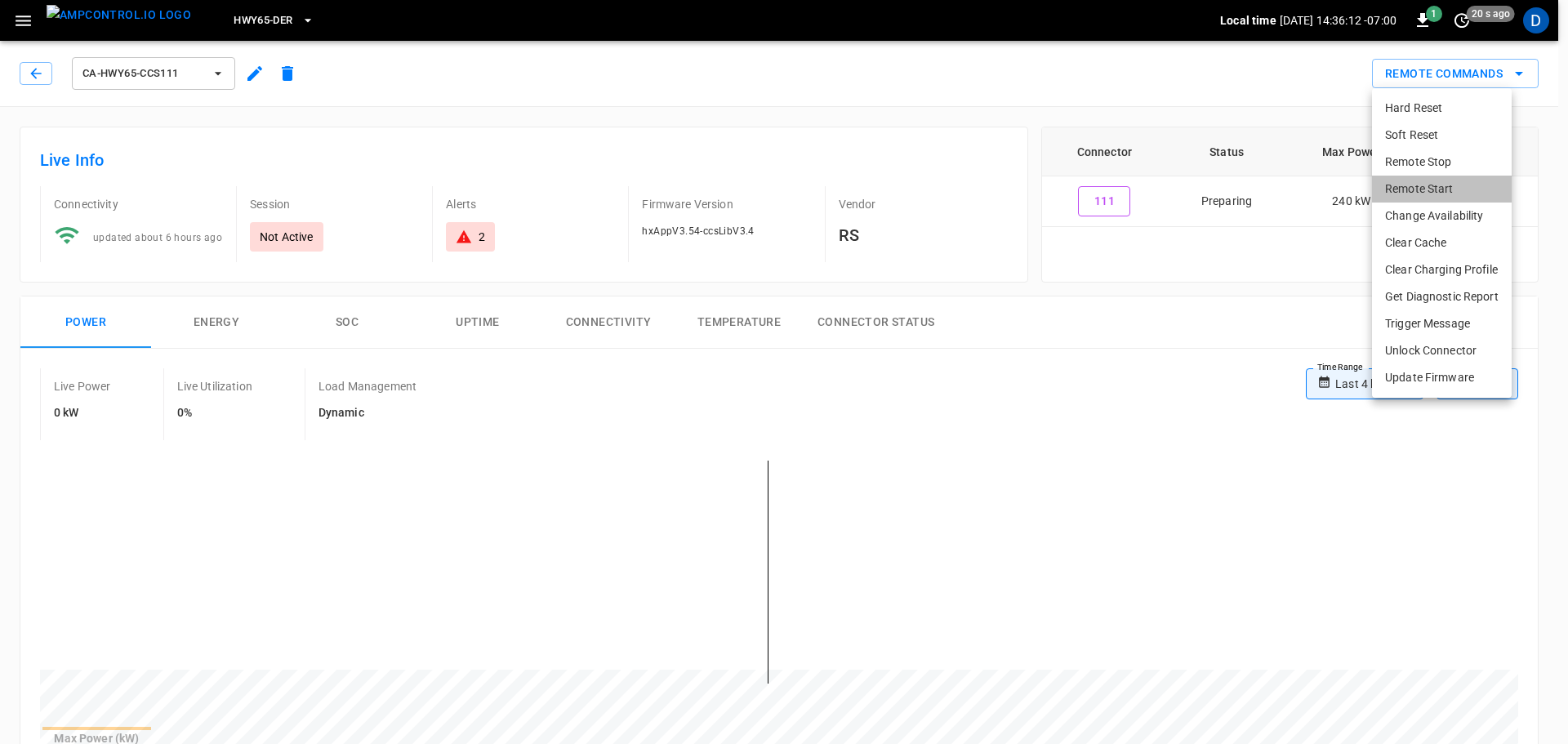
click at [1427, 188] on li "Remote Start" at bounding box center [1442, 189] width 140 height 27
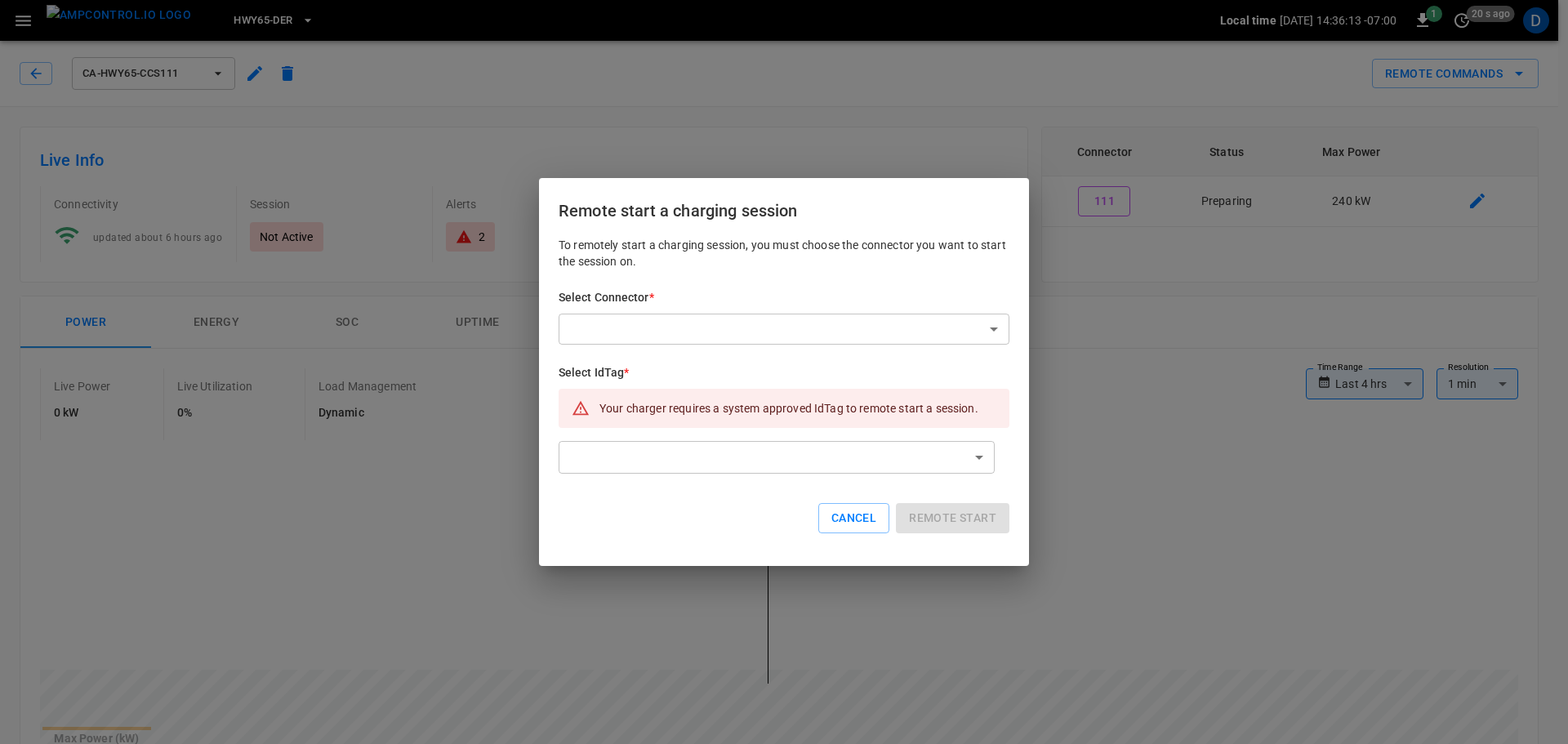
click at [806, 310] on div "Select Connector * ​ ​" at bounding box center [784, 316] width 451 height 55
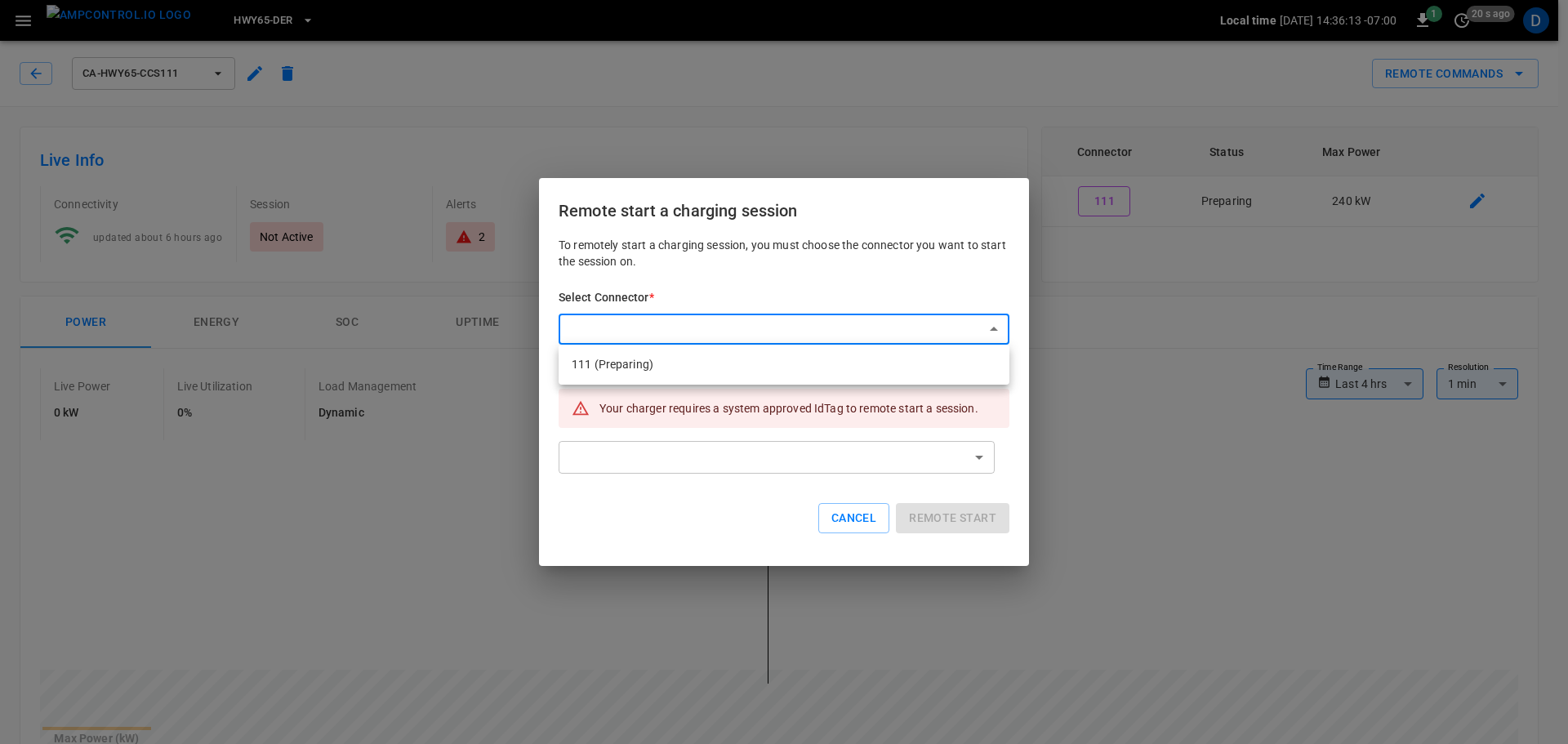
click at [712, 372] on li "111 (Preparing)" at bounding box center [784, 365] width 451 height 27
type input "**********"
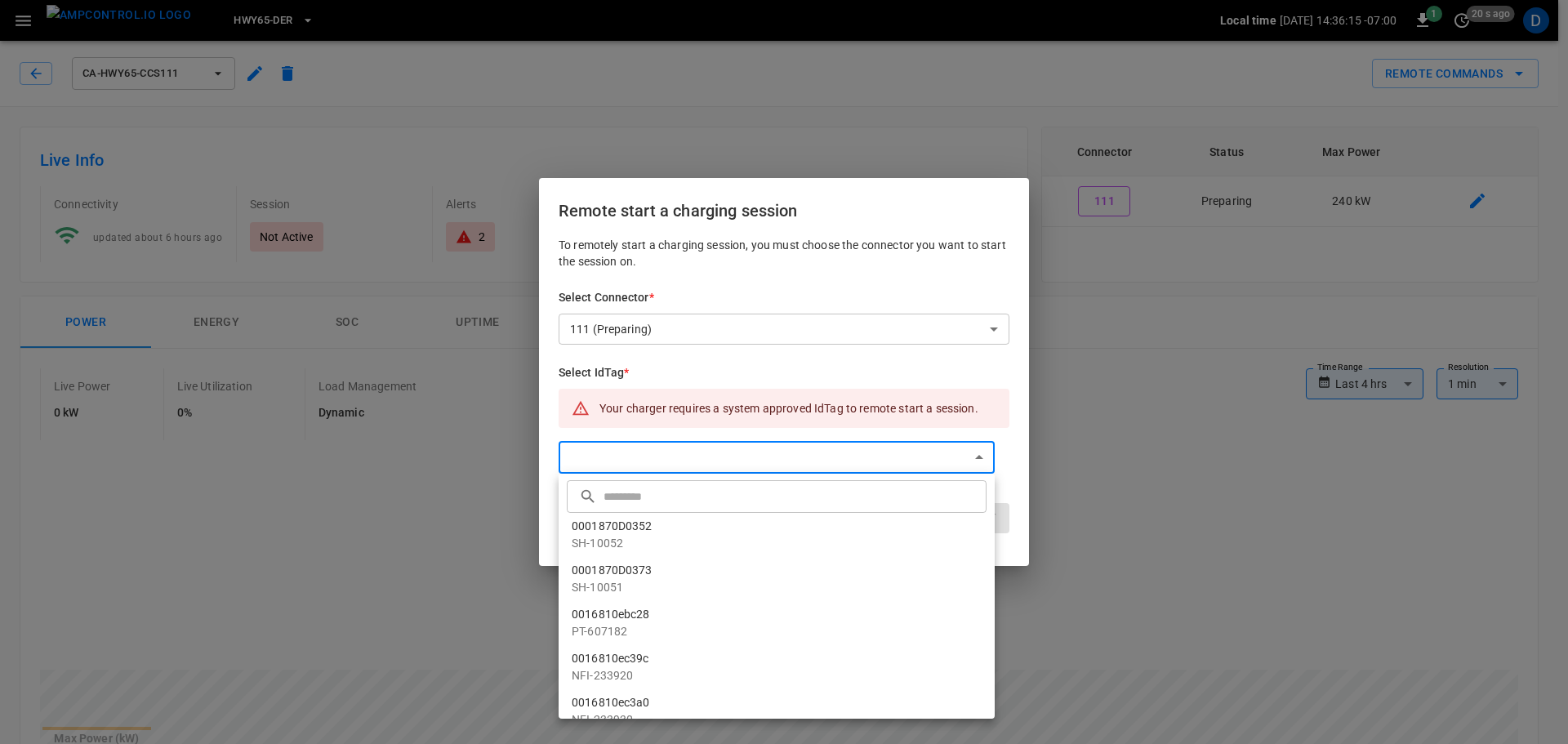
click at [669, 499] on input "text" at bounding box center [793, 496] width 379 height 44
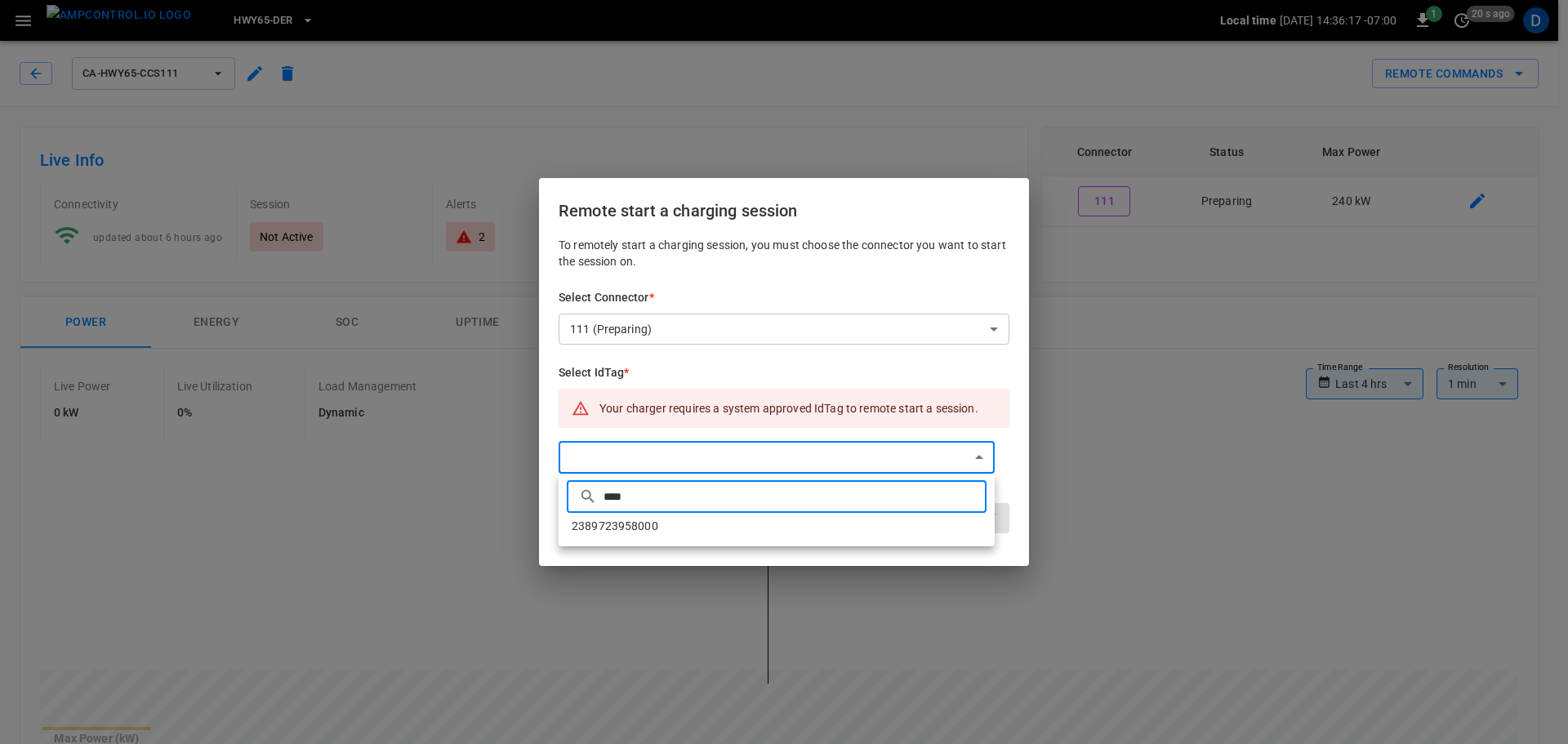
type input "****"
click at [774, 526] on li "2389723958000" at bounding box center [776, 526] width 436 height 27
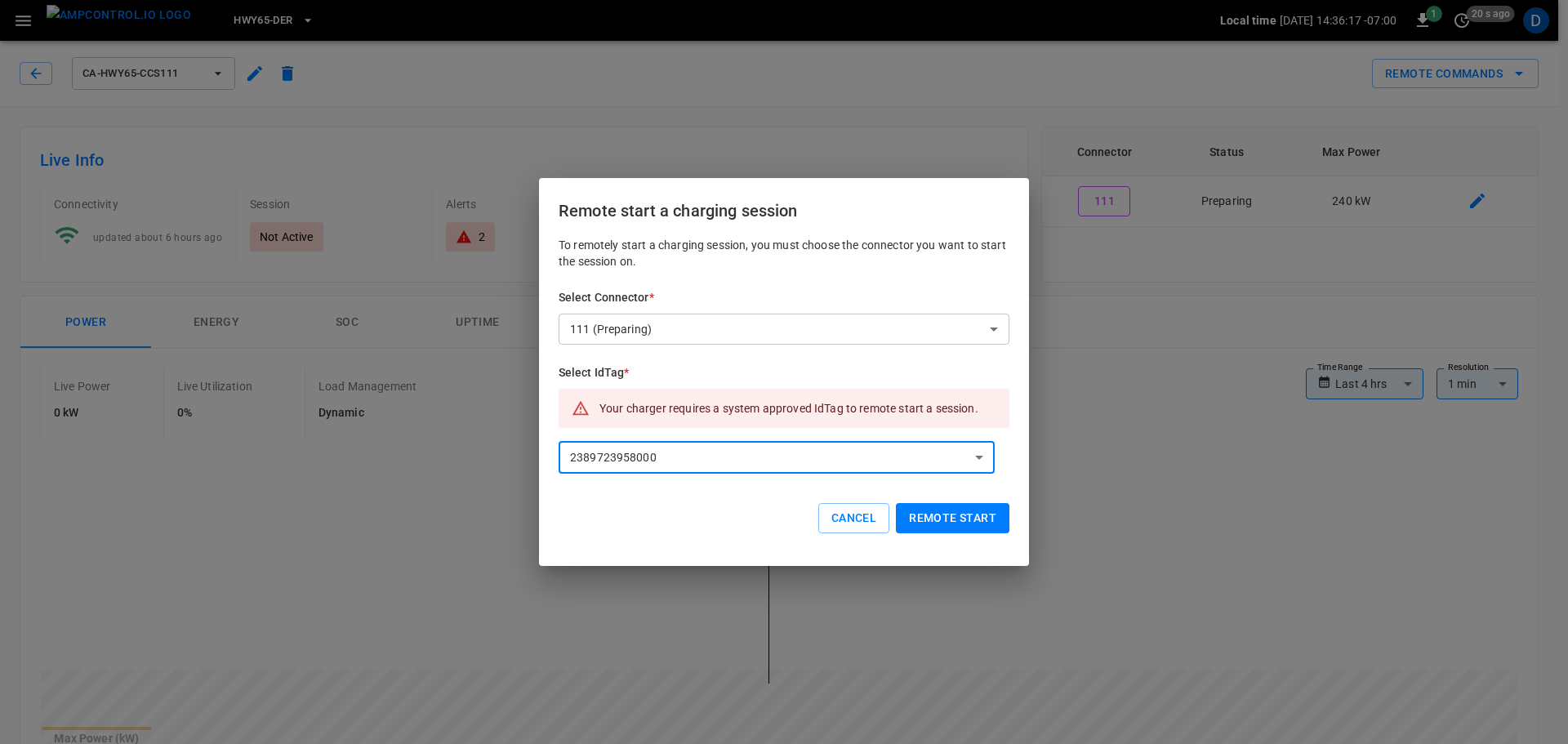
type input "**********"
click at [949, 516] on button "Remote start" at bounding box center [953, 518] width 114 height 30
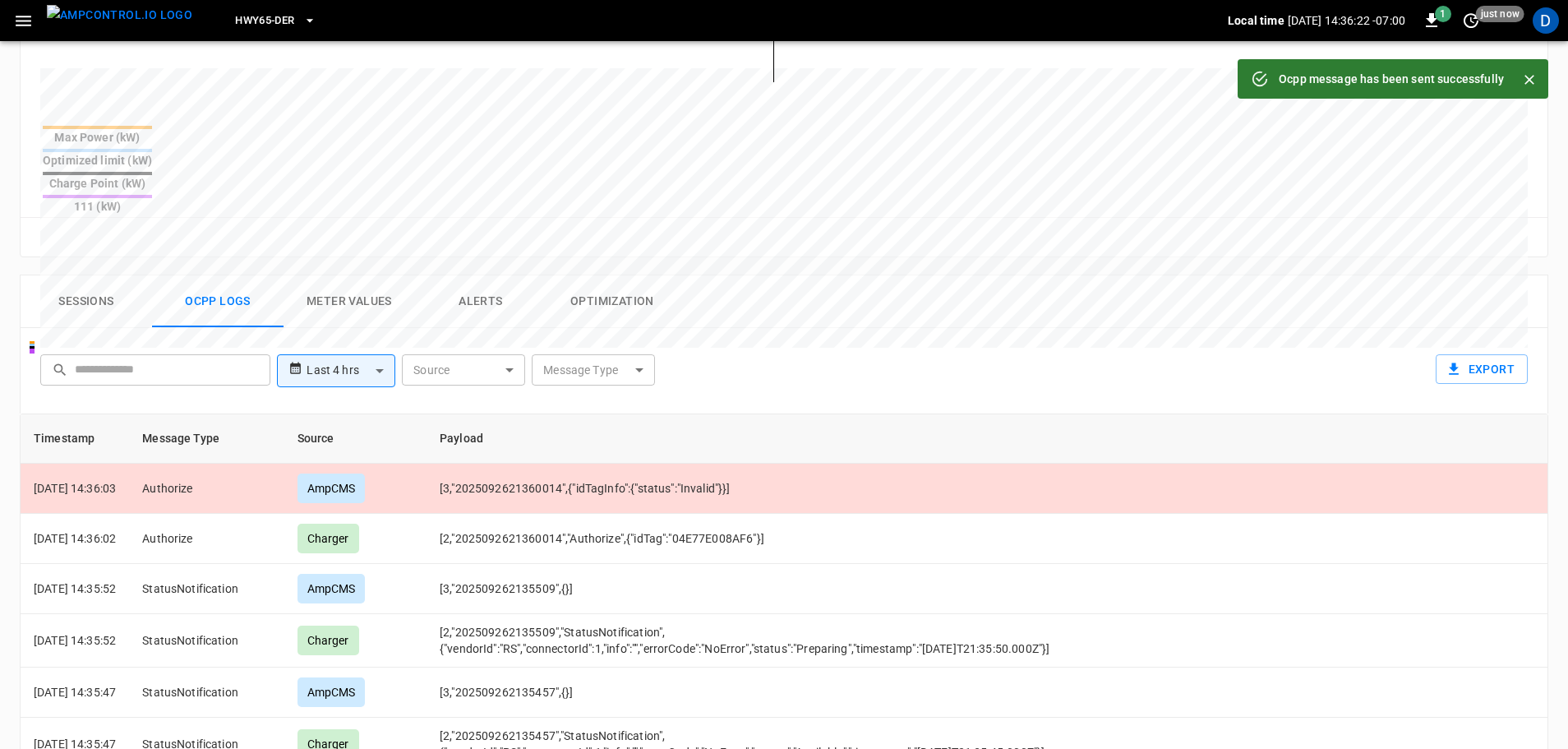
scroll to position [607, 0]
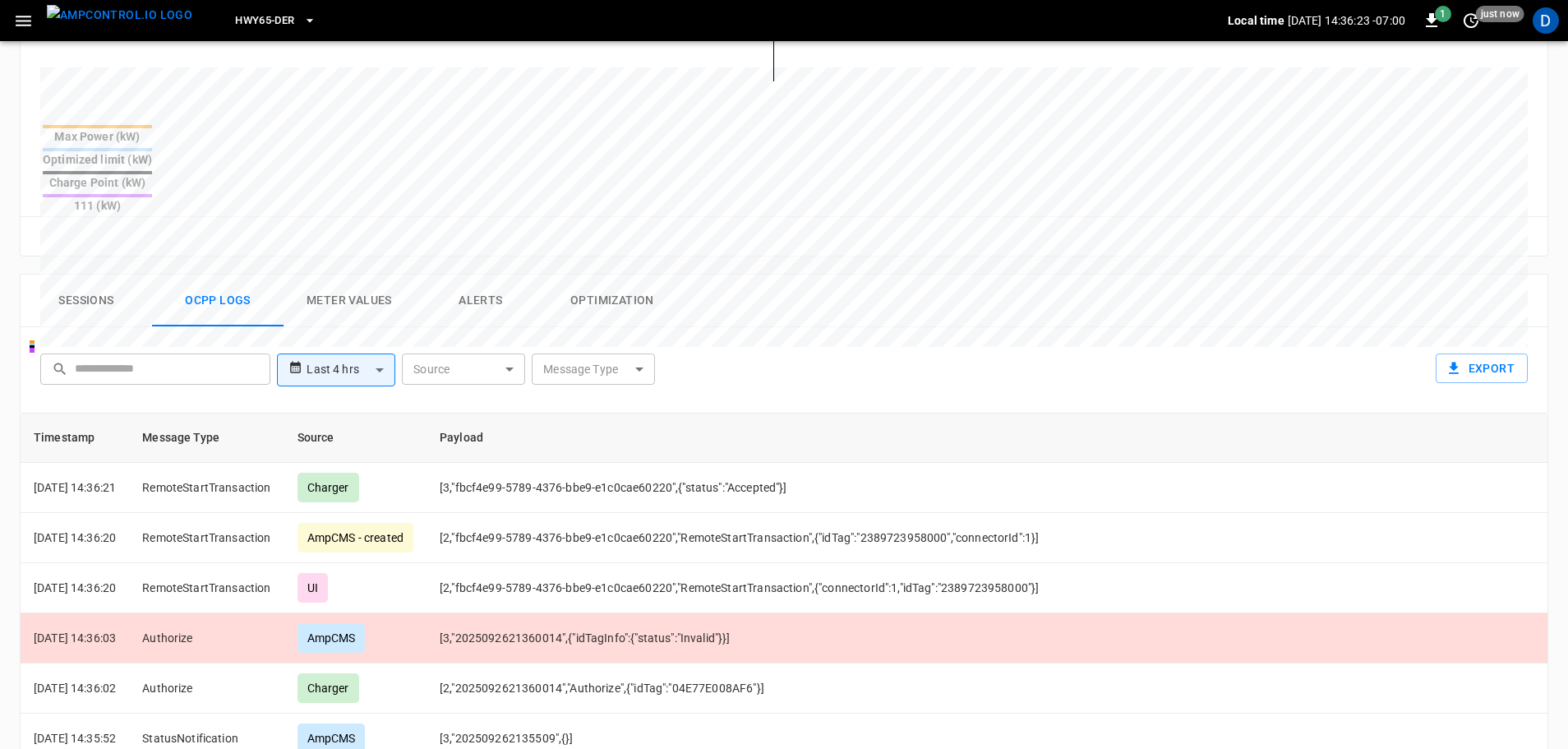
click at [90, 275] on button "Sessions" at bounding box center [86, 301] width 131 height 52
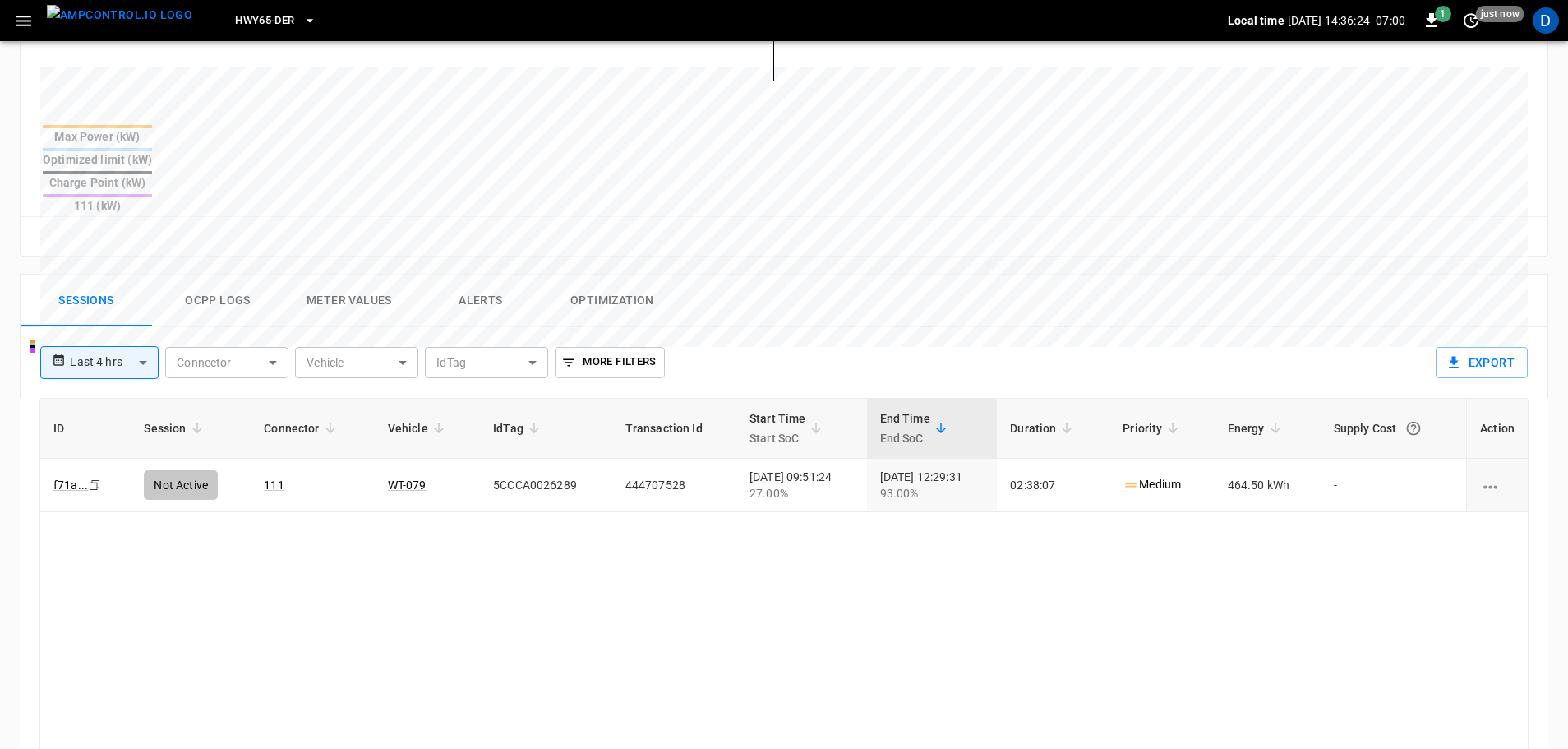
click at [206, 275] on button "Ocpp logs" at bounding box center [218, 301] width 131 height 52
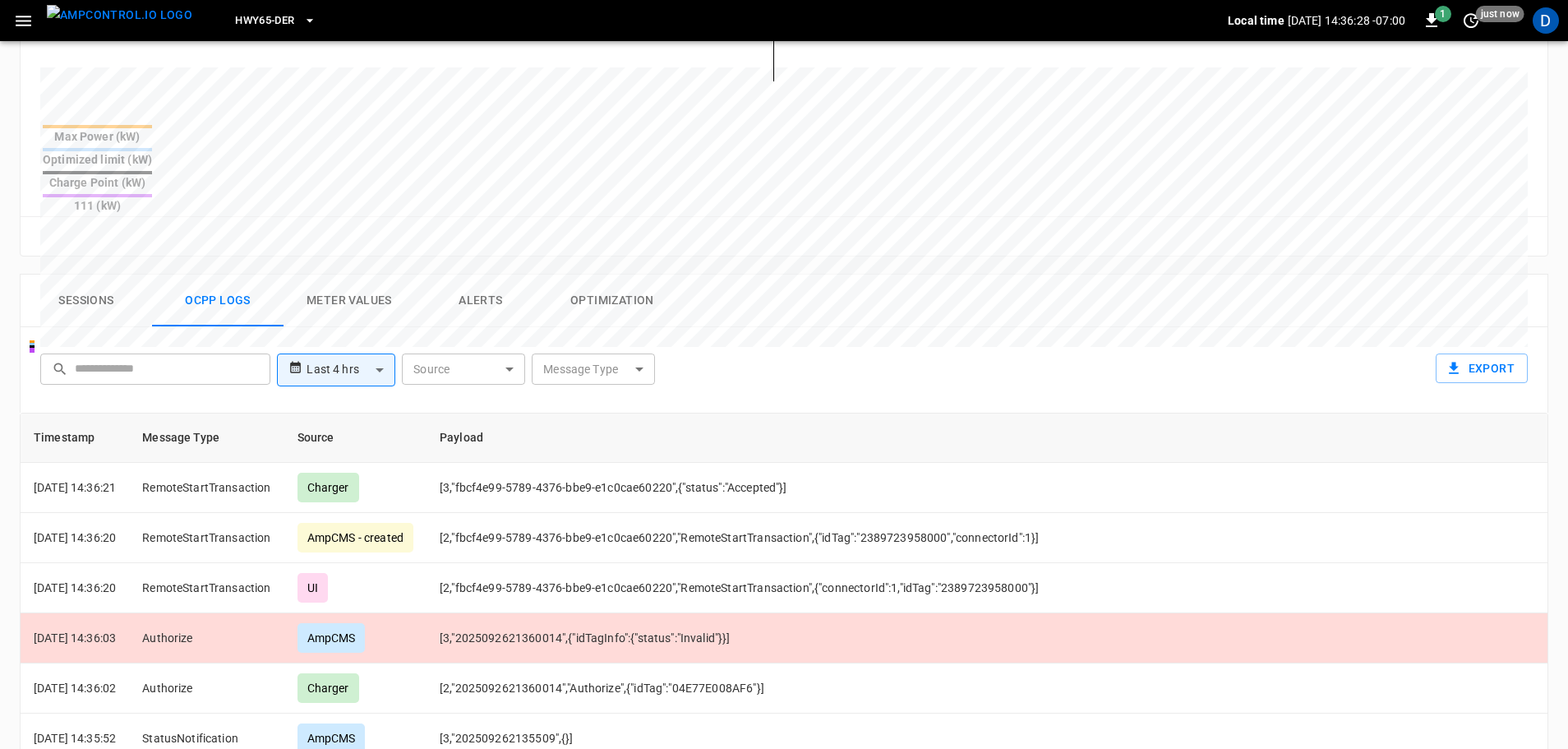
click at [84, 275] on button "Sessions" at bounding box center [86, 301] width 131 height 52
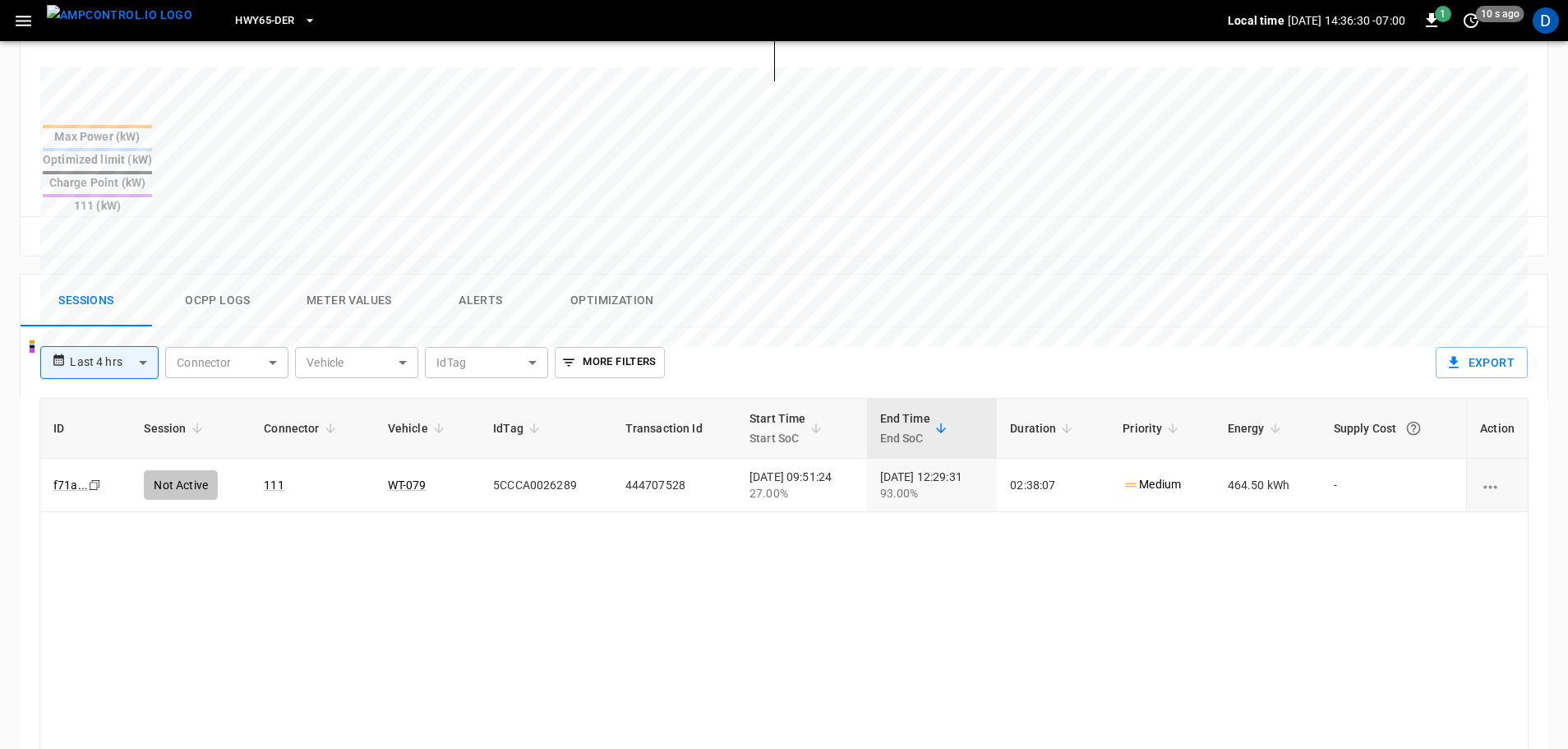
click at [217, 275] on button "Ocpp logs" at bounding box center [218, 301] width 131 height 52
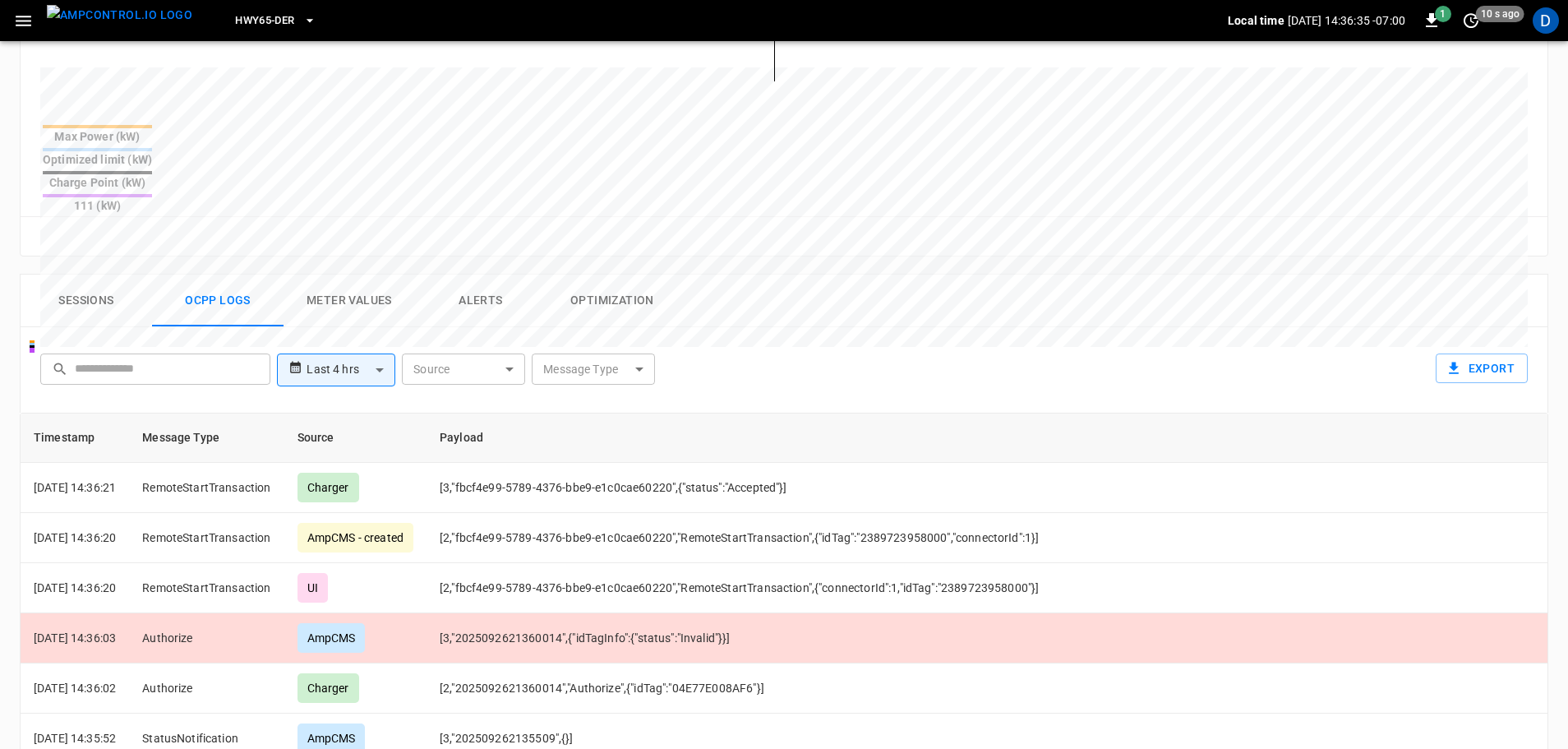
click at [105, 275] on button "Sessions" at bounding box center [86, 301] width 131 height 52
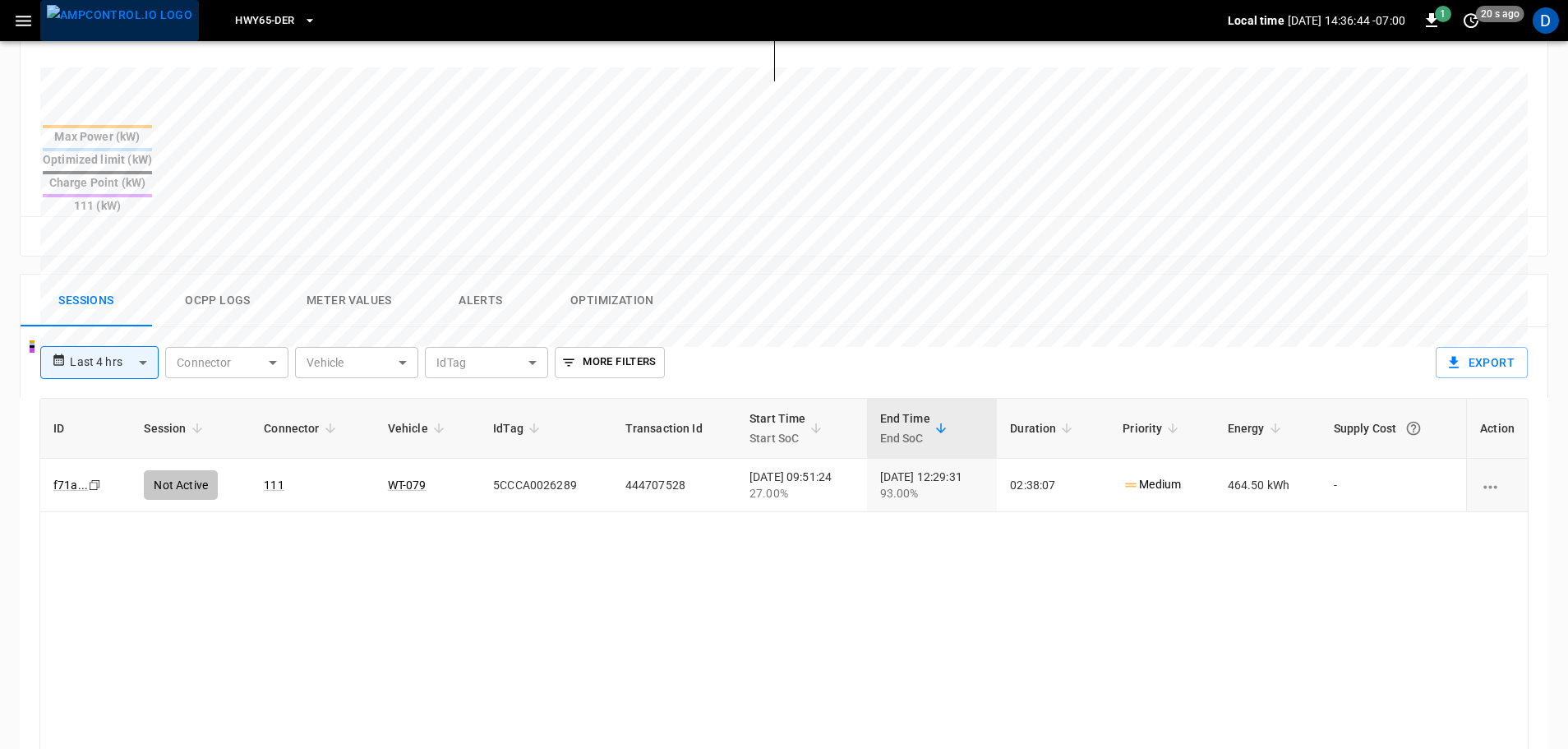
click at [135, 25] on img "menu" at bounding box center [120, 15] width 146 height 20
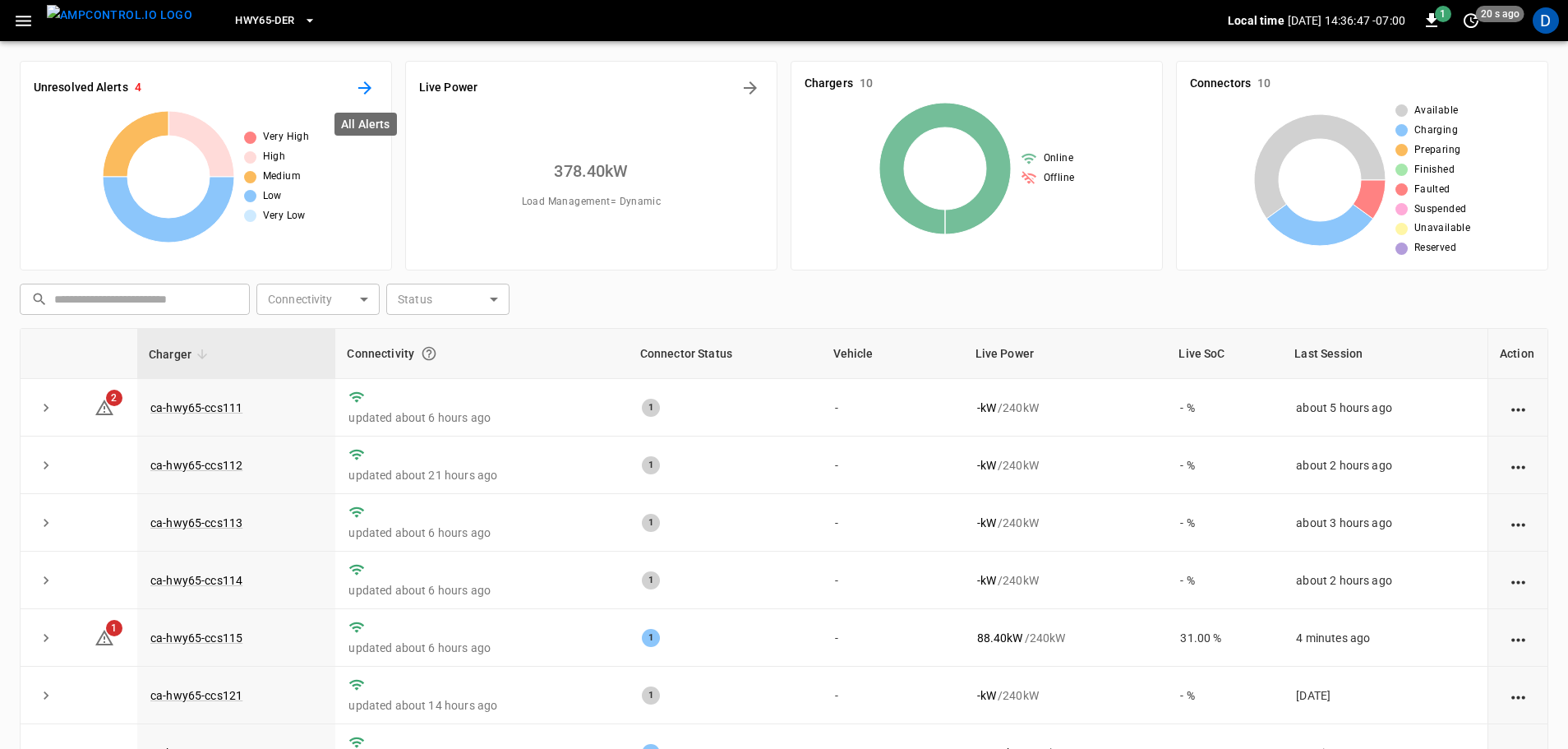
click at [375, 83] on button "All Alerts" at bounding box center [365, 88] width 26 height 26
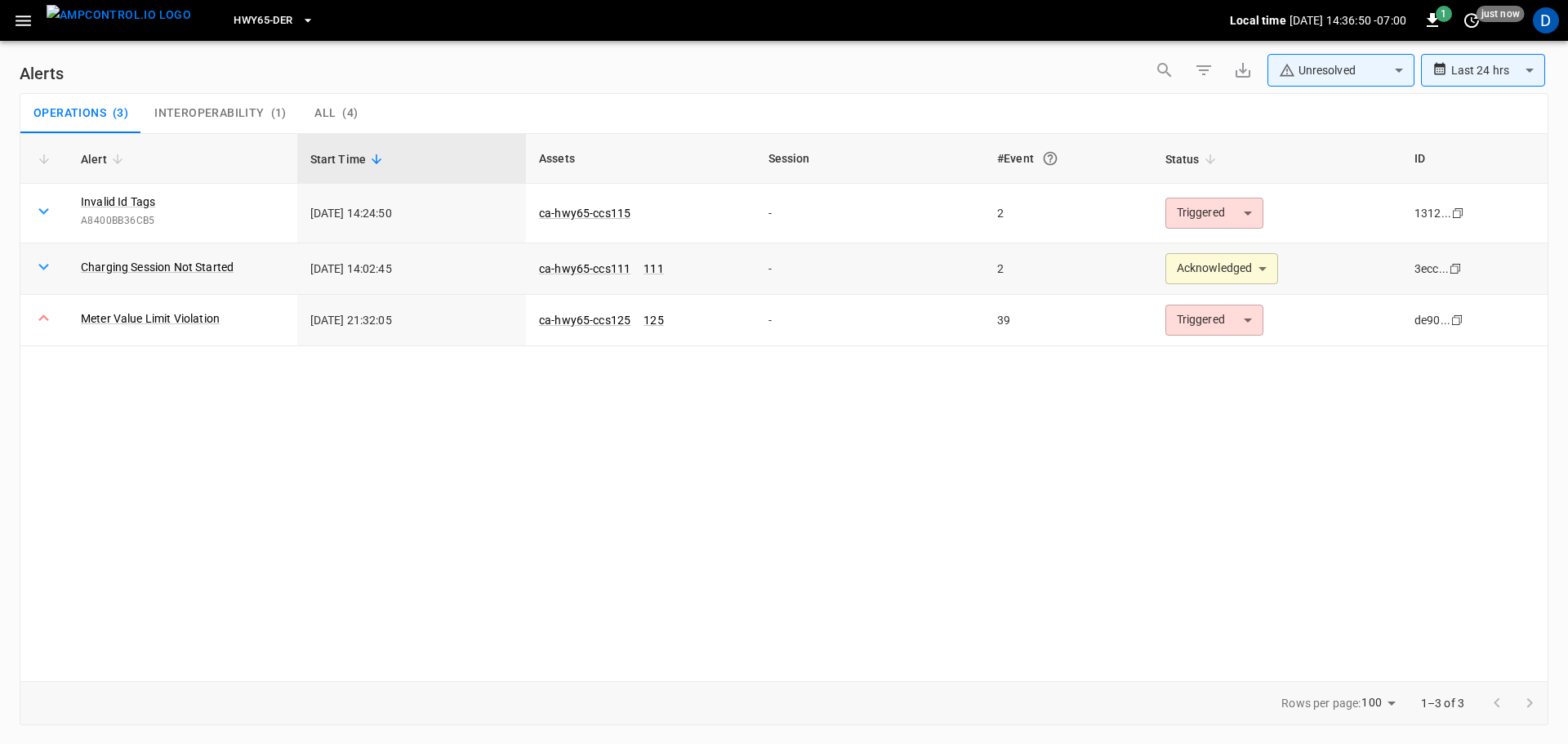
click at [1195, 267] on body "**********" at bounding box center [784, 369] width 1568 height 738
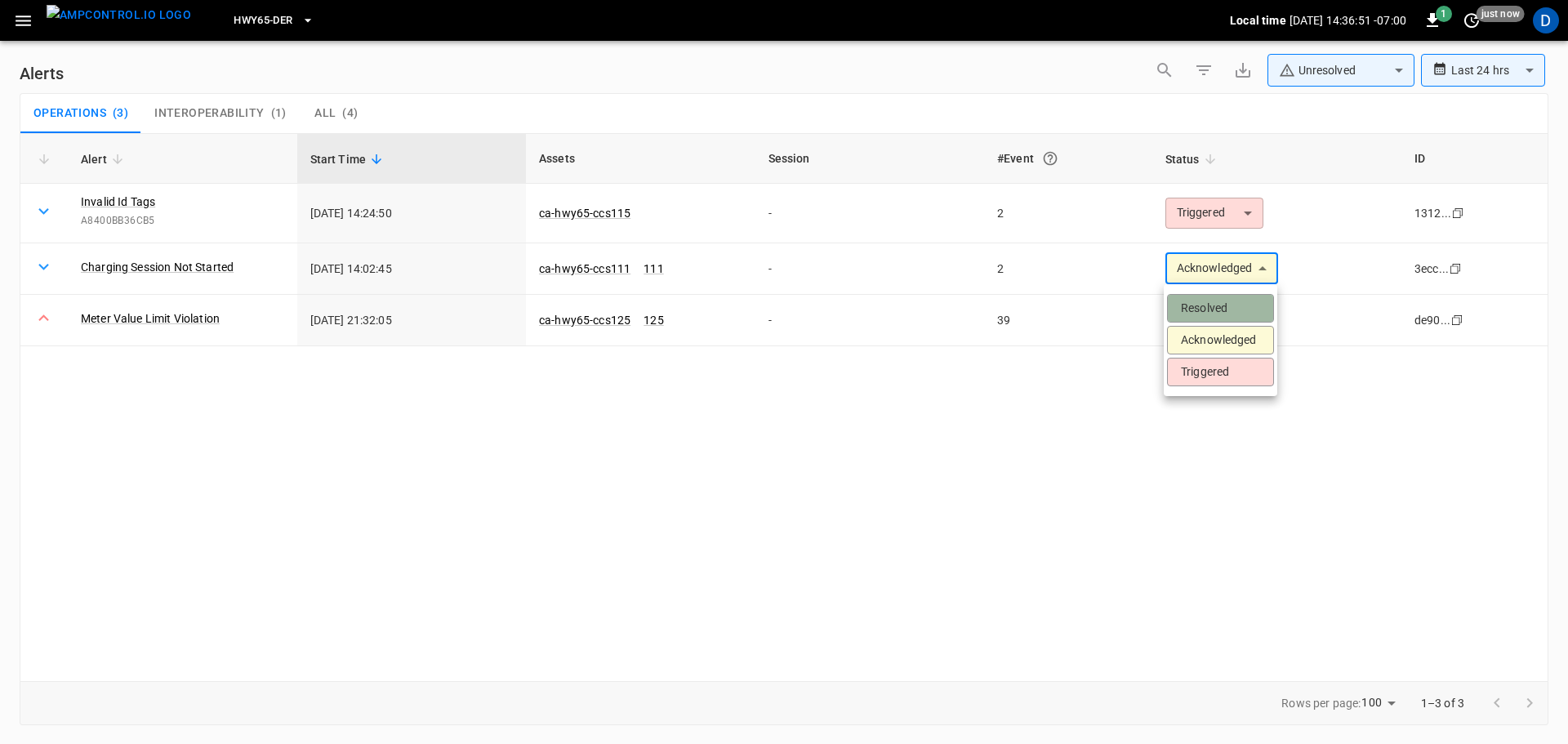
click at [1197, 305] on li "Resolved" at bounding box center [1221, 308] width 107 height 28
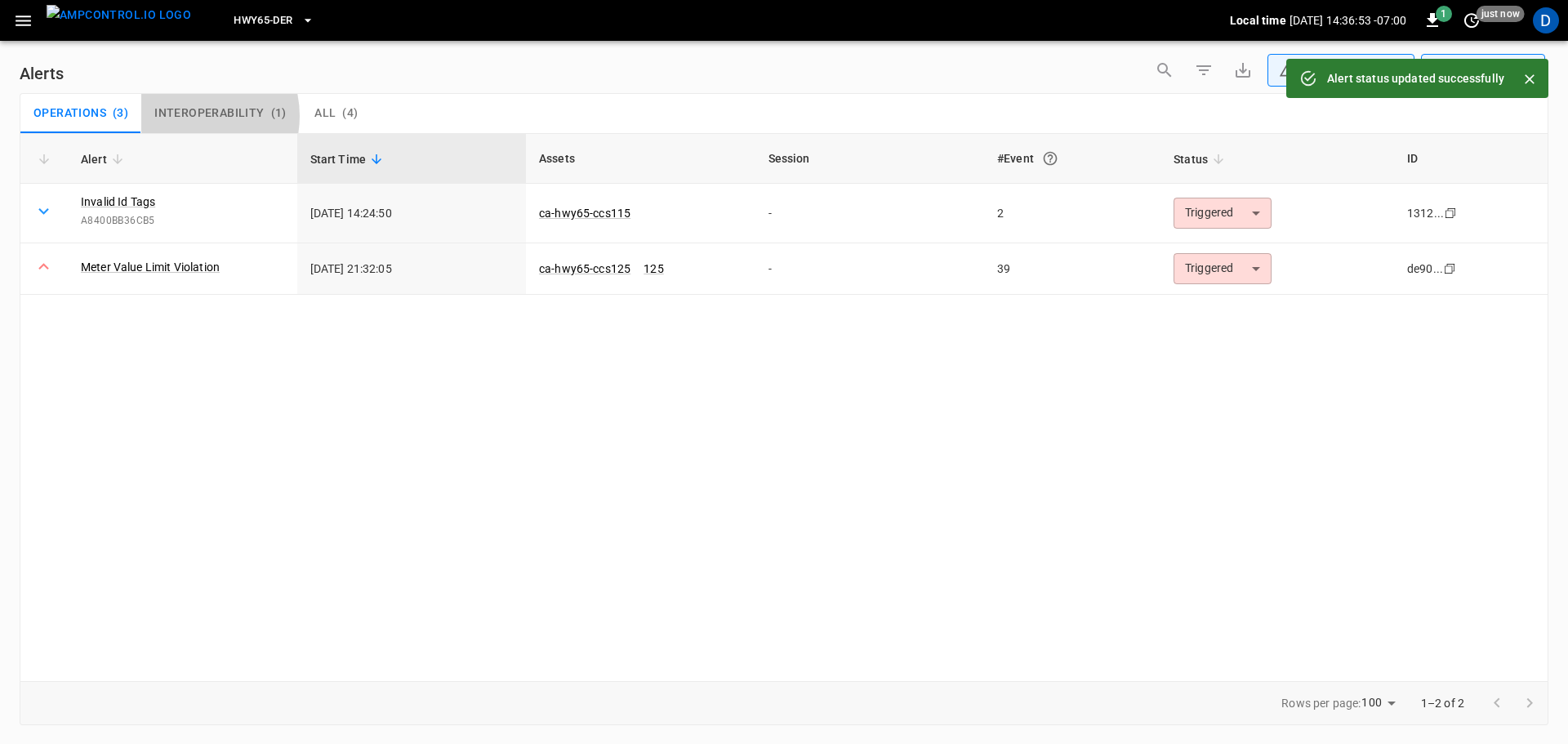
click at [188, 116] on span "Interoperability" at bounding box center [208, 114] width 110 height 15
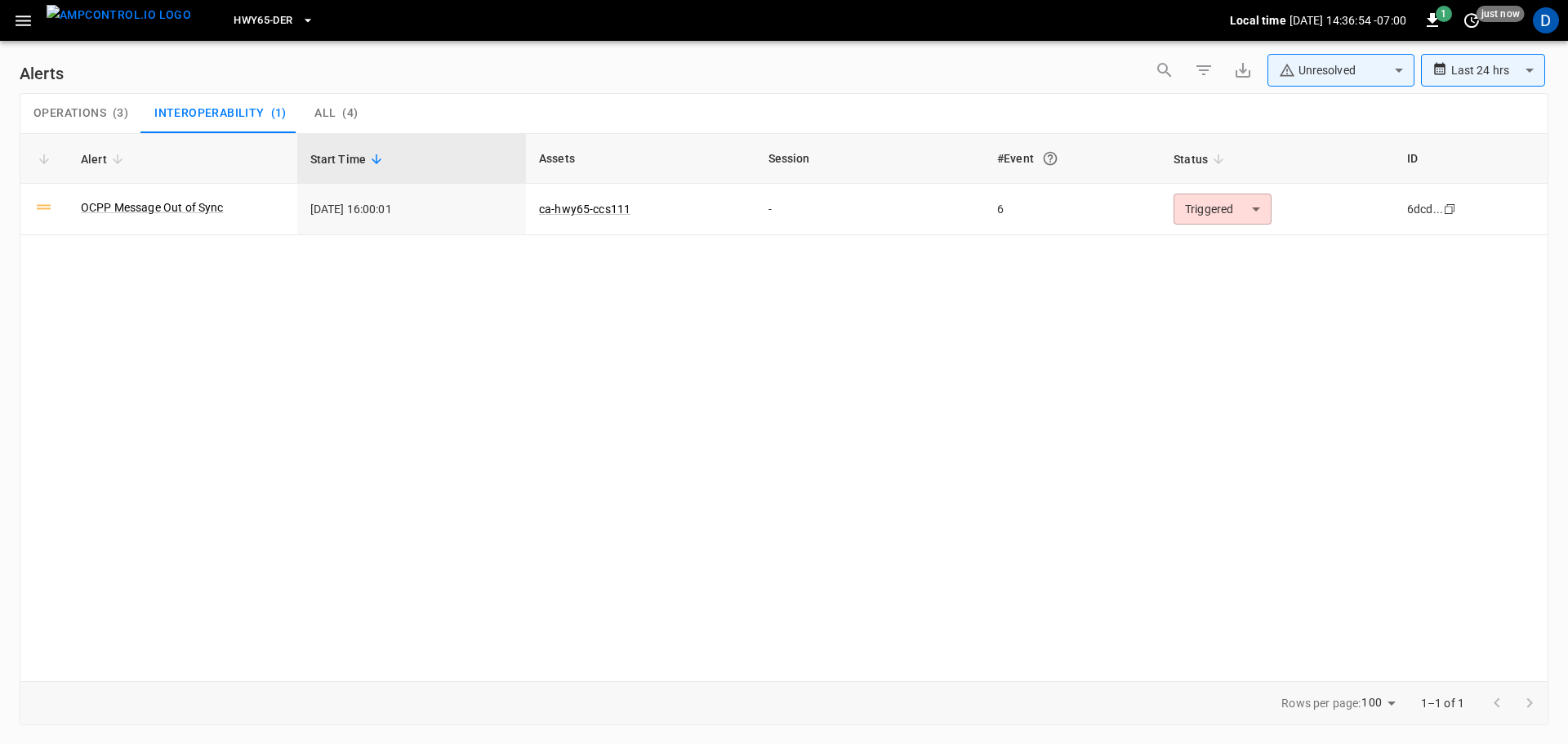
click at [69, 101] on button "Operations ( 3 )" at bounding box center [80, 113] width 121 height 39
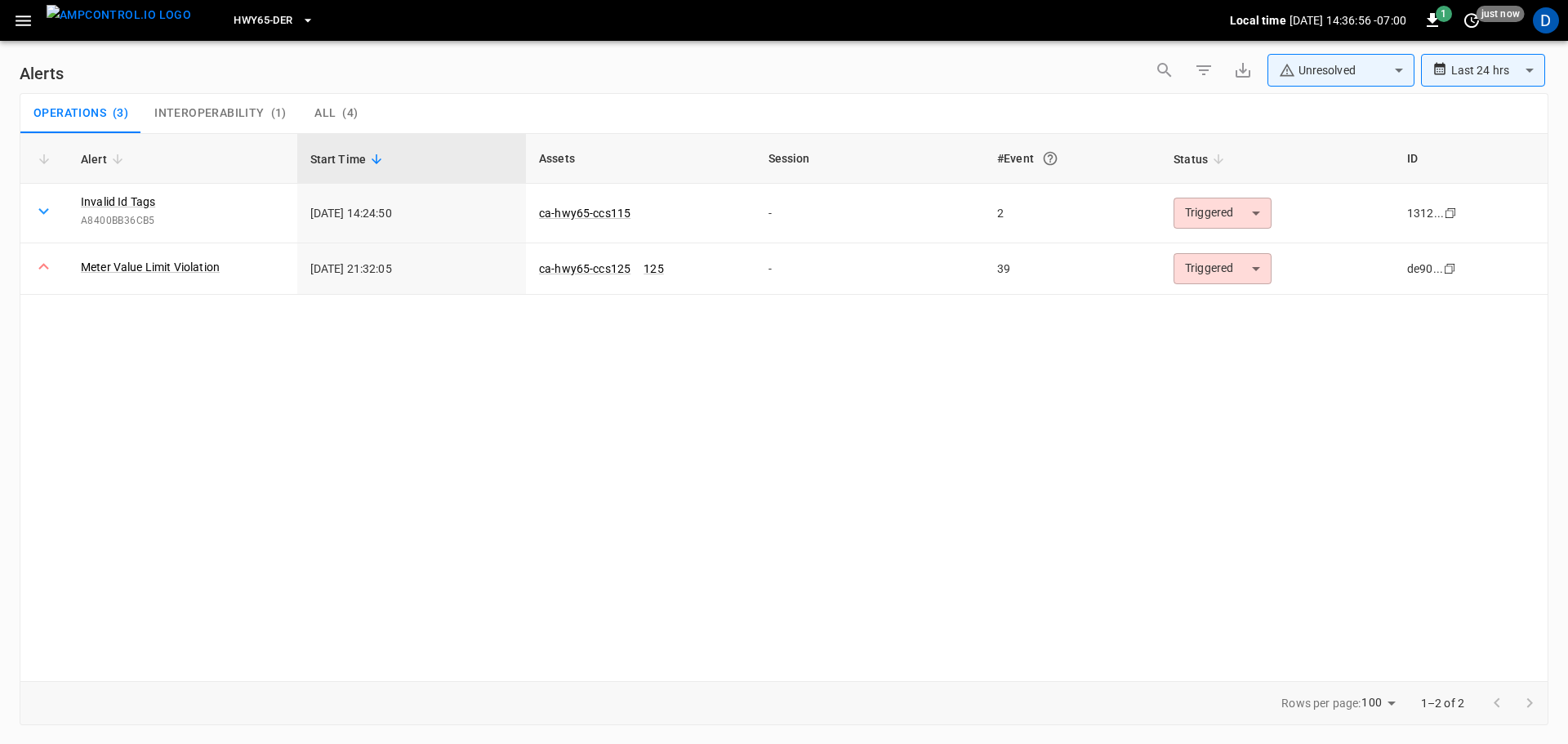
click at [128, 20] on img "menu" at bounding box center [119, 15] width 145 height 20
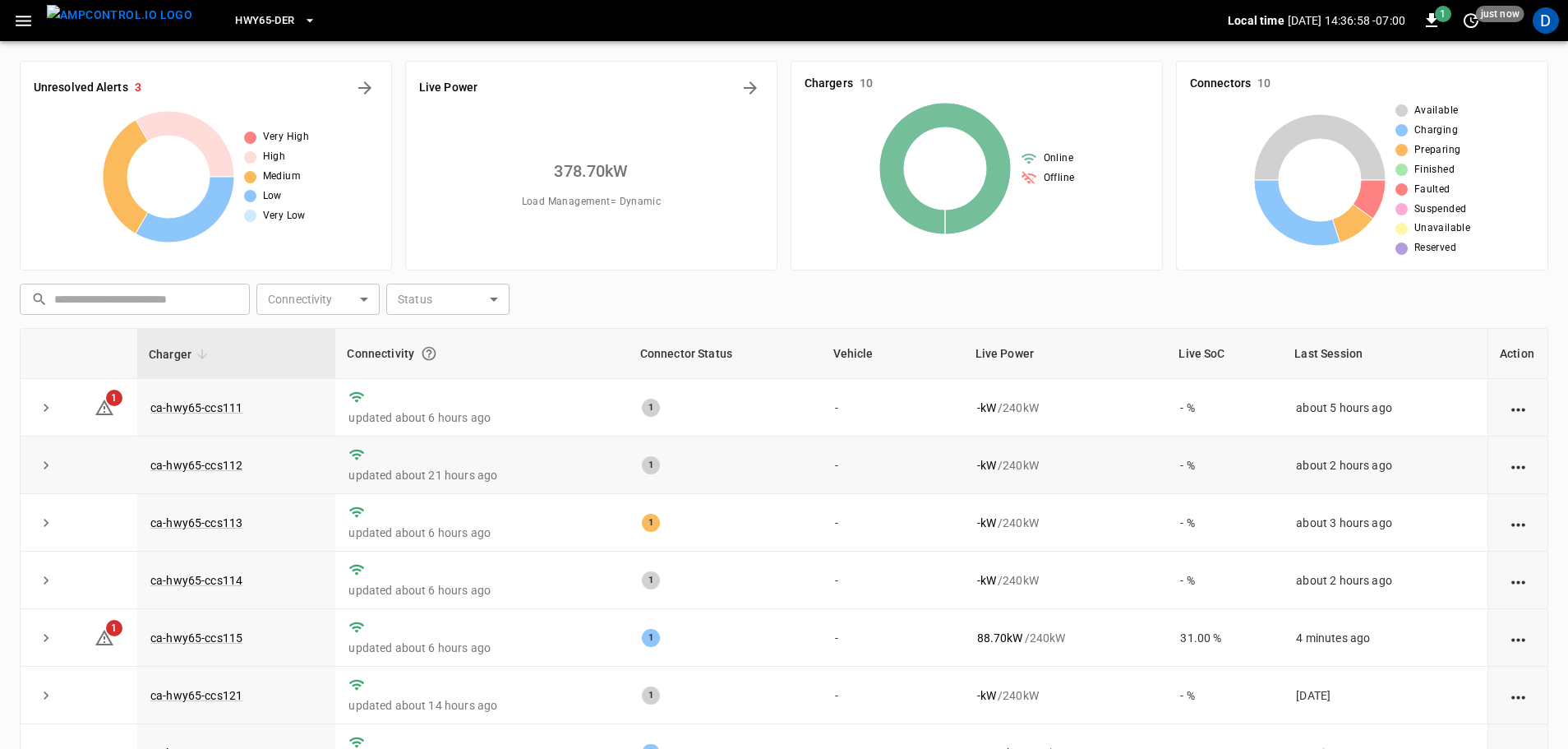
scroll to position [14, 0]
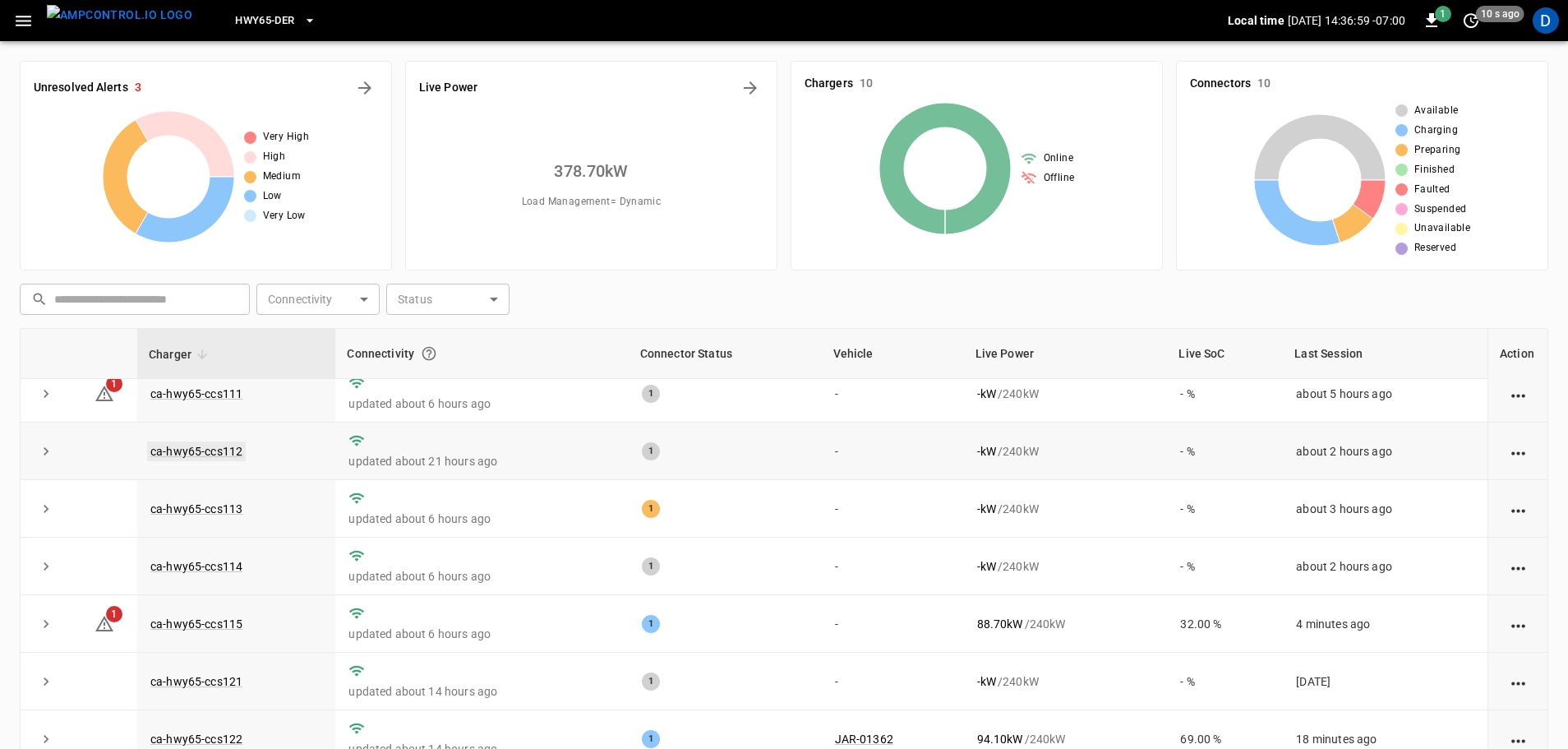
click at [208, 454] on link "ca-hwy65-ccs112" at bounding box center [196, 451] width 99 height 19
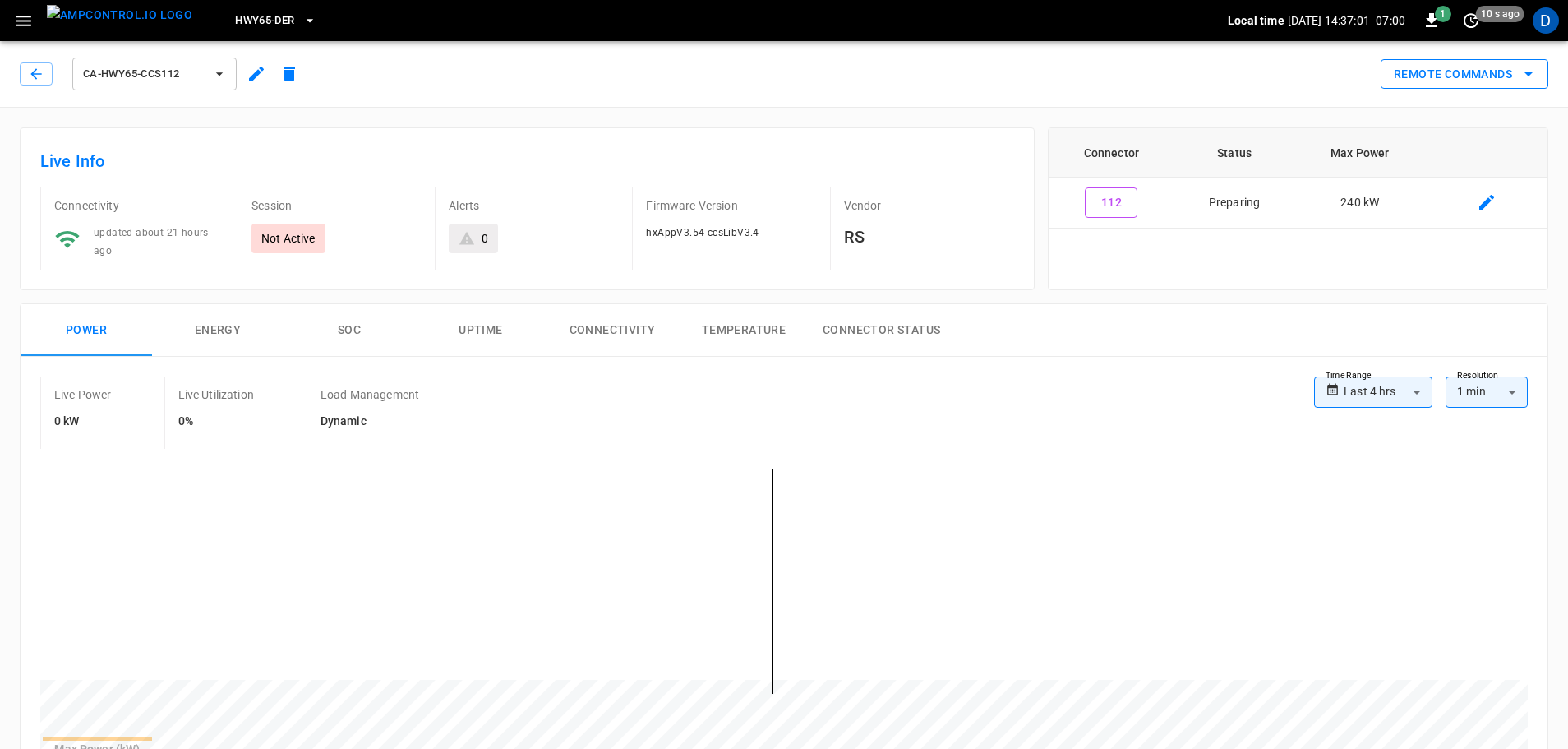
click at [1461, 74] on button "Remote Commands" at bounding box center [1464, 74] width 168 height 30
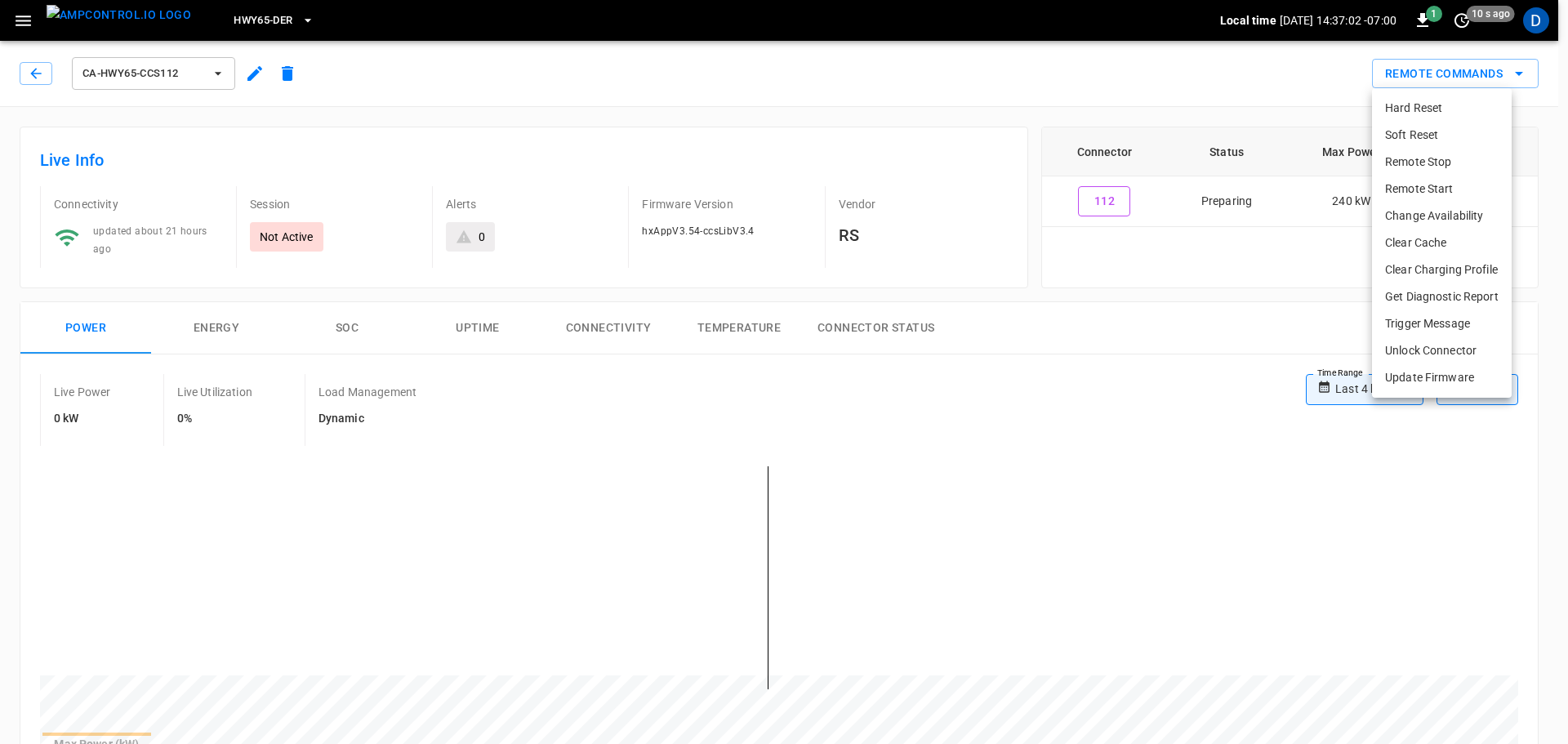
click at [1437, 185] on li "Remote Start" at bounding box center [1442, 189] width 140 height 27
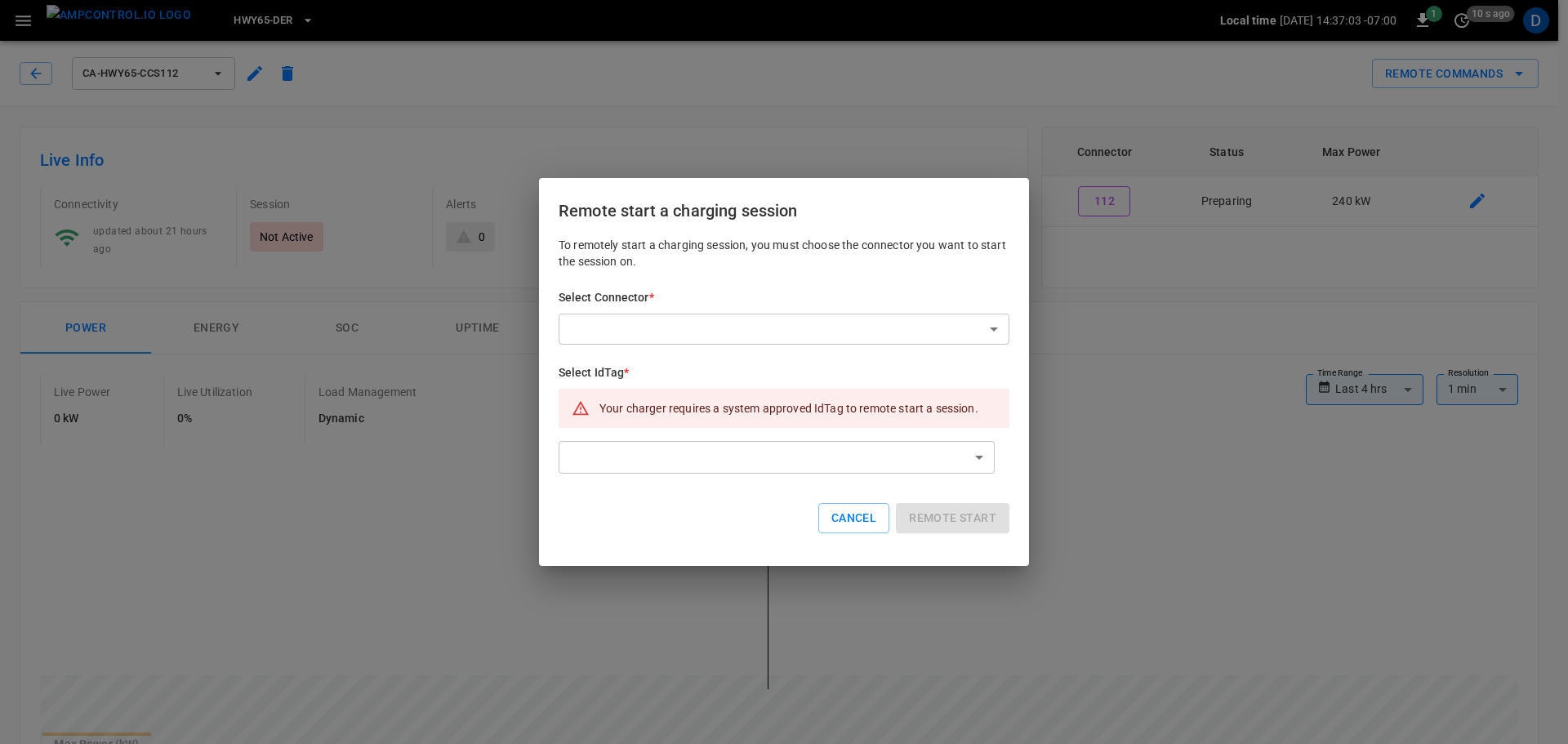
click at [874, 313] on div "Select Connector * ​ ​" at bounding box center [784, 316] width 451 height 55
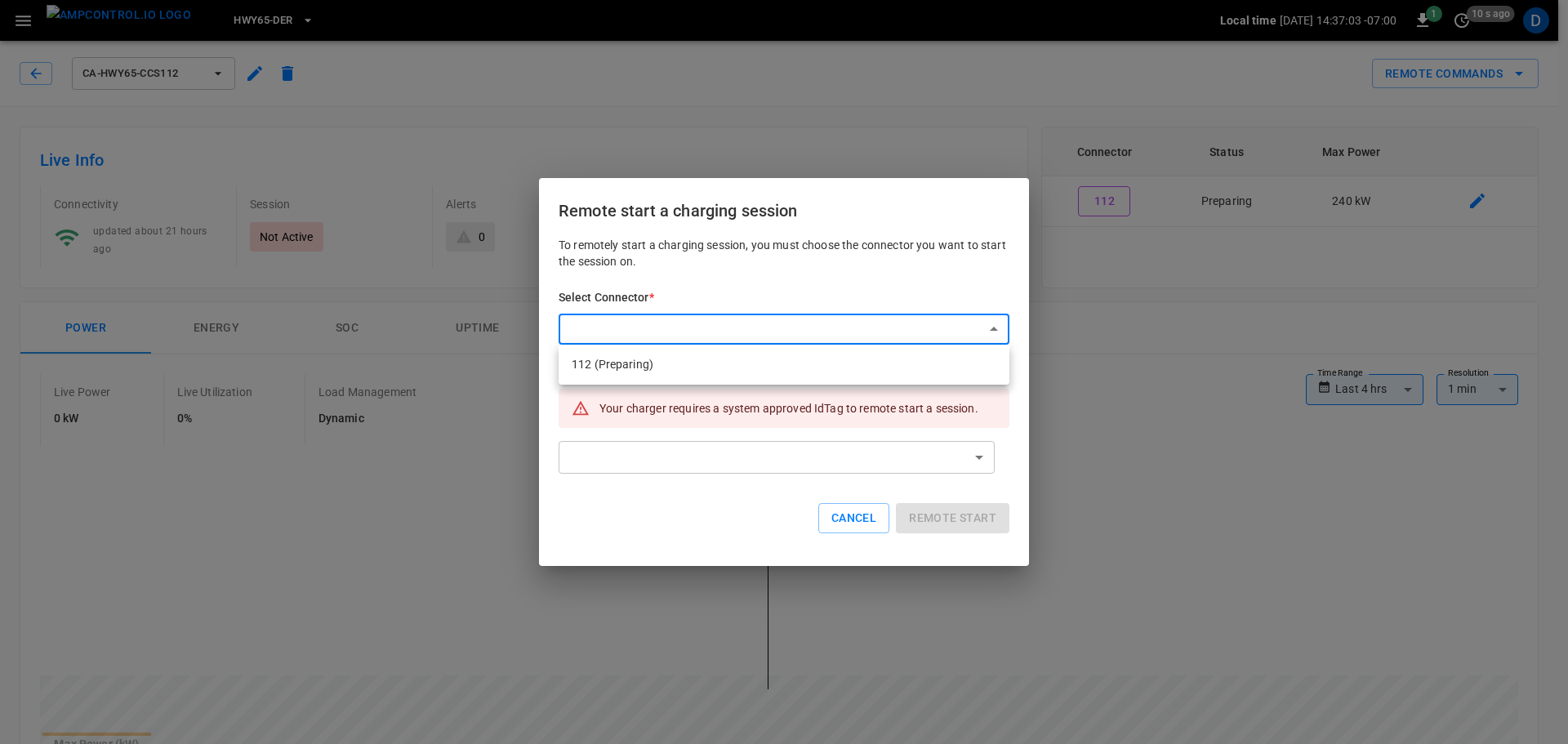
click at [722, 373] on li "112 (Preparing)" at bounding box center [784, 365] width 451 height 27
type input "**********"
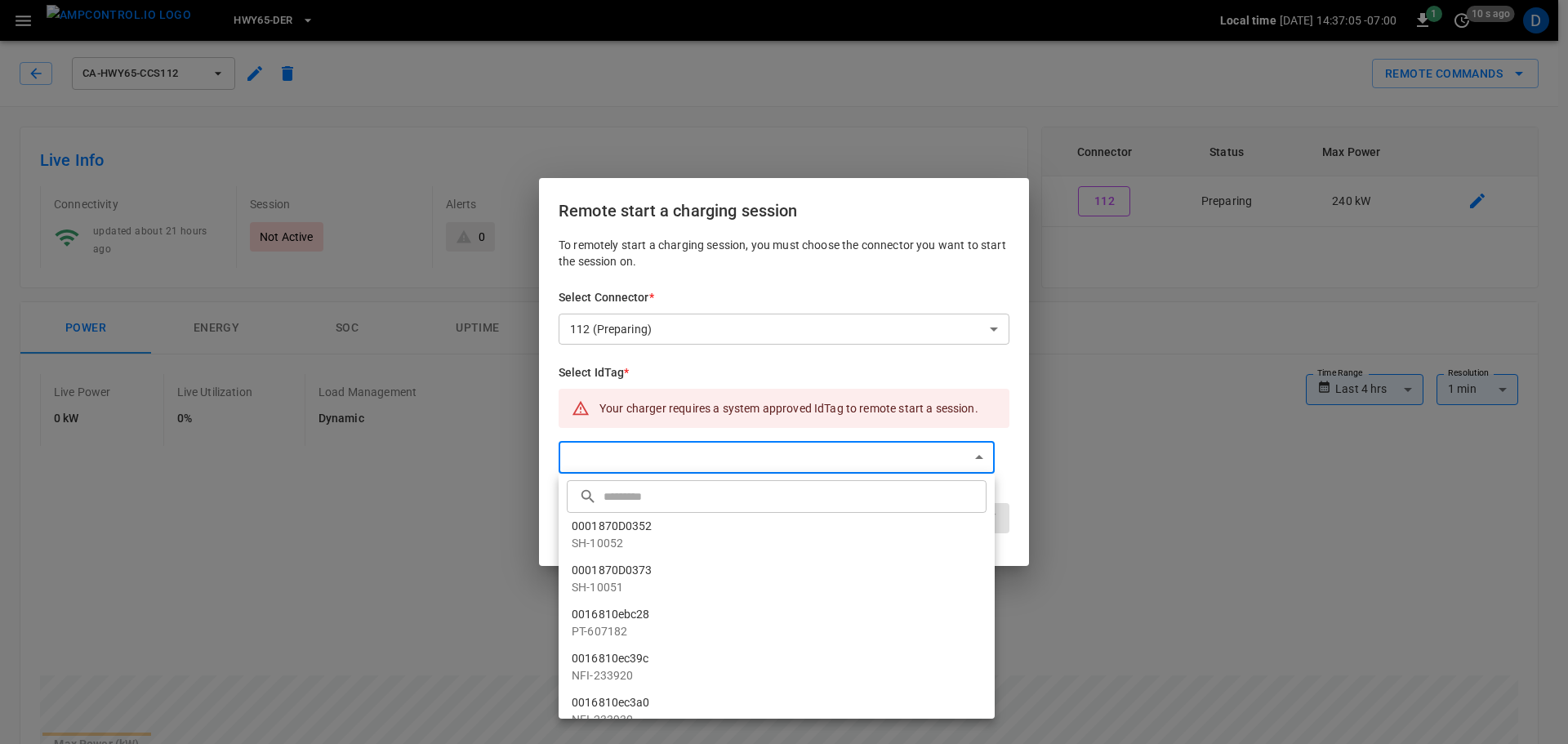
click at [647, 495] on input "text" at bounding box center [793, 496] width 379 height 44
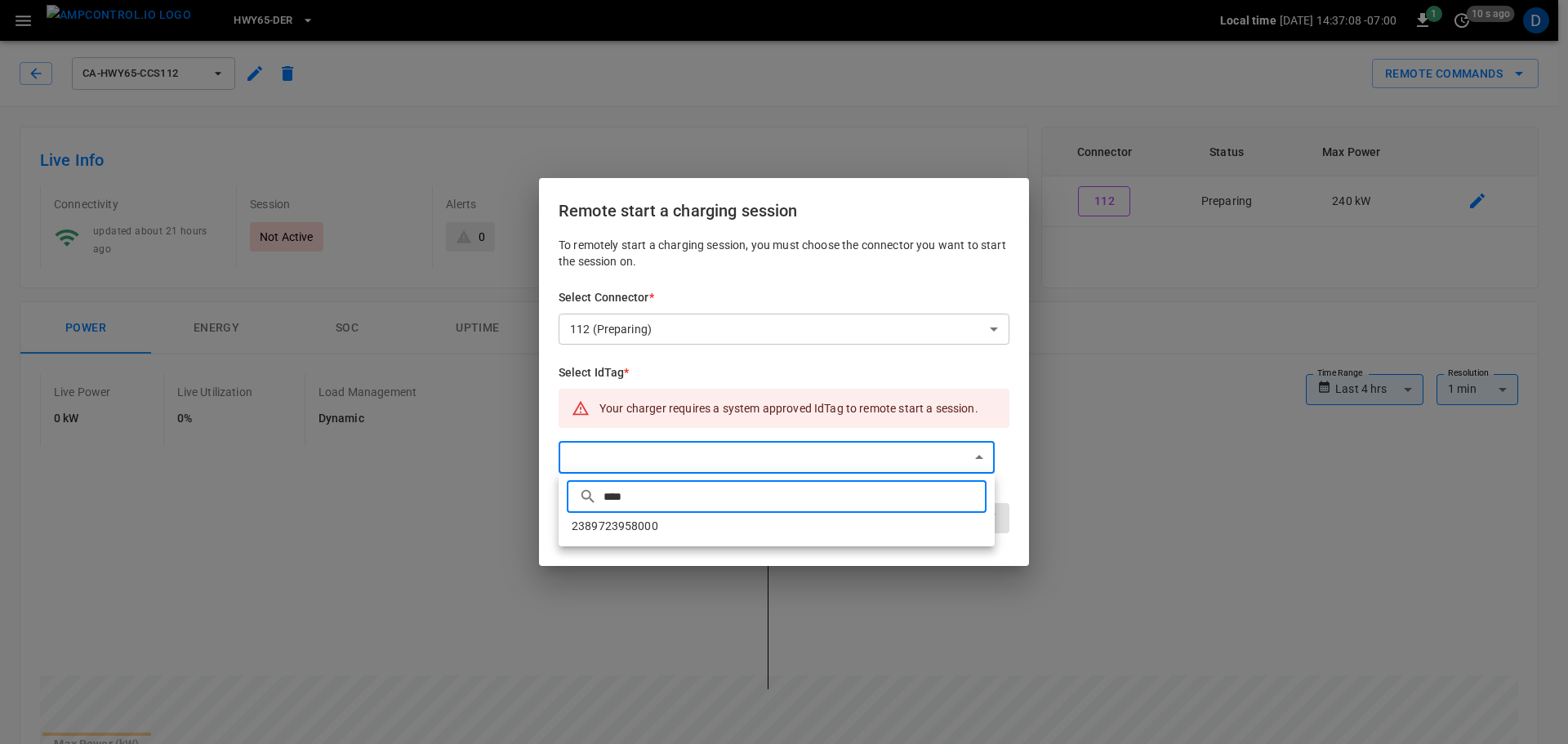
type input "****"
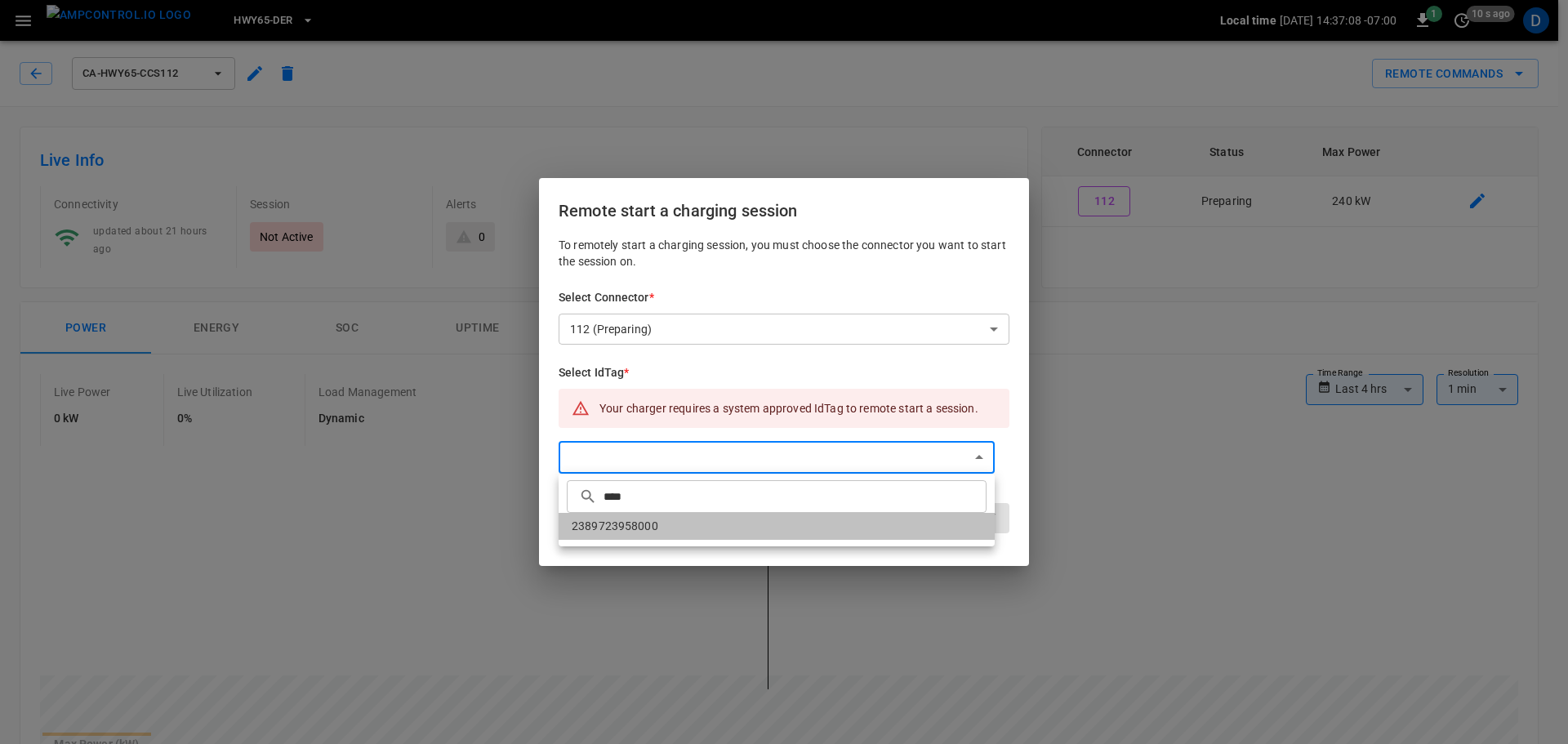
click at [675, 523] on li "2389723958000" at bounding box center [776, 526] width 436 height 27
type input "**********"
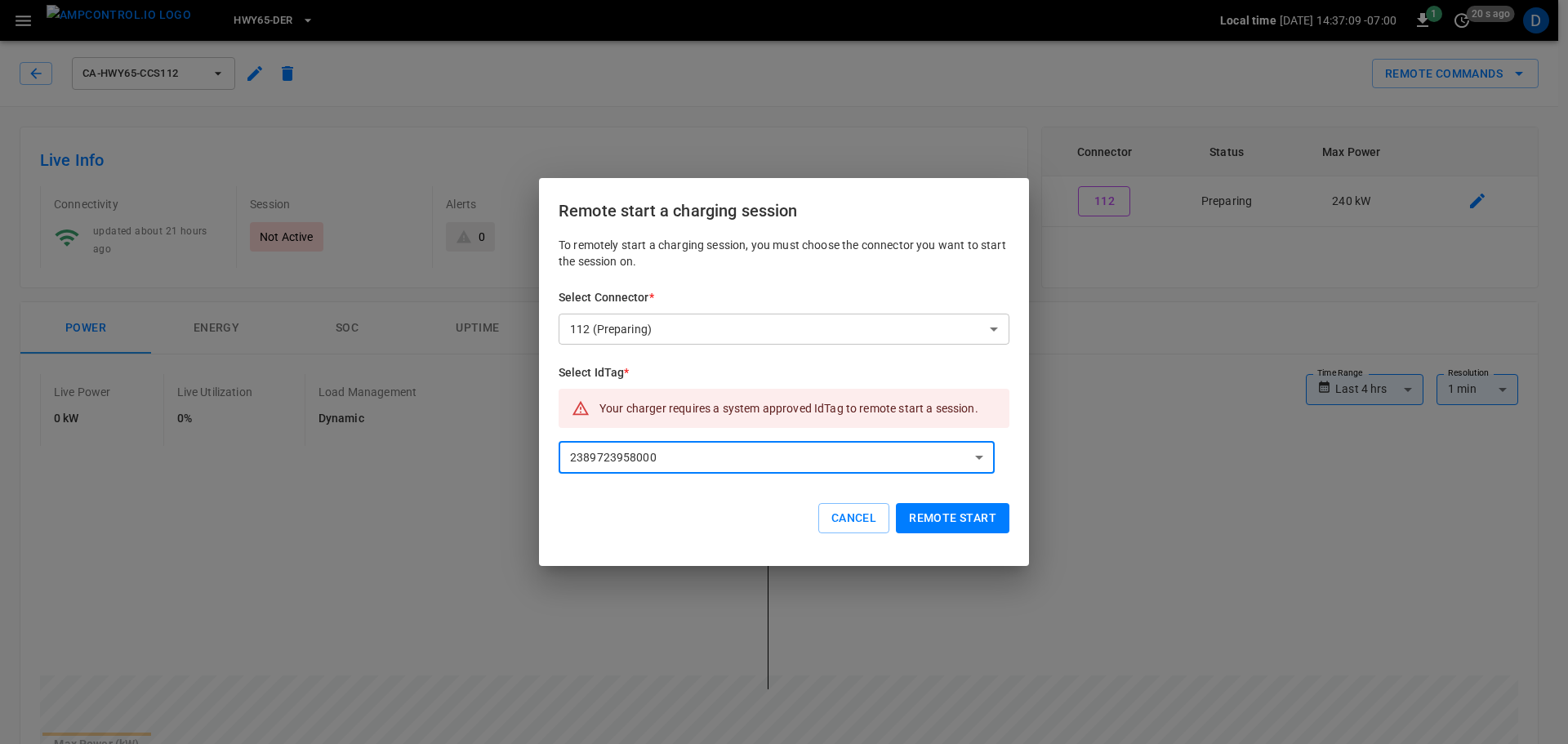
click at [917, 516] on button "Remote start" at bounding box center [953, 518] width 114 height 30
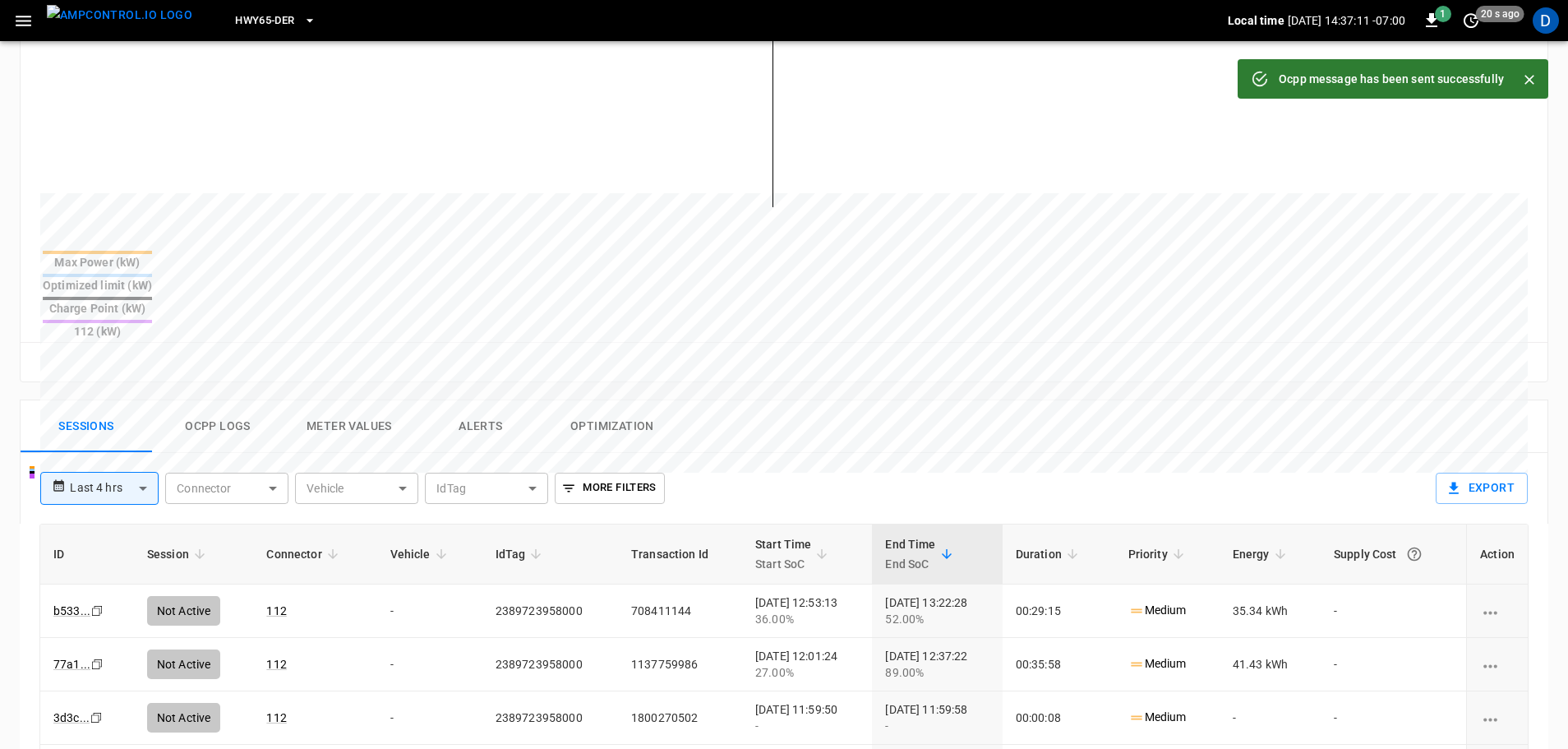
scroll to position [492, 0]
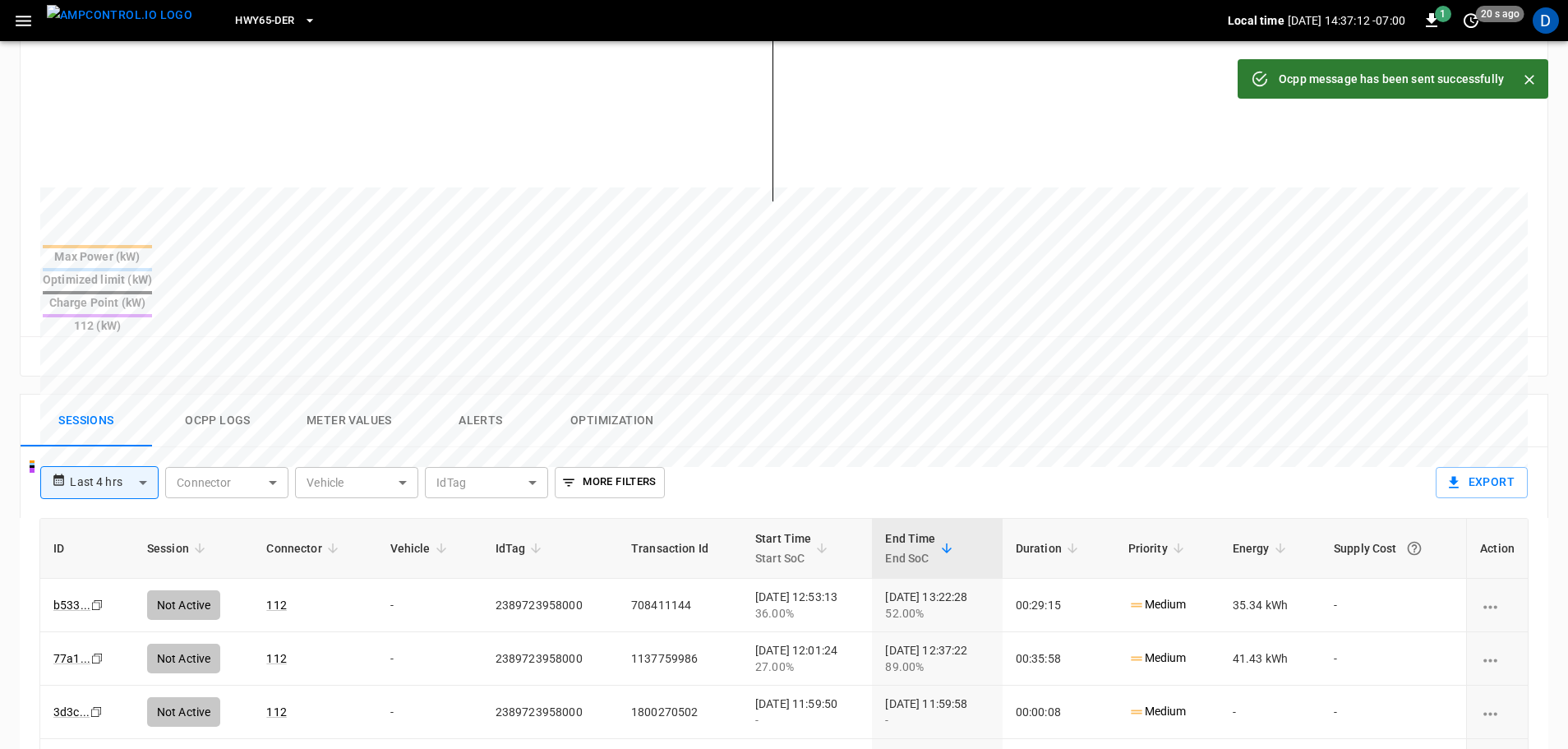
click at [211, 394] on button "Ocpp logs" at bounding box center [218, 420] width 131 height 52
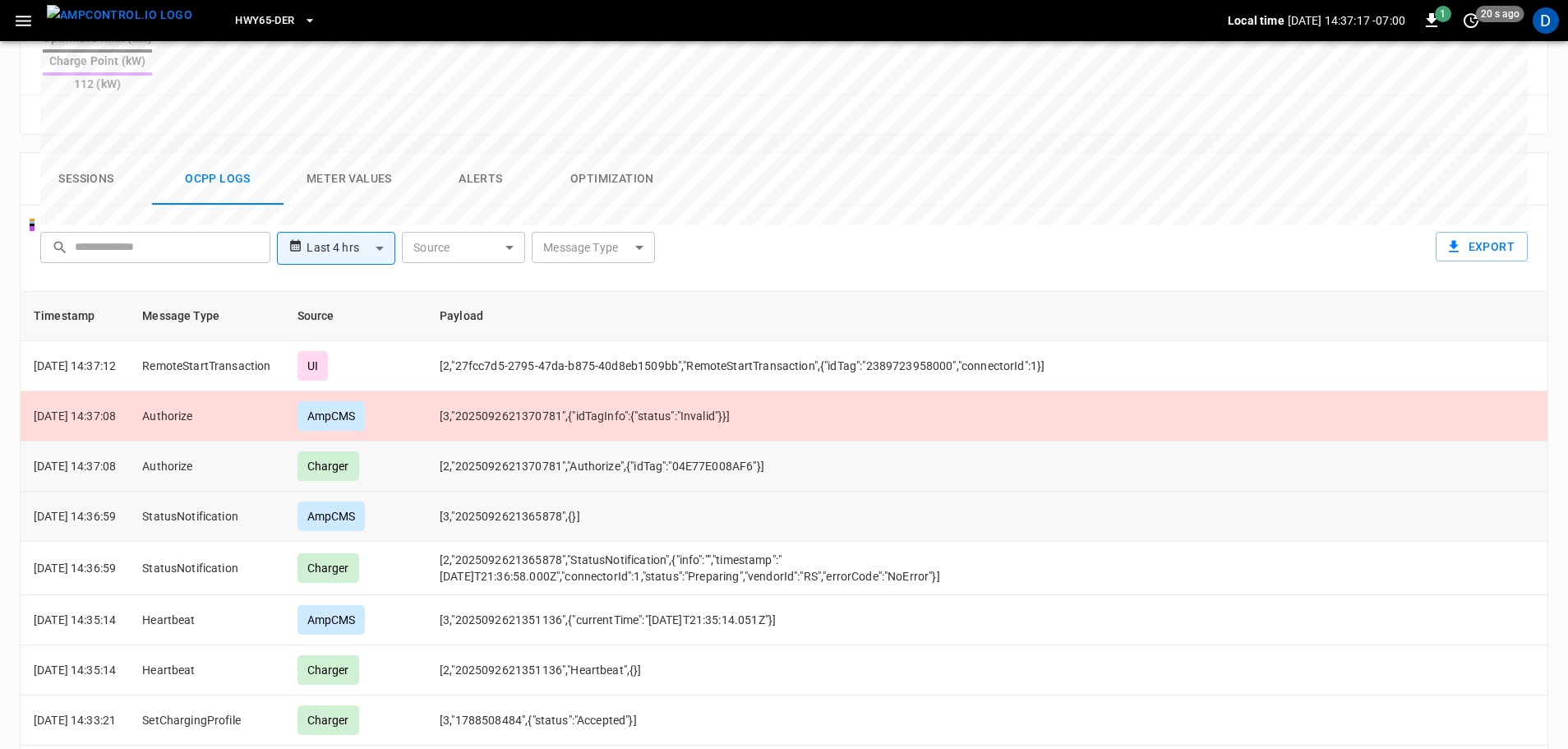
scroll to position [732, 0]
click at [88, 154] on button "Sessions" at bounding box center [86, 180] width 131 height 52
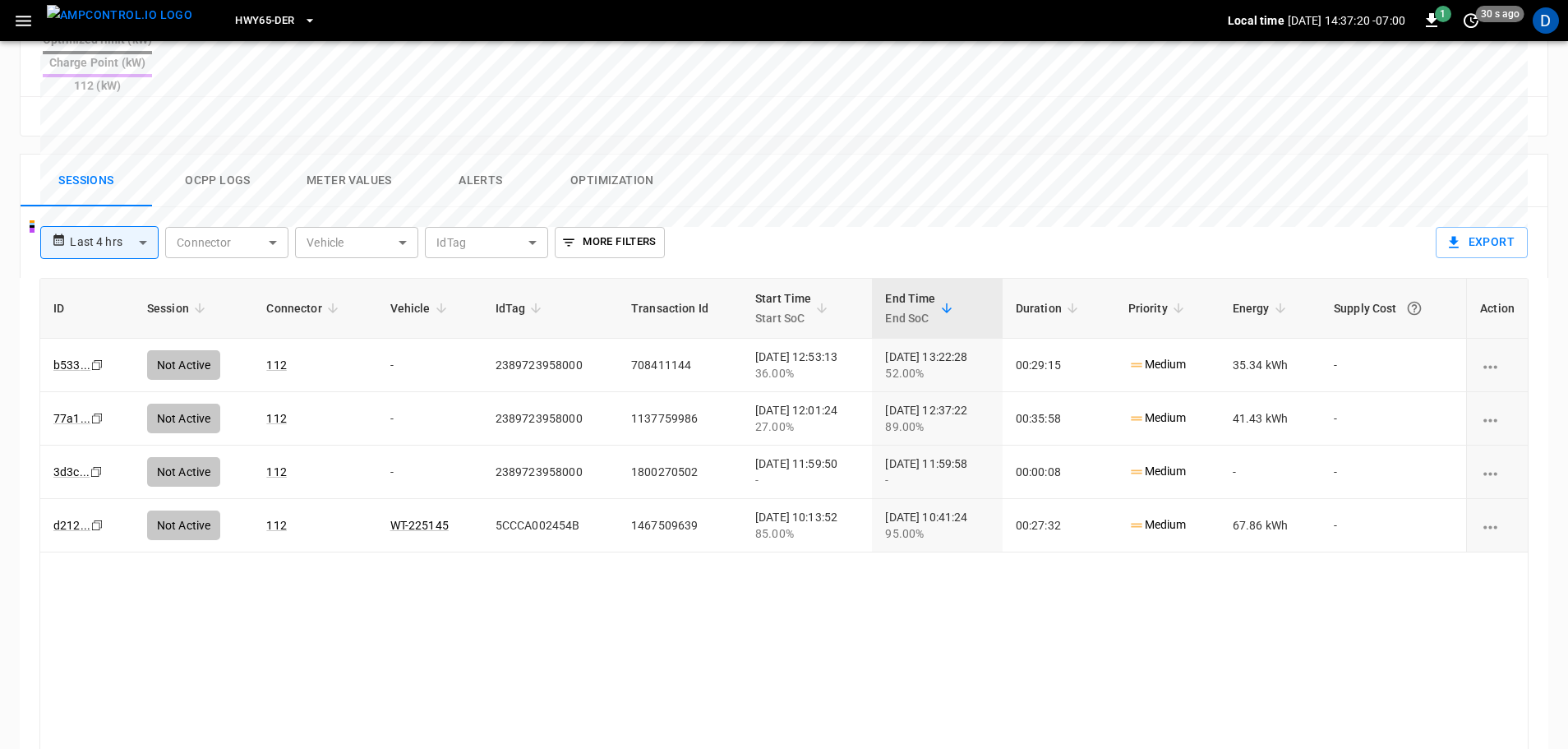
click at [214, 154] on button "Ocpp logs" at bounding box center [218, 180] width 131 height 52
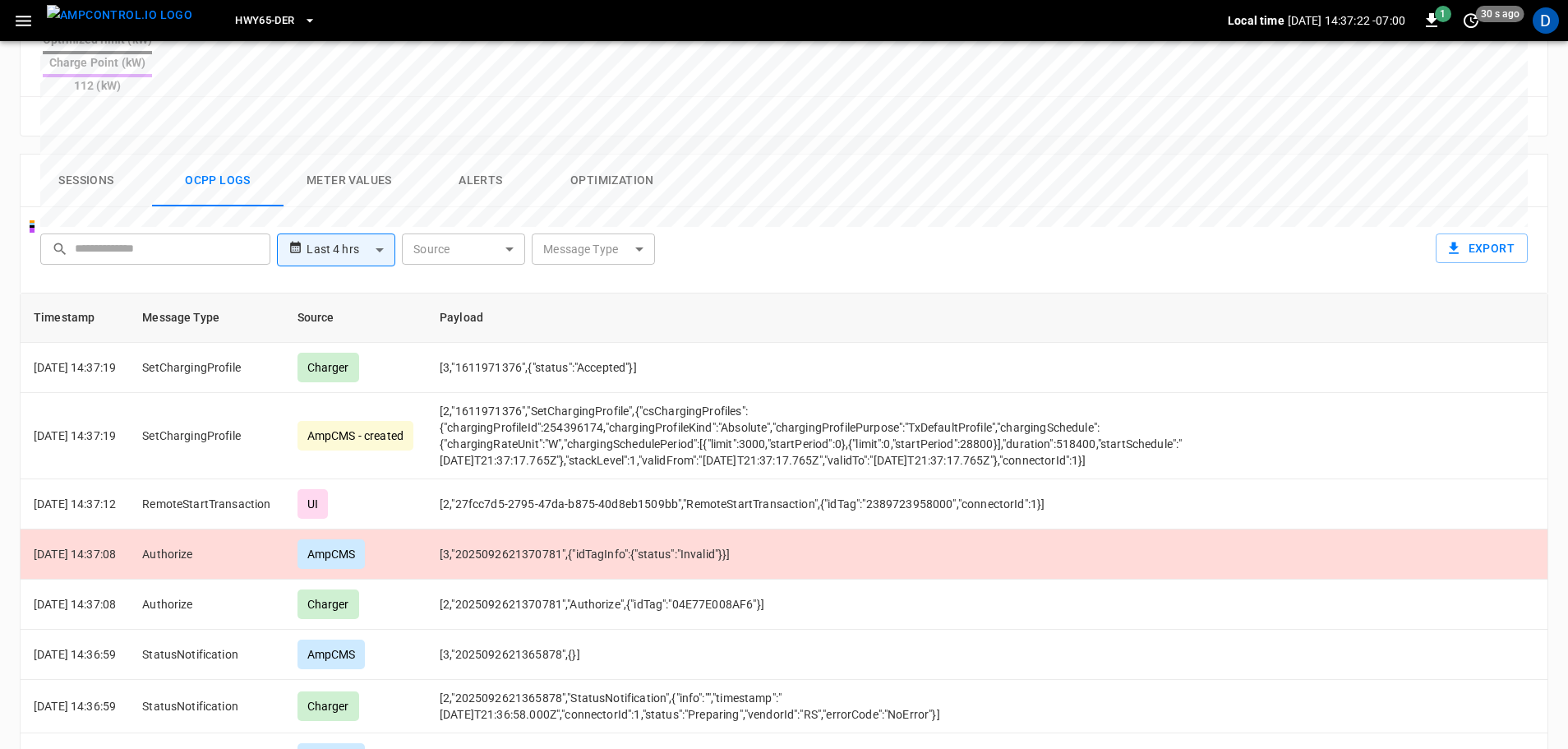
click at [98, 154] on button "Sessions" at bounding box center [86, 180] width 131 height 52
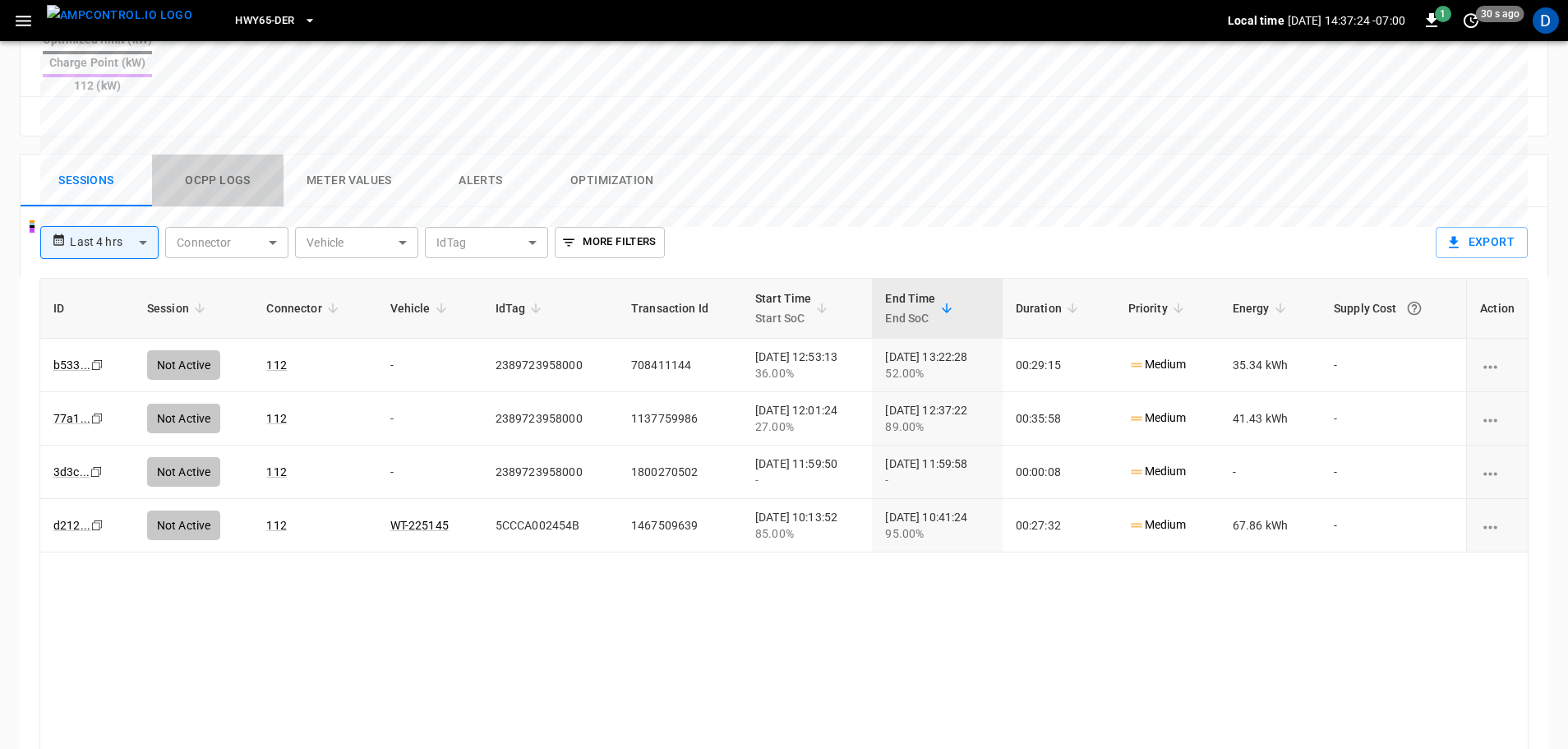
click at [221, 154] on button "Ocpp logs" at bounding box center [218, 180] width 131 height 52
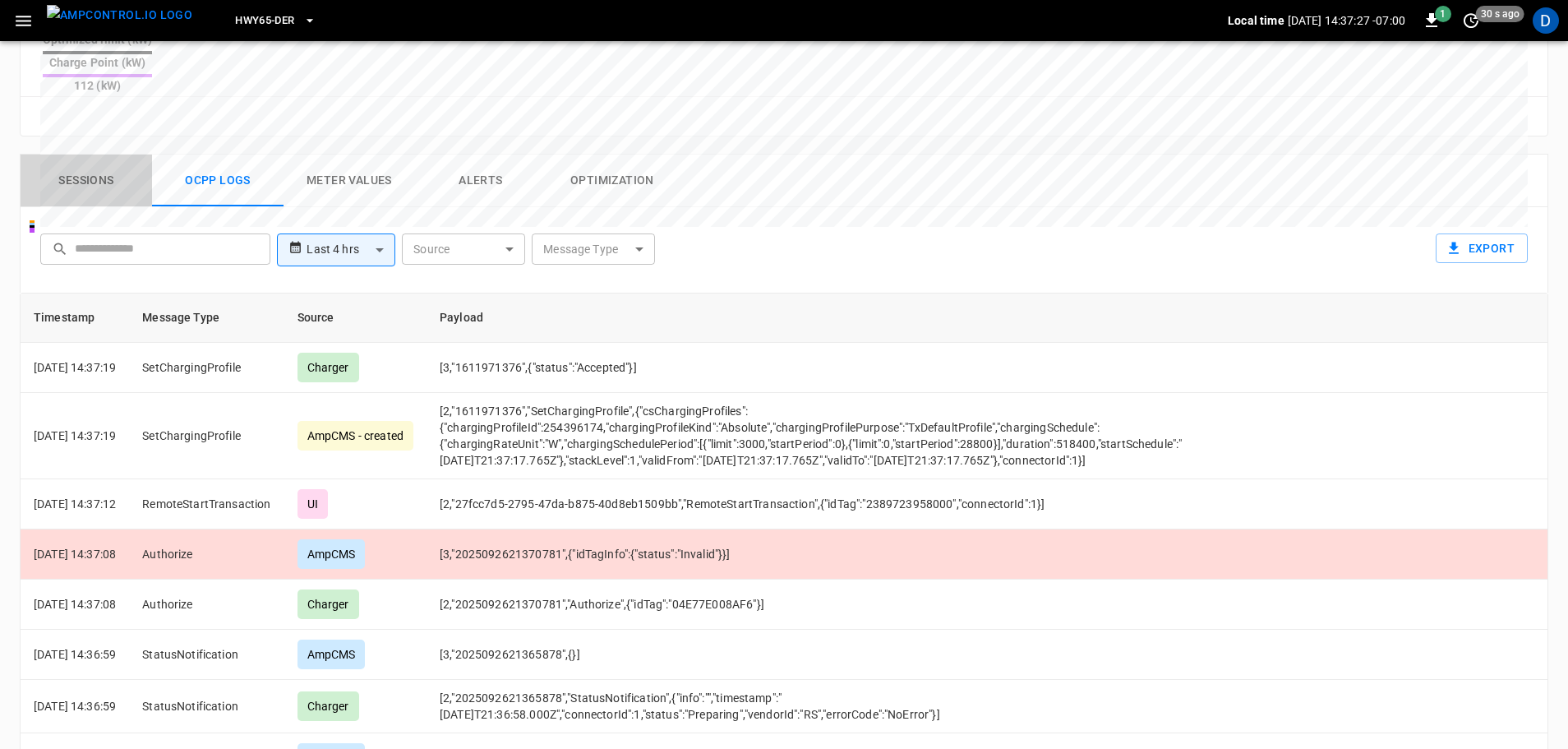
click at [93, 154] on button "Sessions" at bounding box center [86, 180] width 131 height 52
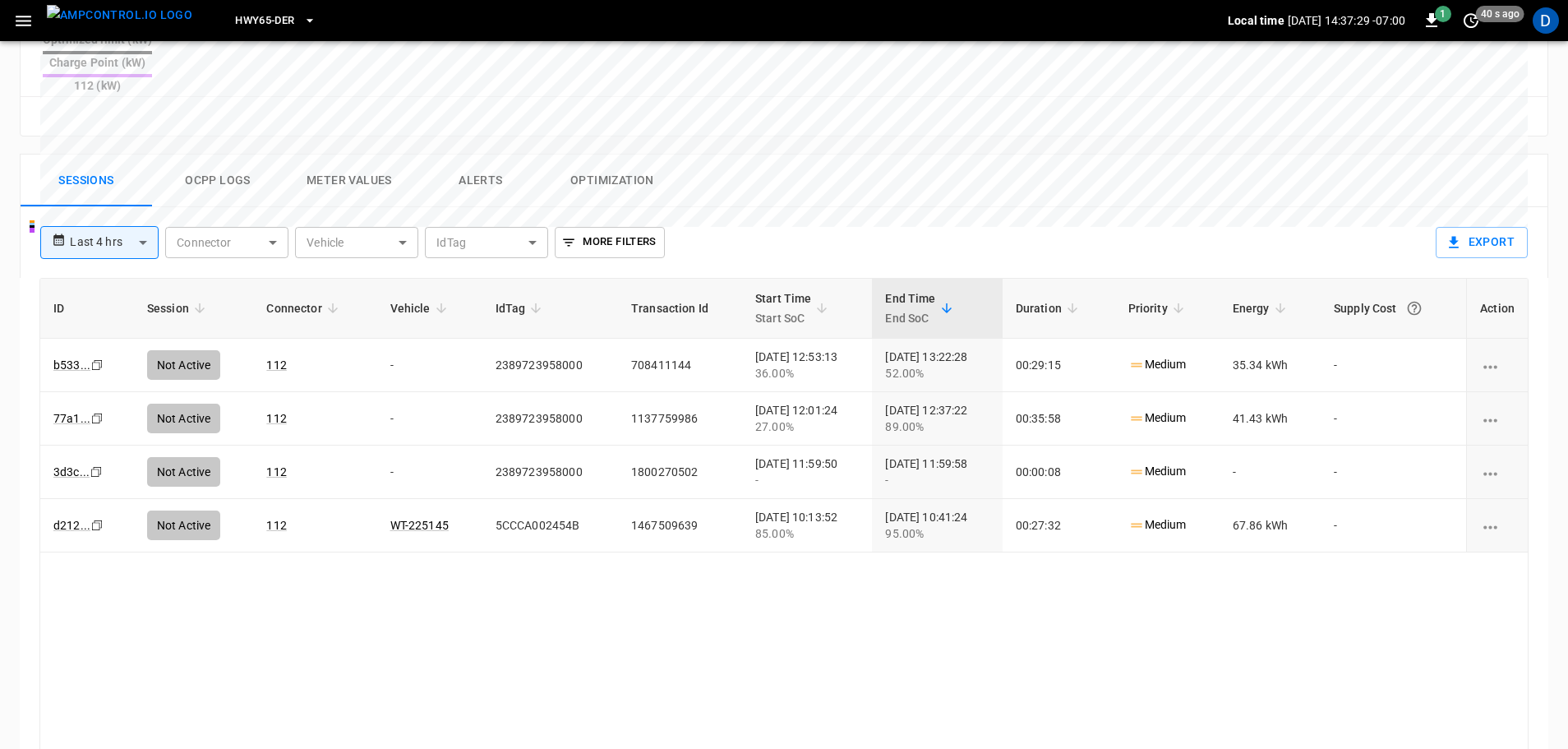
click at [230, 154] on button "Ocpp logs" at bounding box center [218, 180] width 131 height 52
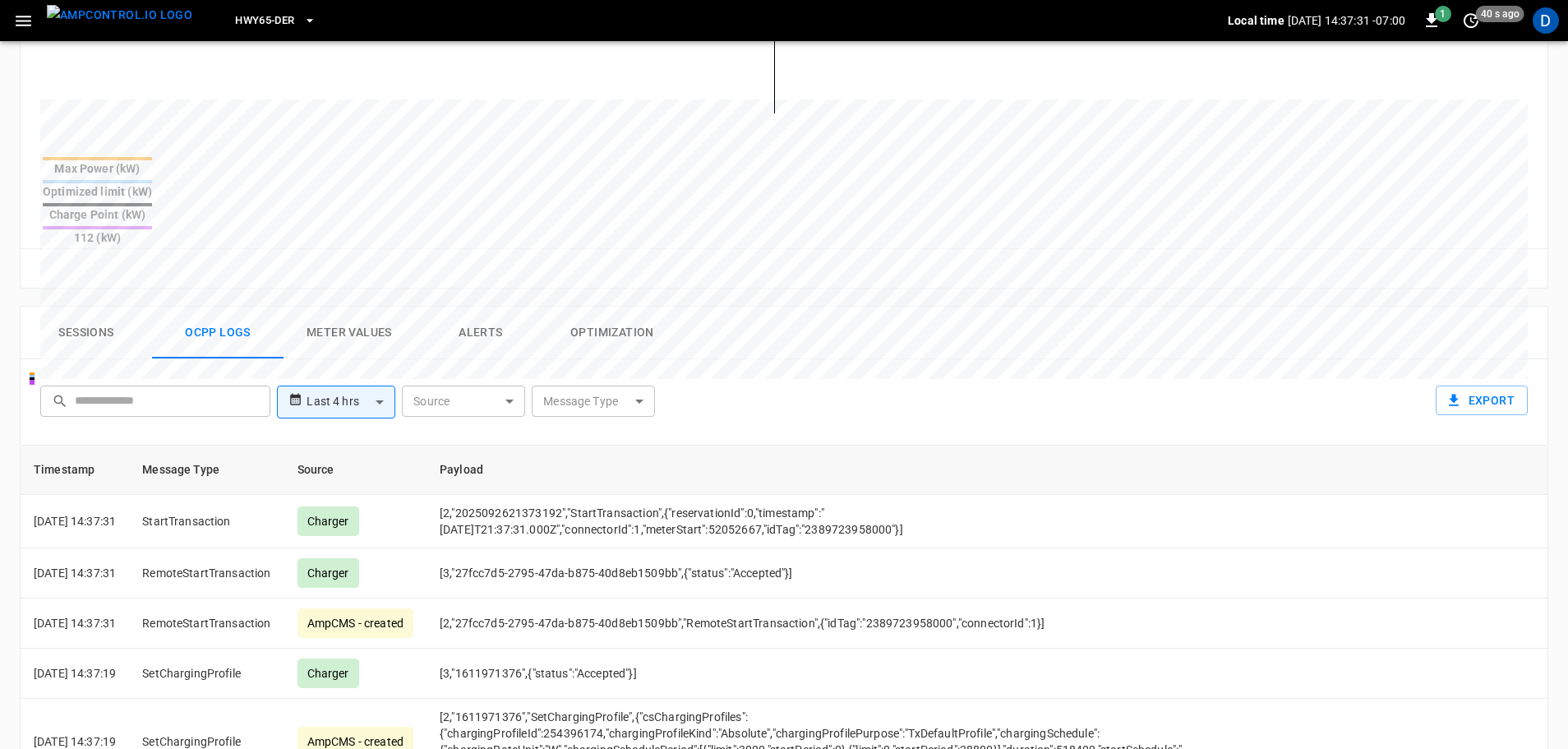
scroll to position [580, 0]
click at [86, 308] on button "Sessions" at bounding box center [86, 334] width 131 height 52
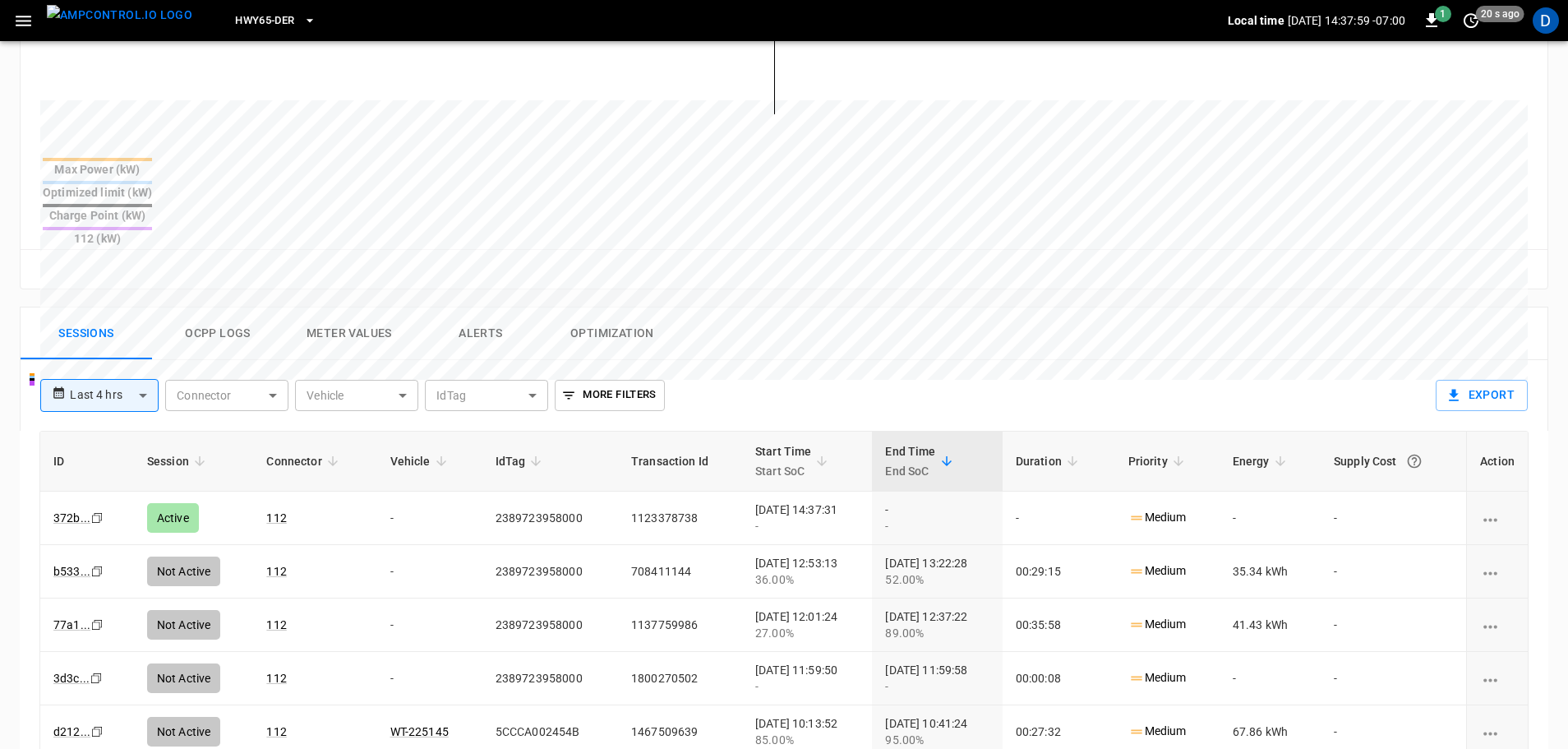
click at [123, 24] on img "menu" at bounding box center [120, 15] width 146 height 20
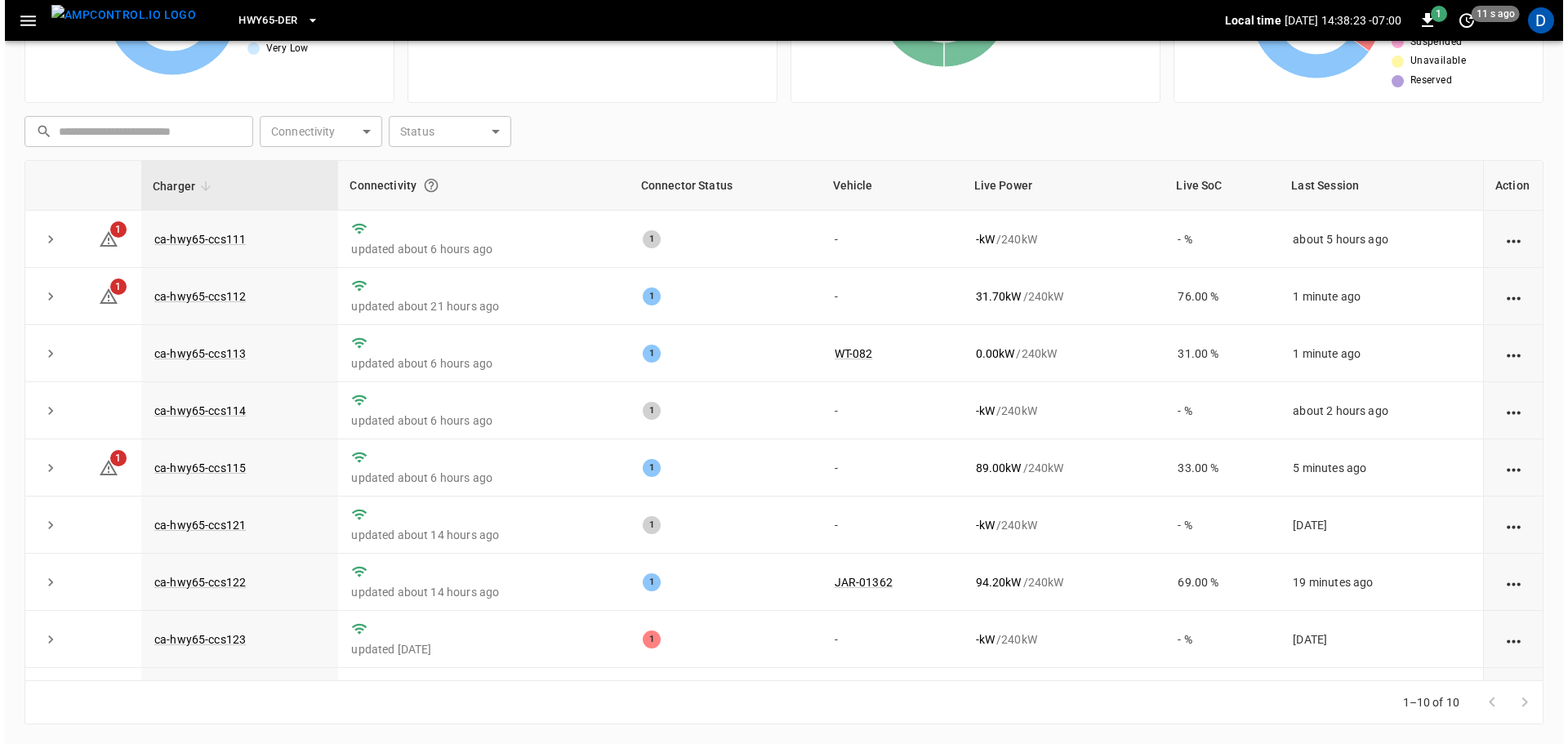
scroll to position [166, 0]
click at [123, 19] on img "menu" at bounding box center [119, 15] width 145 height 20
click at [145, 19] on img "menu" at bounding box center [119, 15] width 145 height 20
click at [260, 17] on span "HWY65-DER" at bounding box center [263, 21] width 59 height 18
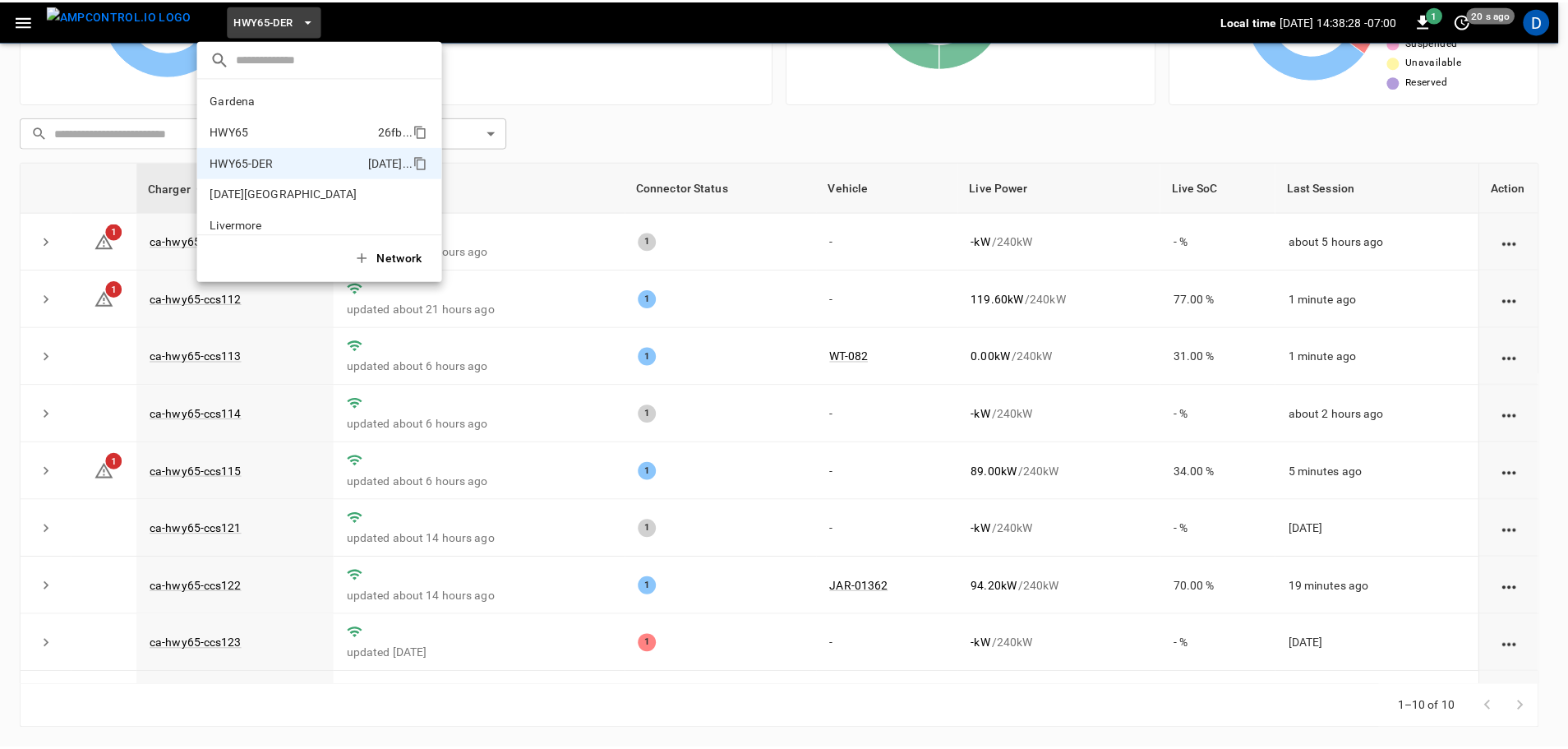
scroll to position [57, 0]
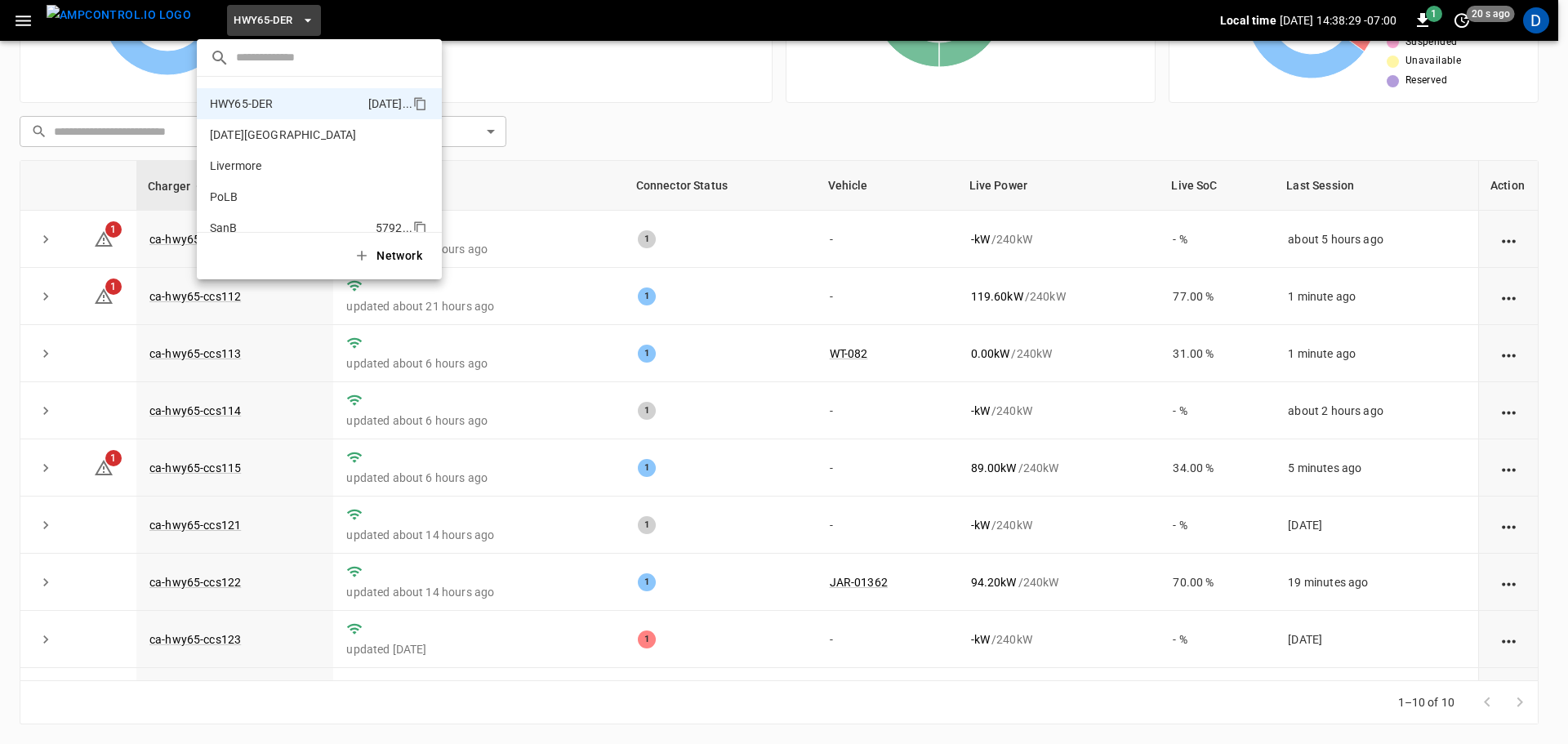
click at [239, 217] on li "SanB 5792 ..." at bounding box center [319, 228] width 245 height 31
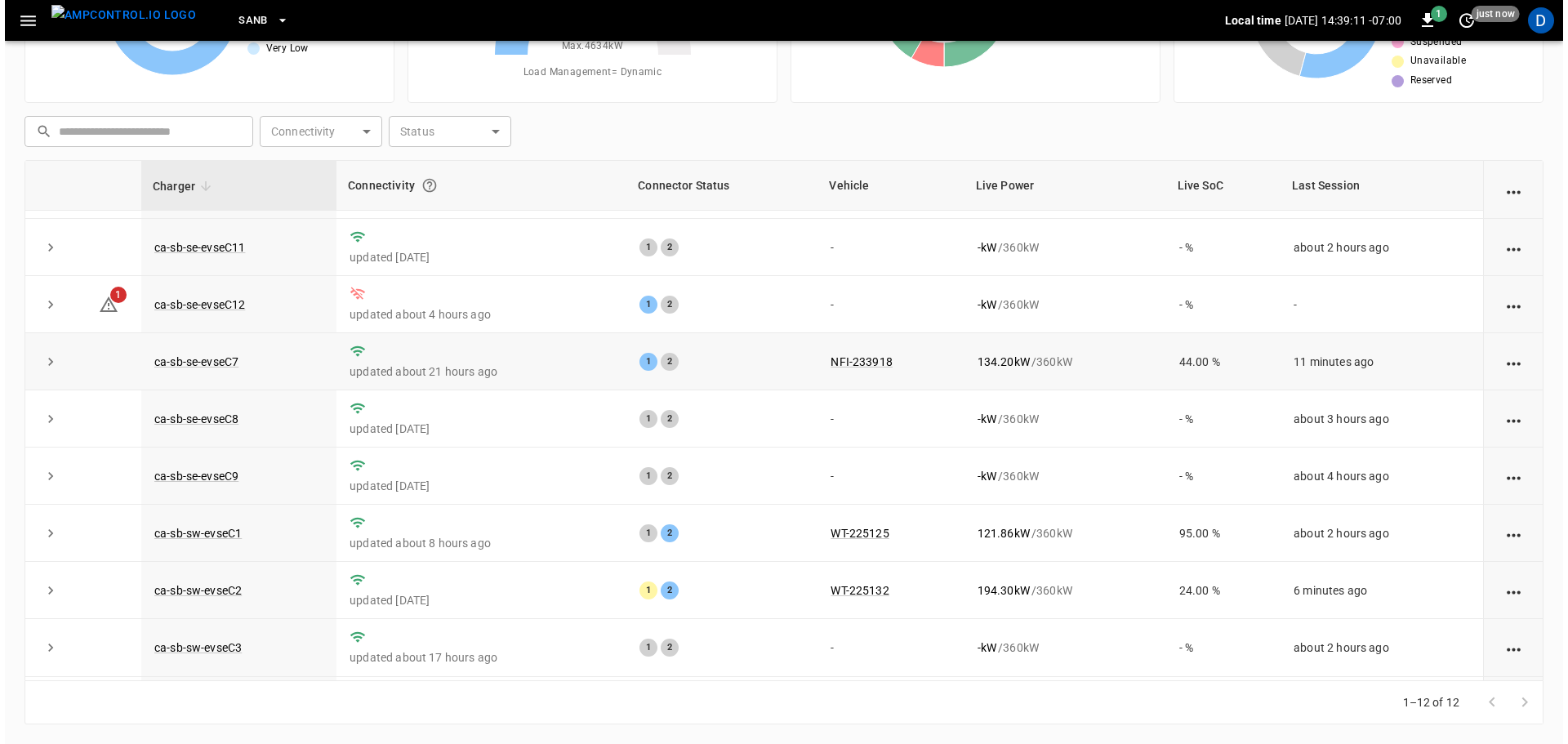
scroll to position [51, 0]
click at [234, 18] on span "SanB" at bounding box center [248, 21] width 29 height 18
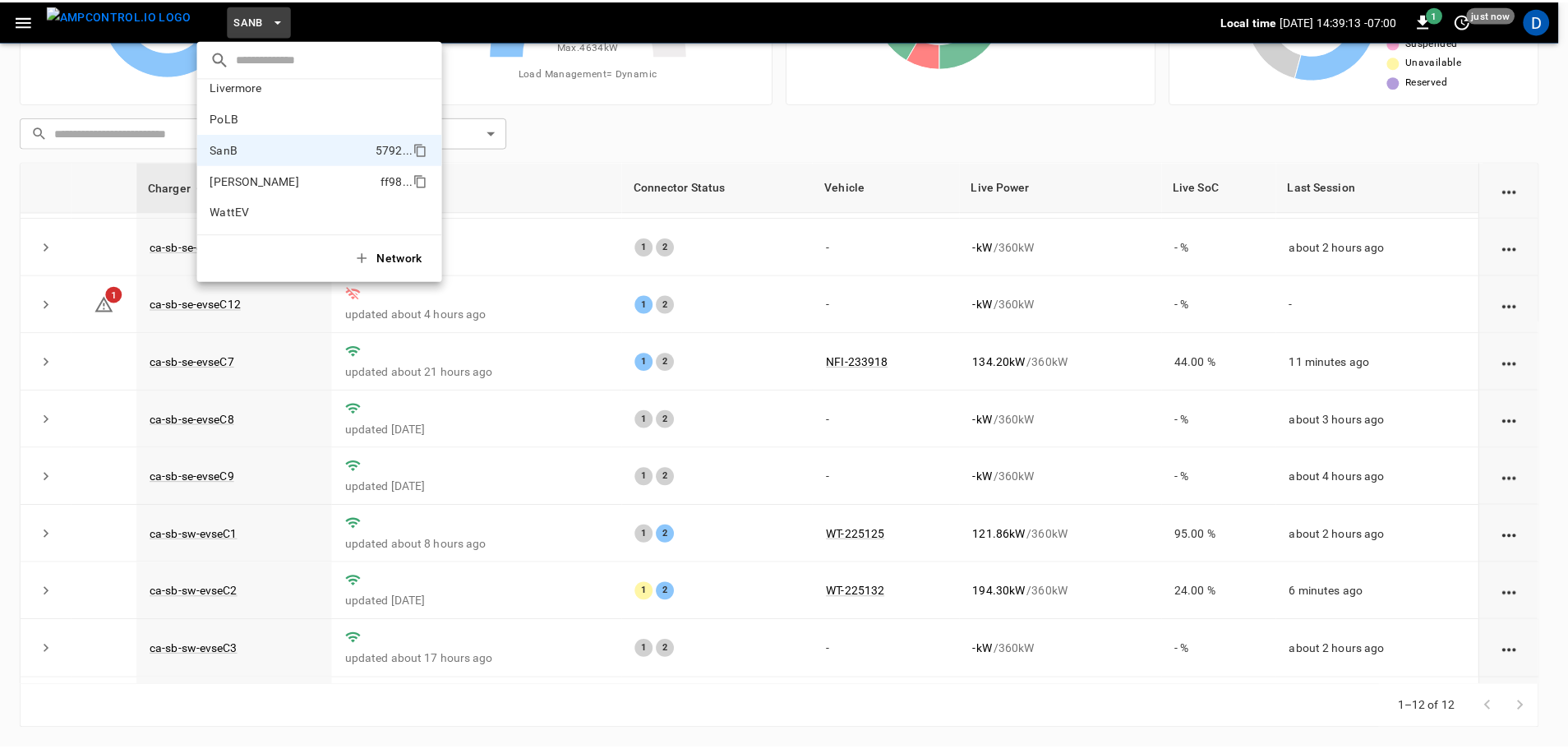
scroll to position [0, 0]
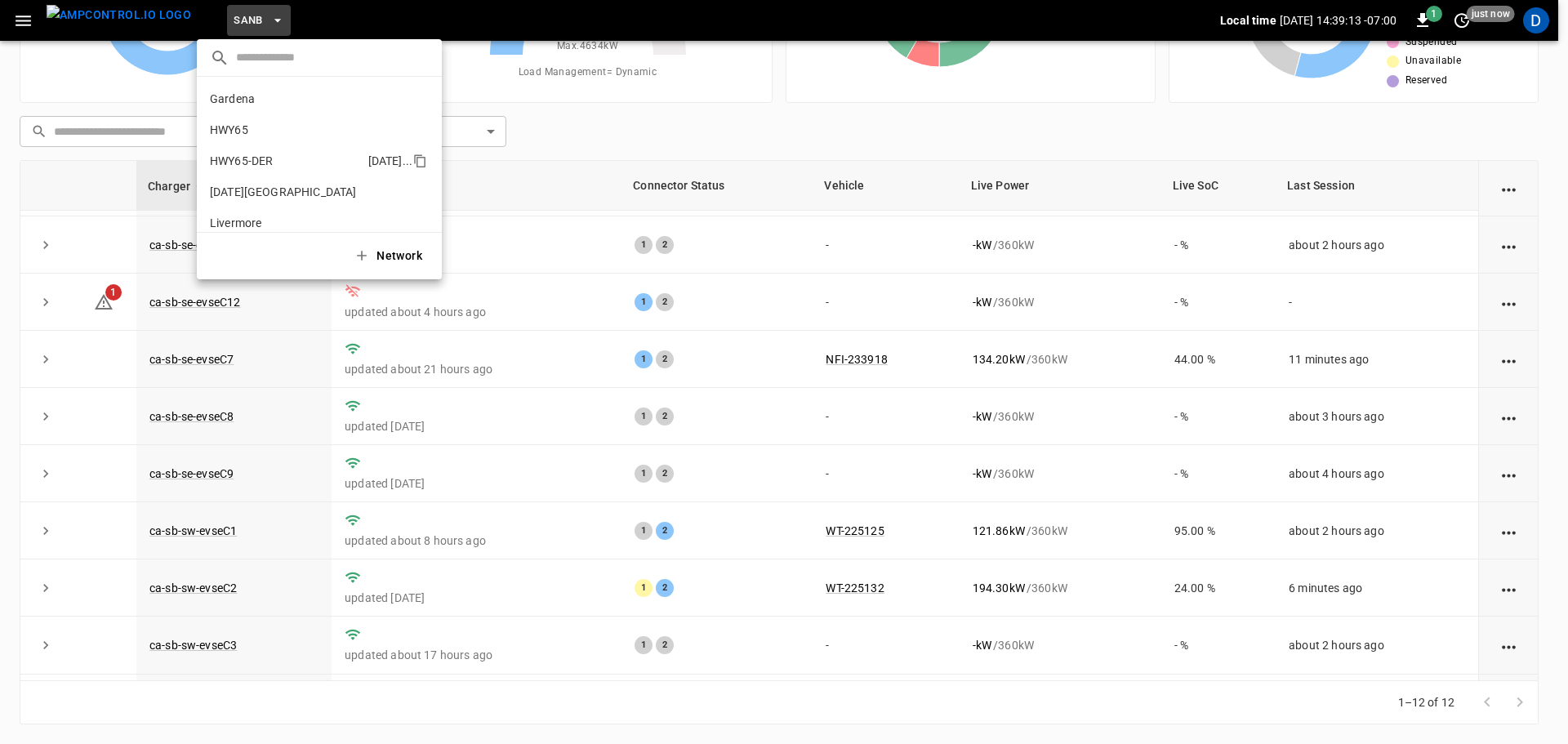
click at [278, 150] on li "HWY65-DER [DATE].." at bounding box center [319, 161] width 245 height 31
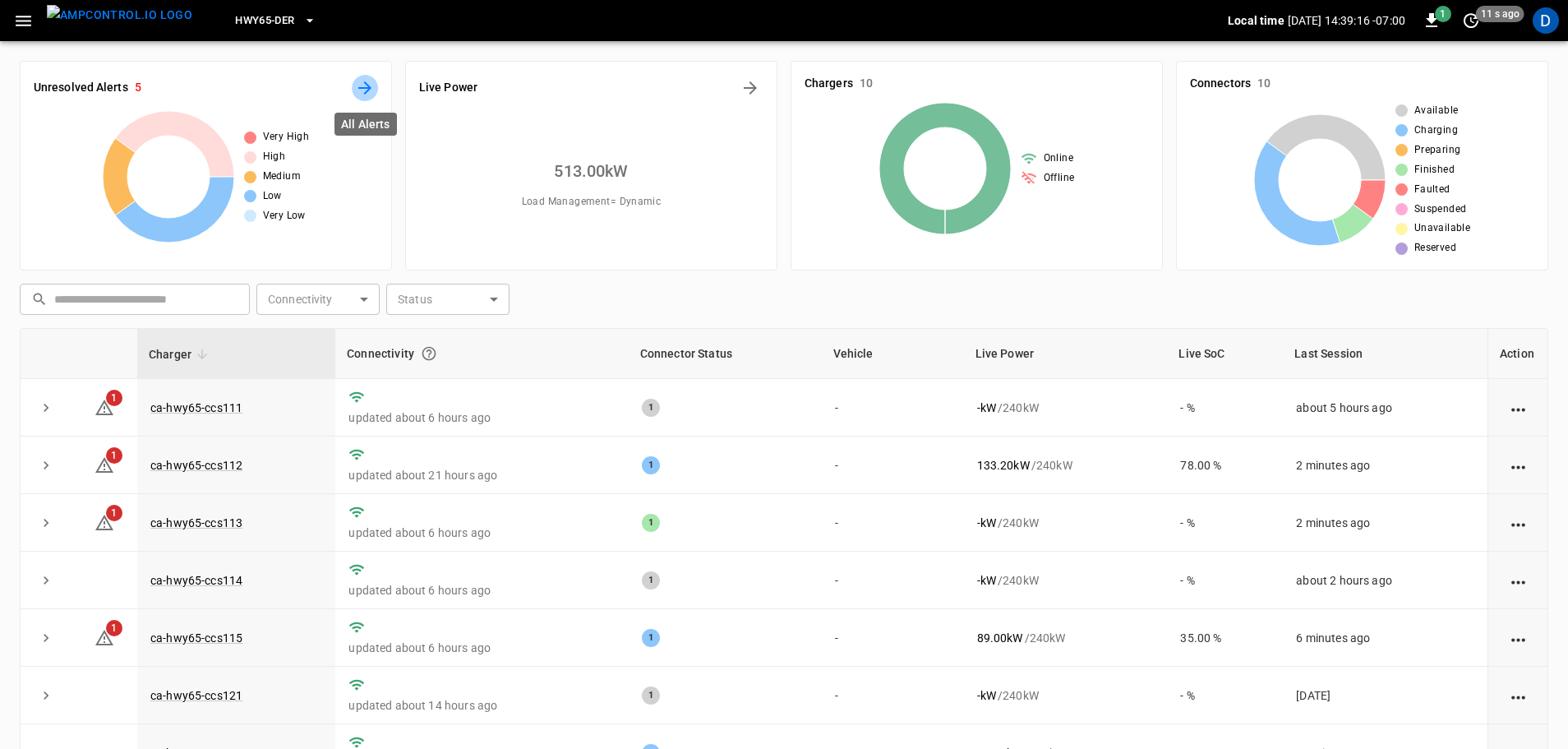
click at [367, 94] on icon "All Alerts" at bounding box center [365, 88] width 19 height 19
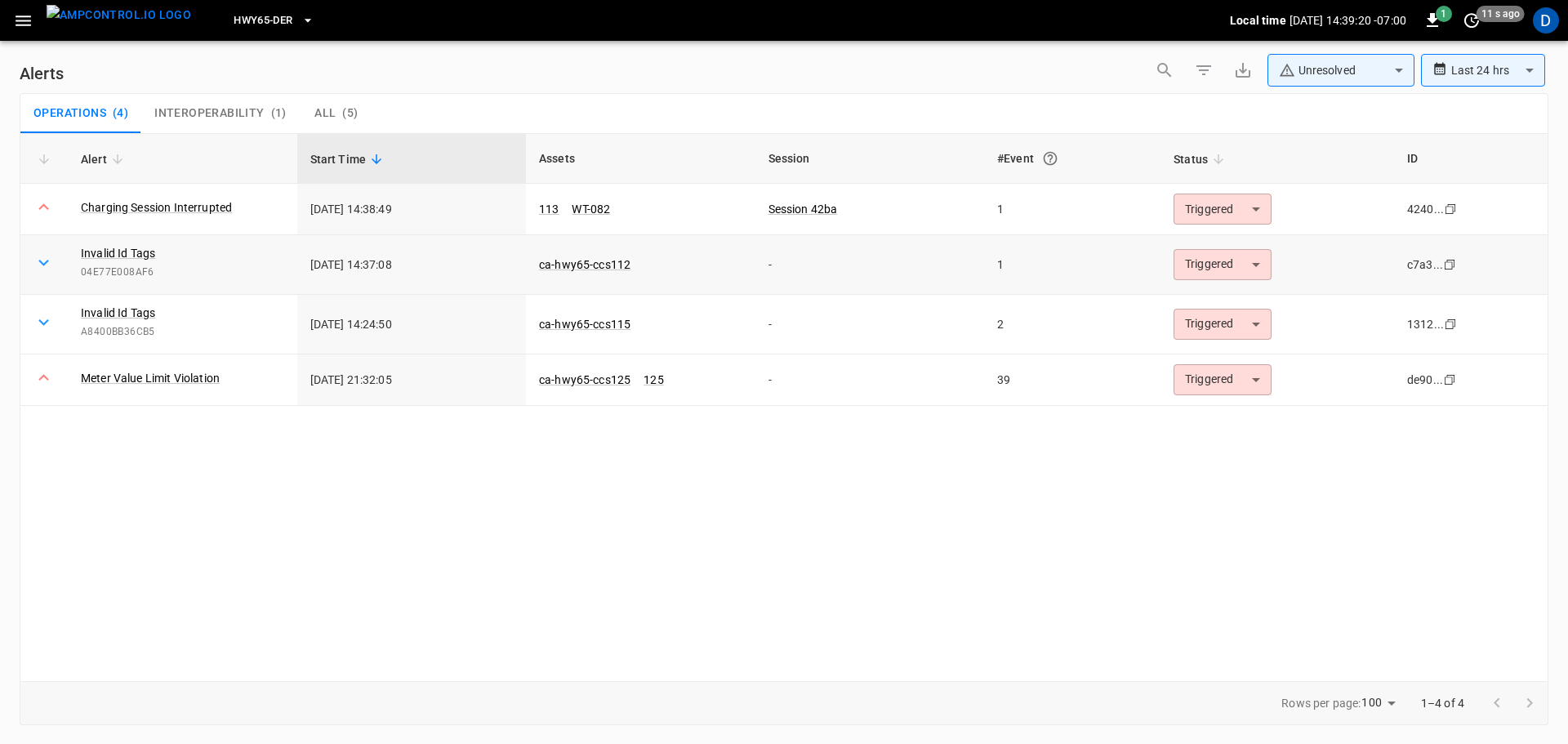
click at [1247, 270] on body "**********" at bounding box center [784, 369] width 1568 height 738
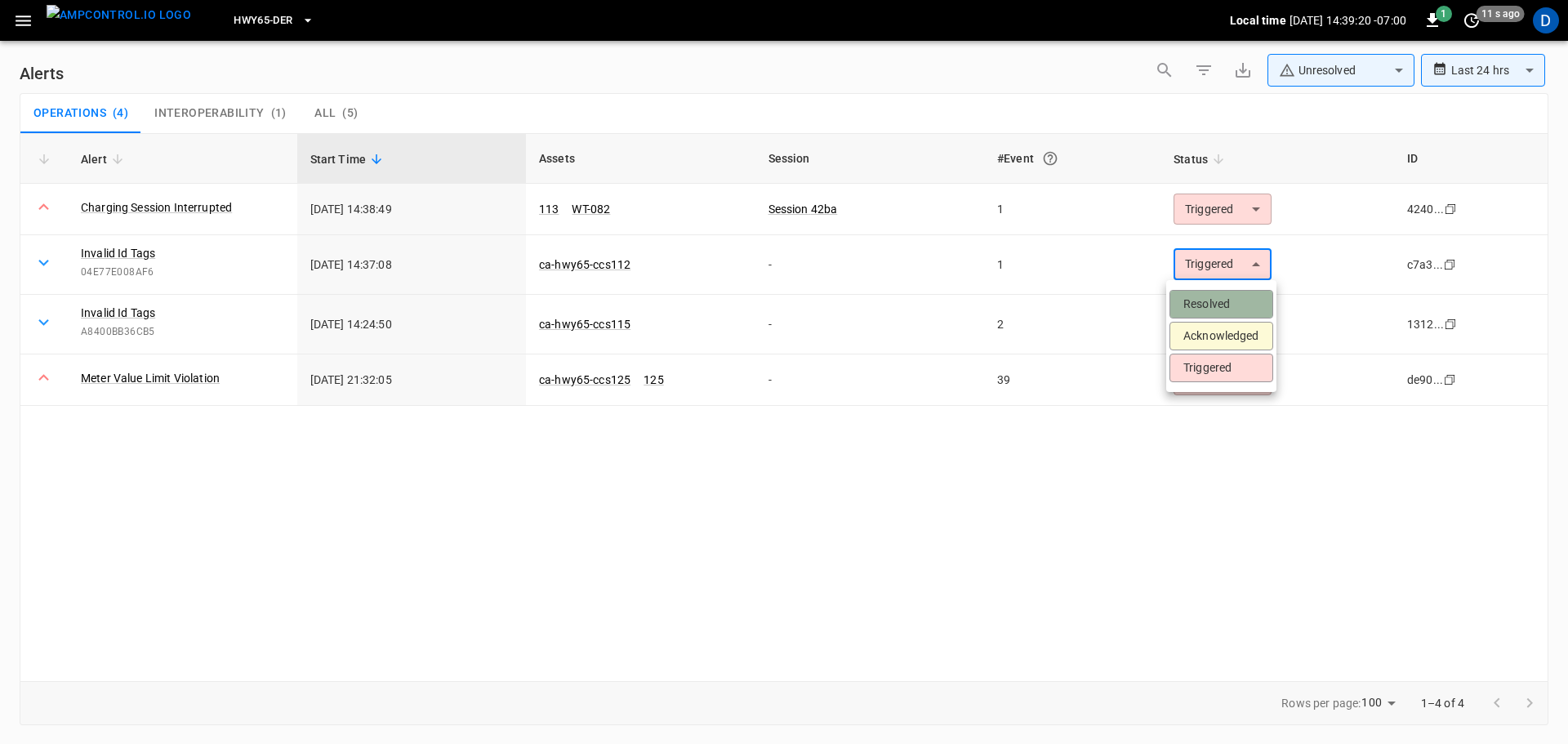
click at [1211, 296] on li "Resolved" at bounding box center [1221, 304] width 104 height 28
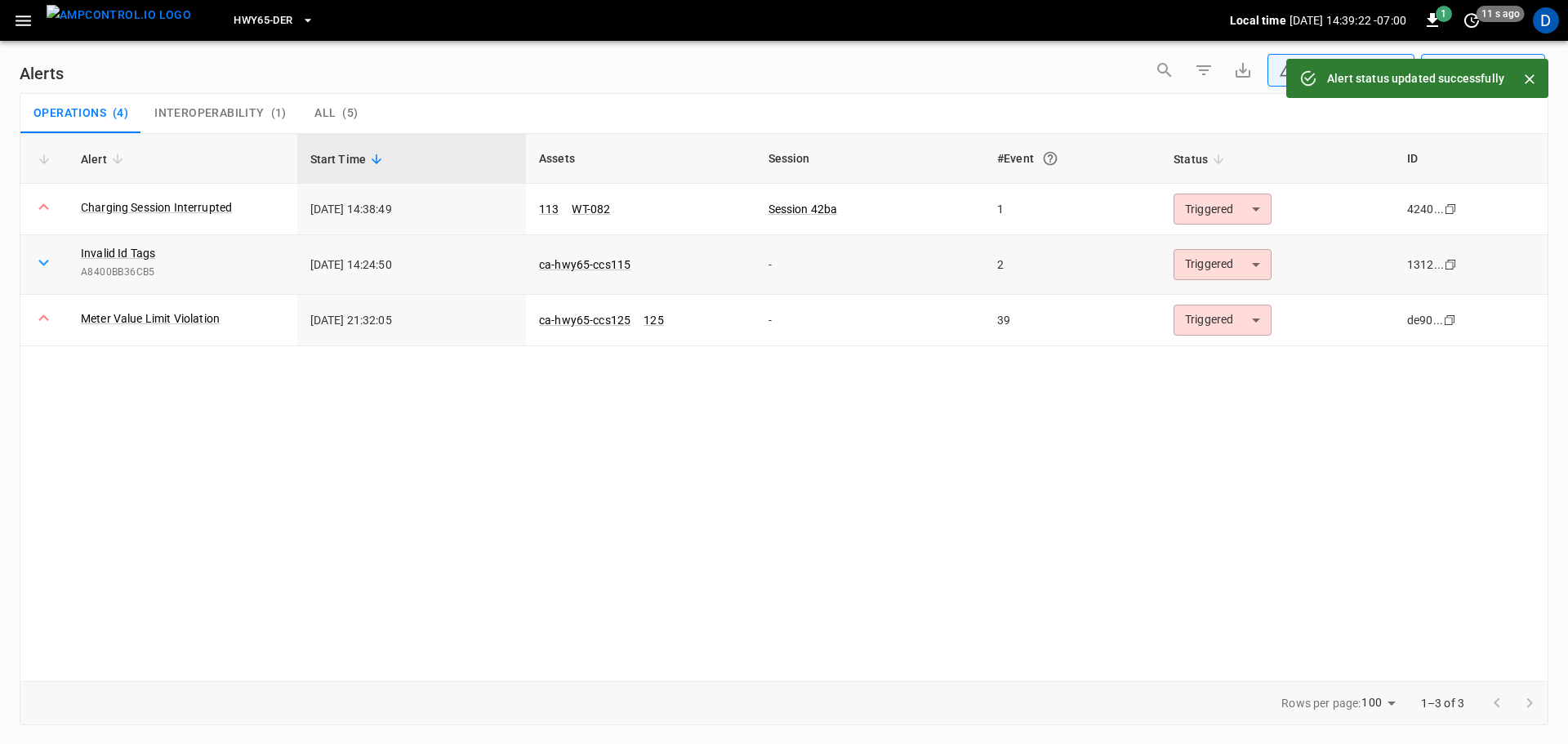
click at [1187, 266] on body "**********" at bounding box center [784, 369] width 1568 height 738
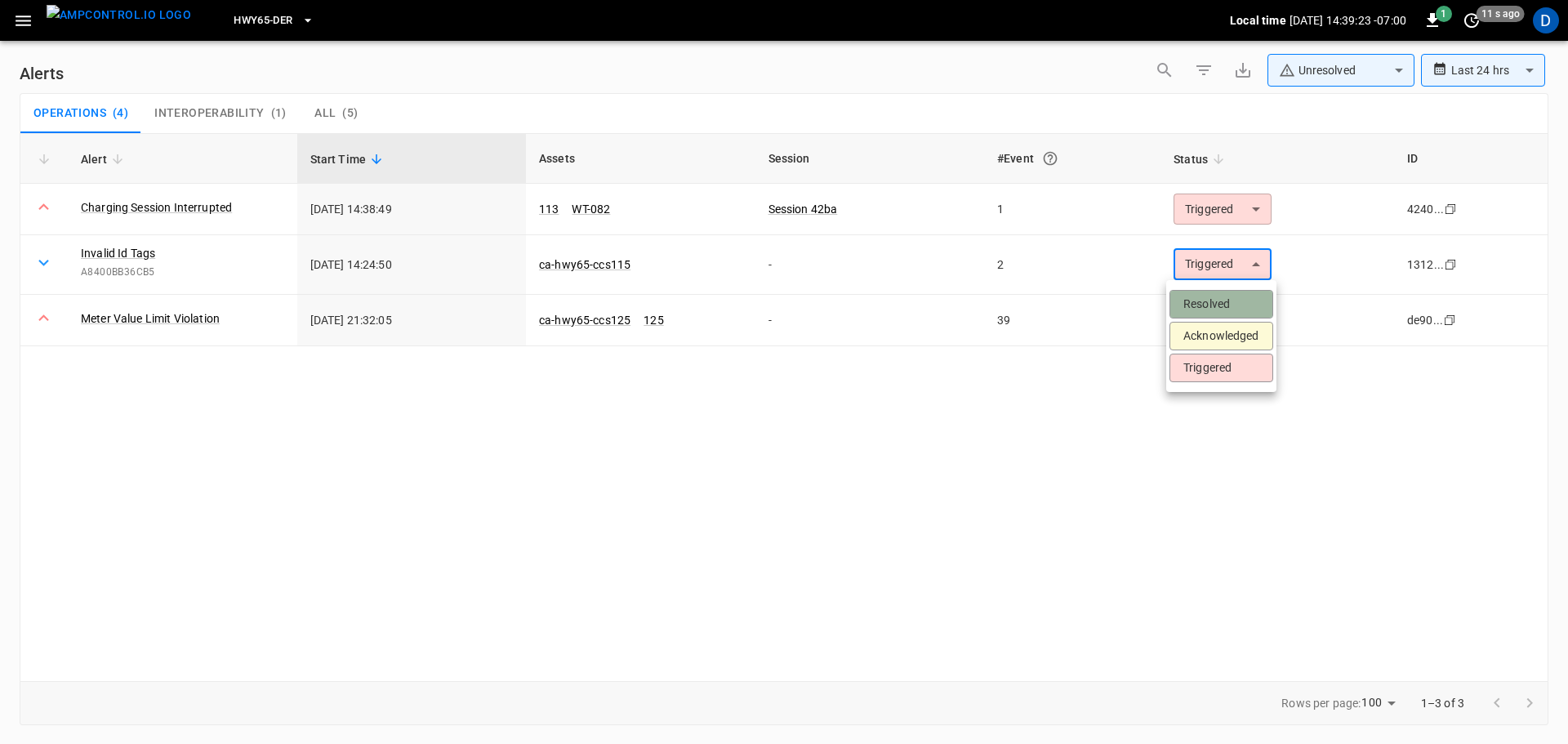
click at [1200, 300] on li "Resolved" at bounding box center [1221, 304] width 104 height 28
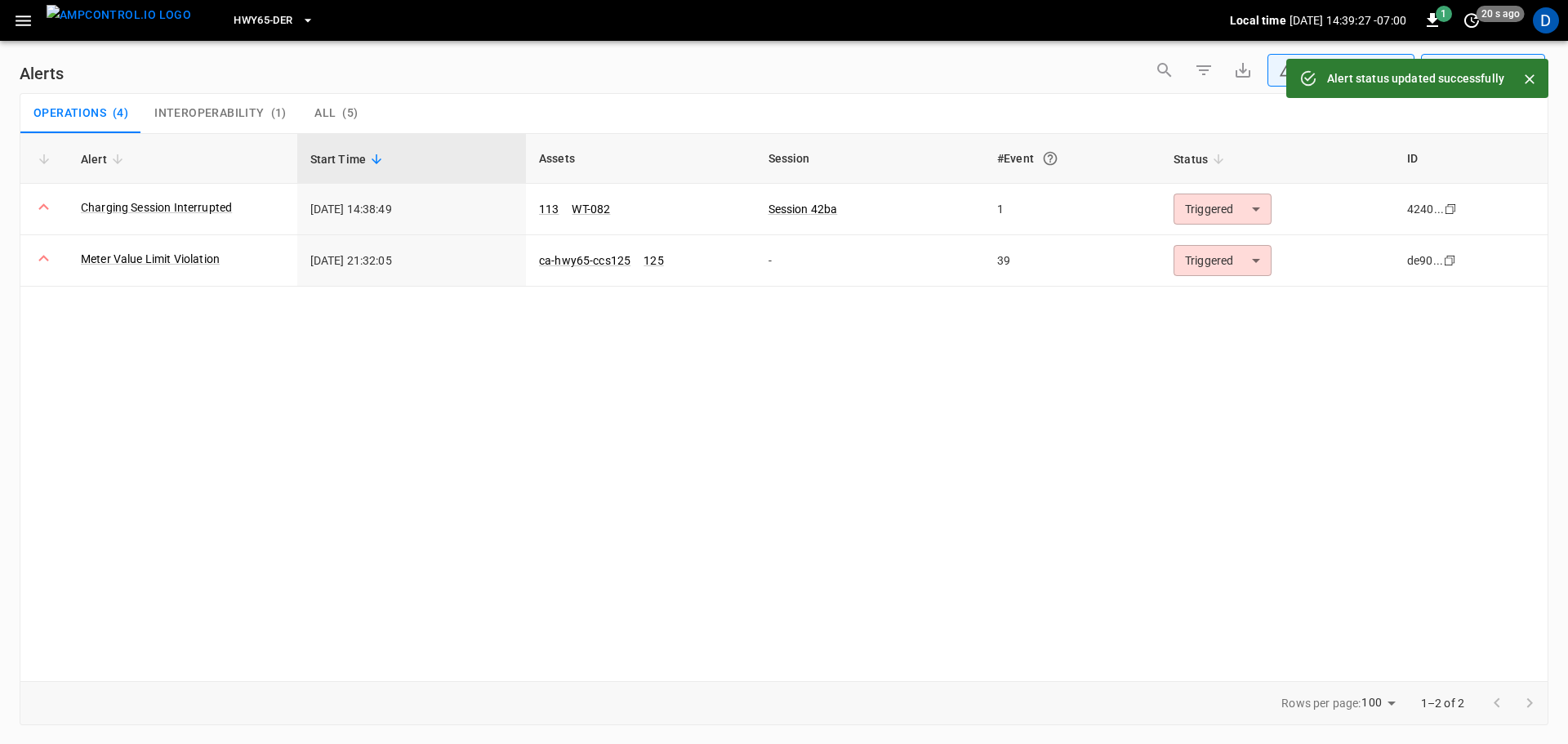
click at [1270, 75] on body "**********" at bounding box center [784, 369] width 1568 height 738
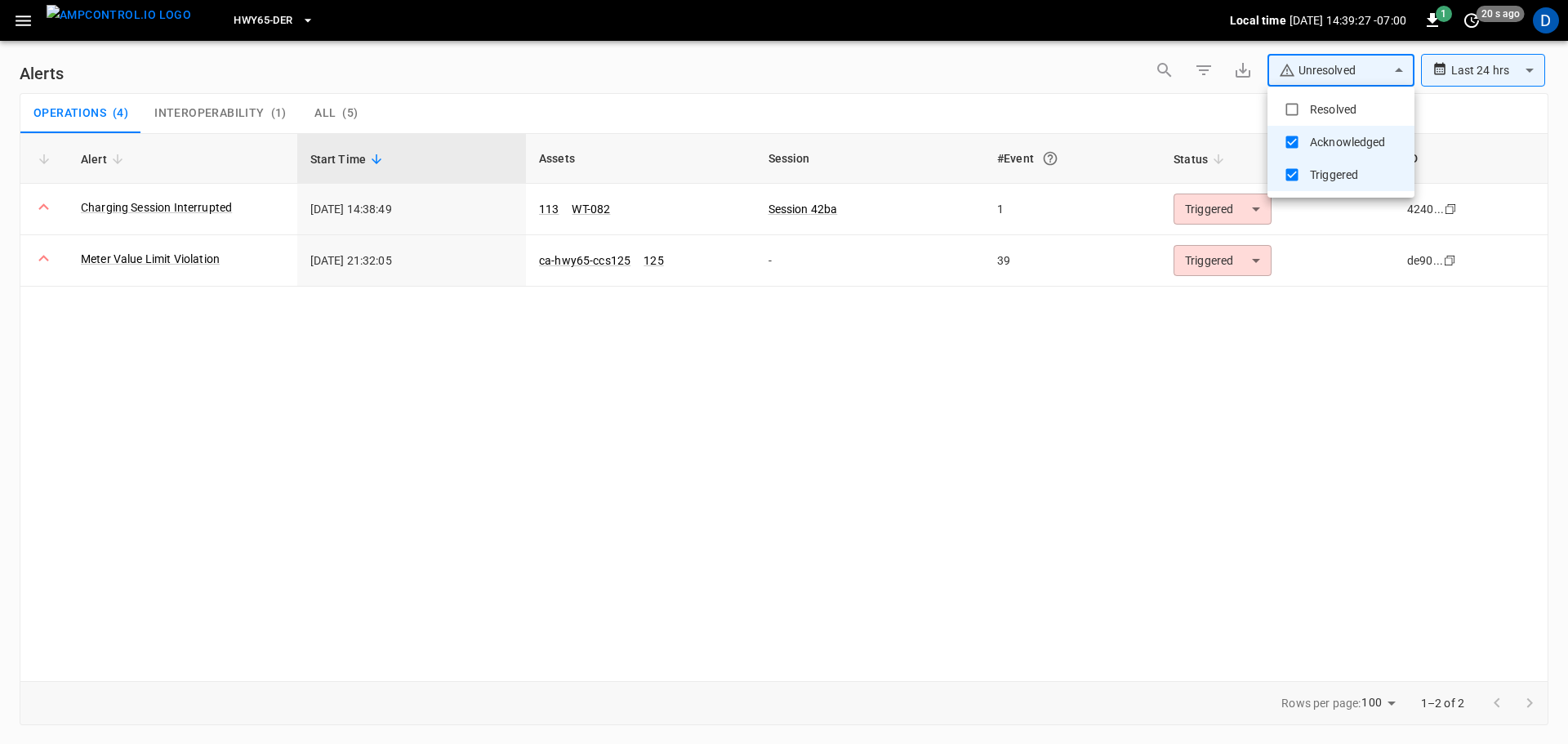
type input "**********"
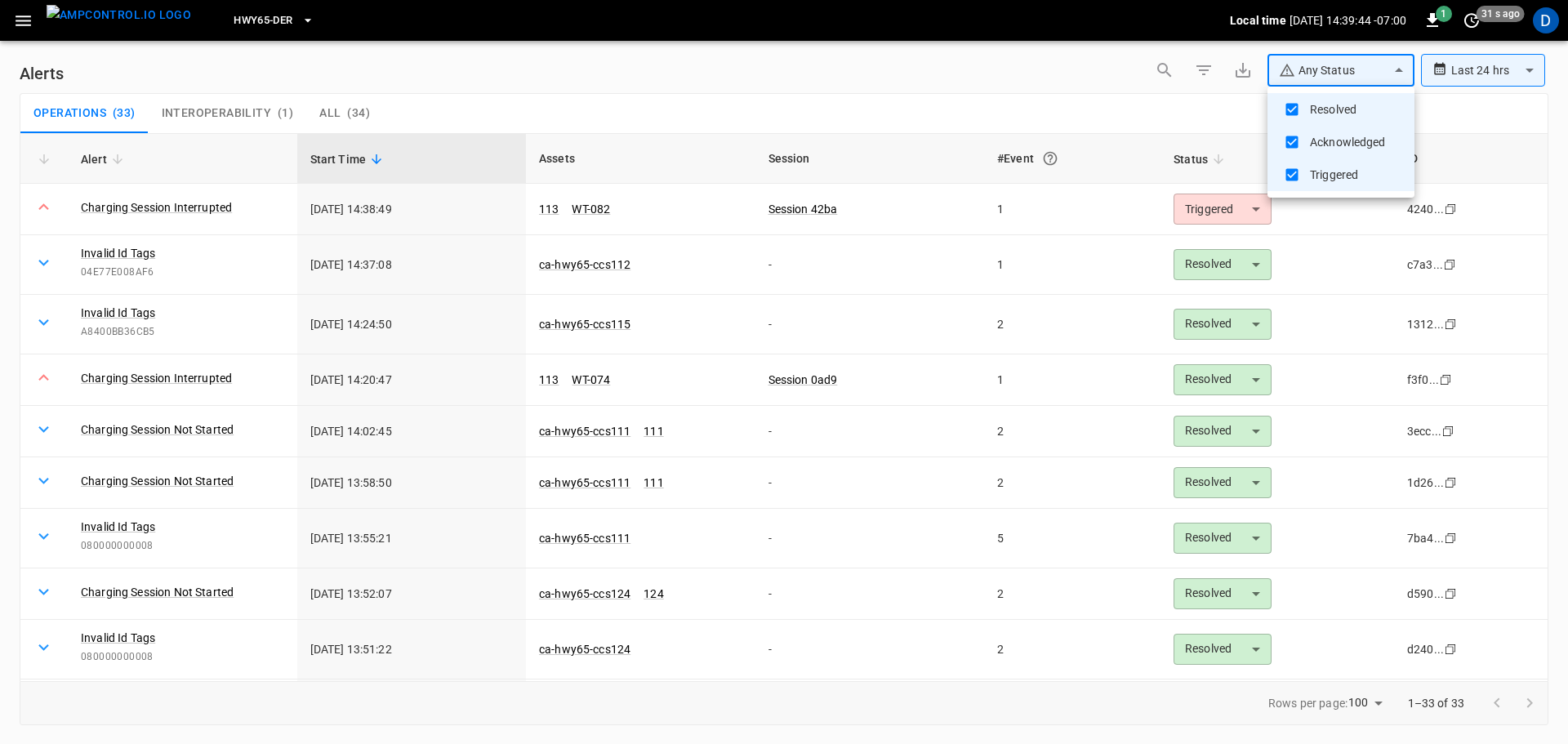
type input "********"
click at [506, 87] on div at bounding box center [784, 372] width 1568 height 744
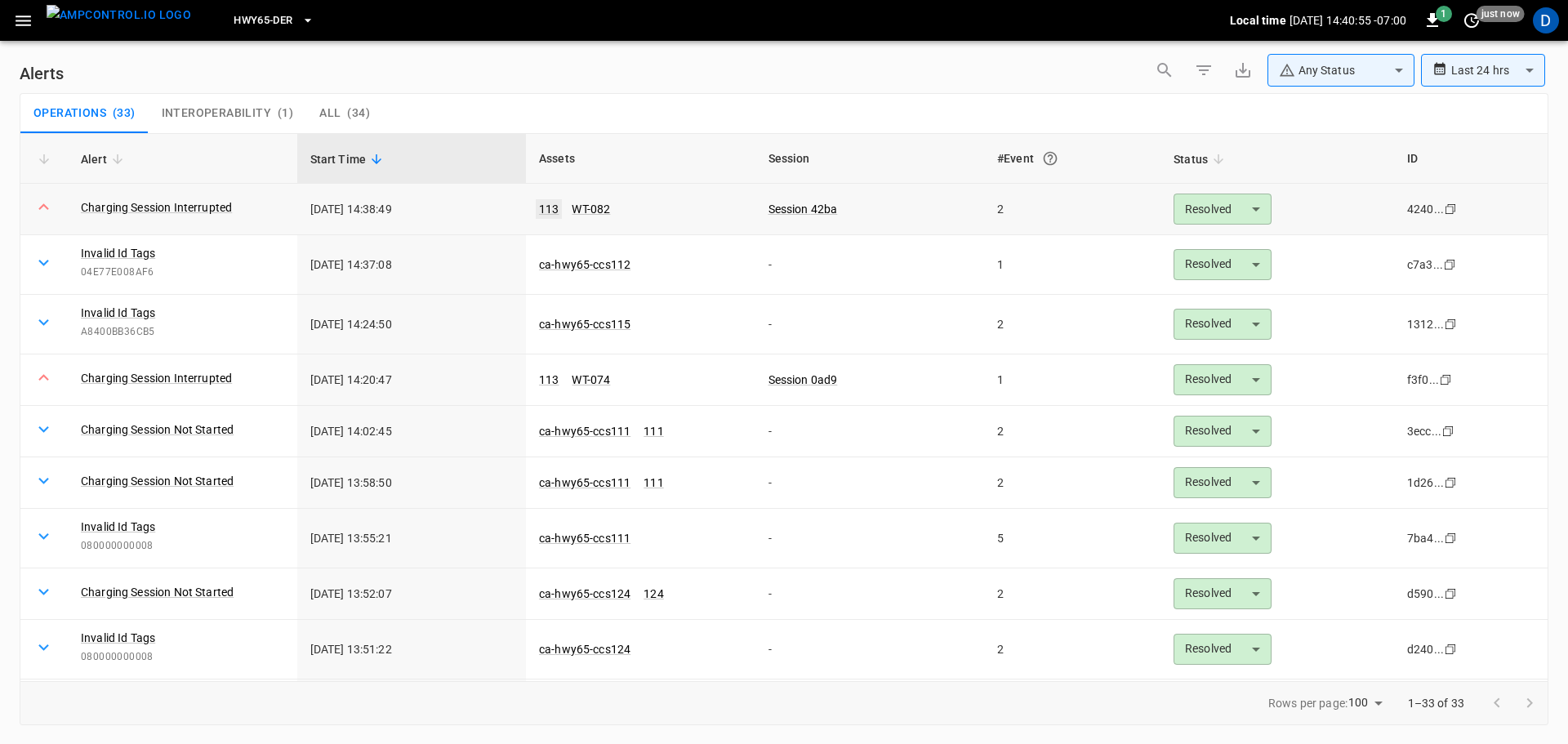
click at [542, 208] on link "113" at bounding box center [548, 208] width 26 height 19
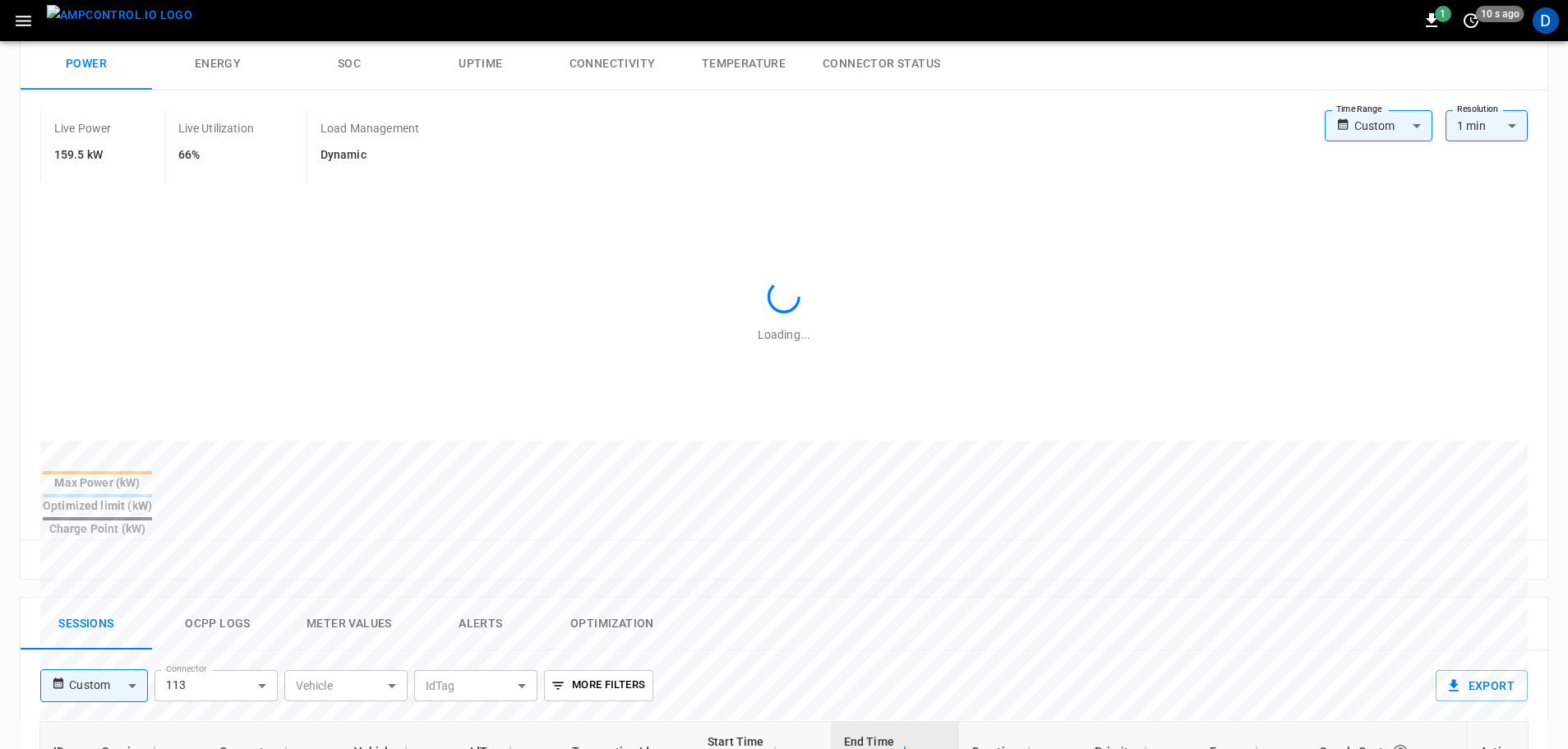
type input "**********"
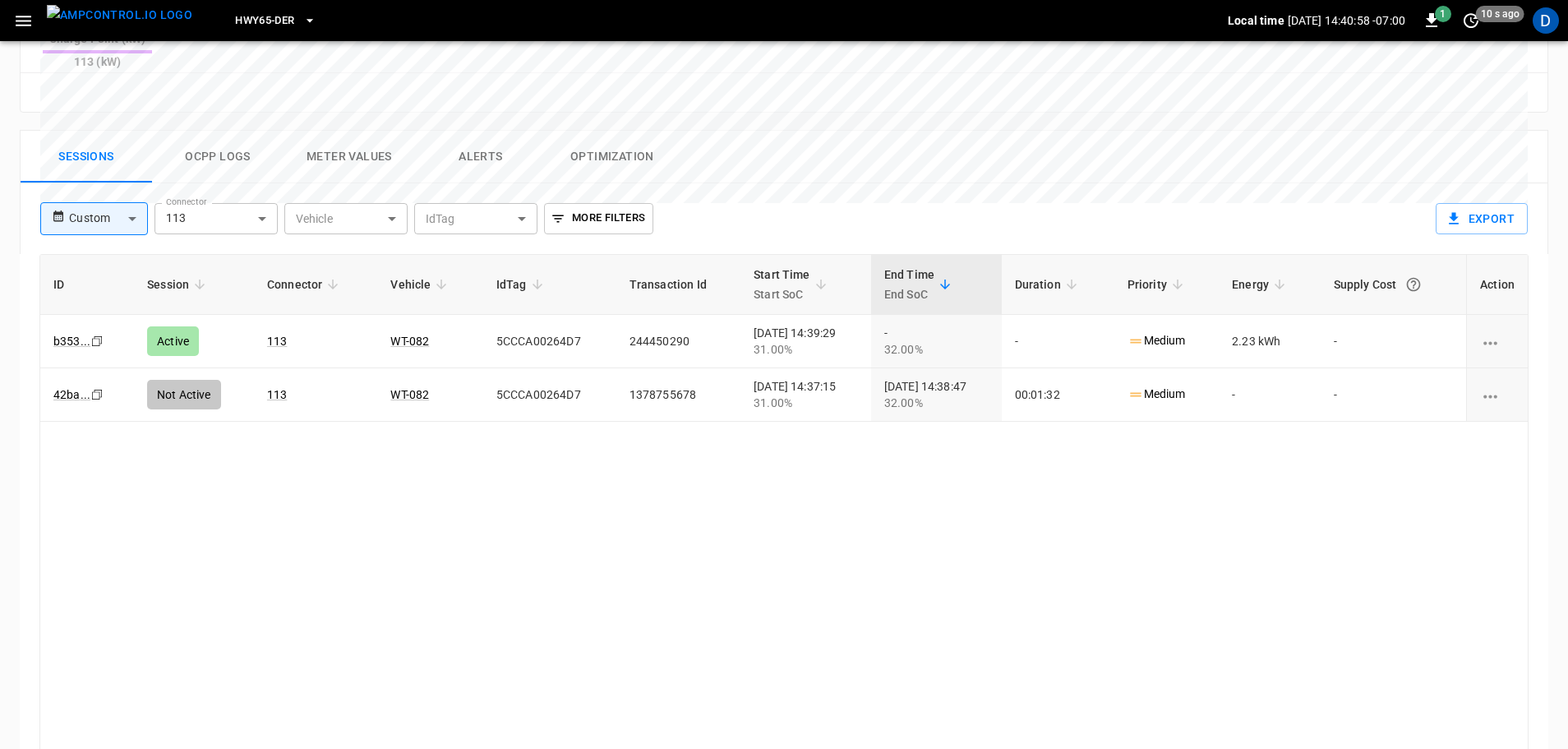
scroll to position [752, 0]
click at [128, 19] on img "menu" at bounding box center [120, 15] width 146 height 20
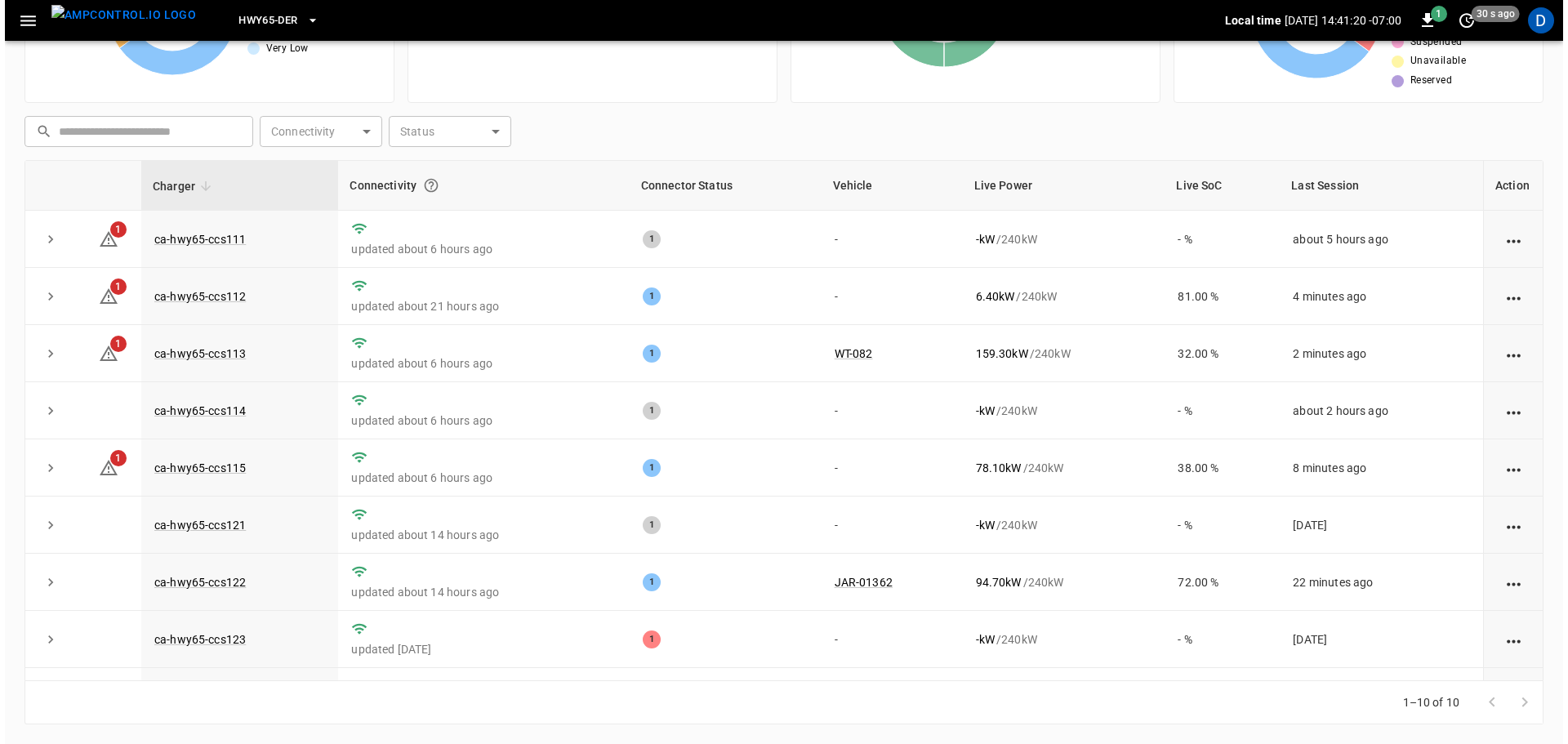
scroll to position [166, 0]
click at [258, 24] on span "HWY65-DER" at bounding box center [263, 21] width 59 height 18
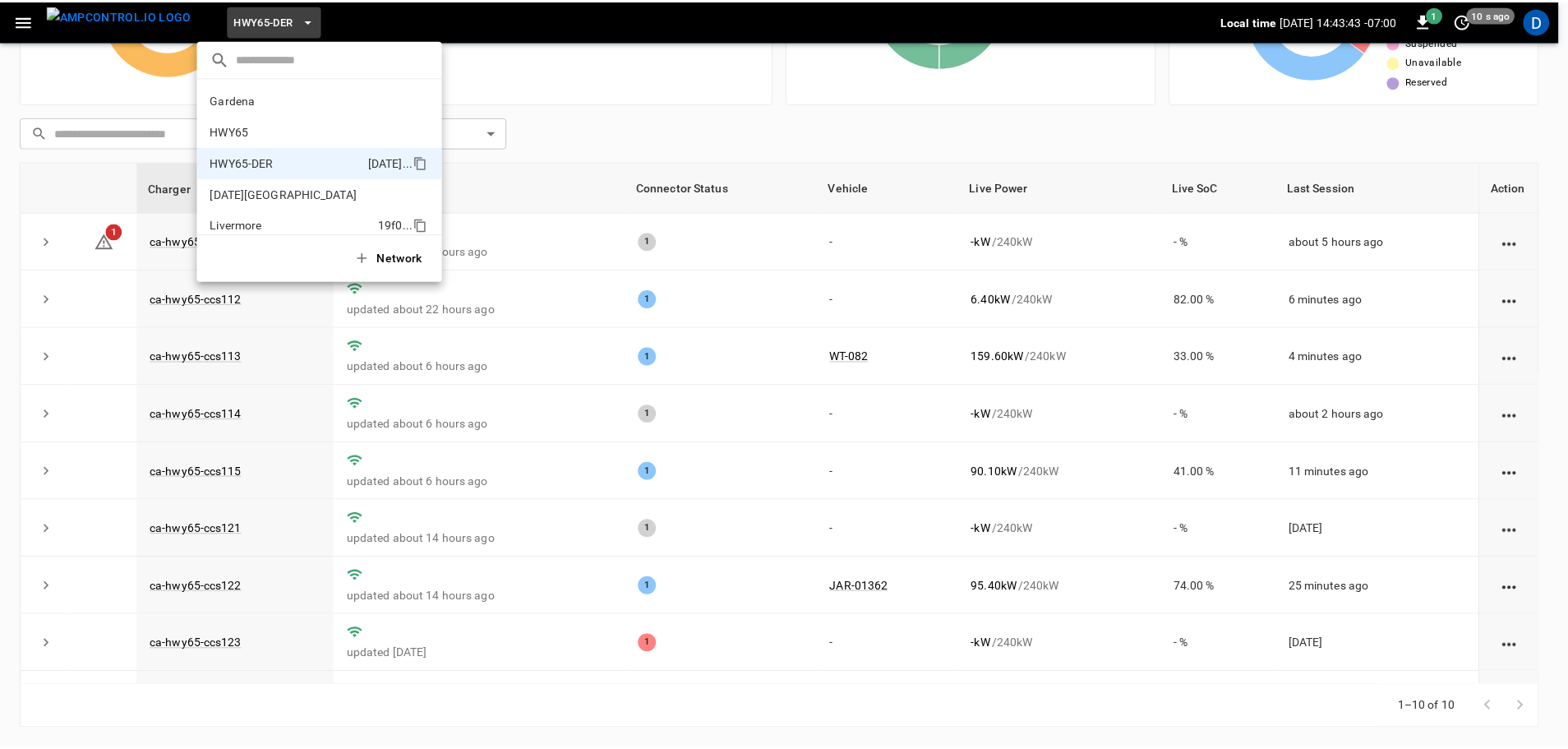
scroll to position [57, 0]
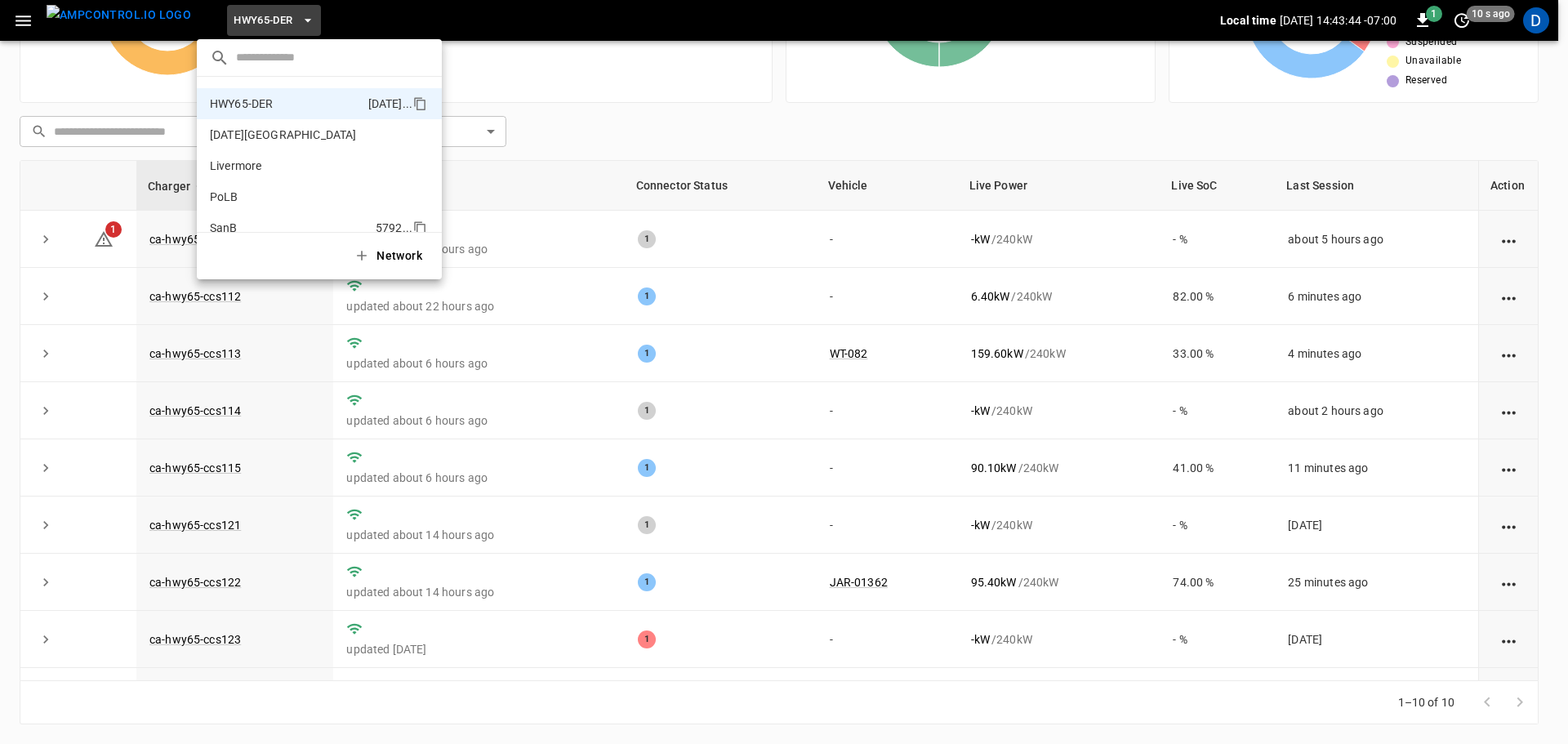
click at [255, 223] on p "SanB" at bounding box center [290, 228] width 159 height 17
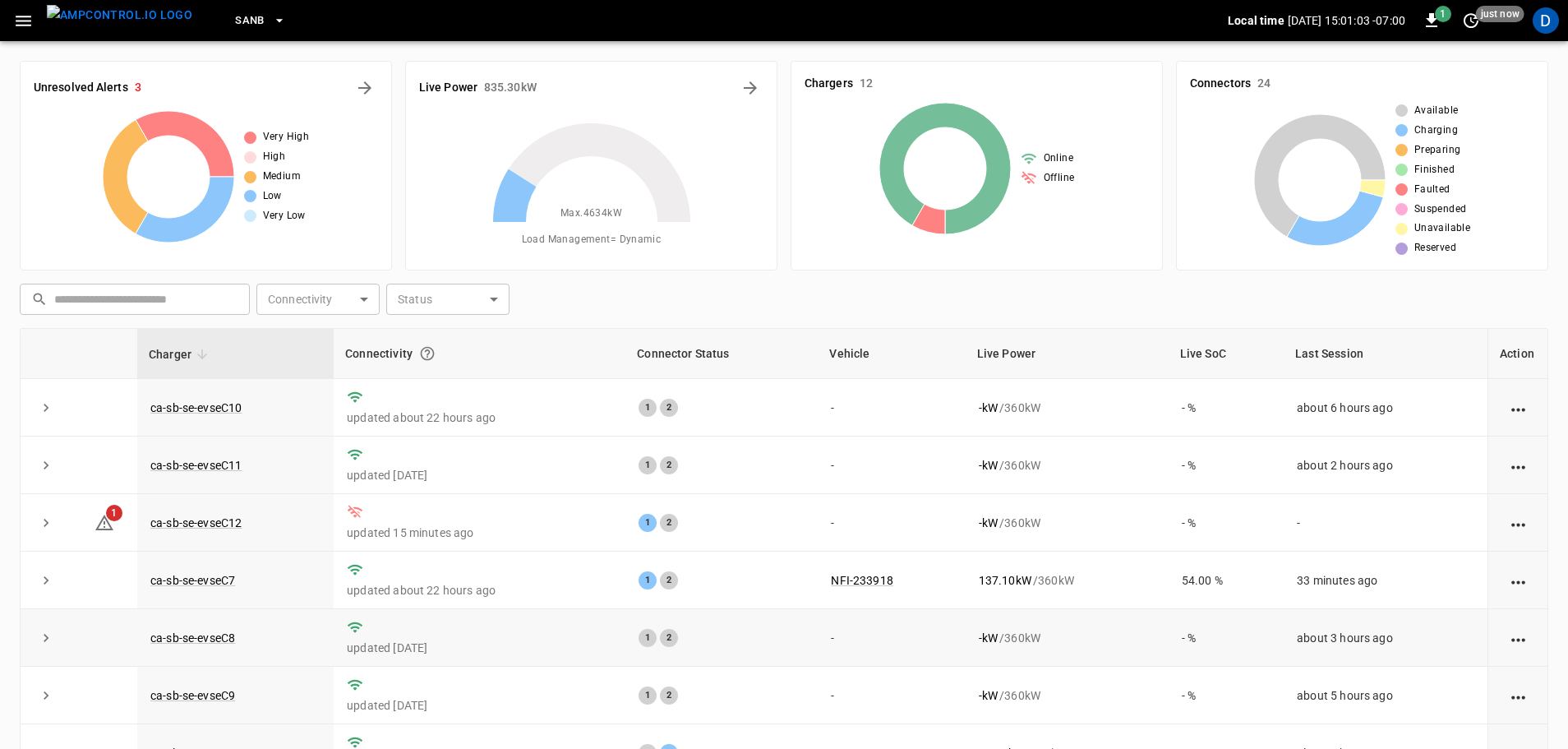
scroll to position [227, 0]
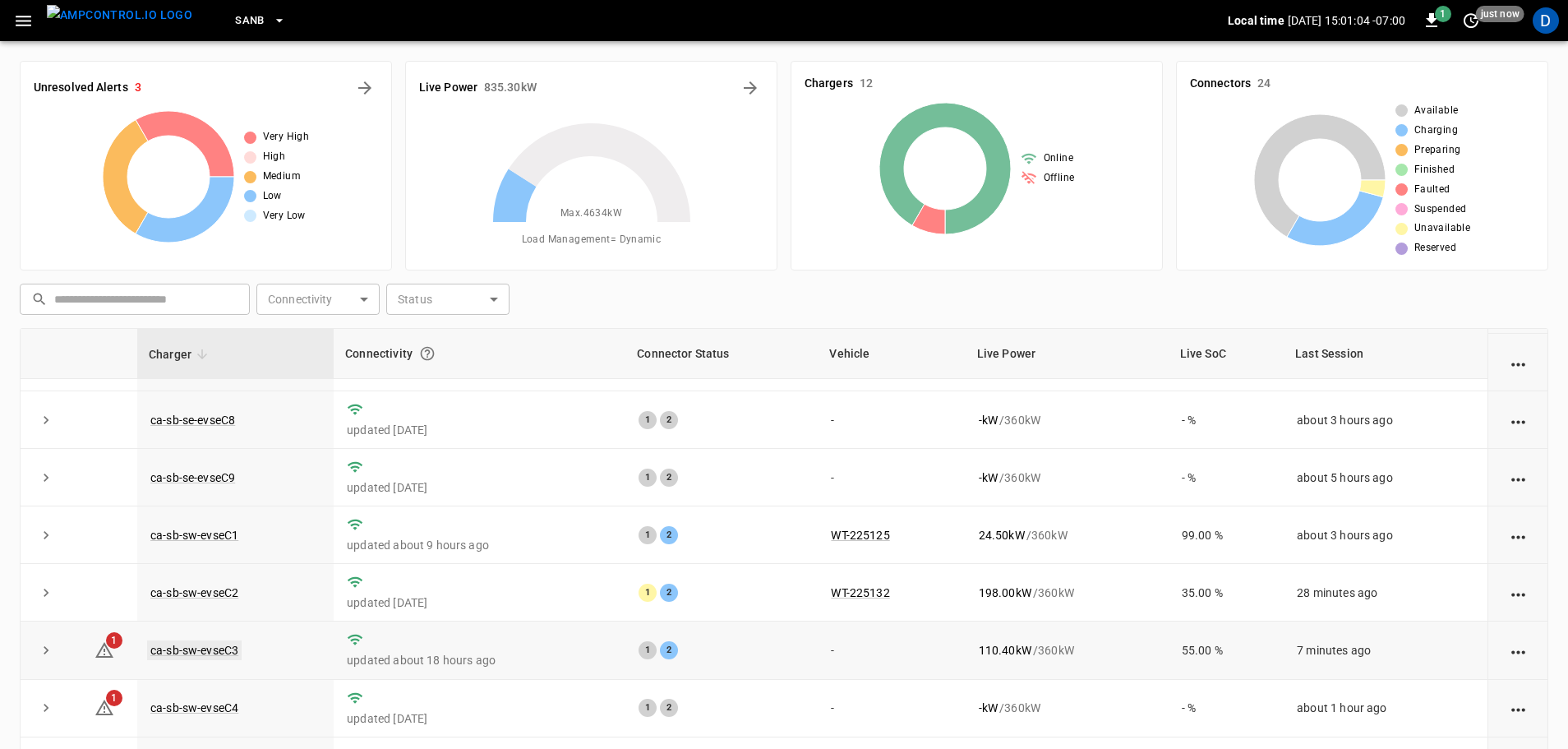
click at [223, 649] on link "ca-sb-sw-evseC3" at bounding box center [195, 650] width 94 height 19
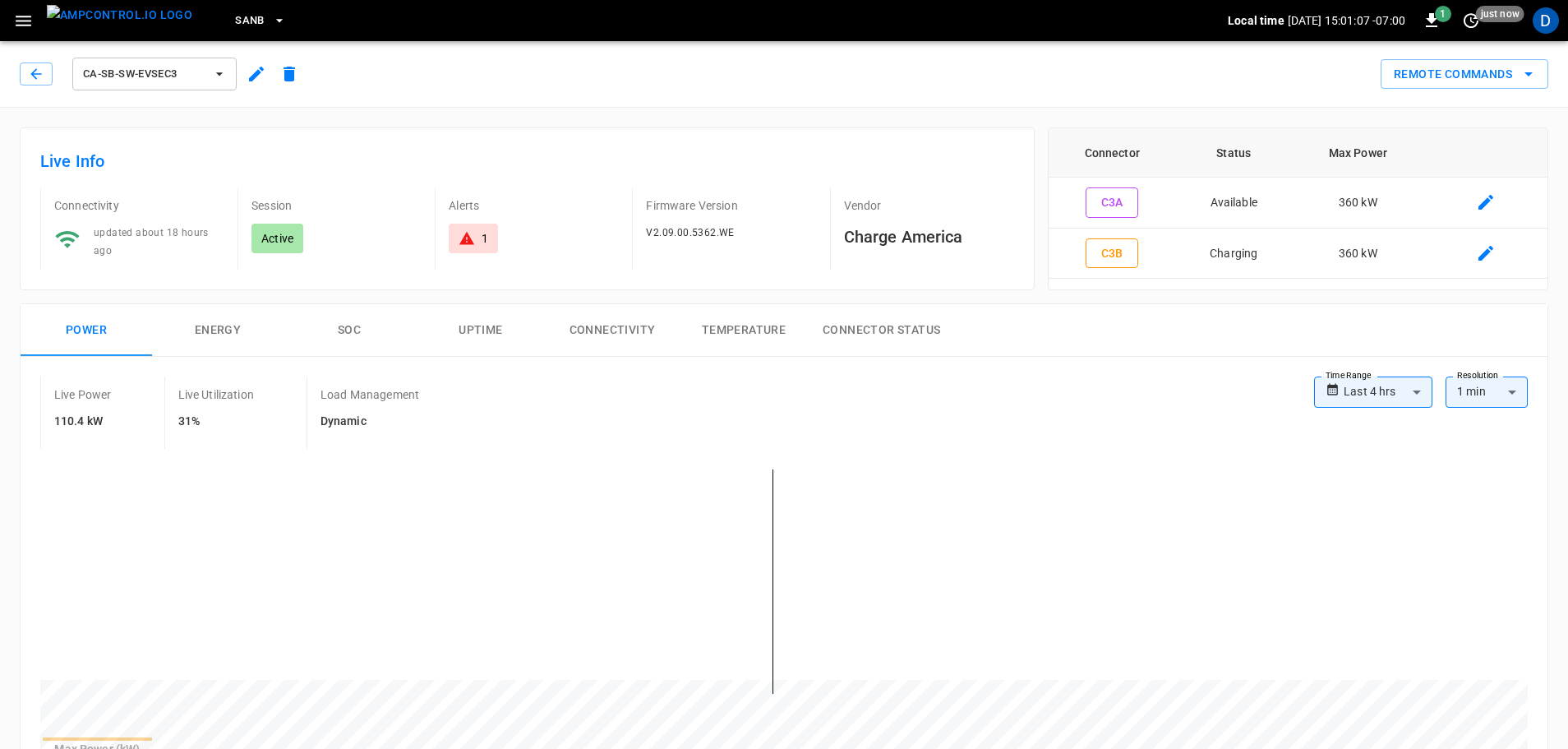
click at [129, 17] on img "menu" at bounding box center [120, 15] width 146 height 20
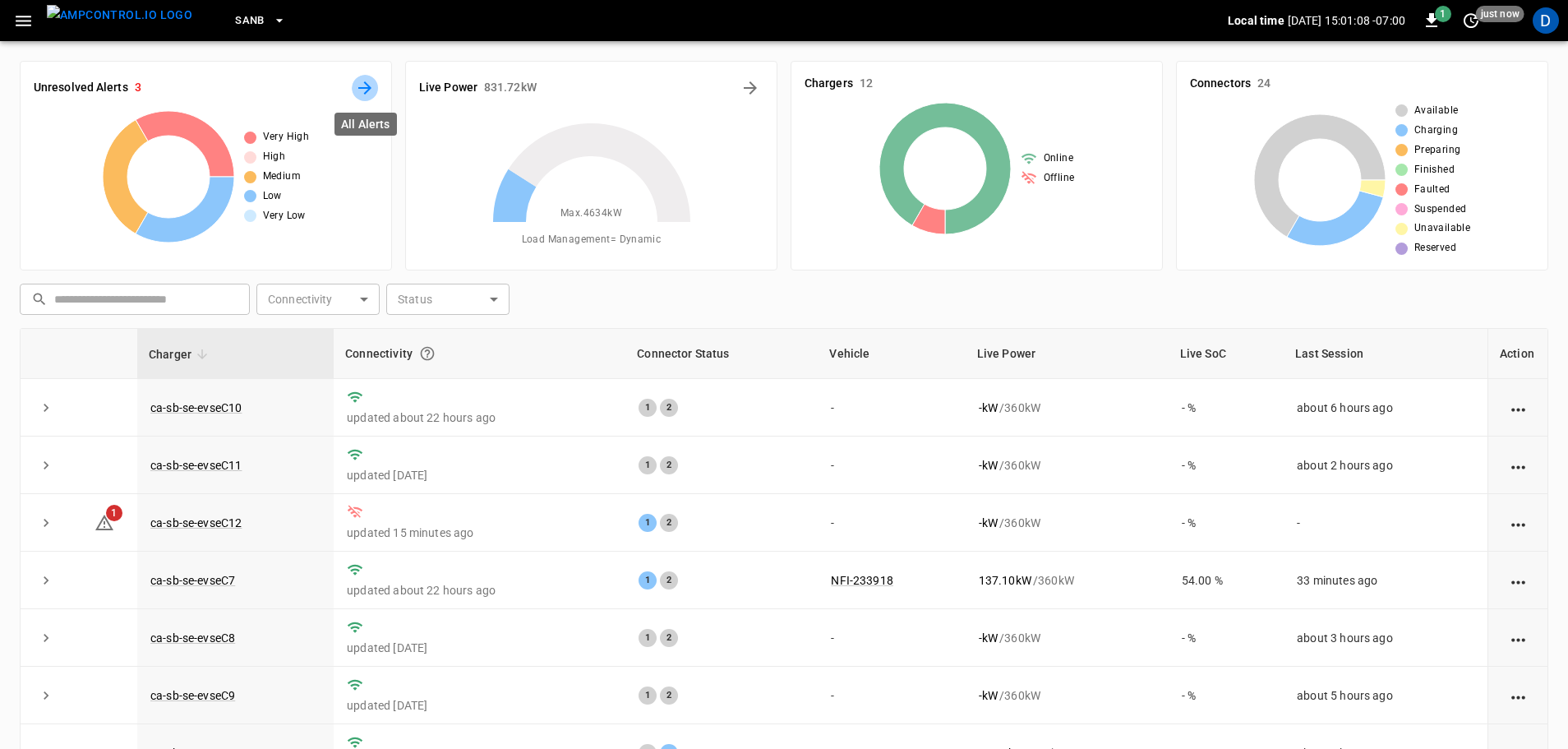
click at [356, 83] on icon "All Alerts" at bounding box center [365, 88] width 19 height 19
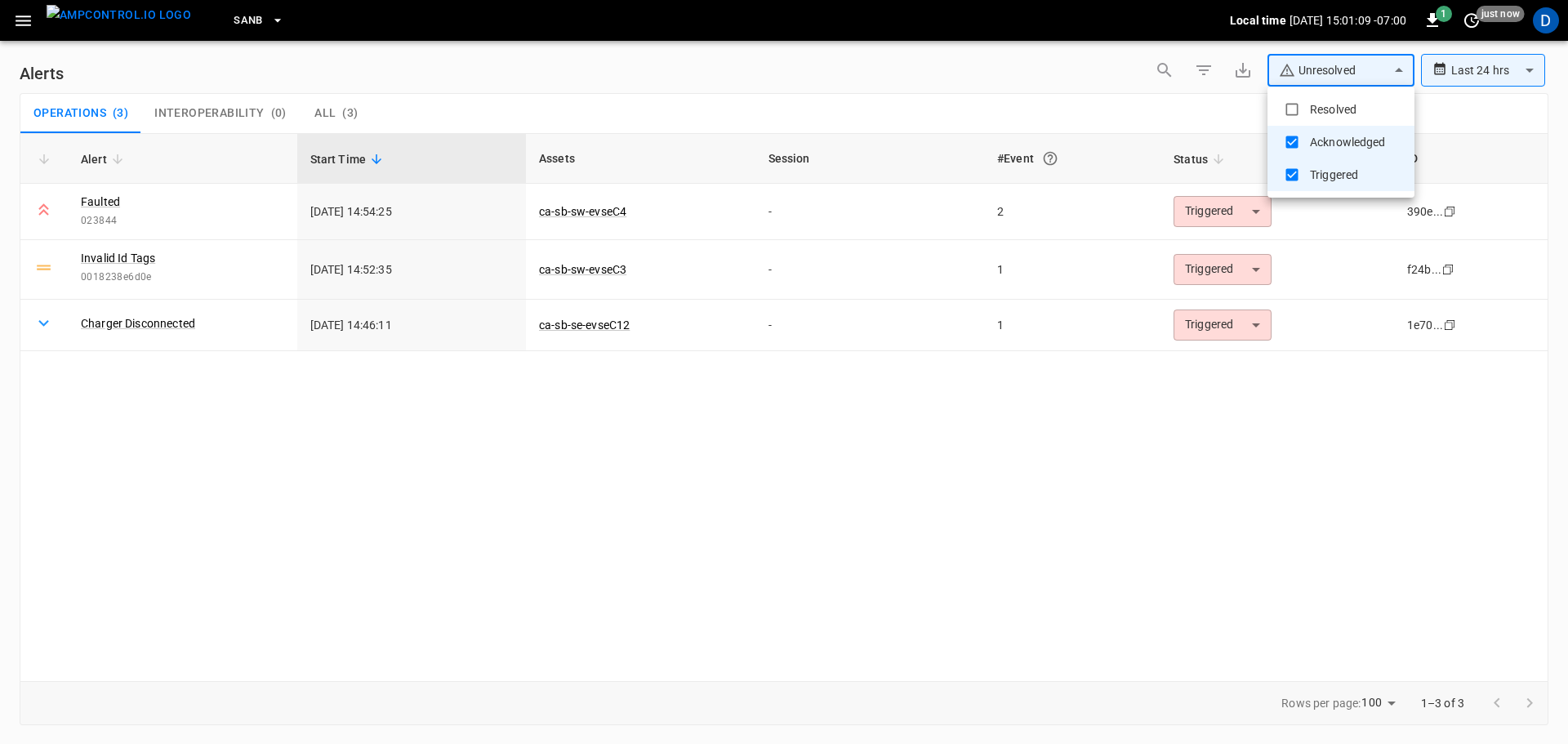
click at [1306, 77] on body "**********" at bounding box center [784, 369] width 1568 height 738
click at [1319, 114] on li "Resolved" at bounding box center [1341, 109] width 147 height 33
type input "**********"
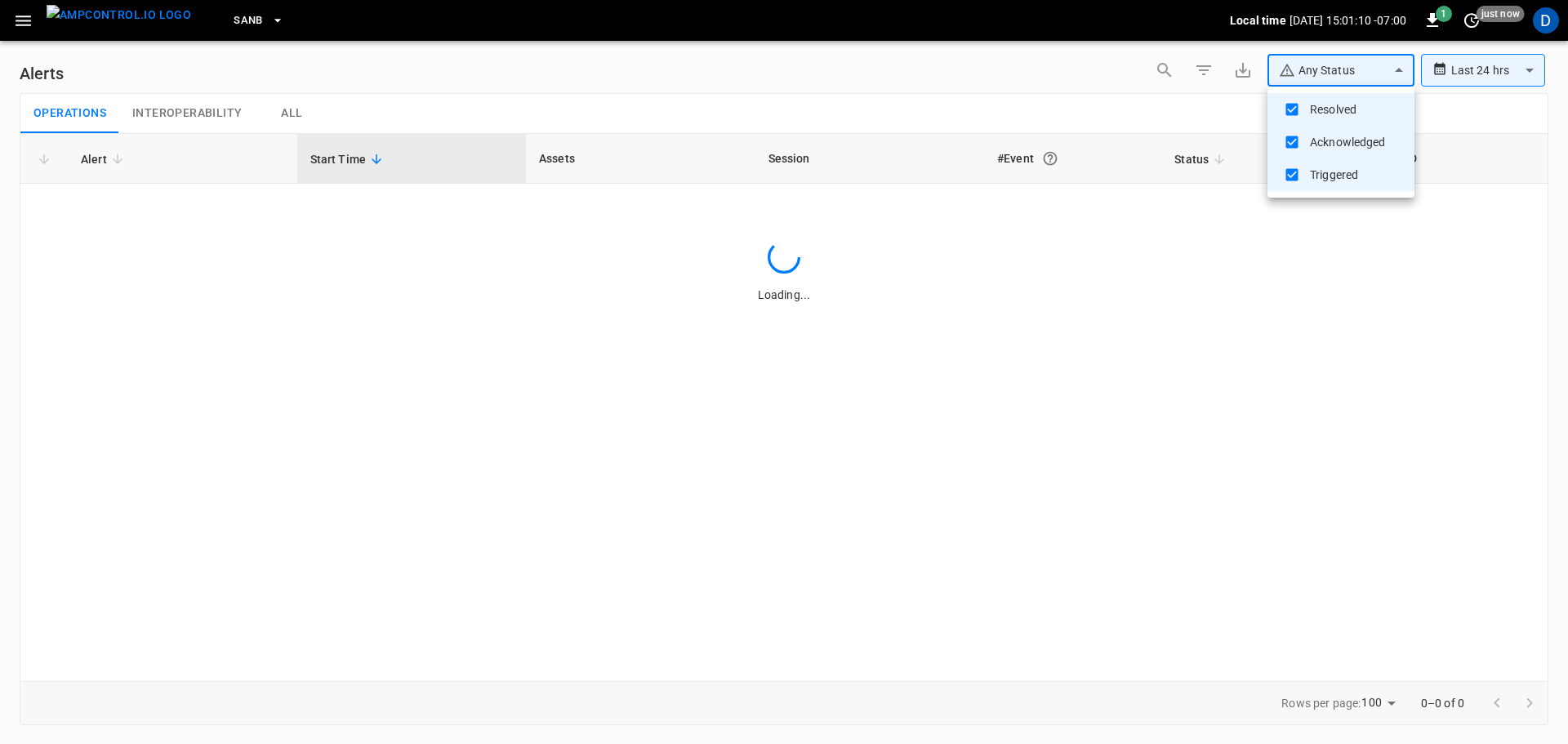
click at [1161, 91] on div at bounding box center [784, 372] width 1568 height 744
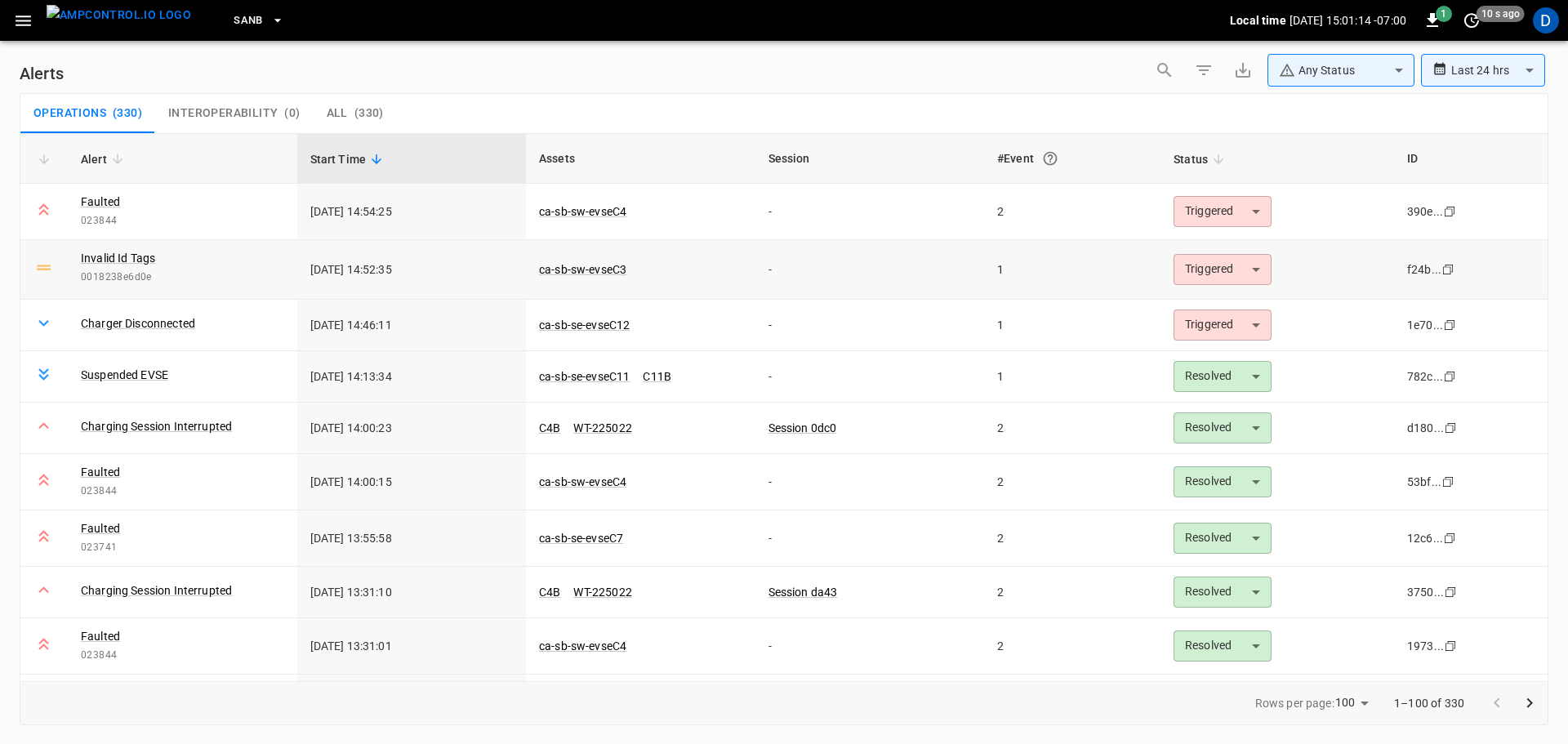
click at [1204, 283] on body "**********" at bounding box center [784, 369] width 1568 height 738
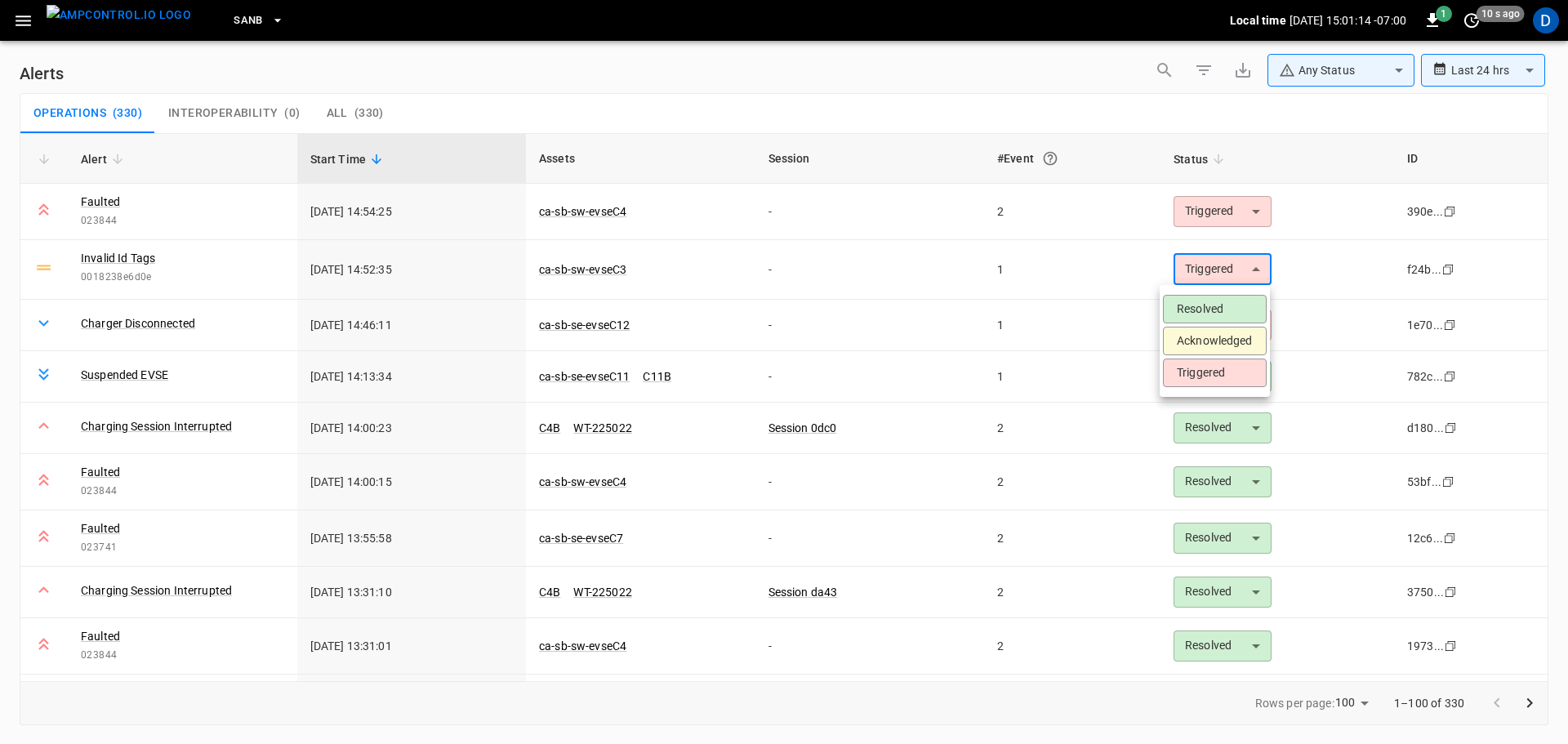
click at [1180, 310] on li "Resolved" at bounding box center [1215, 309] width 104 height 28
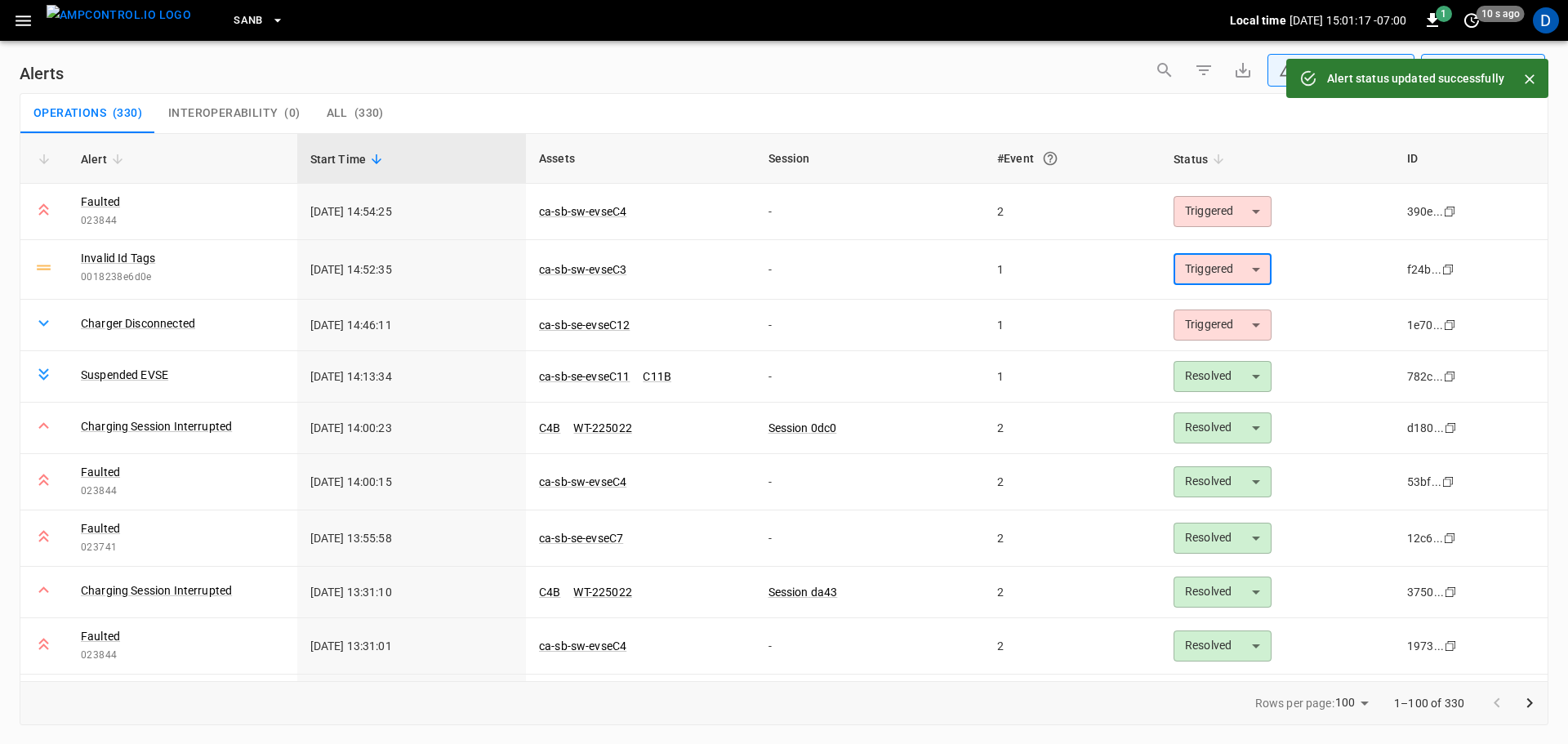
type input "********"
click at [612, 268] on link "ca-sb-sw-evseC3" at bounding box center [583, 269] width 94 height 19
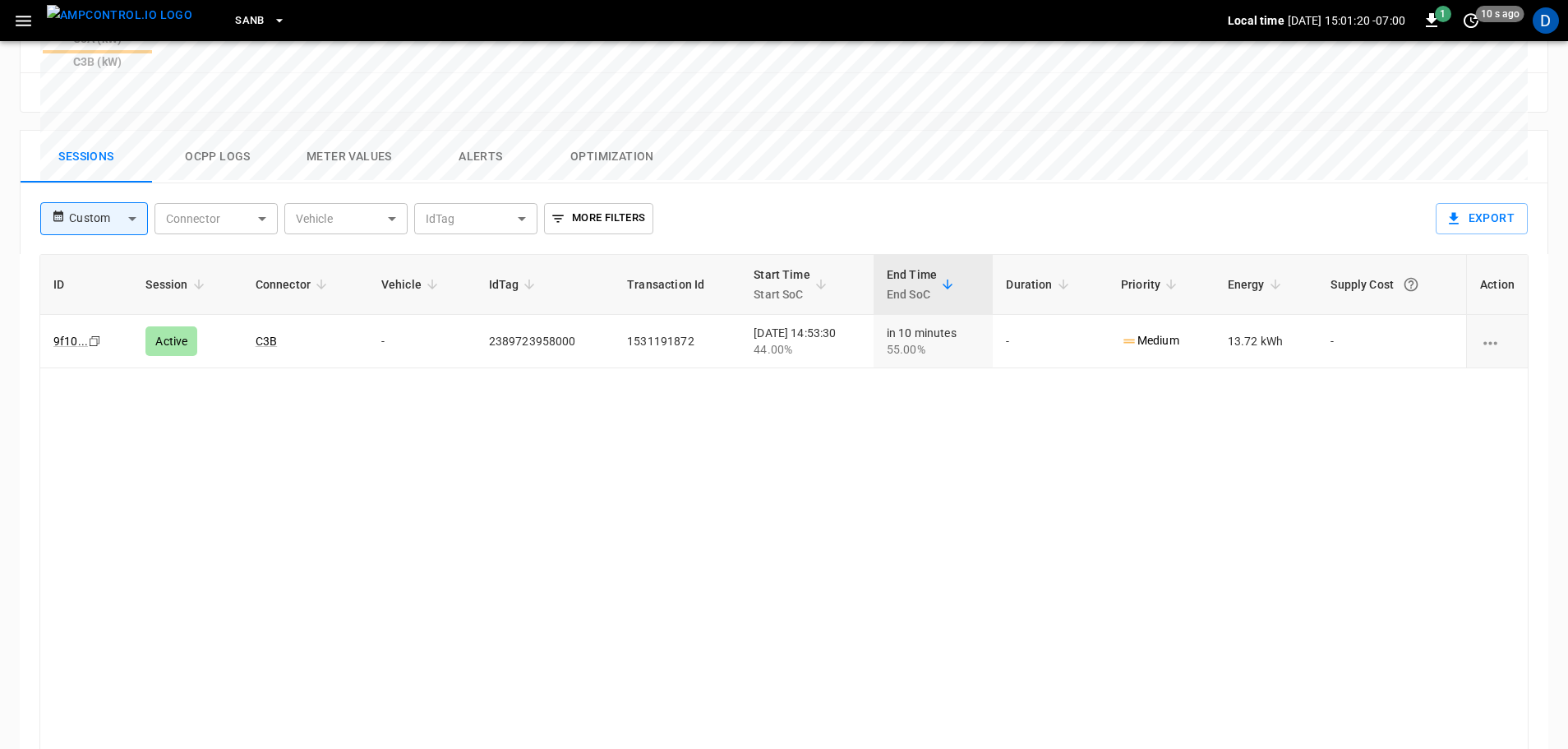
scroll to position [792, 0]
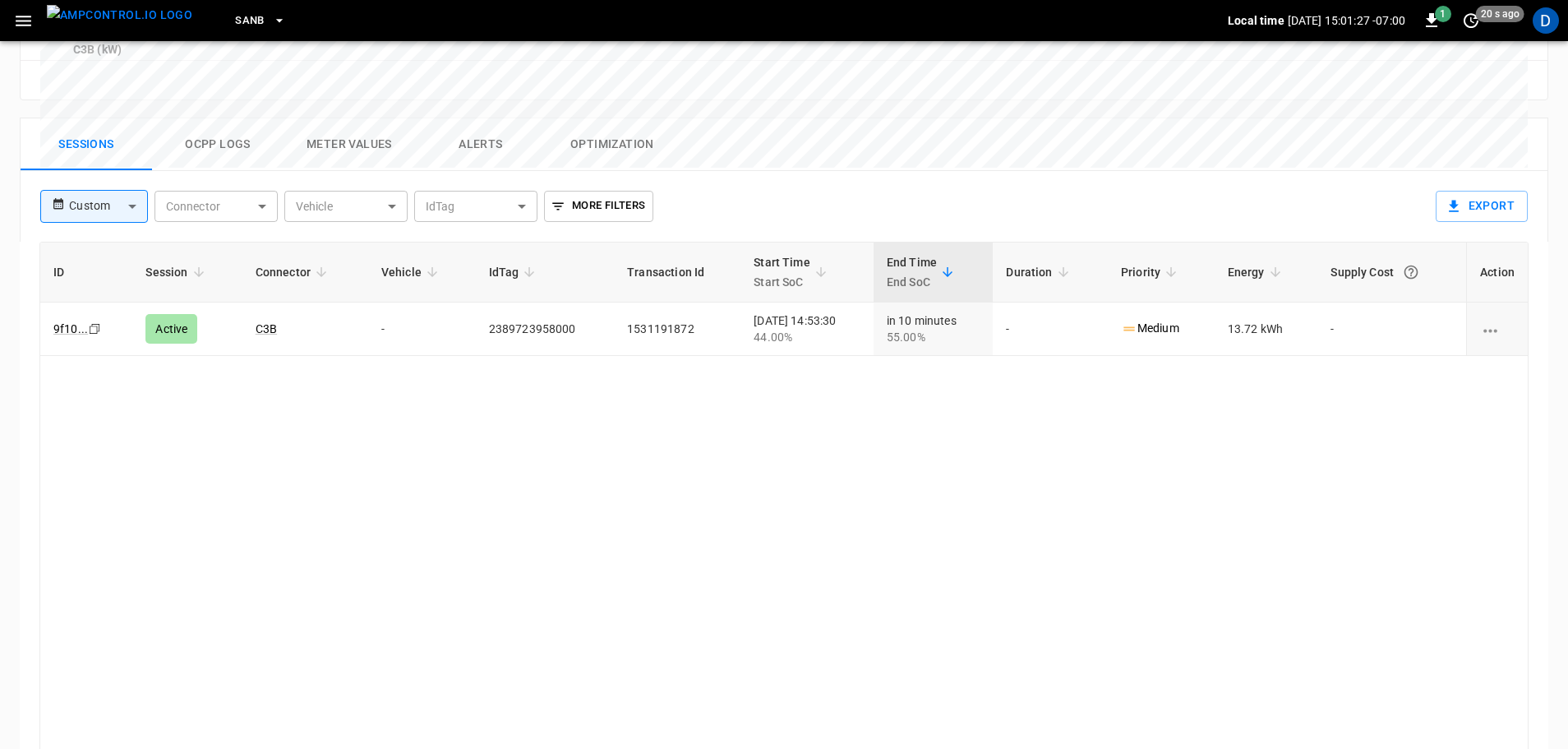
click at [131, 14] on img "menu" at bounding box center [120, 15] width 146 height 20
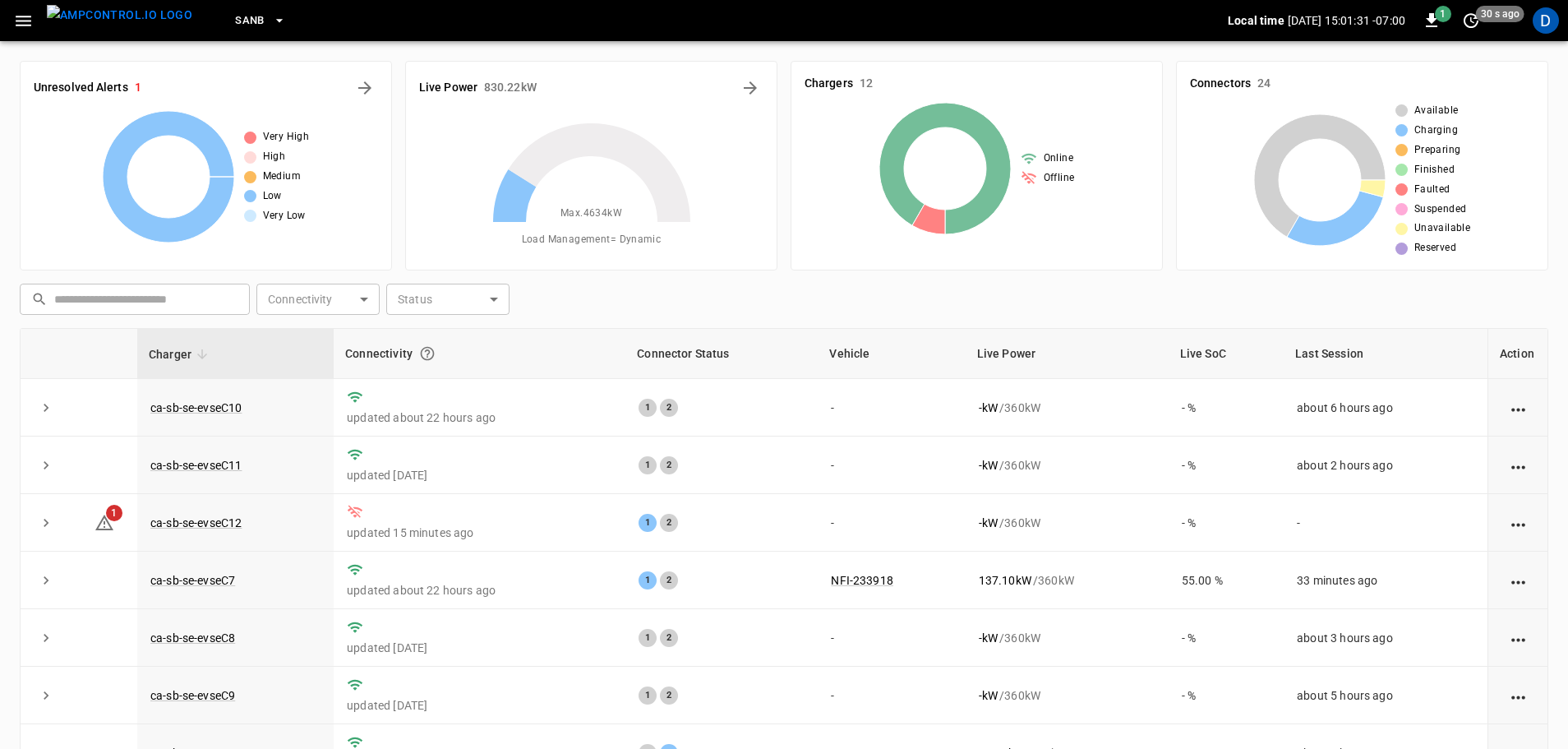
click at [360, 74] on div "Unresolved Alerts 1 Very High High Medium Low Very Low" at bounding box center [205, 165] width 372 height 210
click at [375, 81] on button "All Alerts" at bounding box center [365, 88] width 26 height 26
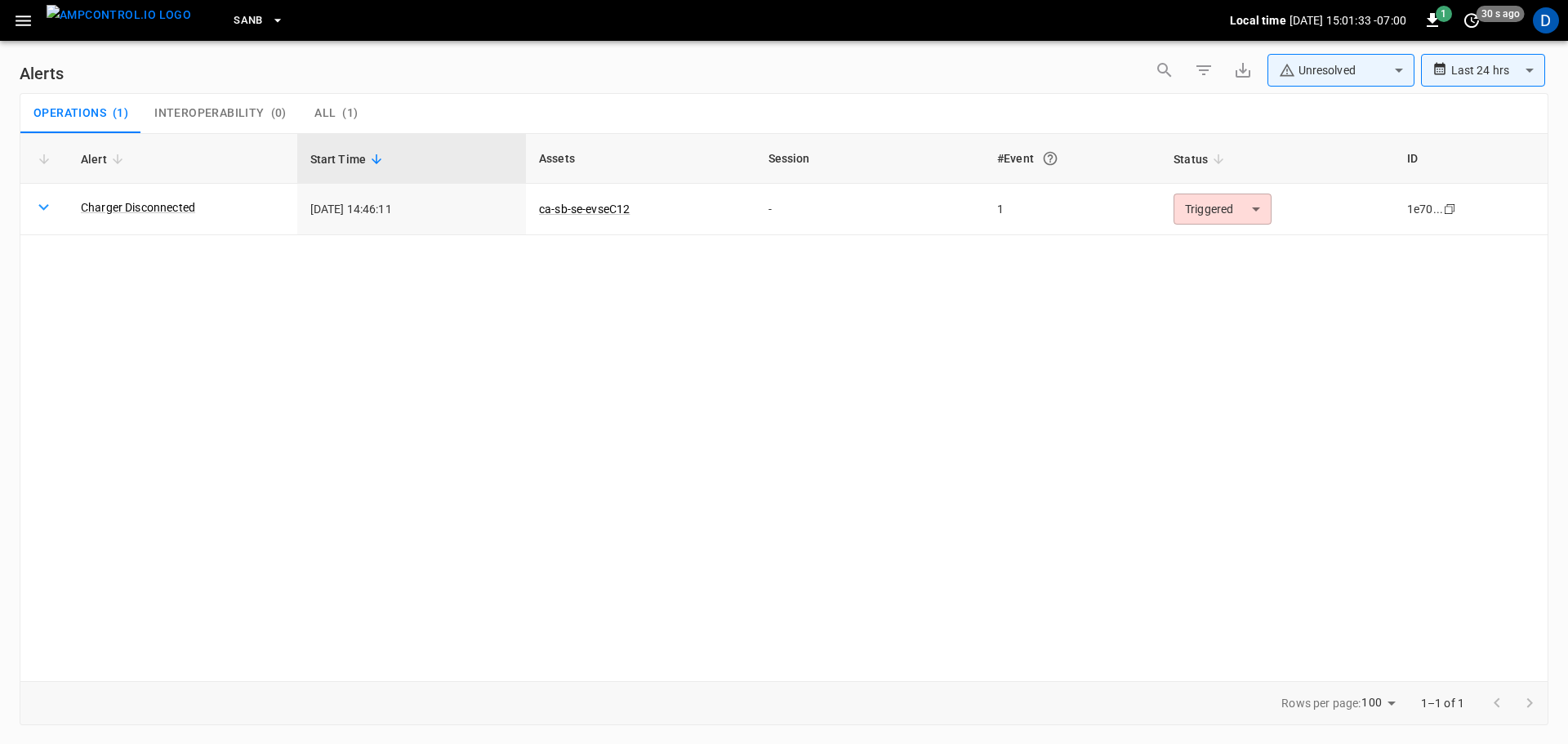
click at [1298, 71] on body "**********" at bounding box center [784, 369] width 1568 height 738
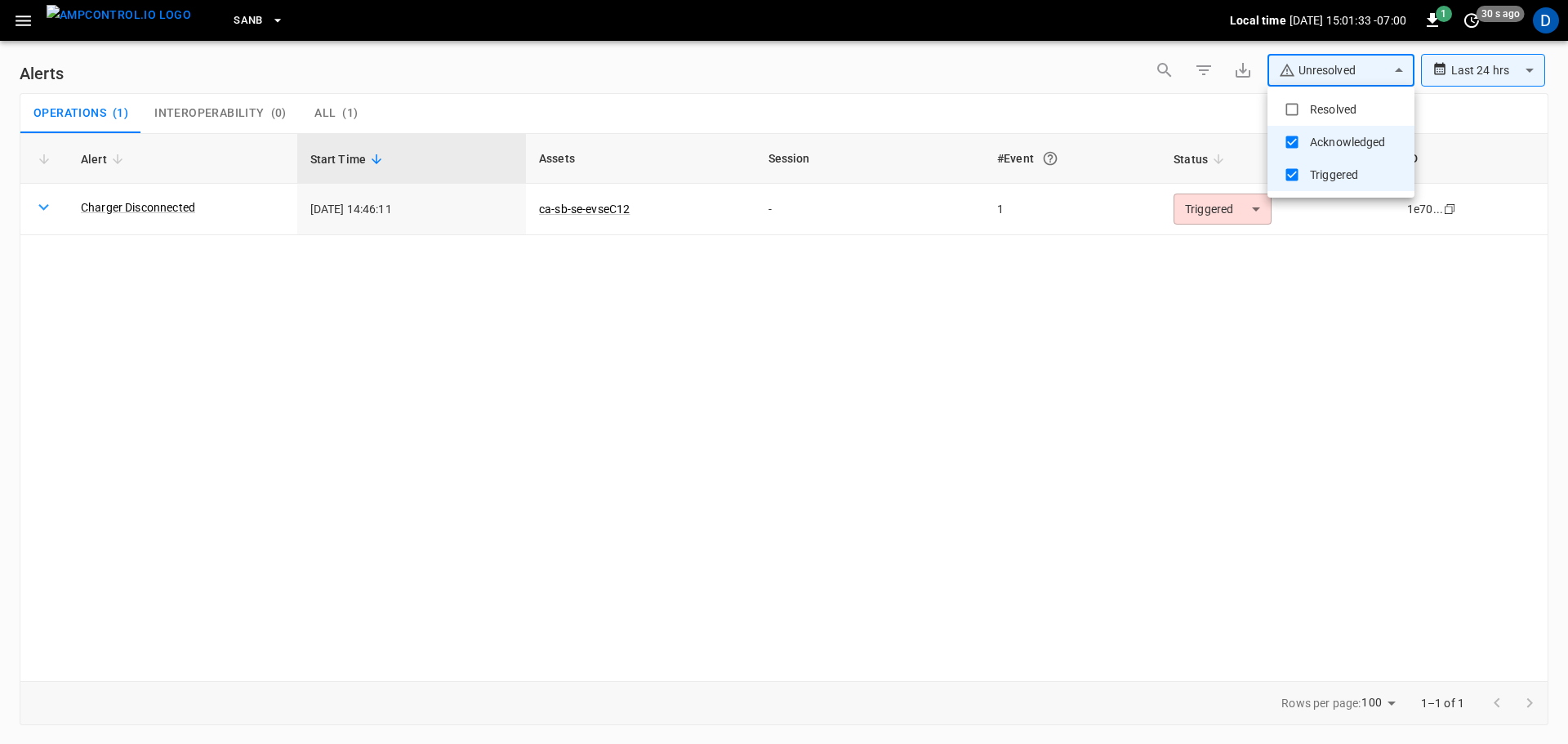
click at [1308, 104] on li "Resolved" at bounding box center [1341, 109] width 147 height 33
click at [1100, 115] on div at bounding box center [784, 372] width 1568 height 744
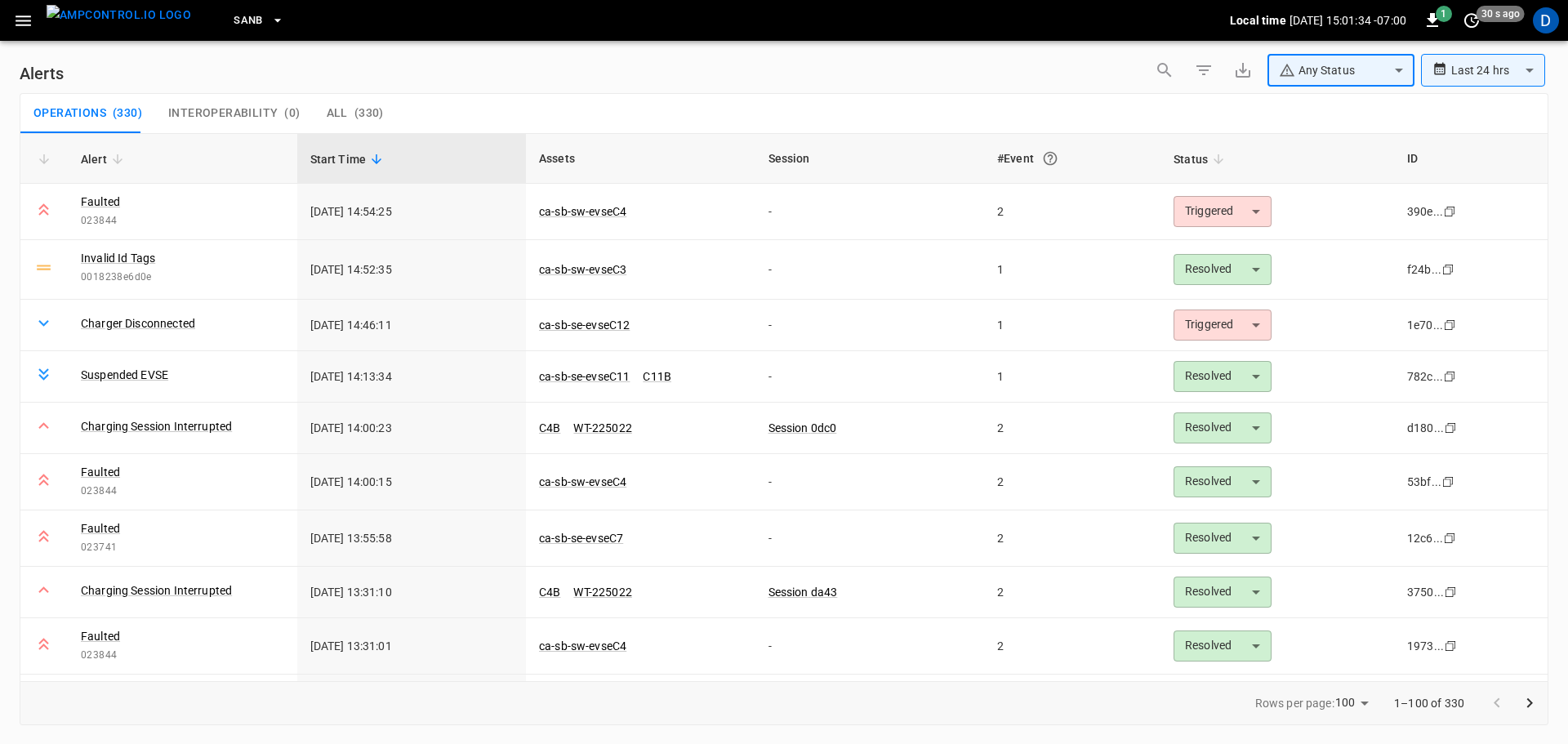
type input "**********"
type input "********"
click at [1189, 316] on body "**********" at bounding box center [784, 369] width 1568 height 738
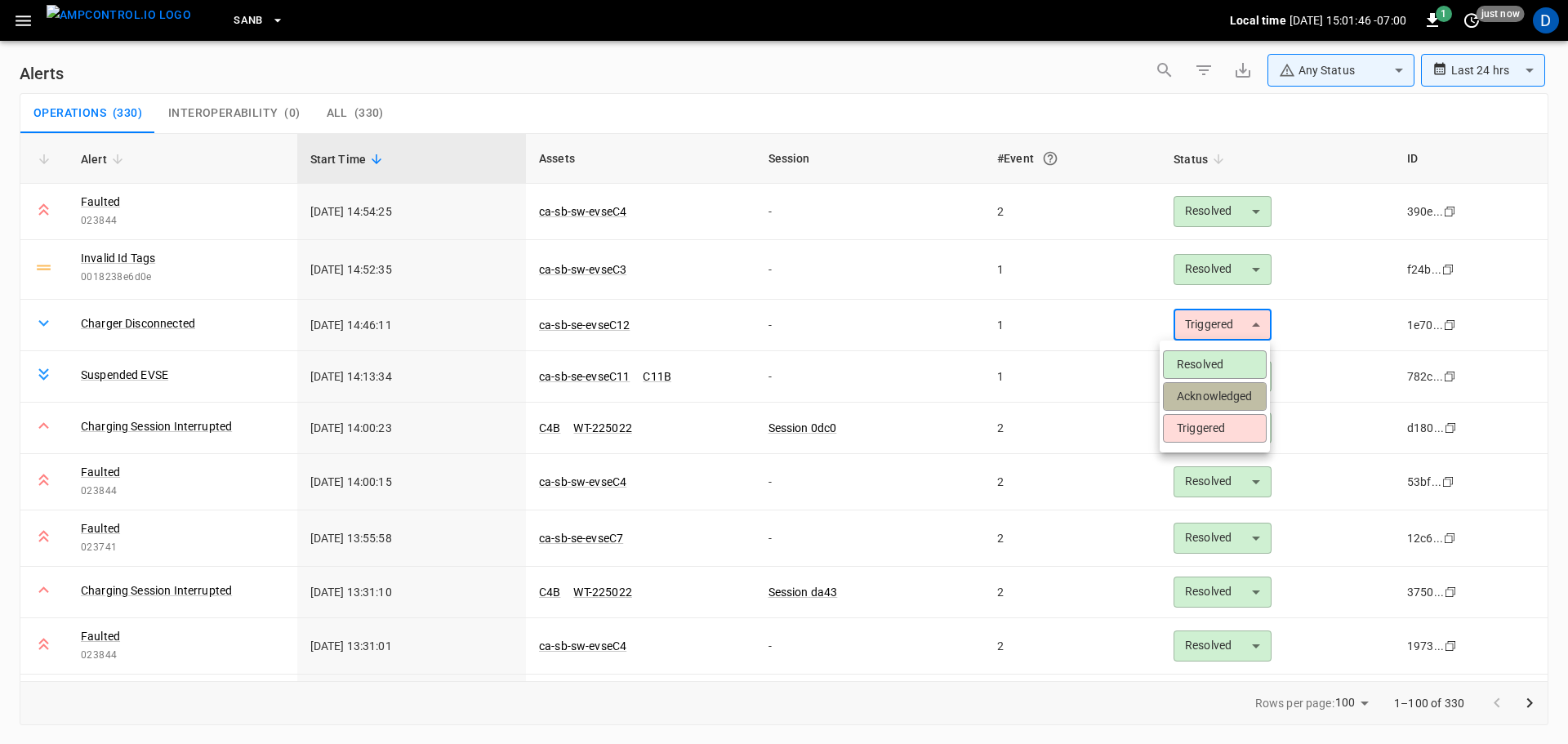
click at [1183, 393] on li "Acknowledged" at bounding box center [1215, 397] width 104 height 28
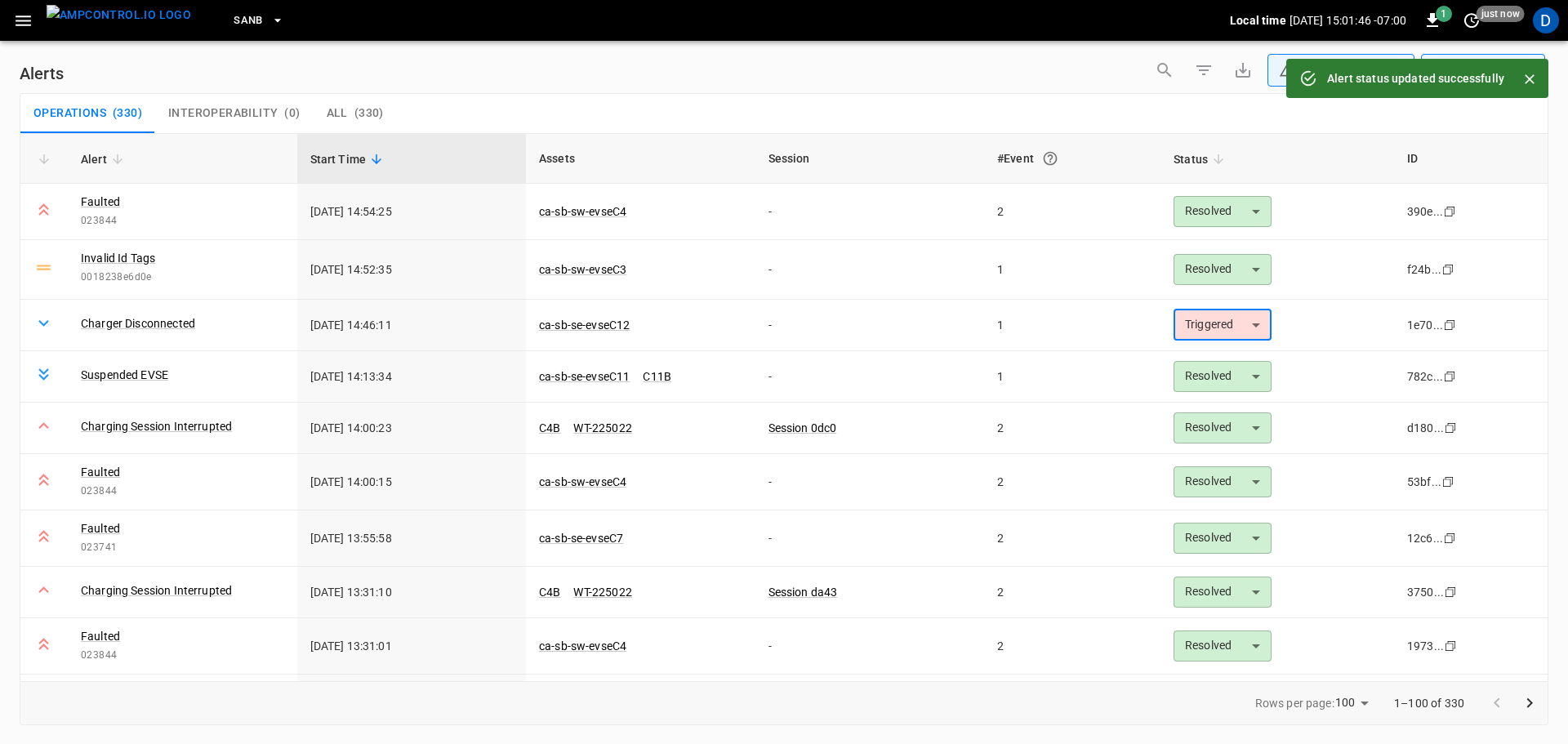
type input "**********"
click at [909, 58] on div "**********" at bounding box center [784, 73] width 1529 height 39
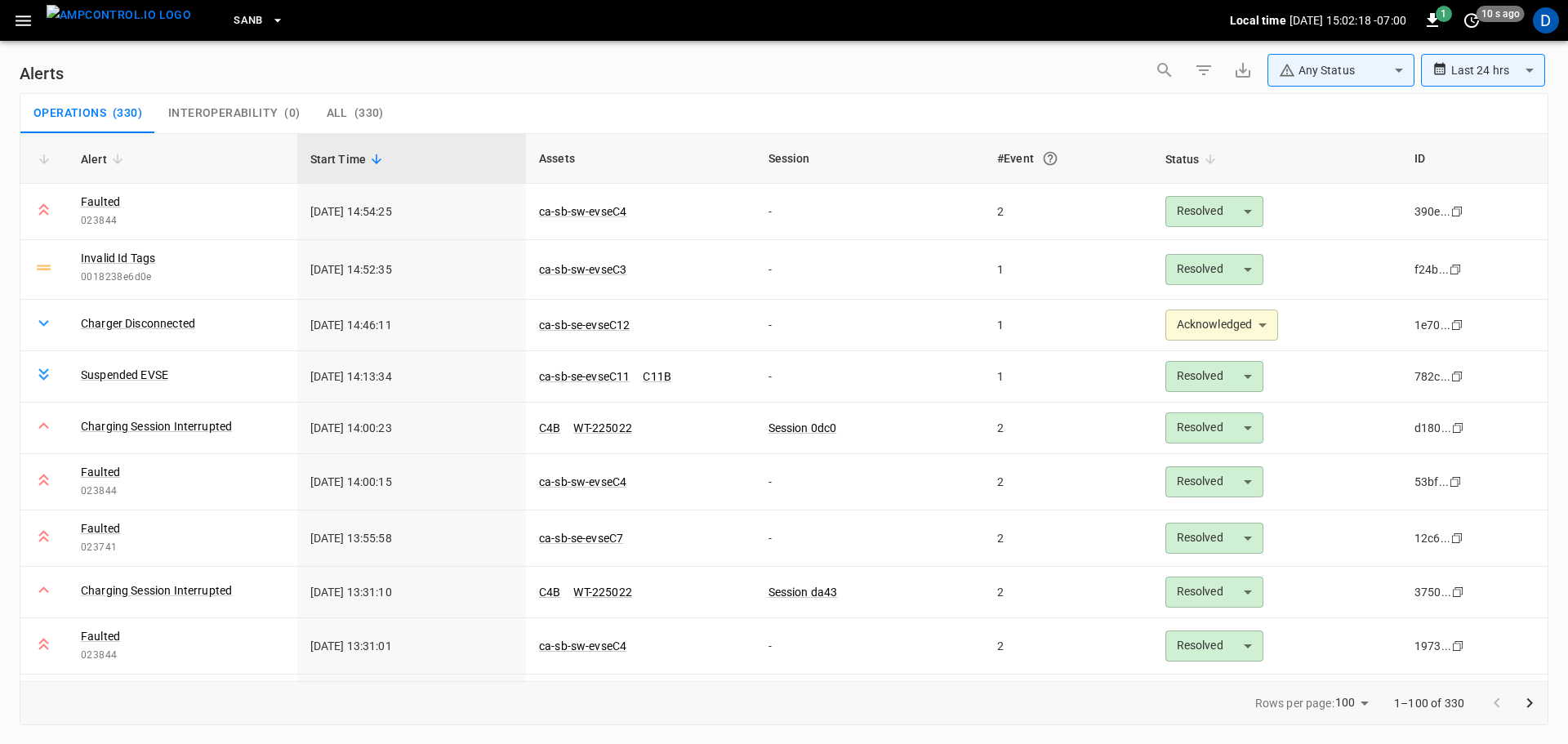
click at [144, 7] on img "menu" at bounding box center [119, 15] width 145 height 20
